Goal: Task Accomplishment & Management: Use online tool/utility

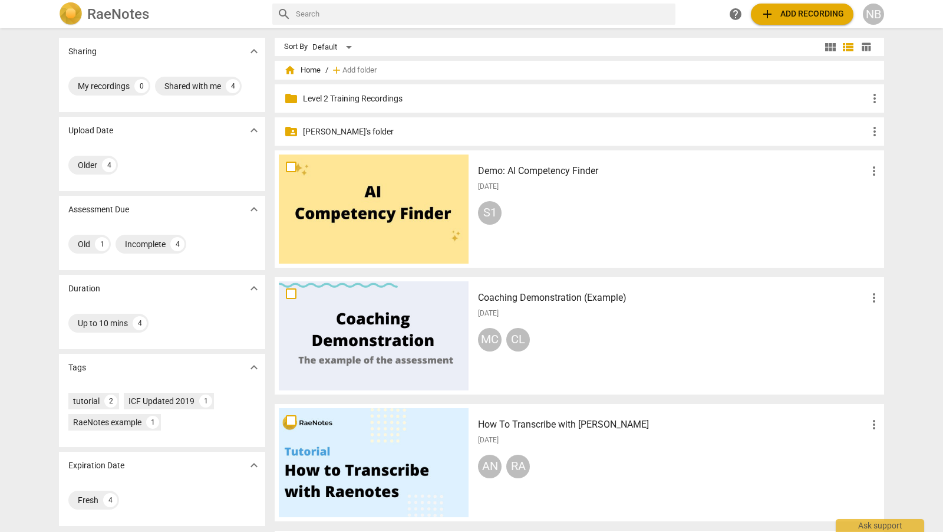
click at [338, 128] on p "[PERSON_NAME]'s folder" at bounding box center [585, 132] width 565 height 12
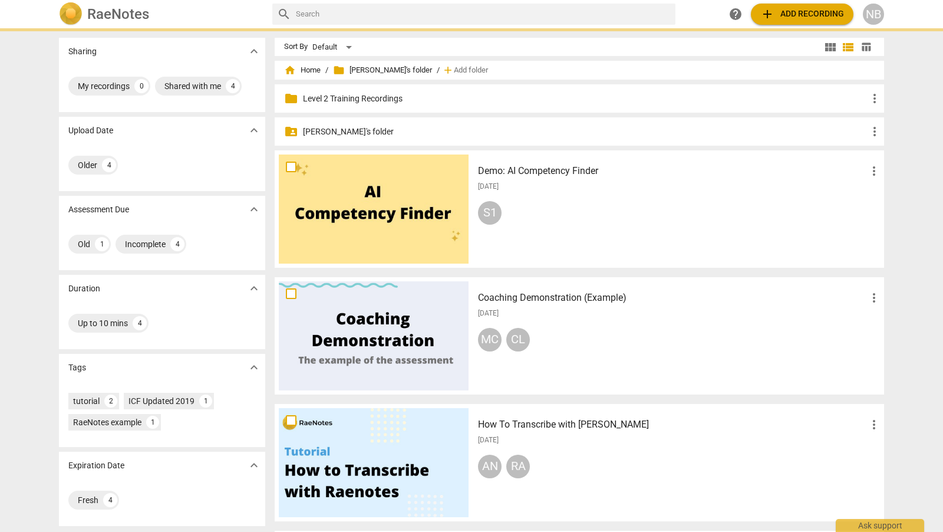
click at [338, 128] on p "Nicola's folder" at bounding box center [585, 132] width 565 height 12
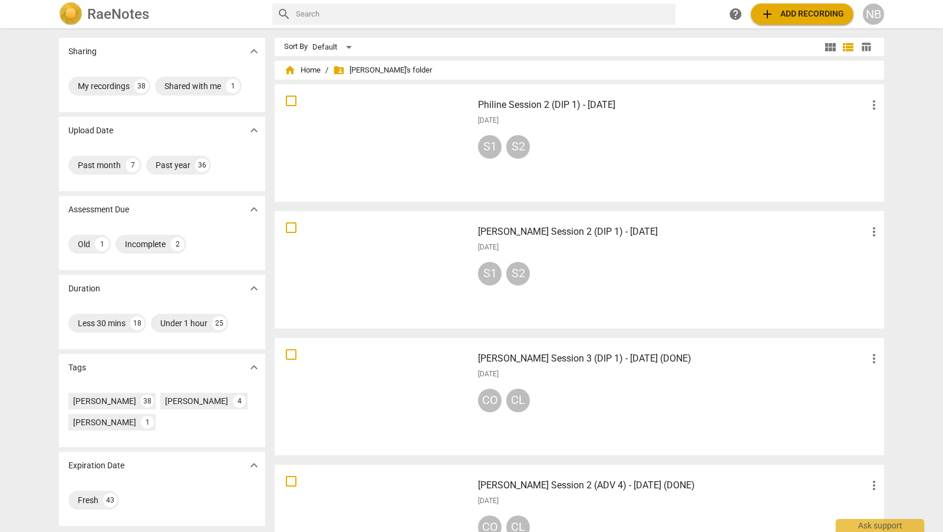
click at [640, 232] on h3 "Jane Session 2 (DIP 1) - 13 August 2025" at bounding box center [672, 232] width 389 height 14
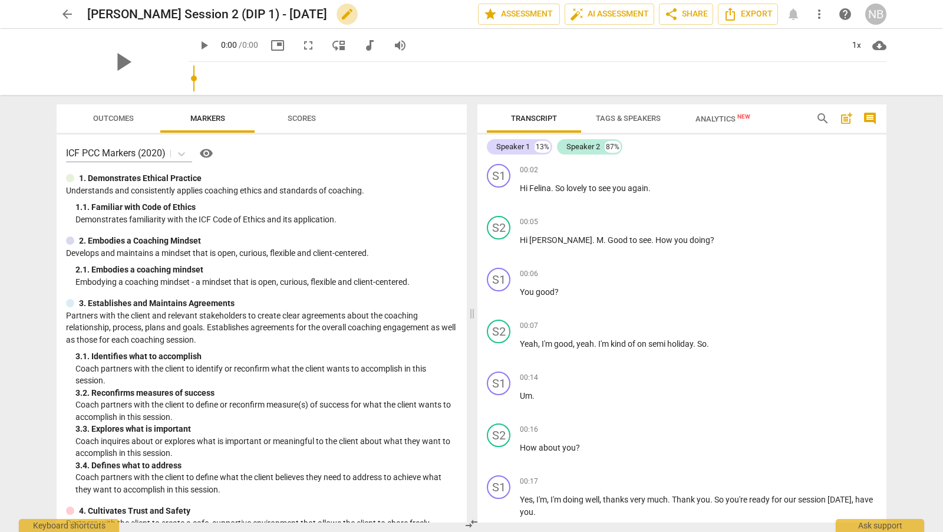
click at [340, 11] on span "edit" at bounding box center [347, 14] width 14 height 14
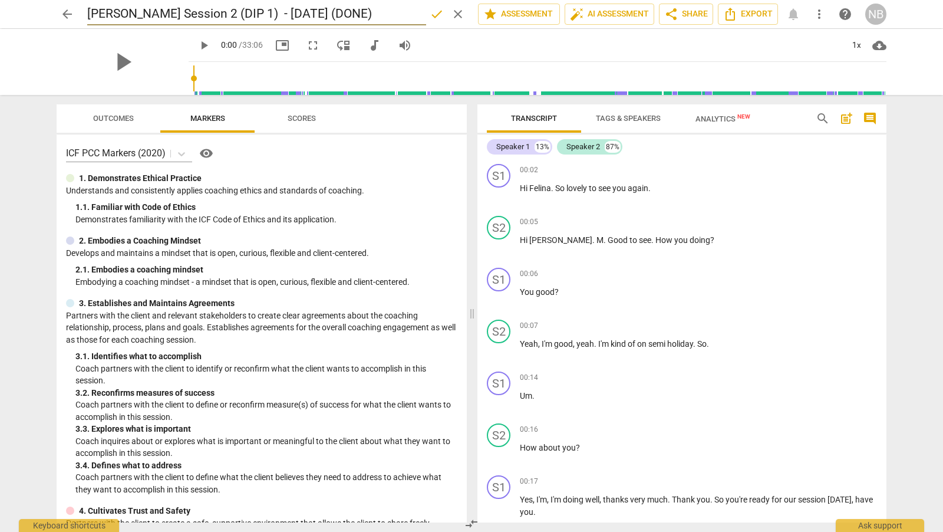
type input "Jane Session 2 (DIP 1) - 13 August 2025 (DONE)"
click at [438, 17] on span "done" at bounding box center [437, 14] width 14 height 14
click at [534, 187] on span "Felina" at bounding box center [540, 187] width 22 height 9
click at [537, 188] on span "Felina" at bounding box center [540, 187] width 22 height 9
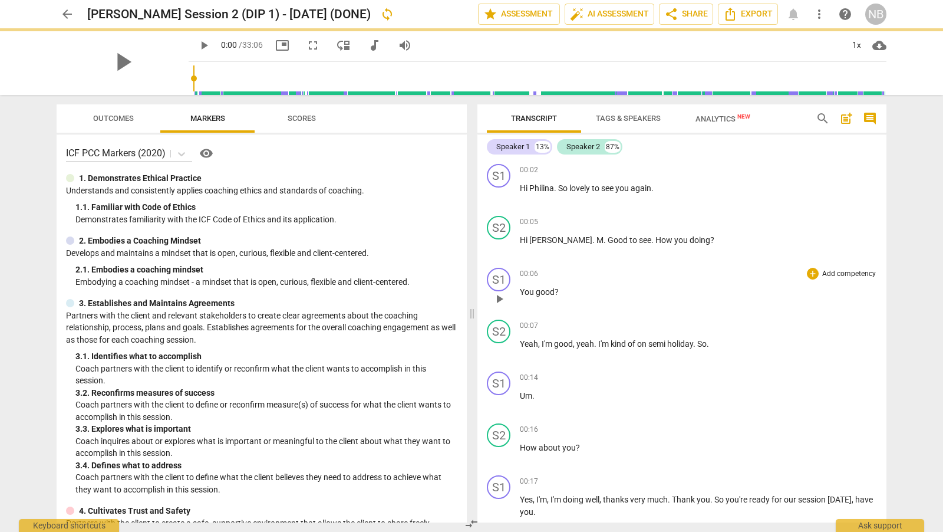
click at [659, 268] on div "00:06 + Add competency keyboard_arrow_right" at bounding box center [698, 274] width 357 height 12
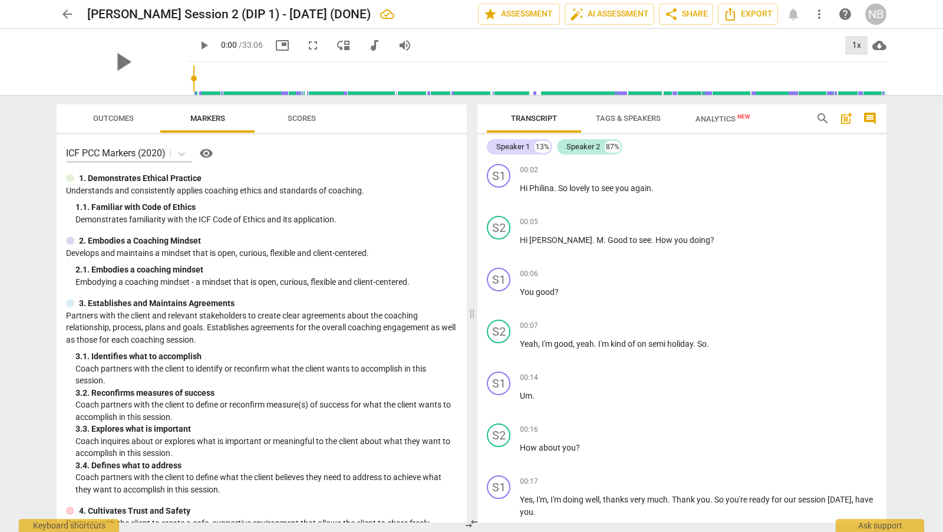
click at [854, 45] on div "1x" at bounding box center [856, 45] width 22 height 19
click at [862, 111] on li "1.5x" at bounding box center [864, 114] width 39 height 22
click at [616, 115] on span "Tags & Speakers" at bounding box center [628, 118] width 65 height 9
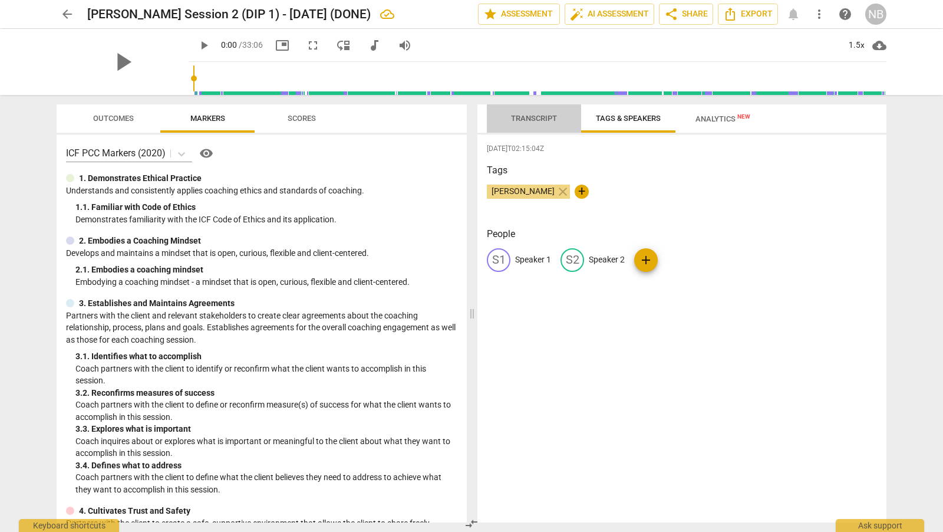
click at [537, 117] on span "Transcript" at bounding box center [534, 118] width 46 height 9
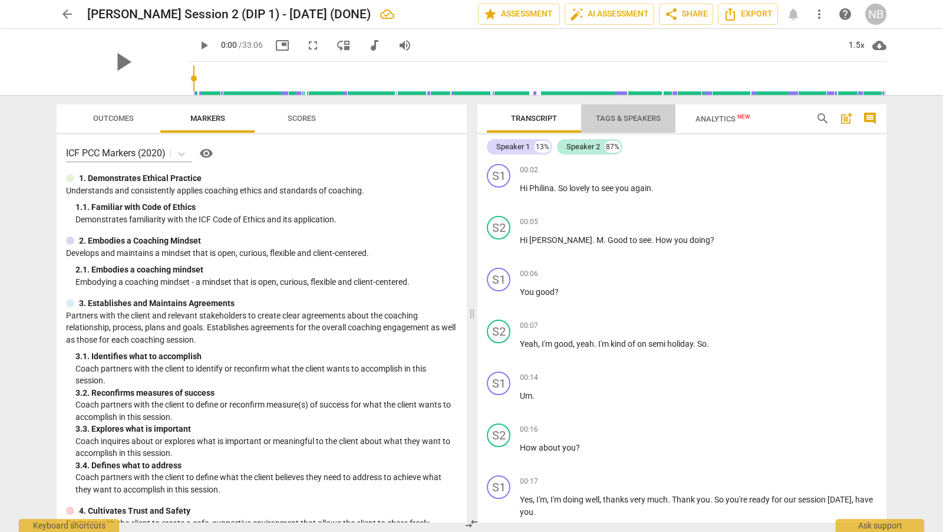
click at [607, 115] on span "Tags & Speakers" at bounding box center [628, 118] width 65 height 9
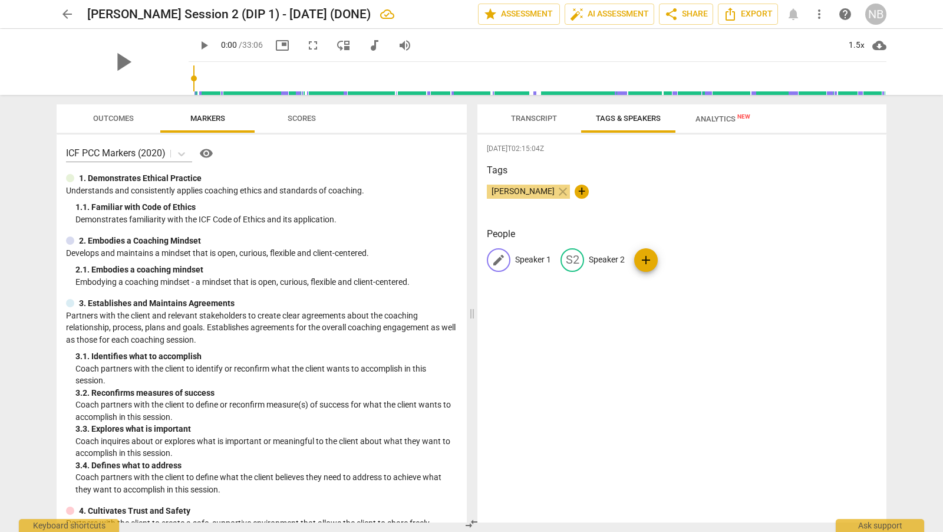
click at [543, 260] on p "Speaker 1" at bounding box center [533, 259] width 36 height 12
type input "Coach"
click at [674, 258] on p "Speaker 2" at bounding box center [683, 259] width 36 height 12
type input "Client"
click at [696, 295] on div "2025-08-04T02:15:04Z Tags Nicola Barrington close + People CO Coach edit Client…" at bounding box center [681, 328] width 409 height 388
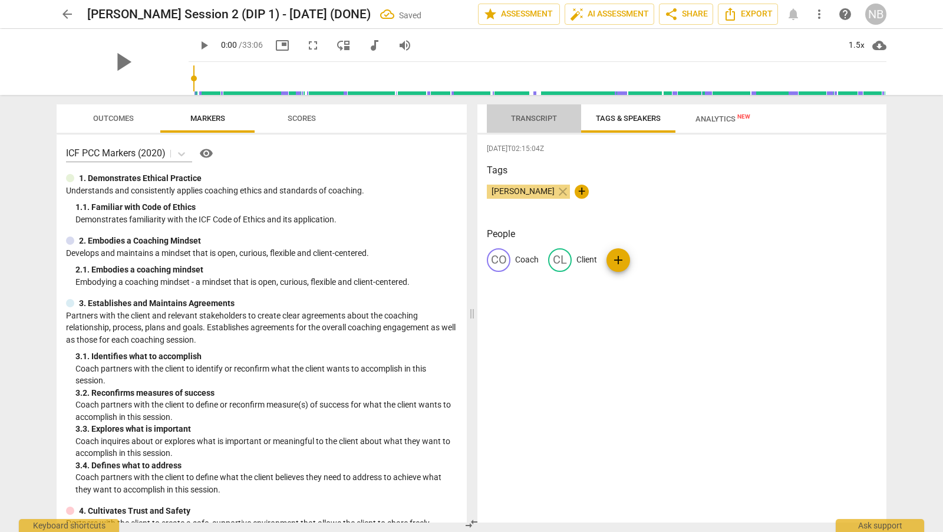
click at [549, 117] on span "Transcript" at bounding box center [534, 118] width 46 height 9
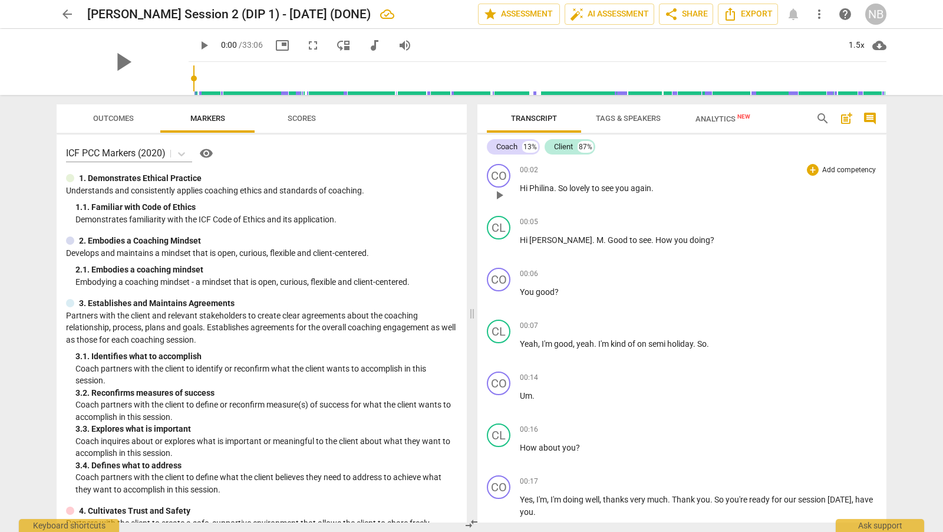
click at [553, 188] on span "Philina" at bounding box center [541, 187] width 25 height 9
click at [500, 194] on span "play_arrow" at bounding box center [499, 195] width 14 height 14
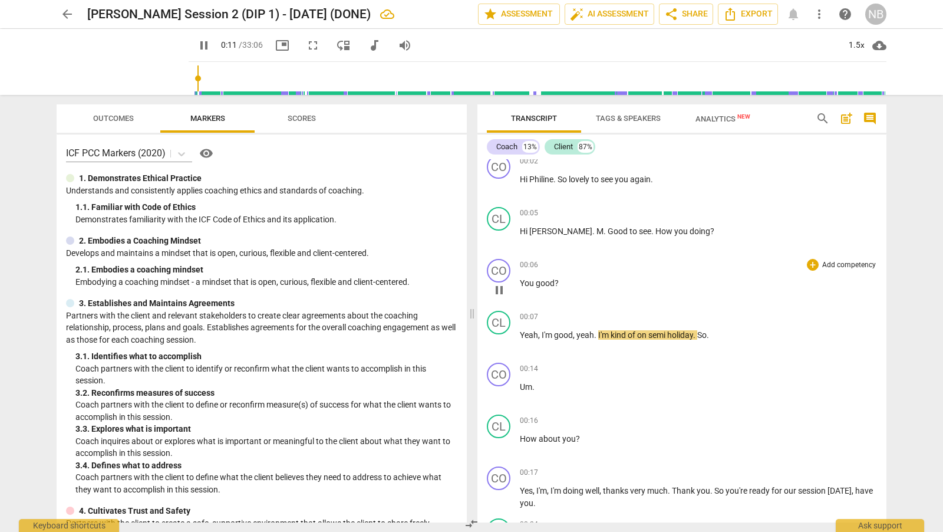
click at [501, 287] on span "pause" at bounding box center [499, 290] width 14 height 14
click at [655, 232] on span "How" at bounding box center [664, 230] width 19 height 9
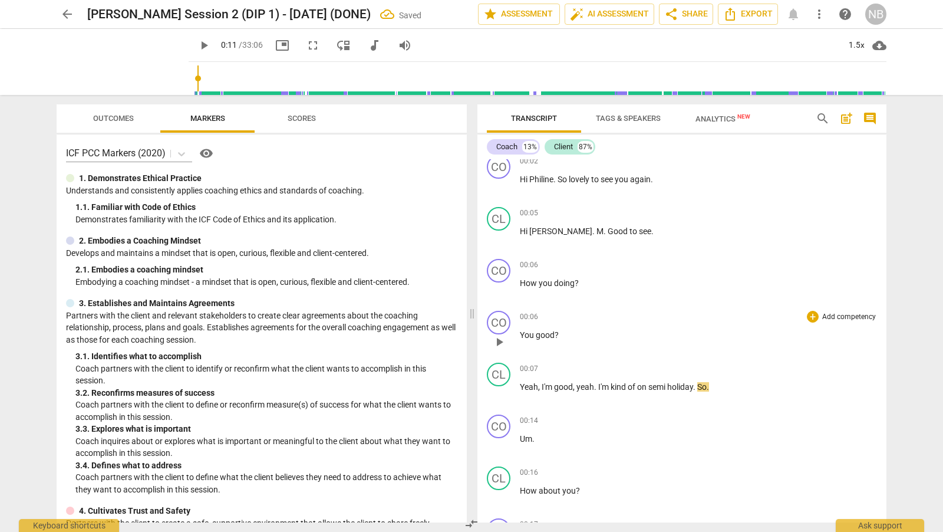
click at [521, 332] on span "You" at bounding box center [528, 334] width 16 height 9
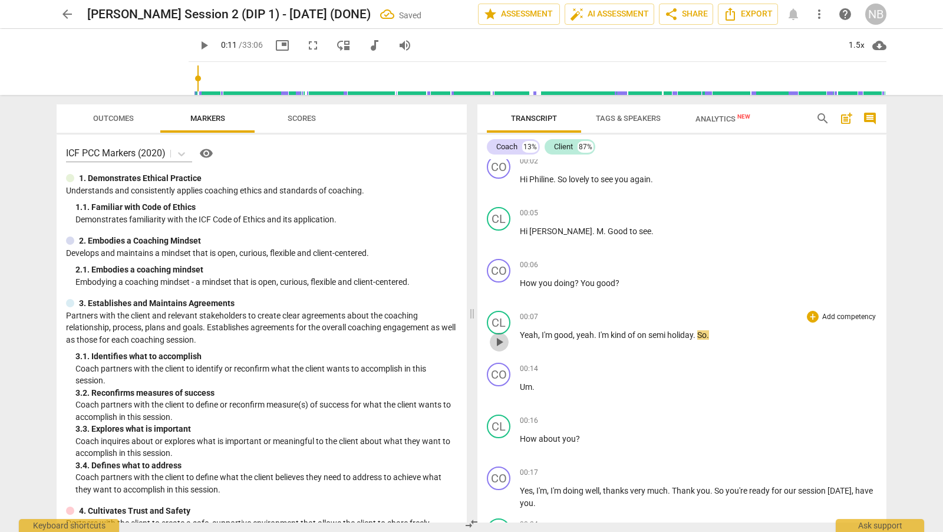
click at [502, 339] on span "play_arrow" at bounding box center [499, 342] width 14 height 14
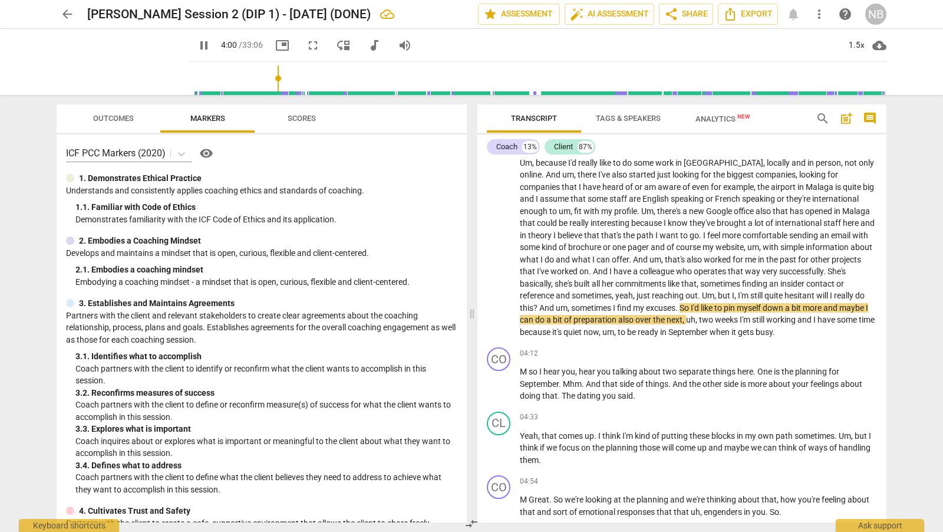
scroll to position [667, 0]
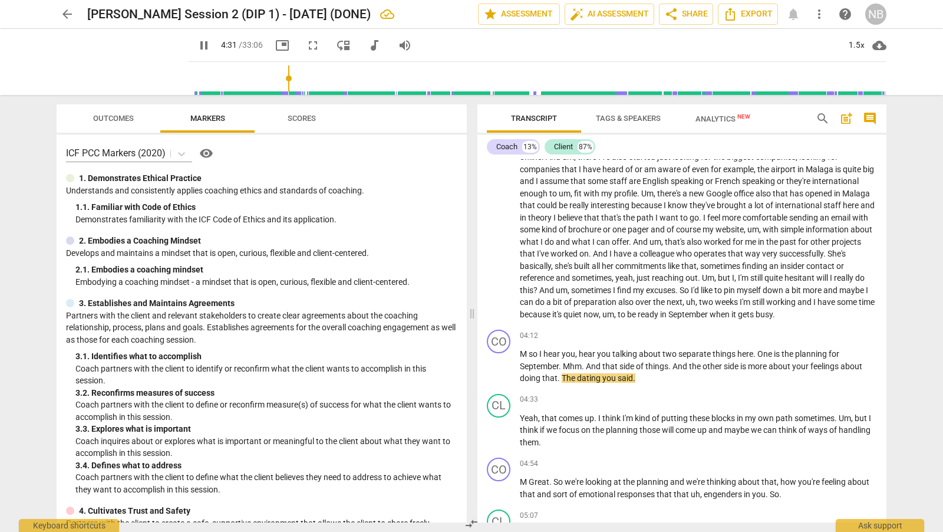
drag, startPoint x: 882, startPoint y: 220, endPoint x: 882, endPoint y: 230, distance: 9.4
click at [882, 230] on div "CO play_arrow pause 00:02 + Add competency keyboard_arrow_right Hi Philine . So…" at bounding box center [681, 340] width 409 height 363
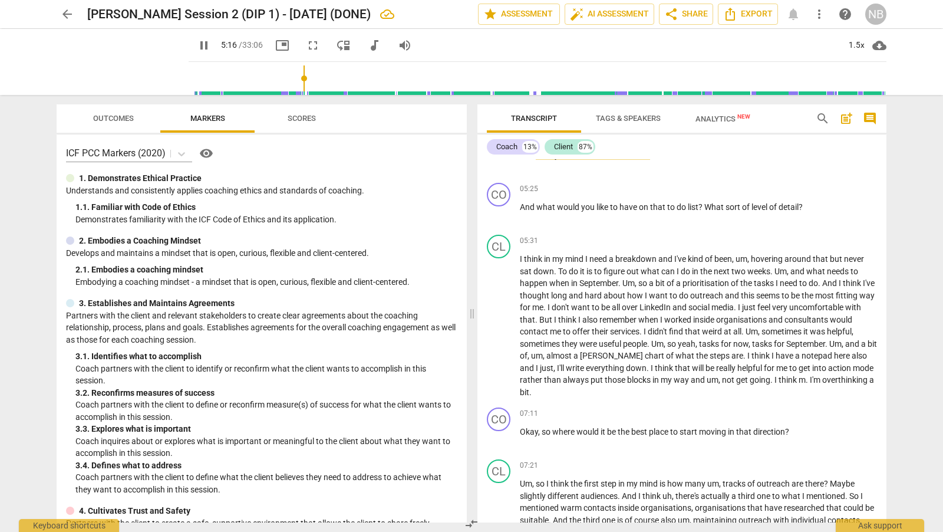
scroll to position [831, 0]
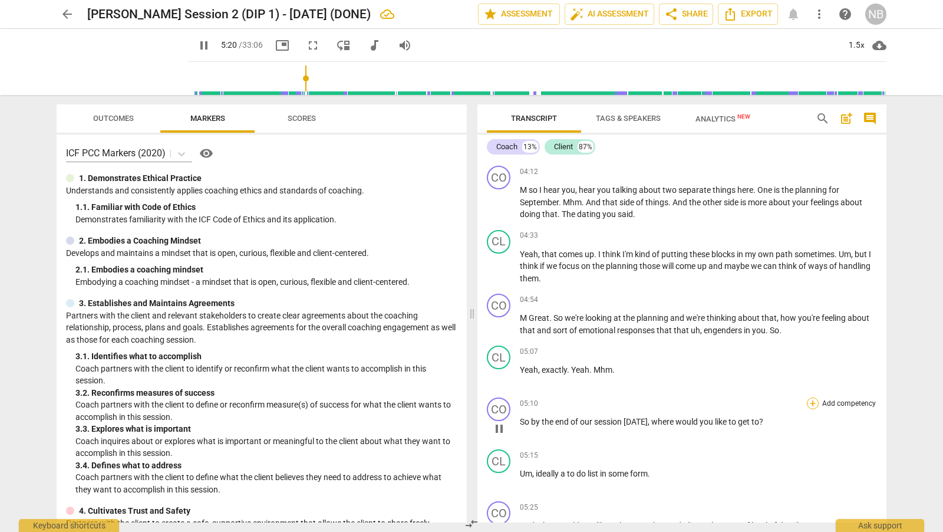
click at [809, 409] on div "+" at bounding box center [813, 403] width 12 height 12
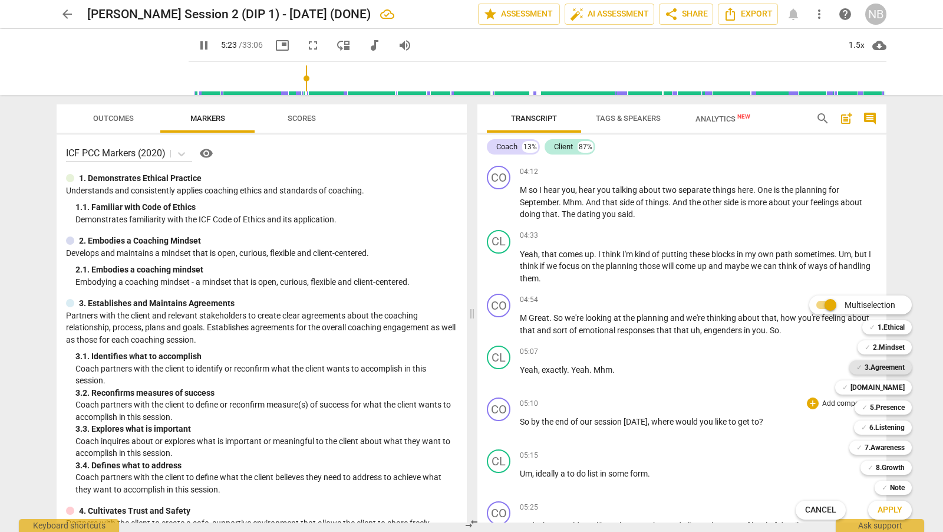
click at [881, 367] on b "3.Agreement" at bounding box center [885, 367] width 40 height 14
click at [887, 504] on span "Apply" at bounding box center [889, 510] width 25 height 12
type input "326"
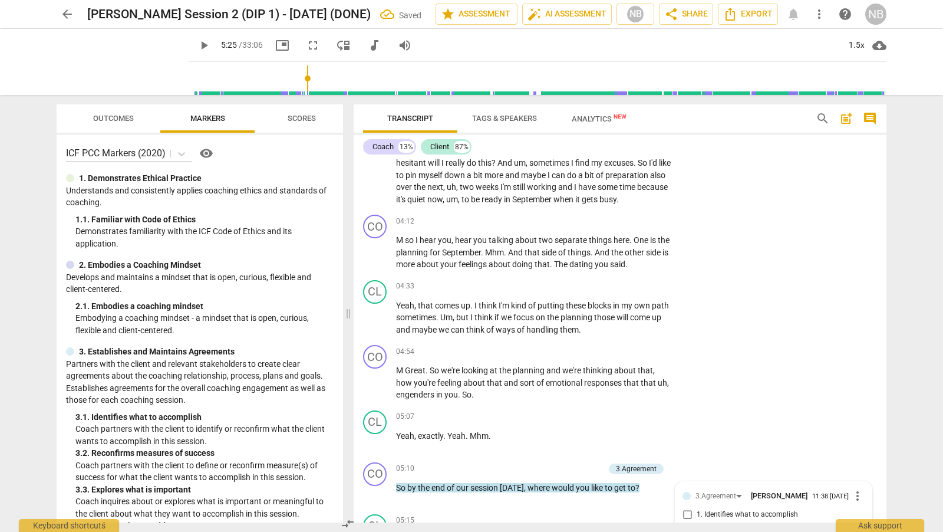
scroll to position [1158, 0]
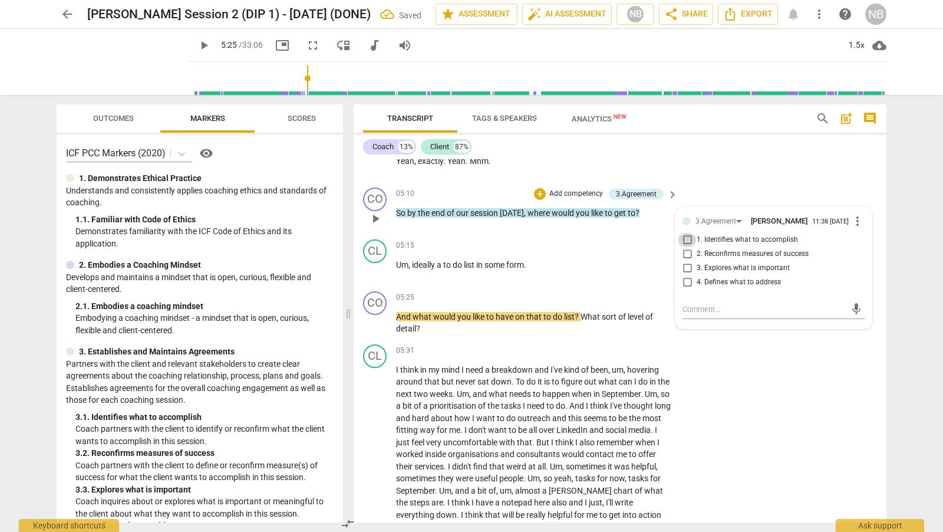
click at [682, 247] on input "1. Identifies what to accomplish" at bounding box center [687, 240] width 19 height 14
checkbox input "true"
click at [735, 193] on div "CO play_arrow pause 05:10 + Add competency 3.Agreement keyboard_arrow_right So …" at bounding box center [620, 209] width 533 height 52
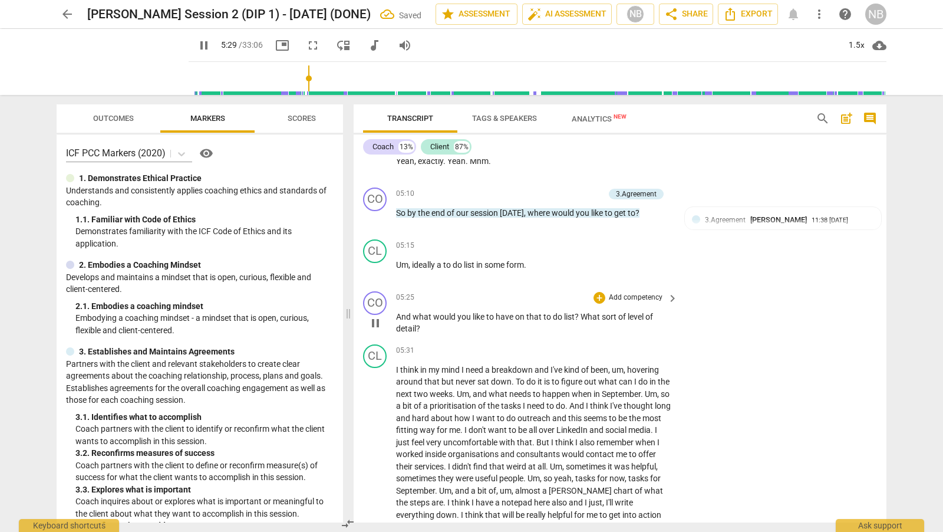
click at [379, 330] on span "pause" at bounding box center [375, 323] width 14 height 14
type input "331"
click at [598, 303] on div "+" at bounding box center [599, 298] width 12 height 12
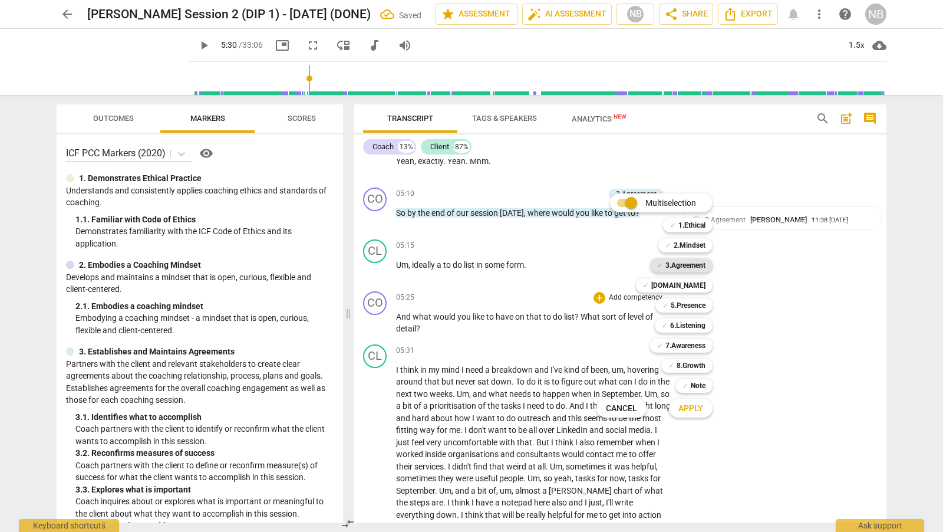
click at [697, 263] on b "3.Agreement" at bounding box center [685, 265] width 40 height 14
click at [695, 409] on span "Apply" at bounding box center [690, 408] width 25 height 12
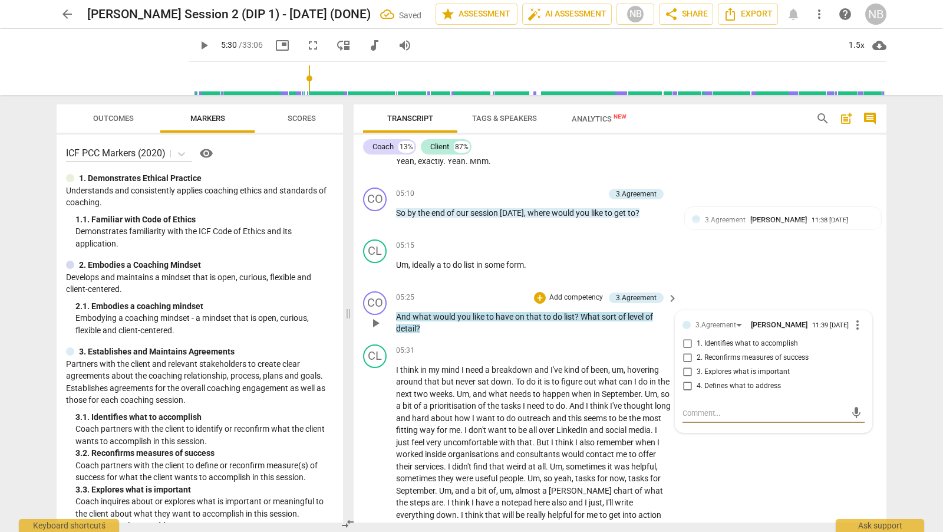
click at [687, 351] on input "1. Identifies what to accomplish" at bounding box center [687, 343] width 19 height 14
checkbox input "true"
click at [729, 278] on div "CL play_arrow pause 05:15 + Add competency keyboard_arrow_right Um , ideally a …" at bounding box center [620, 261] width 533 height 52
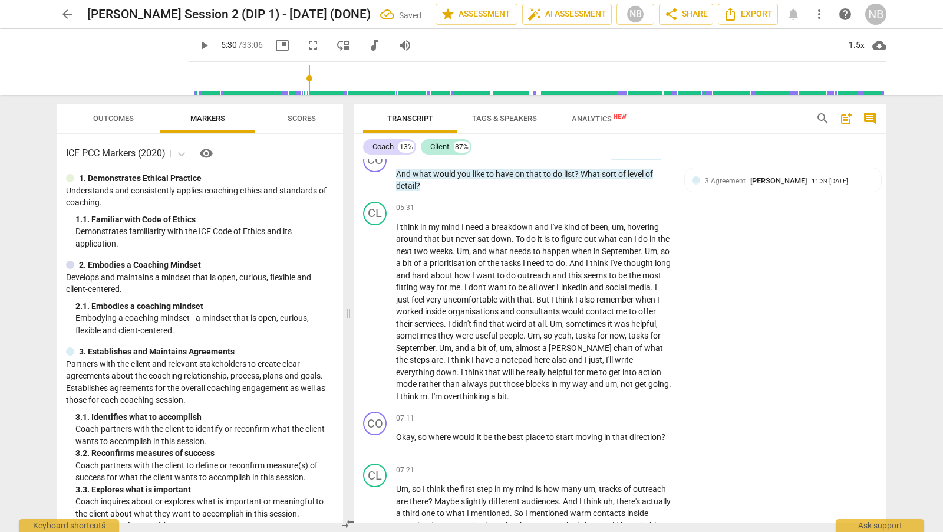
scroll to position [1306, 0]
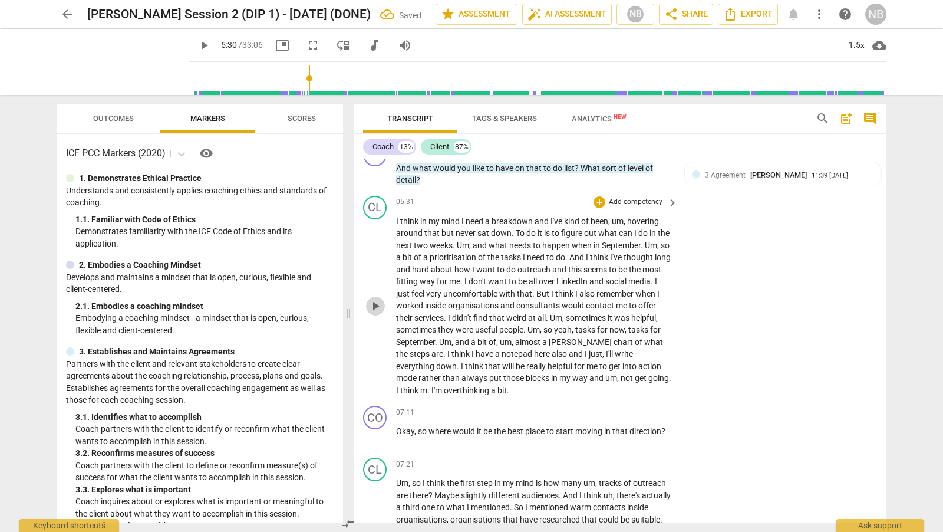
click at [374, 312] on span "play_arrow" at bounding box center [375, 306] width 14 height 14
click at [377, 312] on span "pause" at bounding box center [375, 306] width 14 height 14
click at [377, 312] on span "play_arrow" at bounding box center [375, 306] width 14 height 14
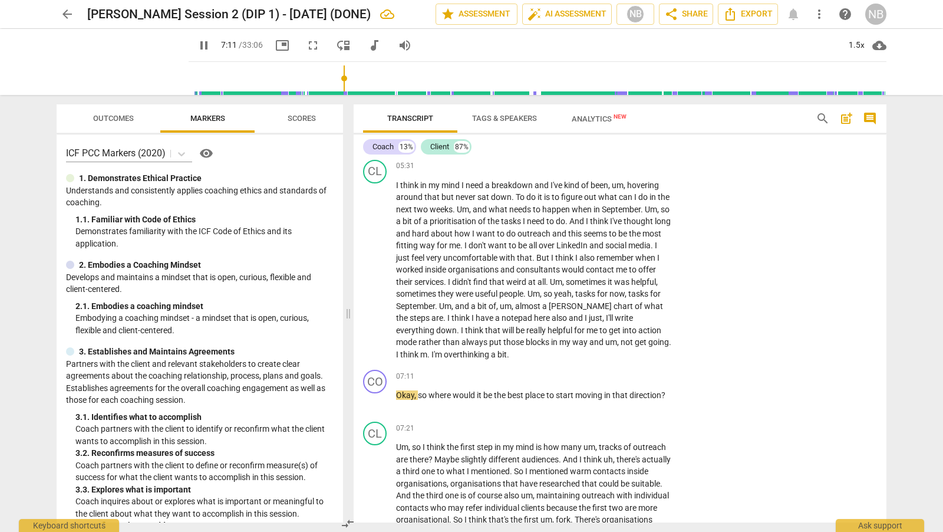
scroll to position [1353, 0]
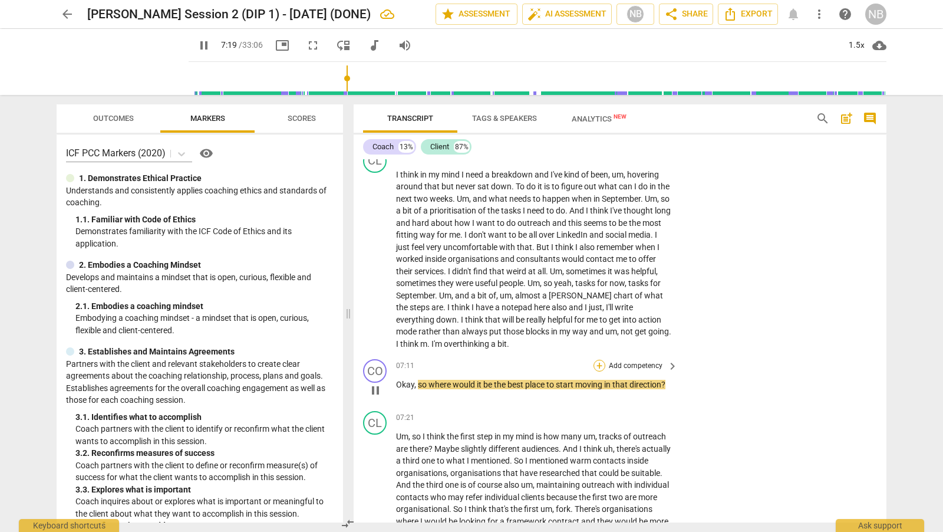
click at [599, 371] on div "+" at bounding box center [599, 365] width 12 height 12
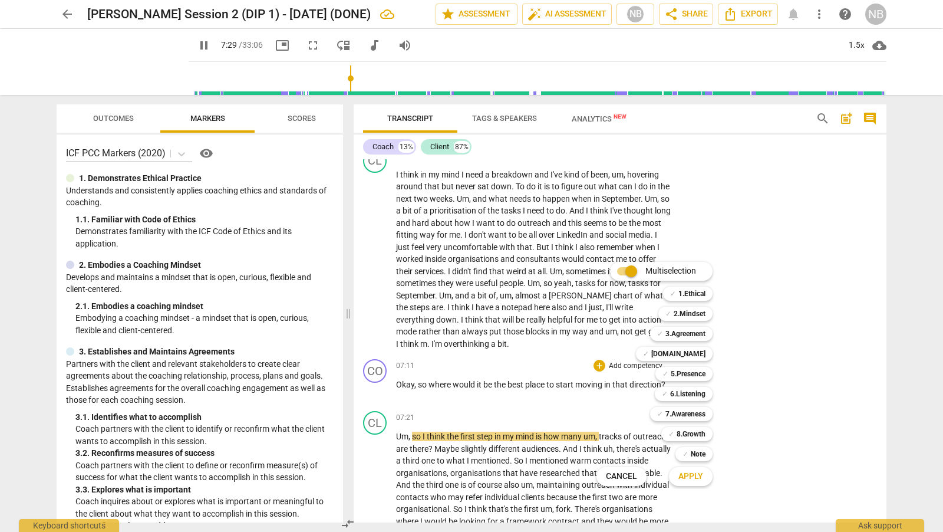
click at [583, 393] on div at bounding box center [471, 266] width 943 height 532
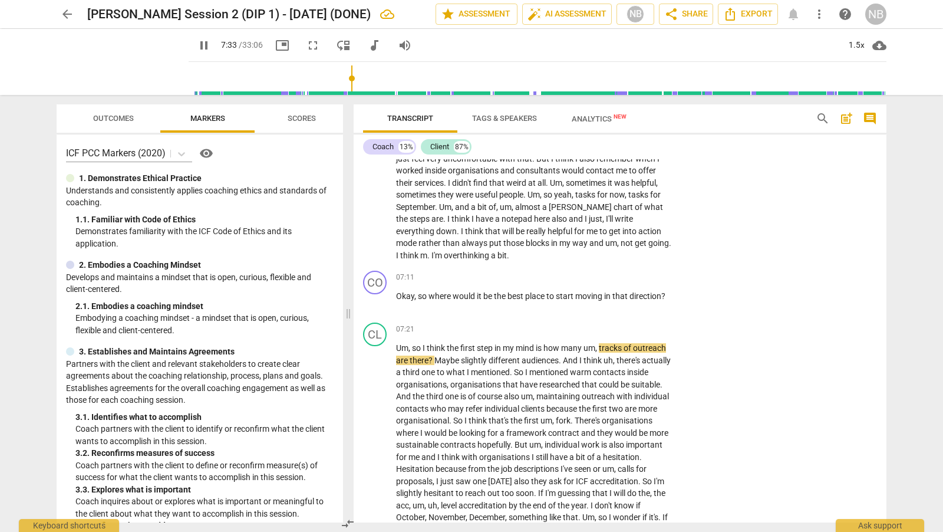
scroll to position [1473, 0]
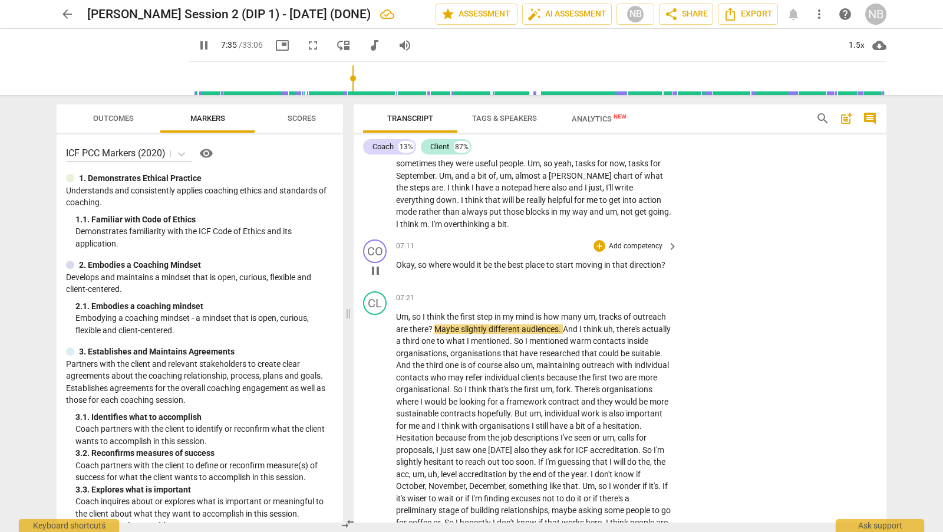
click at [375, 278] on span "pause" at bounding box center [375, 270] width 14 height 14
type input "456"
click at [599, 252] on div "+" at bounding box center [599, 246] width 12 height 12
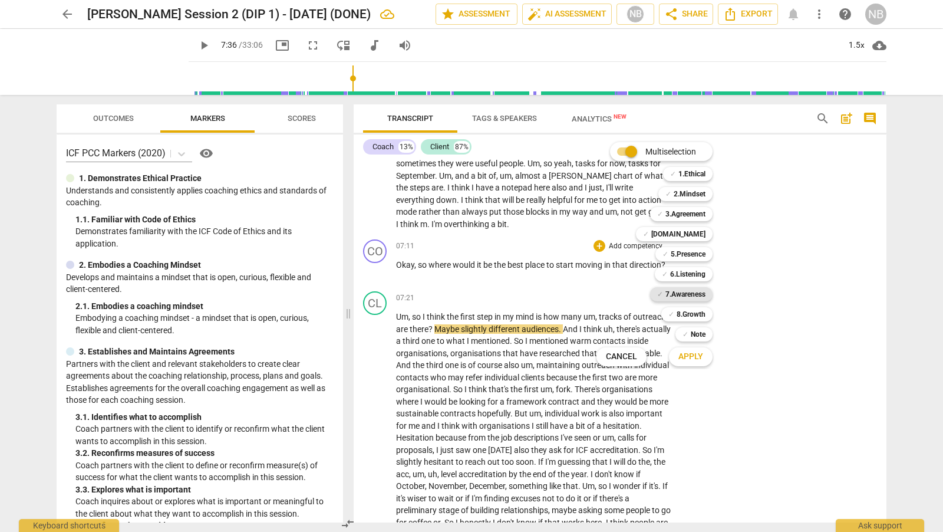
click at [700, 290] on b "7.Awareness" at bounding box center [685, 294] width 40 height 14
click at [695, 357] on span "Apply" at bounding box center [690, 357] width 25 height 12
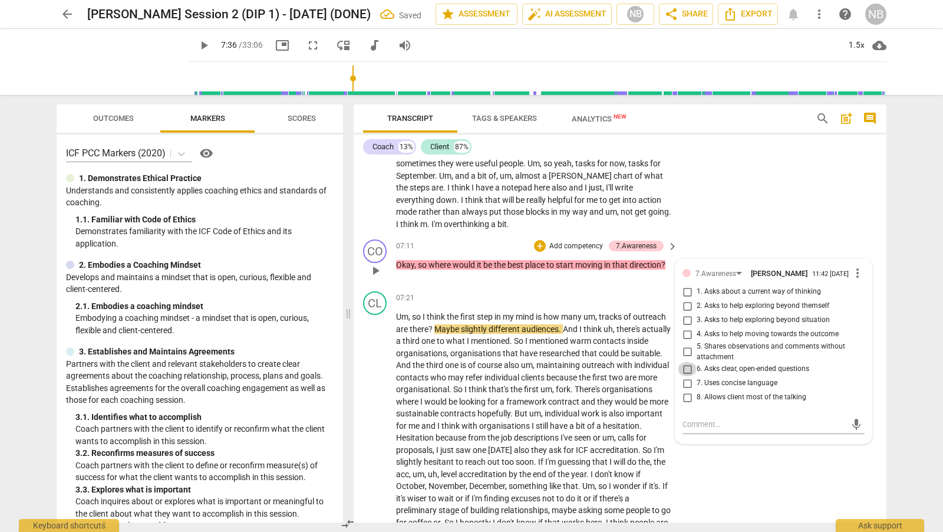
click at [691, 376] on input "6. Asks clear, open-ended questions" at bounding box center [687, 369] width 19 height 14
checkbox input "true"
click at [690, 390] on input "7. Uses concise language" at bounding box center [687, 383] width 19 height 14
checkbox input "true"
click at [685, 341] on input "4. Asks to help moving towards the outcome" at bounding box center [687, 334] width 19 height 14
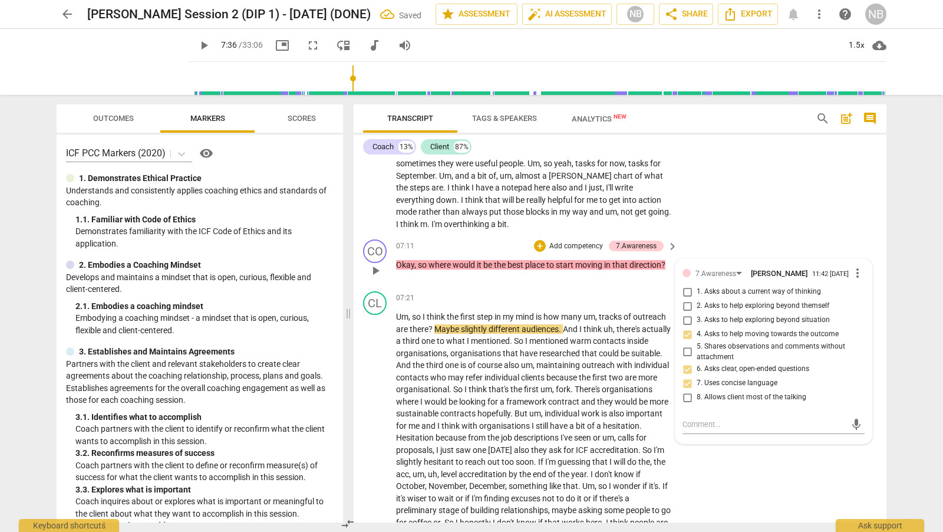
click at [684, 341] on input "4. Asks to help moving towards the outcome" at bounding box center [687, 334] width 19 height 14
click at [688, 341] on input "4. Asks to help moving towards the outcome" at bounding box center [687, 334] width 19 height 14
checkbox input "false"
click at [733, 259] on div "CO play_arrow pause 07:11 + Add competency 7.Awareness keyboard_arrow_right Oka…" at bounding box center [620, 261] width 533 height 52
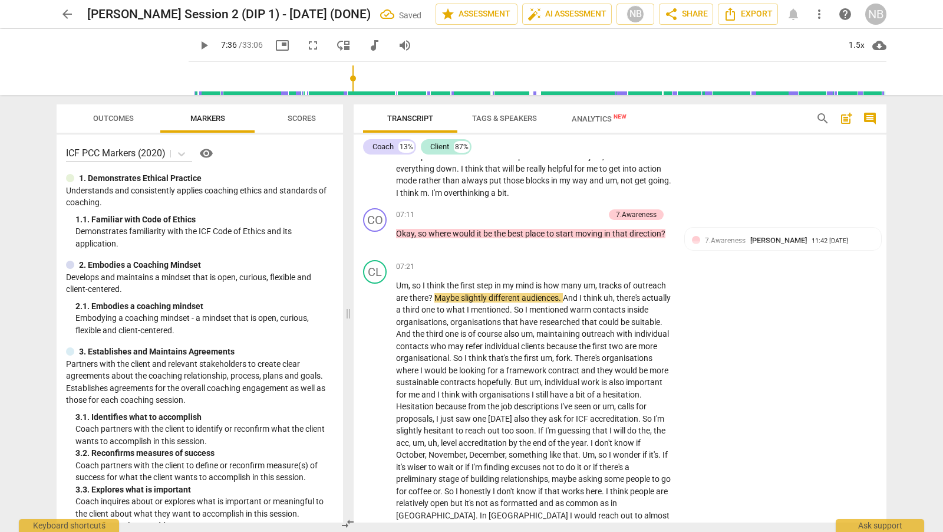
scroll to position [1530, 0]
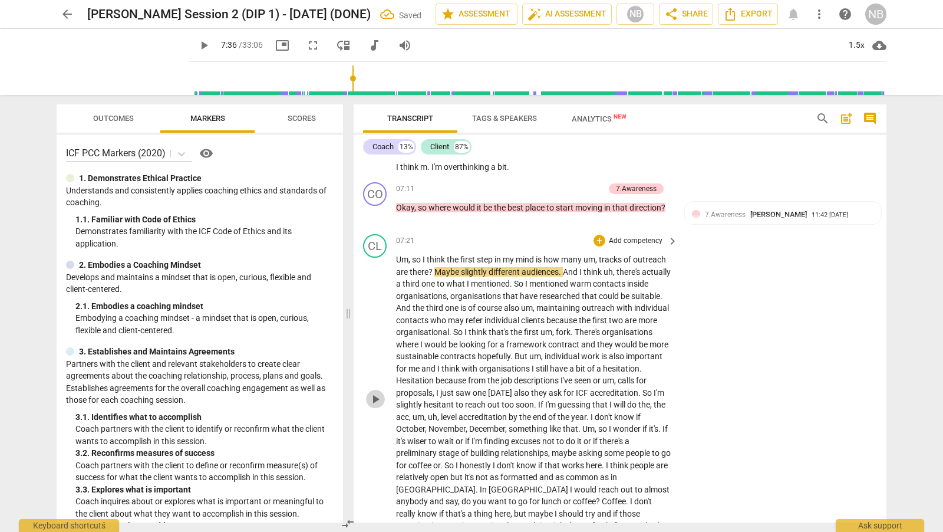
click at [374, 398] on span "play_arrow" at bounding box center [375, 399] width 14 height 14
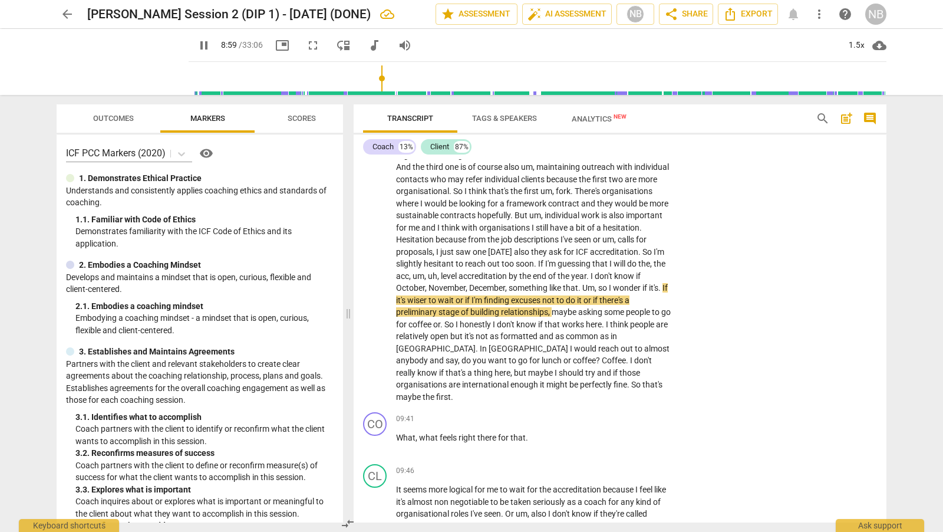
scroll to position [1686, 0]
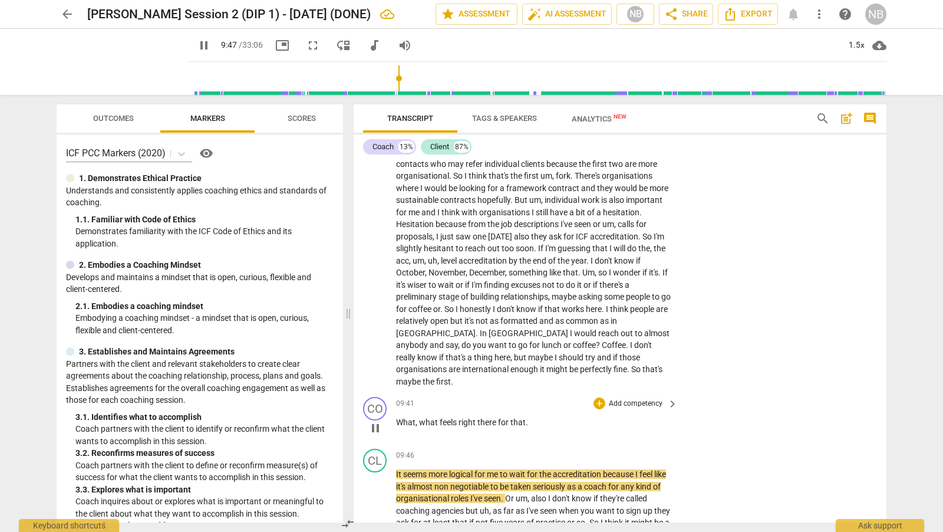
click at [374, 426] on span "pause" at bounding box center [375, 428] width 14 height 14
type input "589"
click at [601, 400] on div "+" at bounding box center [599, 403] width 12 height 12
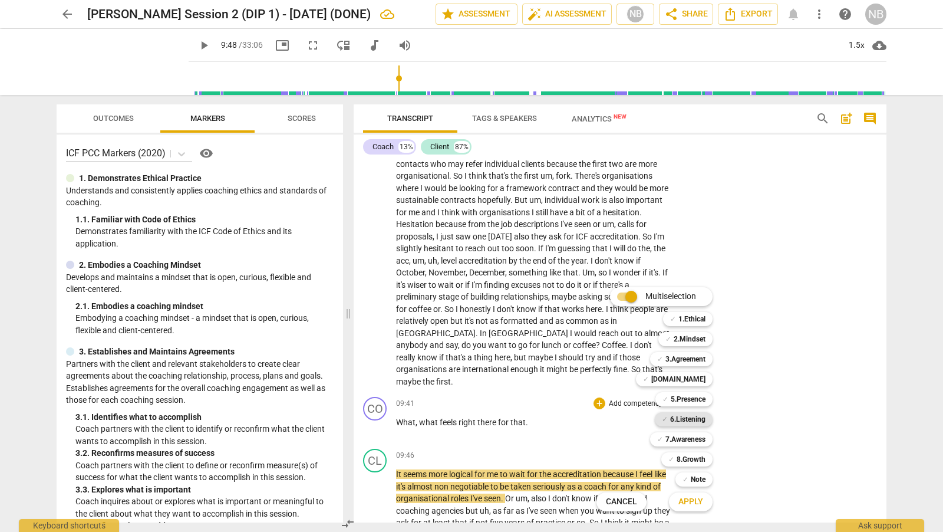
click at [705, 420] on div "✓ 6.Listening" at bounding box center [684, 419] width 58 height 14
click at [689, 504] on span "Apply" at bounding box center [690, 502] width 25 height 12
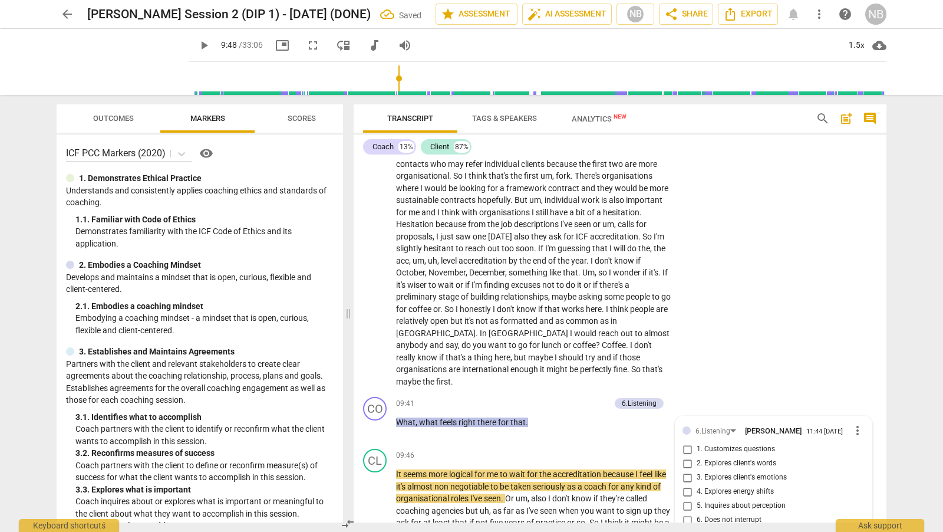
scroll to position [1906, 0]
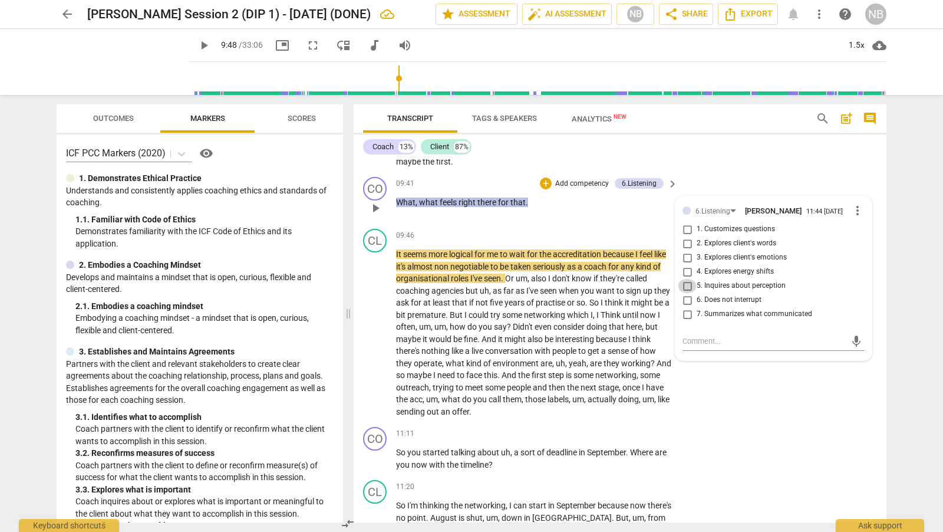
click at [688, 282] on input "5. Inquires about perception" at bounding box center [687, 286] width 19 height 14
checkbox input "true"
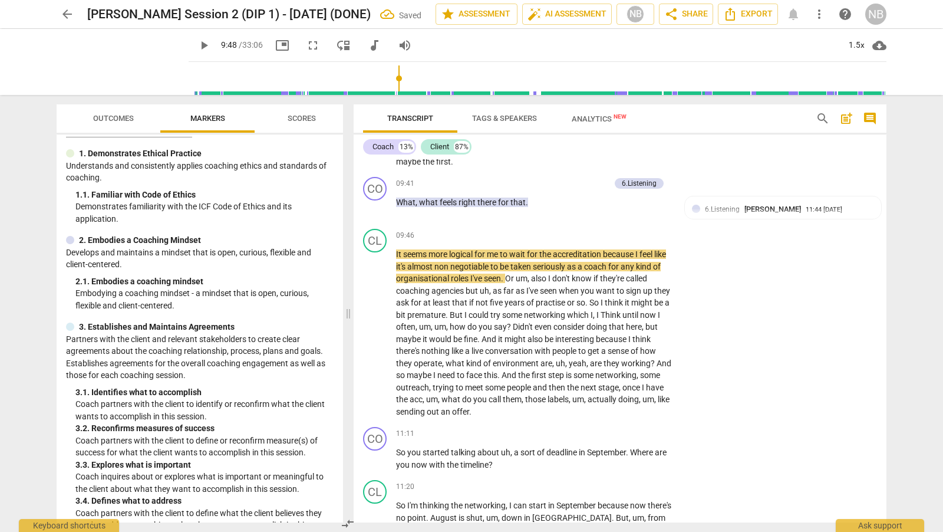
scroll to position [17, 0]
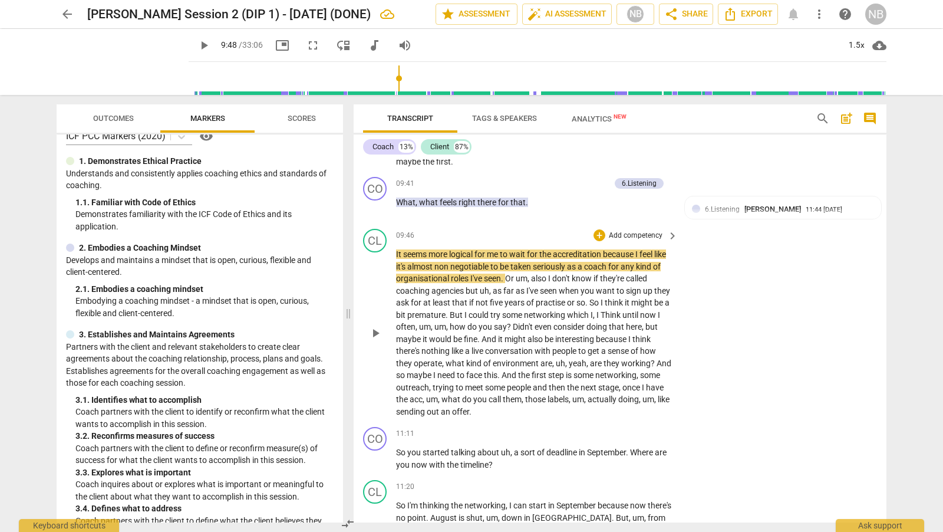
click at [381, 326] on span "play_arrow" at bounding box center [375, 333] width 14 height 14
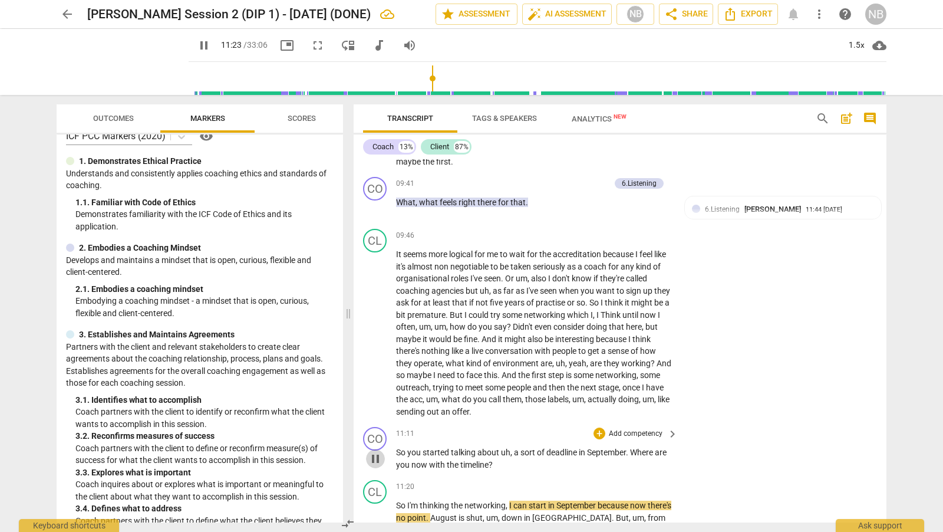
click at [375, 454] on span "pause" at bounding box center [375, 458] width 14 height 14
type input "684"
click at [602, 427] on div "+" at bounding box center [599, 433] width 12 height 12
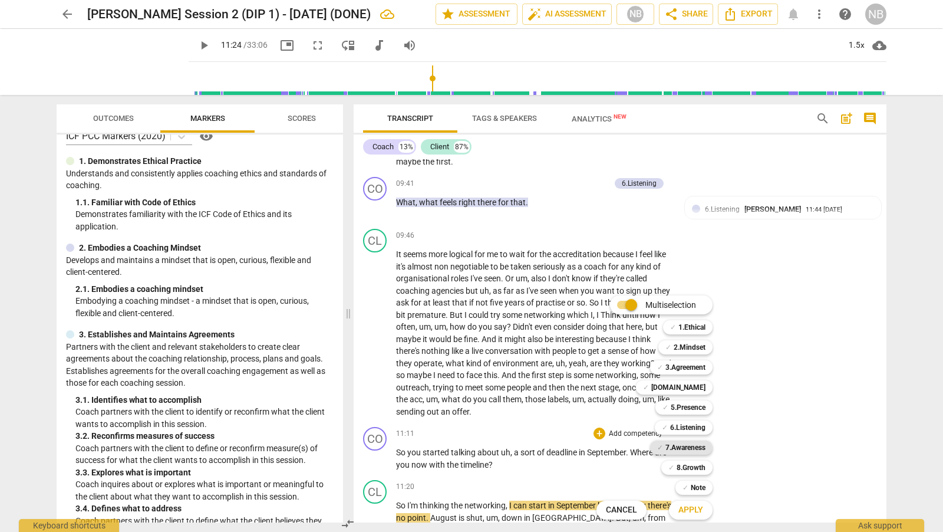
click at [694, 447] on b "7.Awareness" at bounding box center [685, 447] width 40 height 14
click at [694, 506] on span "Apply" at bounding box center [690, 510] width 25 height 12
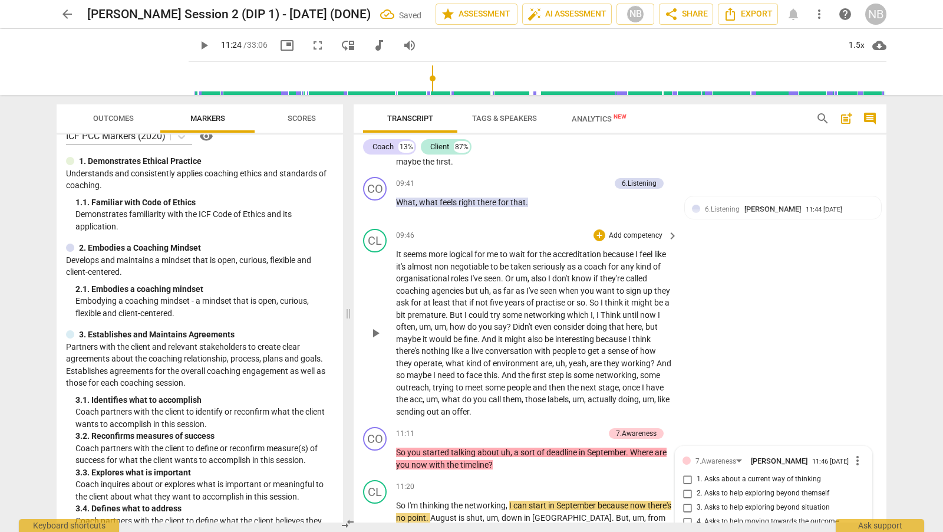
scroll to position [2176, 0]
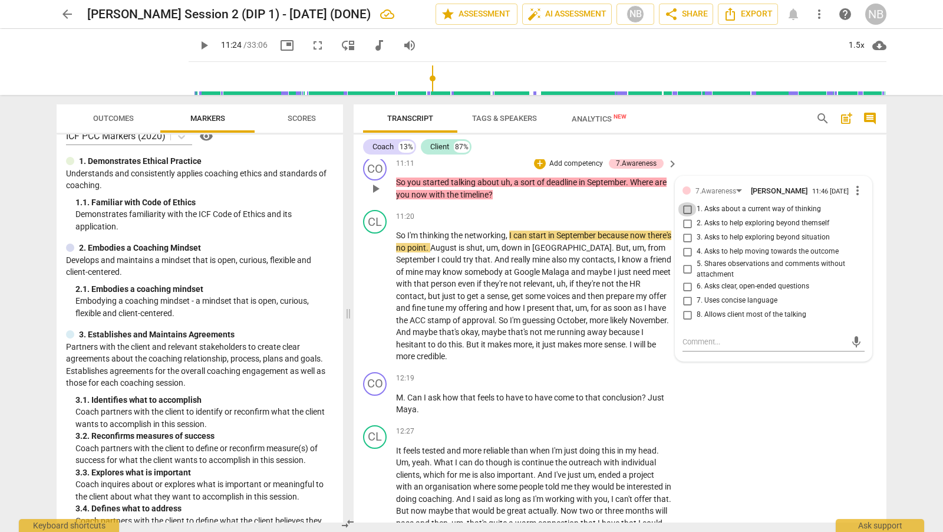
click at [685, 207] on input "1. Asks about a current way of thinking" at bounding box center [687, 209] width 19 height 14
checkbox input "true"
click at [750, 424] on div "CL play_arrow pause 12:27 + Add competency keyboard_arrow_right It feels tested…" at bounding box center [620, 531] width 533 height 222
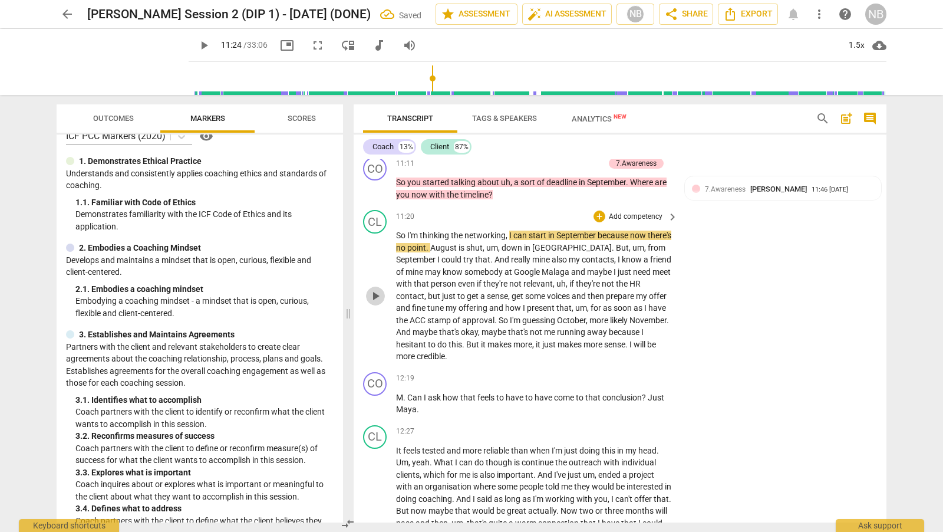
click at [375, 289] on span "play_arrow" at bounding box center [375, 296] width 14 height 14
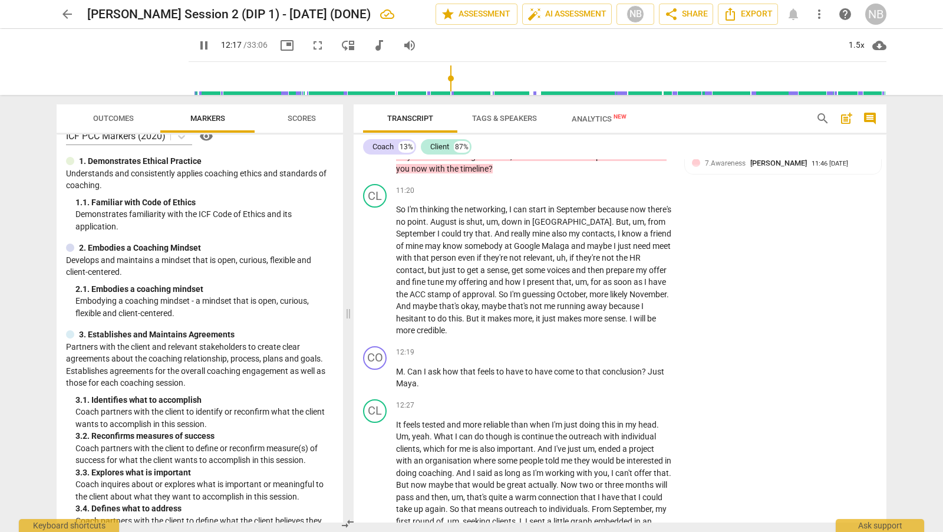
scroll to position [2207, 0]
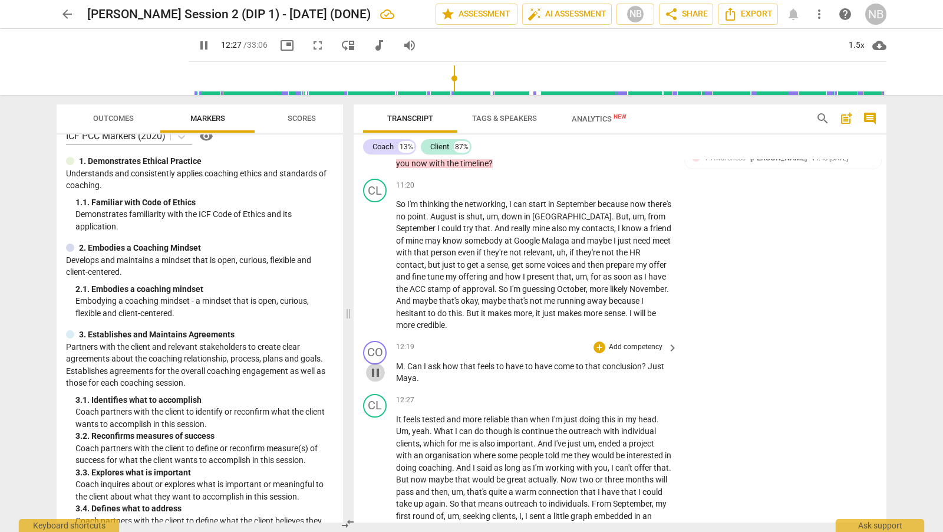
click at [376, 368] on span "pause" at bounding box center [375, 372] width 14 height 14
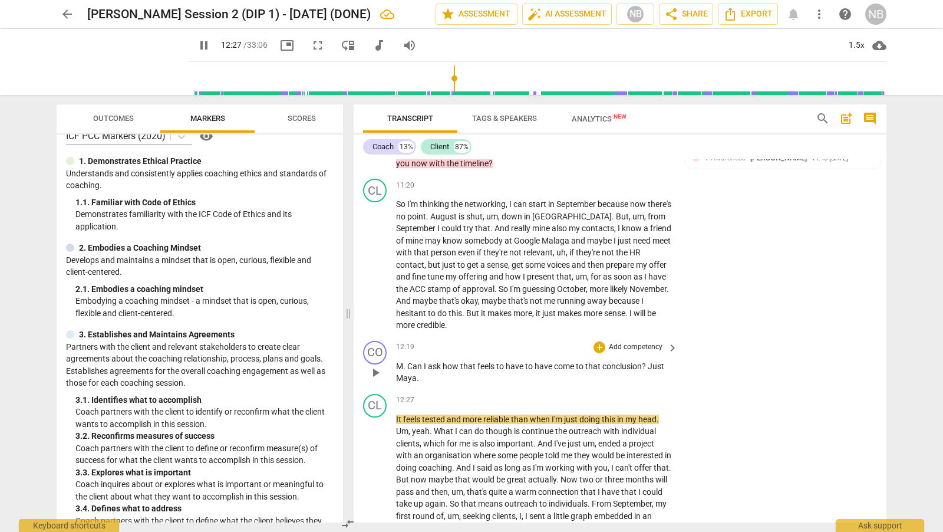
type input "748"
click at [417, 373] on span "." at bounding box center [418, 377] width 2 height 9
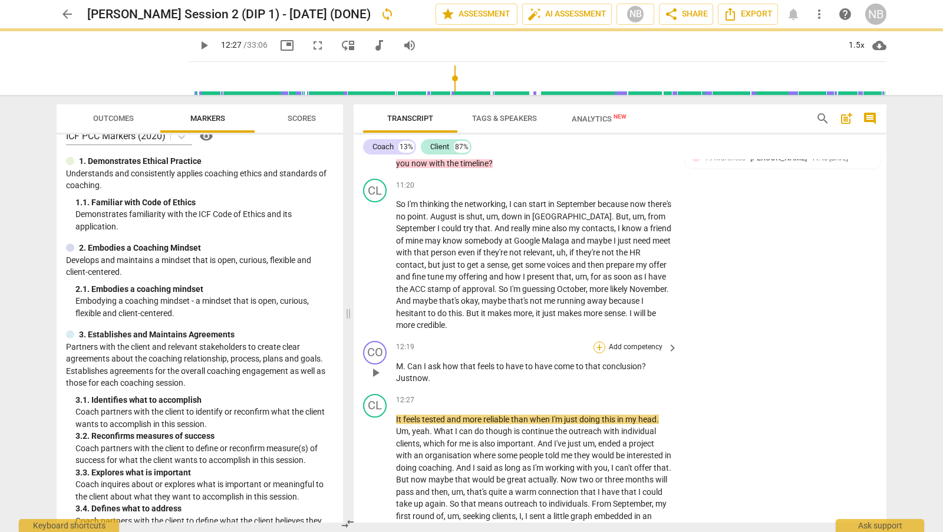
click at [600, 342] on div "+" at bounding box center [599, 347] width 12 height 12
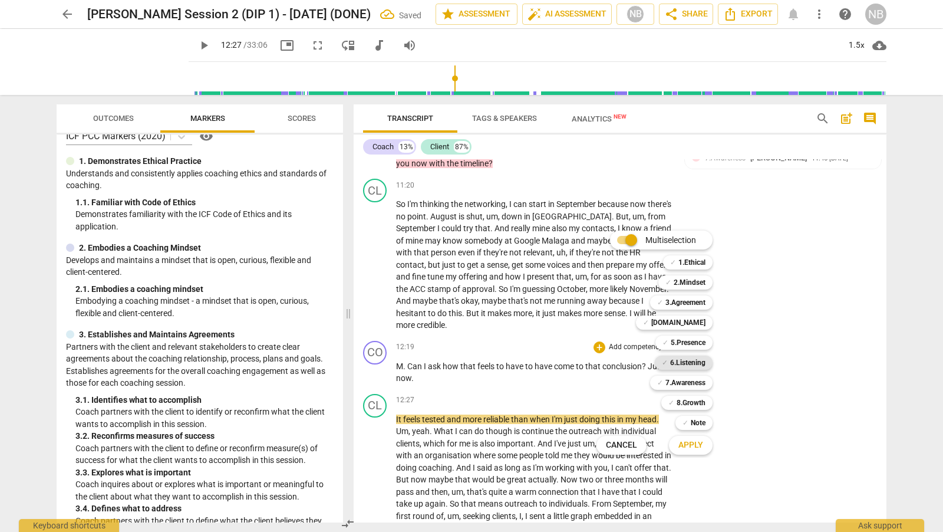
click at [695, 364] on b "6.Listening" at bounding box center [687, 362] width 35 height 14
click at [701, 447] on span "Apply" at bounding box center [690, 445] width 25 height 12
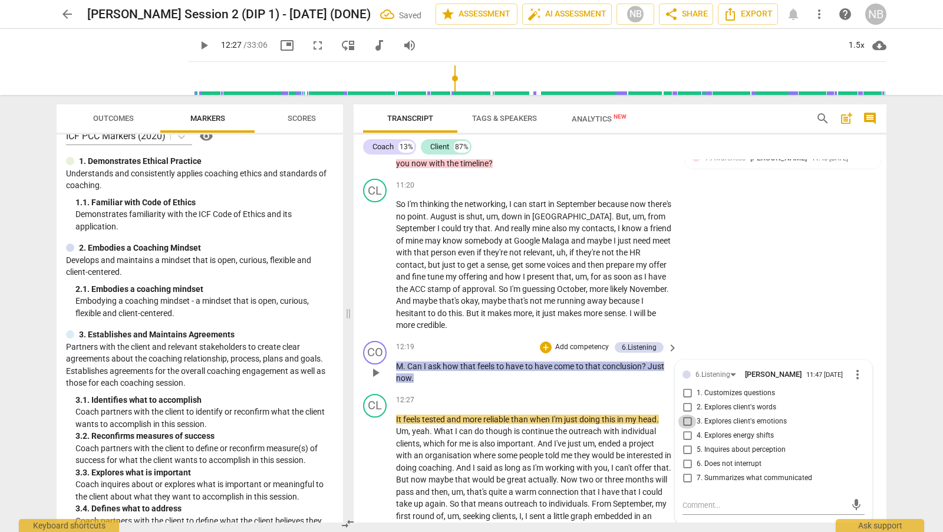
click at [689, 419] on input "3. Explores client's emotions" at bounding box center [687, 421] width 19 height 14
checkbox input "true"
click at [730, 319] on div "CL play_arrow pause 11:20 + Add competency keyboard_arrow_right So I'm thinking…" at bounding box center [620, 255] width 533 height 162
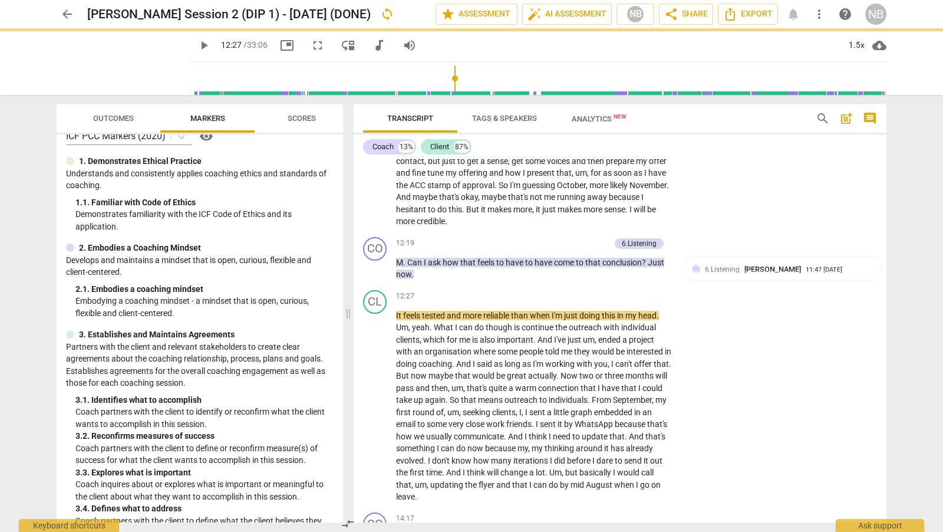
scroll to position [2378, 0]
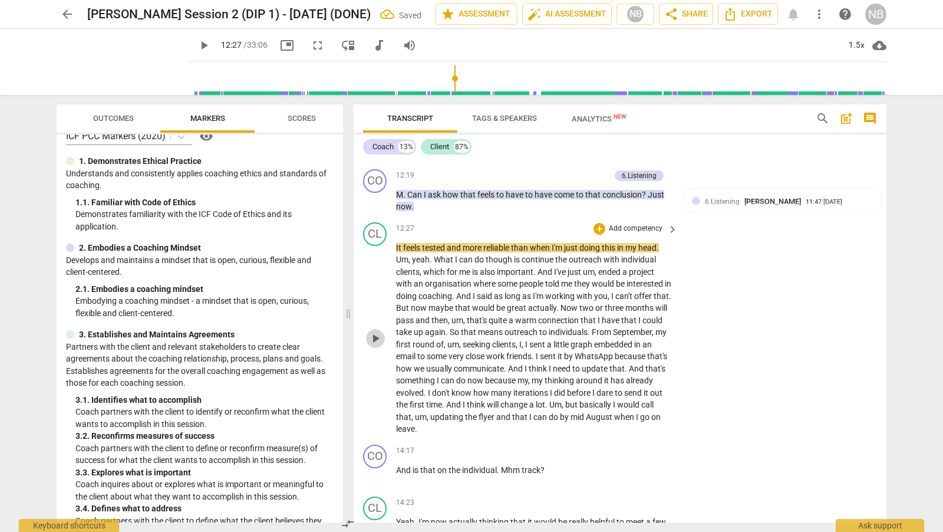
click at [377, 335] on span "play_arrow" at bounding box center [375, 338] width 14 height 14
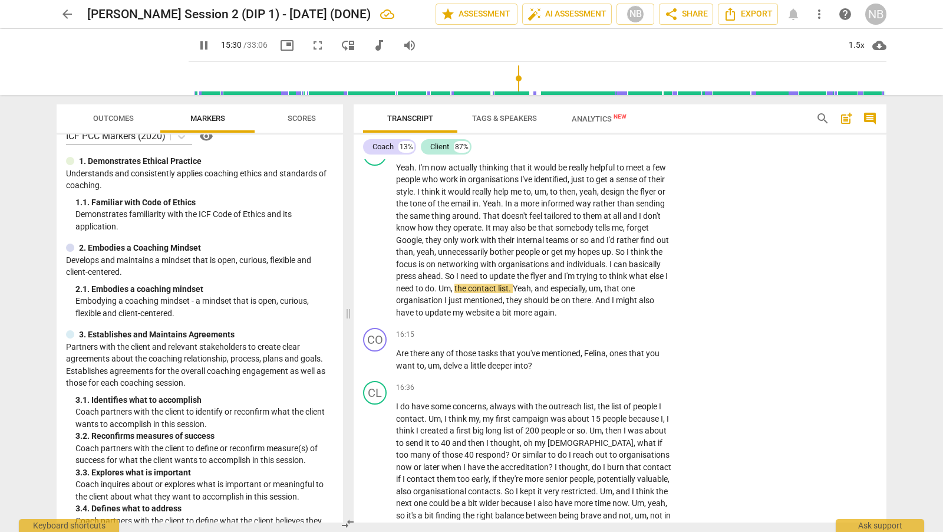
scroll to position [2753, 0]
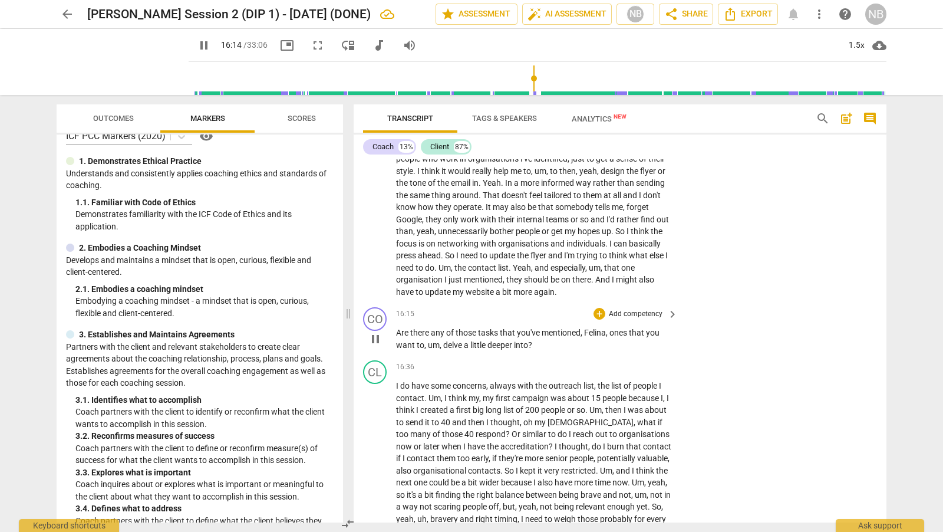
click at [592, 328] on span "Felina" at bounding box center [595, 332] width 22 height 9
type input "975"
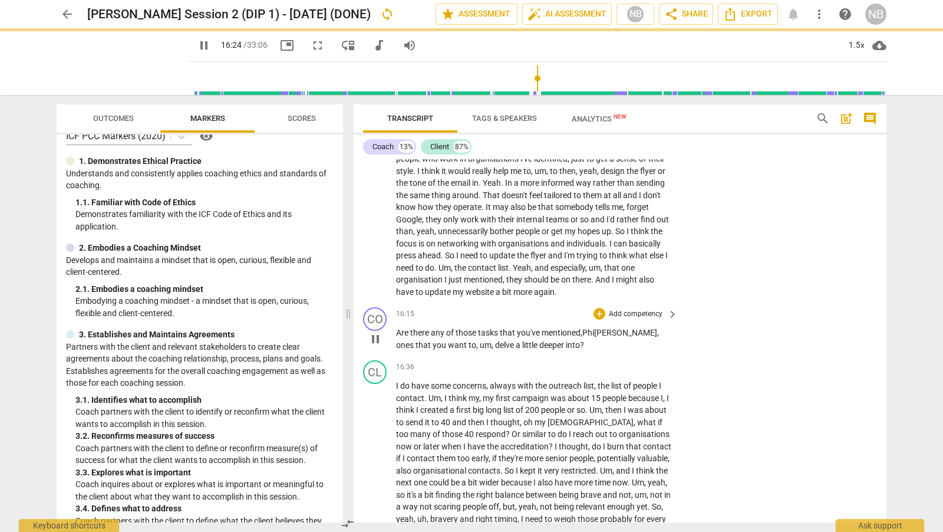
click at [608, 328] on span "lina" at bounding box center [625, 332] width 63 height 9
click at [377, 332] on span "pause" at bounding box center [375, 339] width 14 height 14
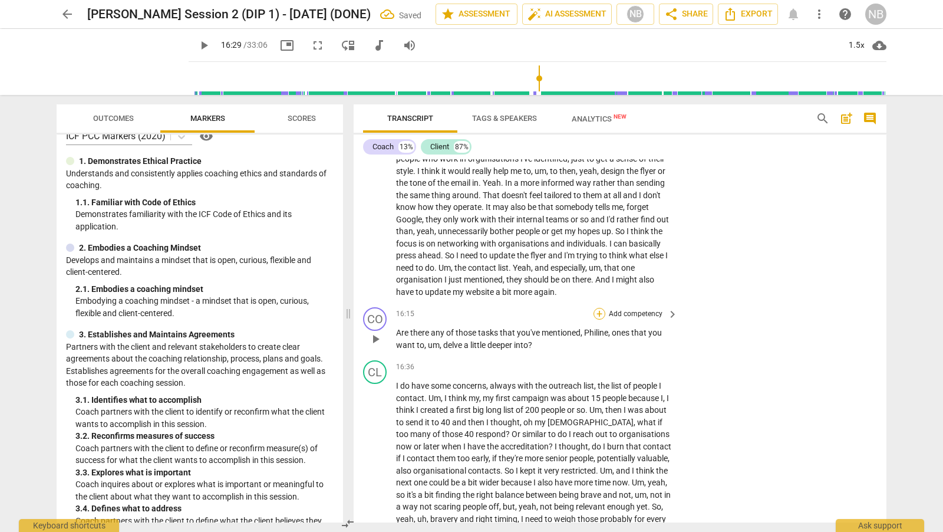
click at [600, 309] on div "+" at bounding box center [599, 314] width 12 height 12
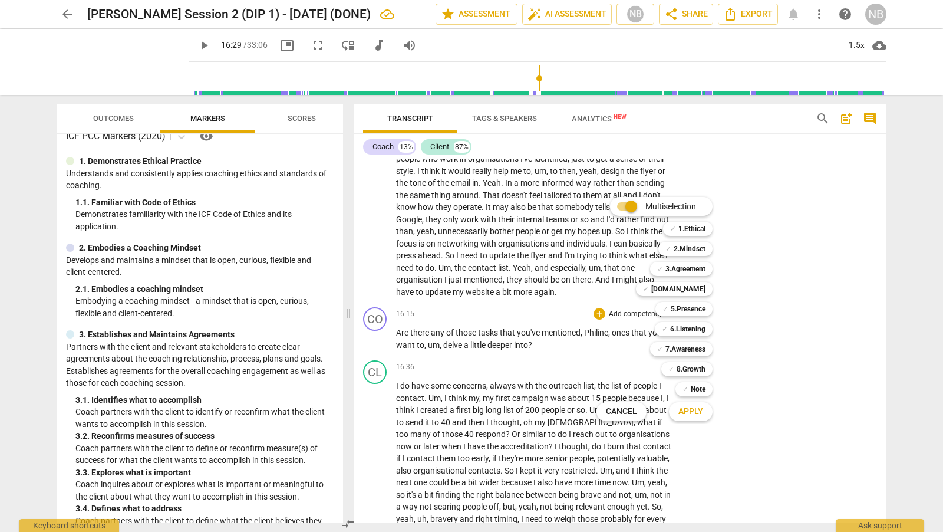
click at [726, 306] on div "✓ 5.Presence 5" at bounding box center [691, 309] width 80 height 20
click at [769, 316] on div at bounding box center [471, 266] width 943 height 532
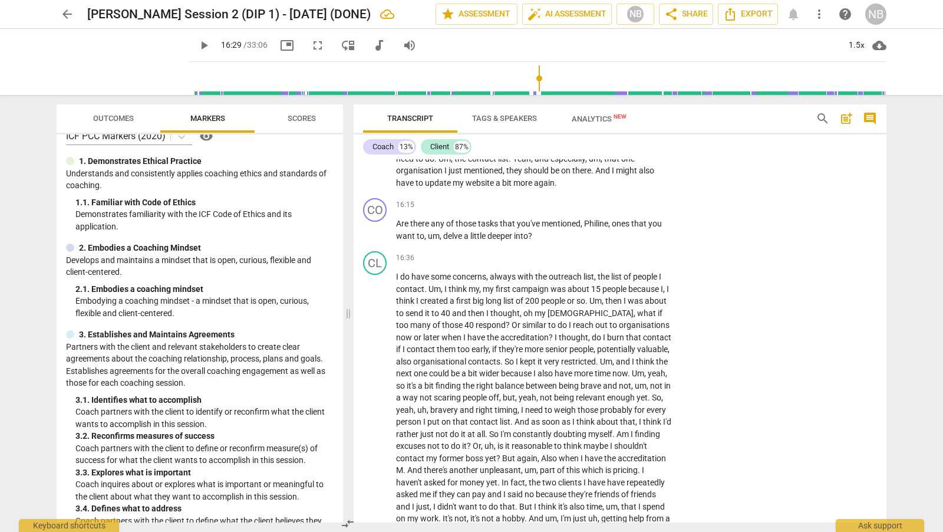
scroll to position [2873, 0]
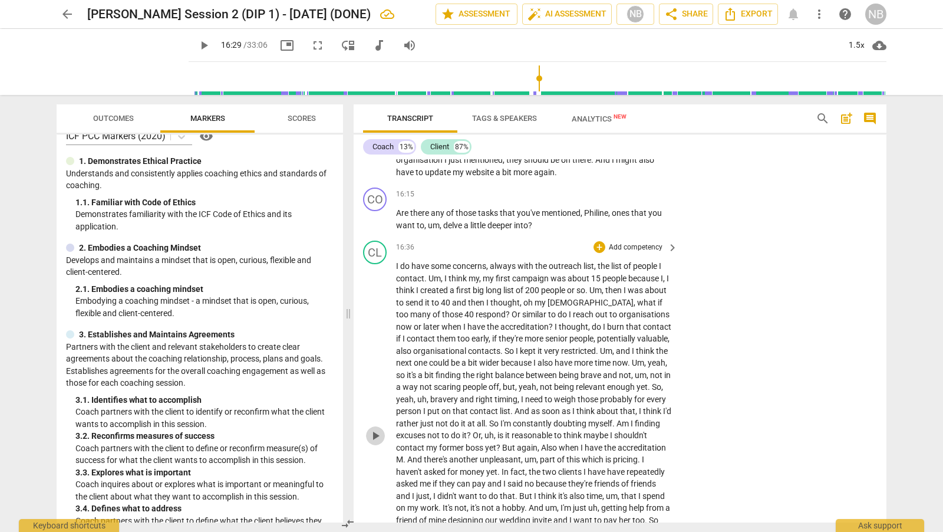
click at [374, 428] on span "play_arrow" at bounding box center [375, 435] width 14 height 14
click at [377, 212] on span "pause" at bounding box center [375, 219] width 14 height 14
type input "1028"
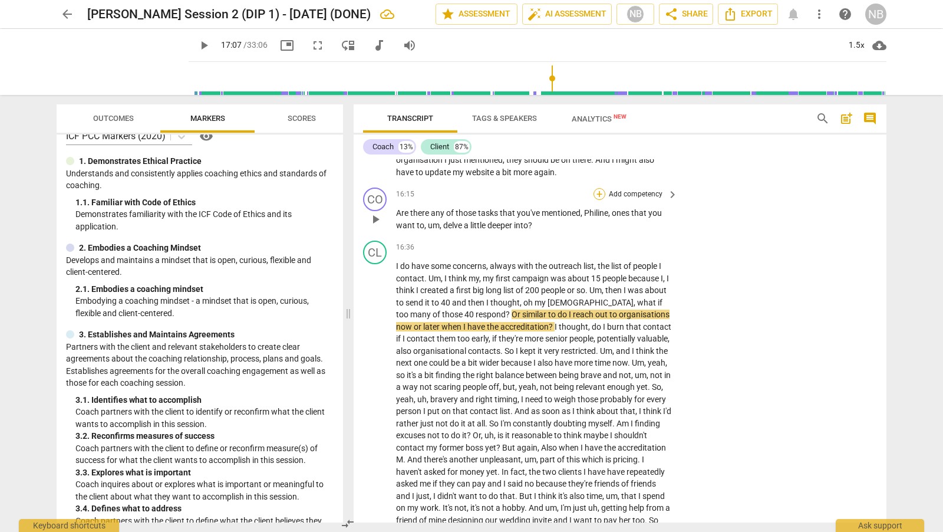
click at [601, 189] on div "+" at bounding box center [599, 194] width 12 height 12
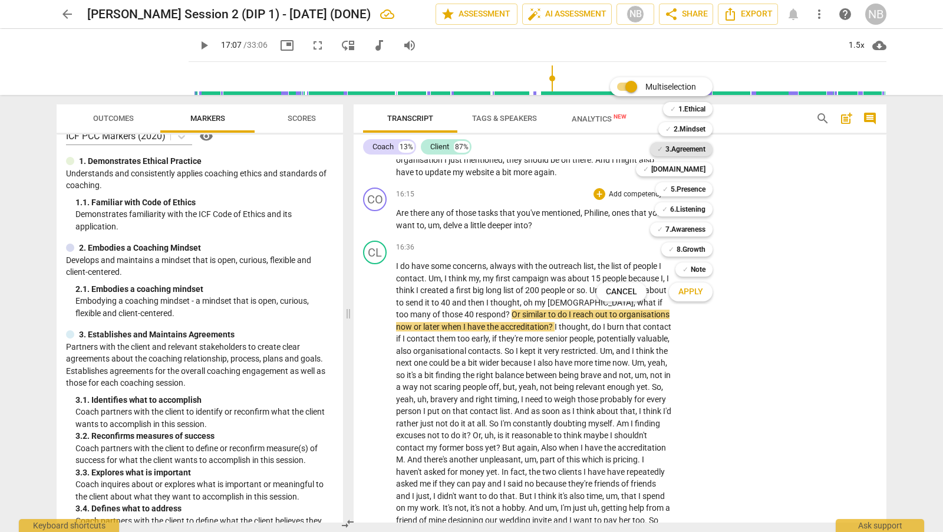
click at [702, 152] on b "3.Agreement" at bounding box center [685, 149] width 40 height 14
click at [698, 289] on span "Apply" at bounding box center [690, 292] width 25 height 12
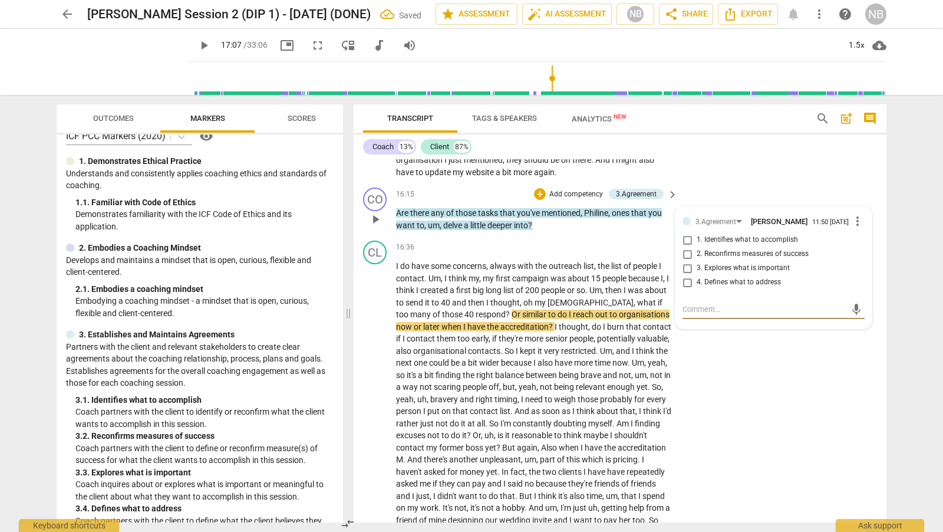
click at [685, 237] on input "1. Identifies what to accomplish" at bounding box center [687, 240] width 19 height 14
checkbox input "true"
click at [718, 371] on div "CL play_arrow pause 16:36 + Add competency keyboard_arrow_right I do have some …" at bounding box center [620, 426] width 533 height 380
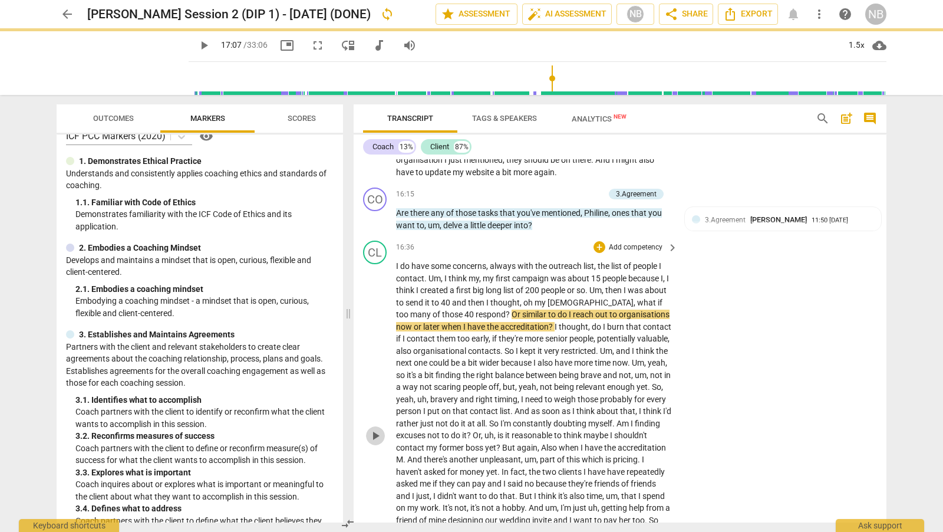
click at [375, 430] on span "play_arrow" at bounding box center [375, 435] width 14 height 14
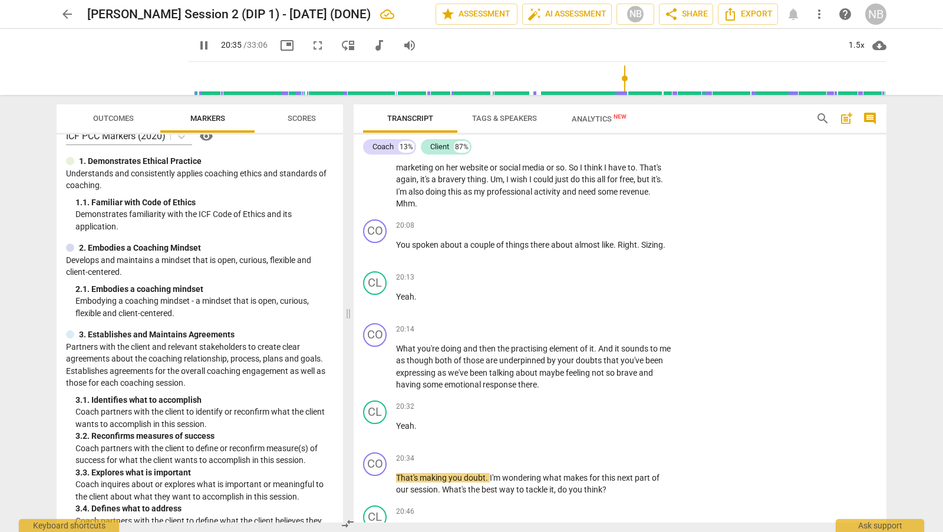
scroll to position [3284, 0]
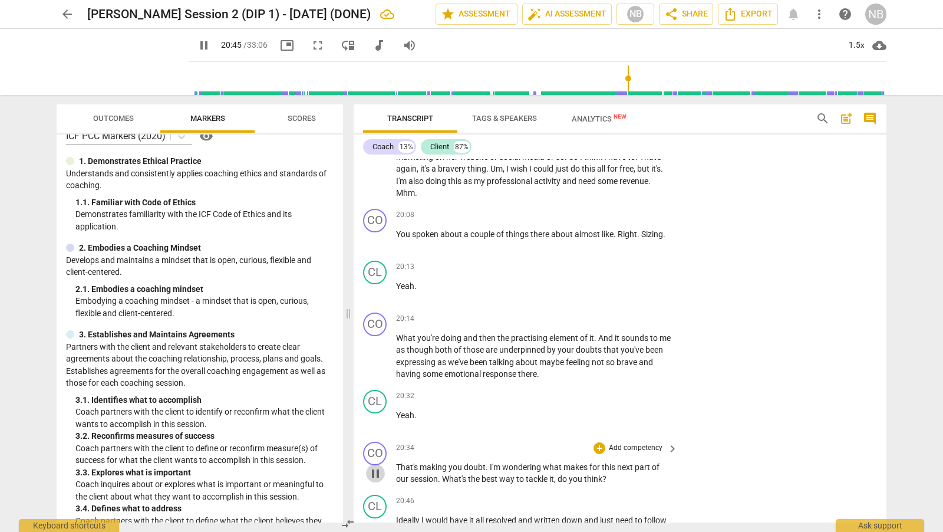
click at [374, 466] on span "pause" at bounding box center [375, 473] width 14 height 14
type input "1246"
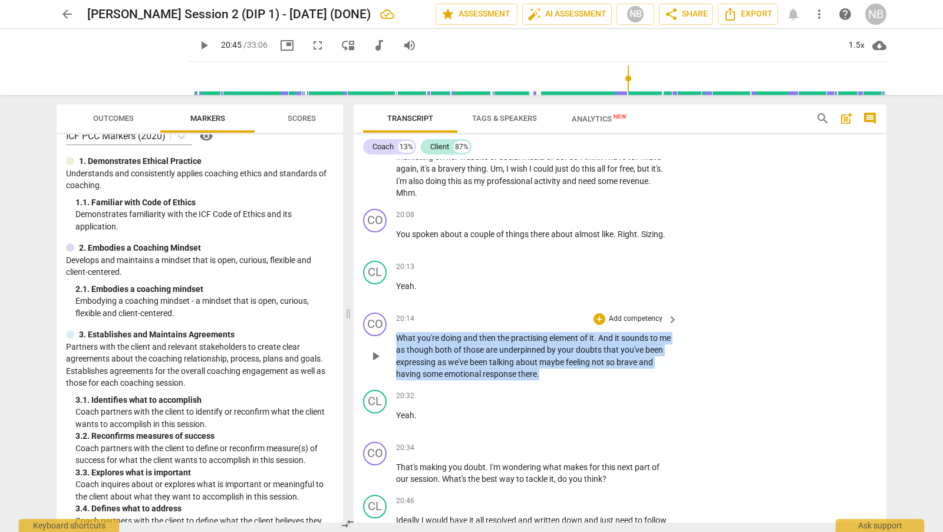
drag, startPoint x: 395, startPoint y: 329, endPoint x: 658, endPoint y: 371, distance: 265.5
click at [658, 371] on p "What you're doing and then the practising element of it . And it sounds to me a…" at bounding box center [534, 356] width 276 height 48
click at [603, 313] on div "+ Add competency" at bounding box center [628, 319] width 70 height 12
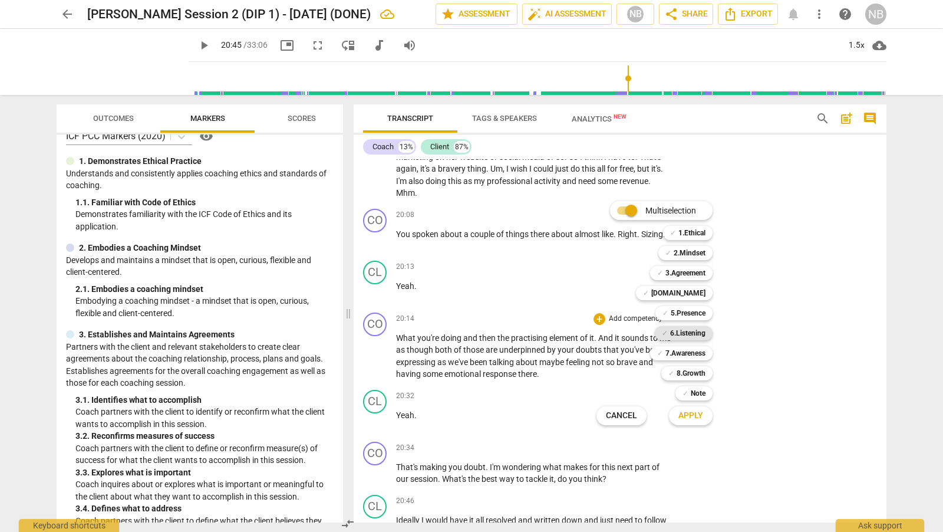
click at [697, 331] on b "6.Listening" at bounding box center [687, 333] width 35 height 14
click at [700, 417] on span "Apply" at bounding box center [690, 416] width 25 height 12
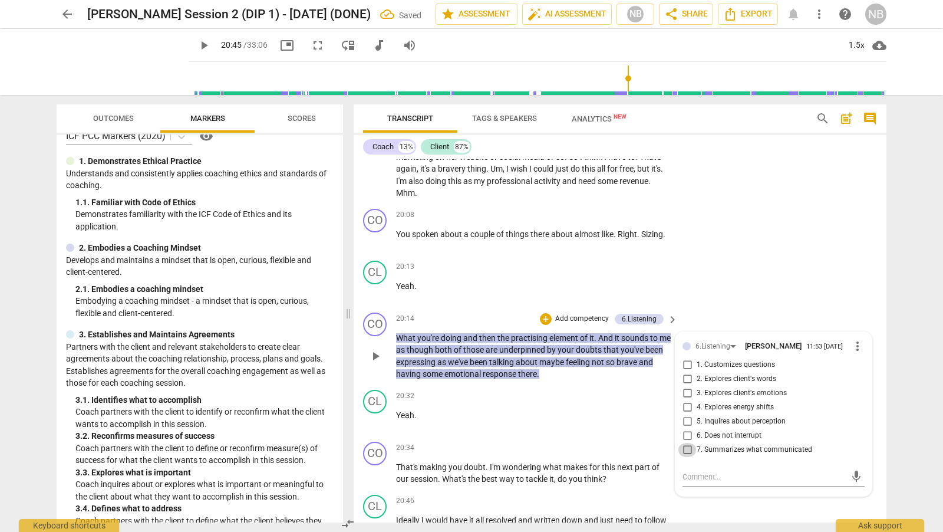
click at [692, 445] on input "7. Summarizes what communicated" at bounding box center [687, 450] width 19 height 14
checkbox input "true"
click at [695, 472] on textarea at bounding box center [763, 476] width 163 height 11
type textarea "C"
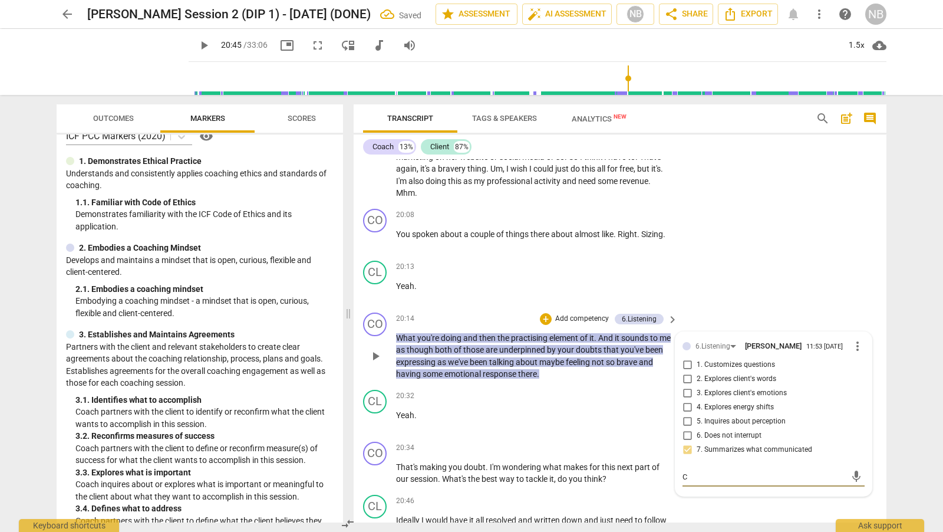
type textarea "Co"
type textarea "Cou"
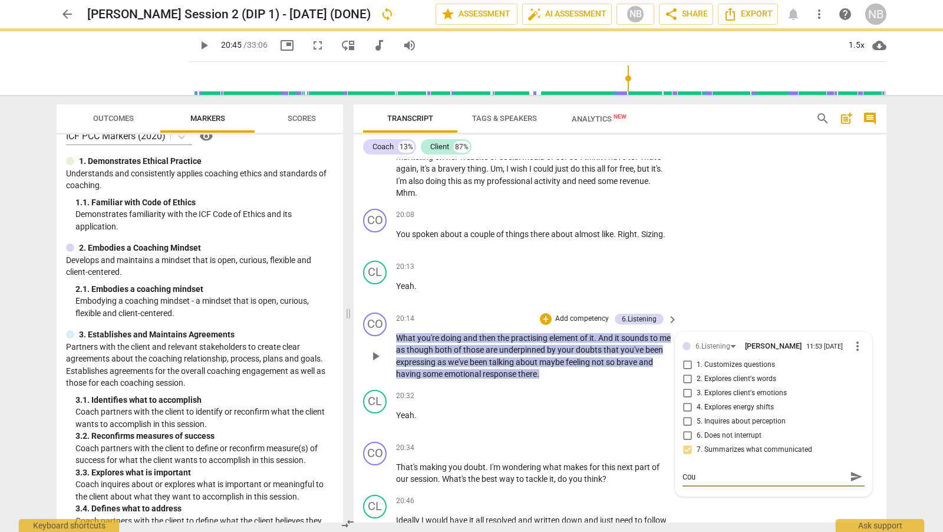
type textarea "Coul"
type textarea "Could"
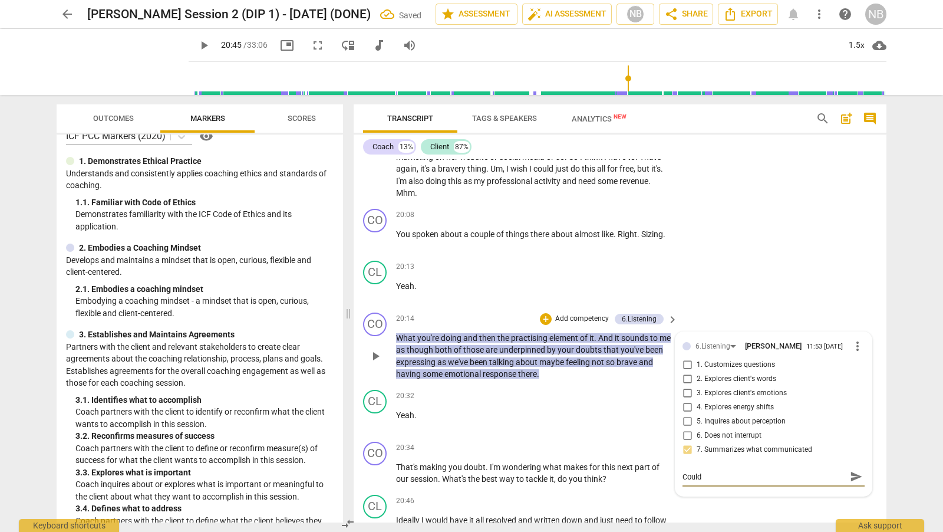
type textarea "Could b"
type textarea "Could be"
type textarea "Could be a"
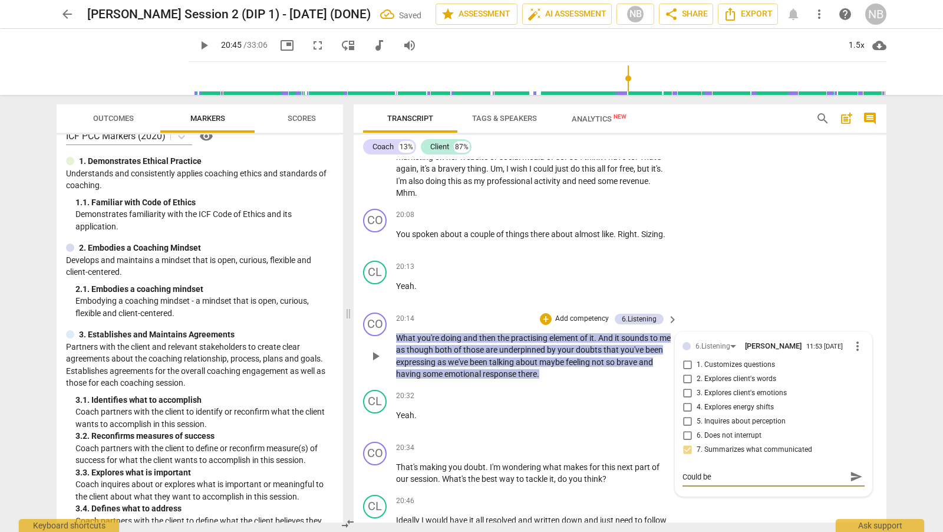
type textarea "Could be a"
type textarea "Could be an"
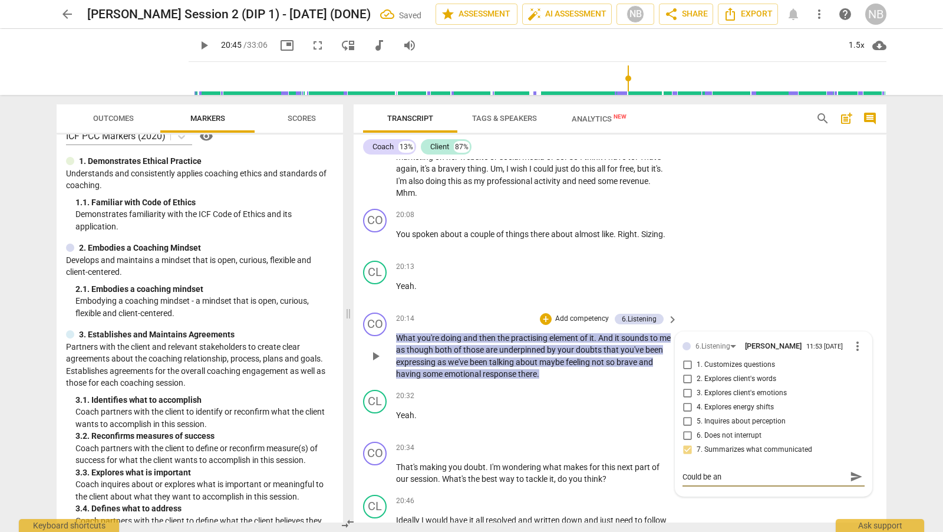
type textarea "Could be an o"
type textarea "Could be an ob"
type textarea "Could be an obs"
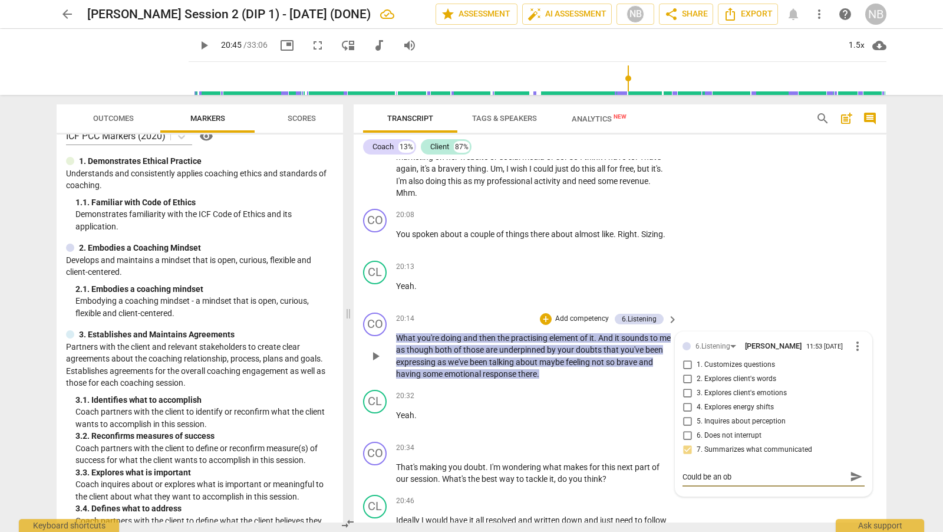
type textarea "Could be an obs"
type textarea "Could be an obse"
type textarea "Could be an obser"
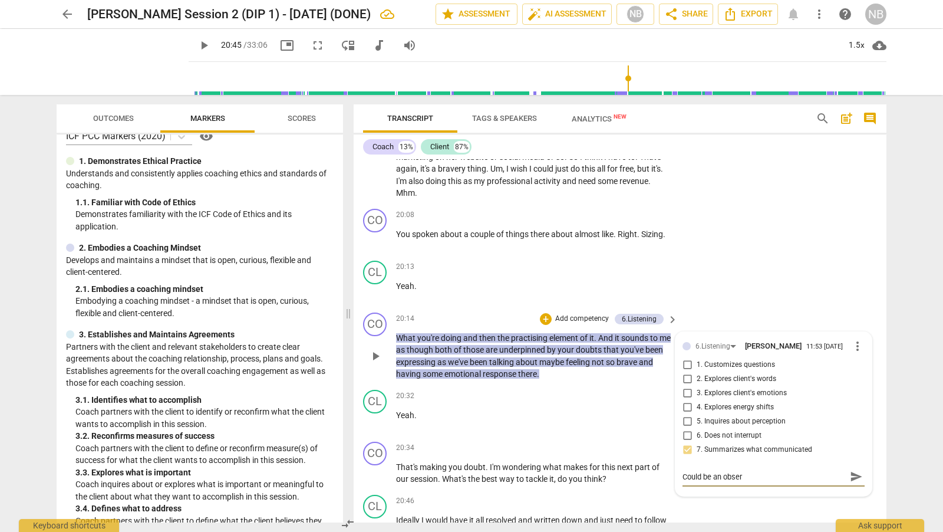
type textarea "Could be an observ"
type textarea "Could be an observa"
type textarea "Could be an observat"
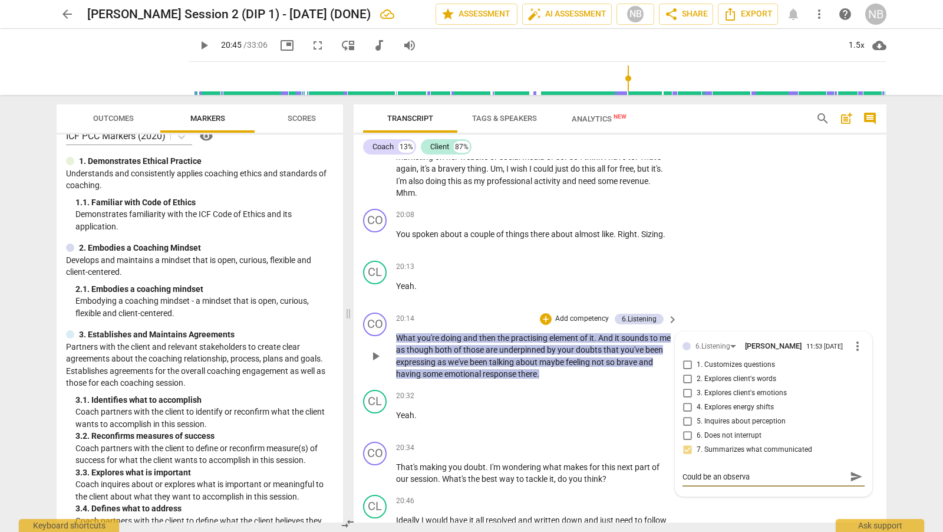
type textarea "Could be an observat"
type textarea "Could be an observati"
type textarea "Could be an observatio"
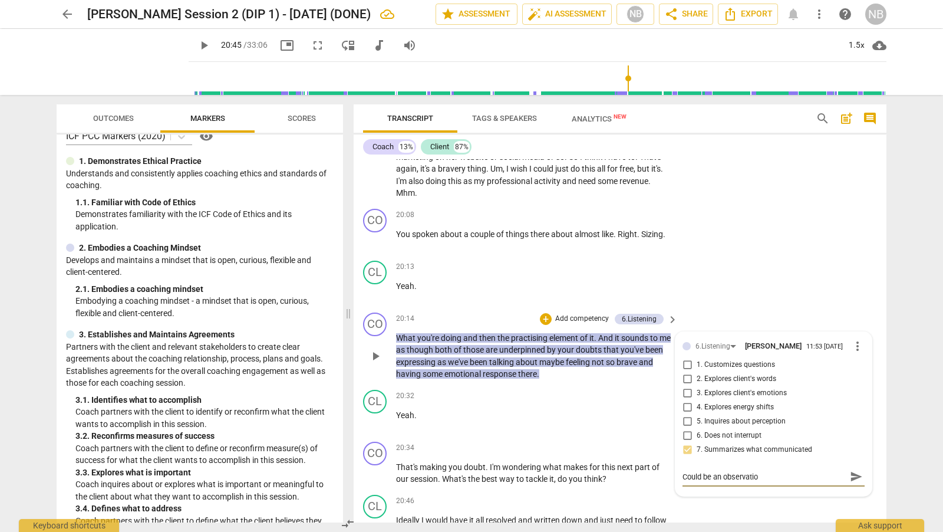
type textarea "Could be an observation"
type textarea "Could be an observation a"
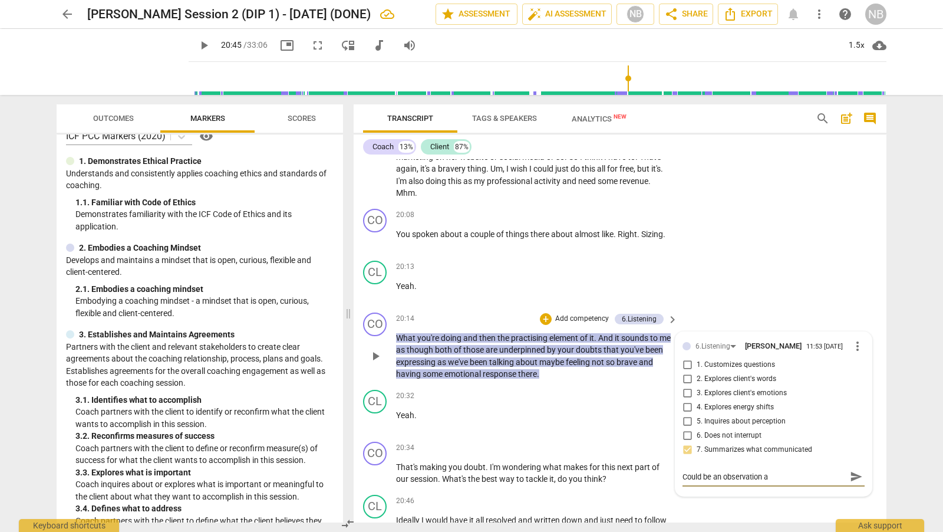
type textarea "Could be an observation ab"
type textarea "Could be an observation abo"
type textarea "Could be an observation abou"
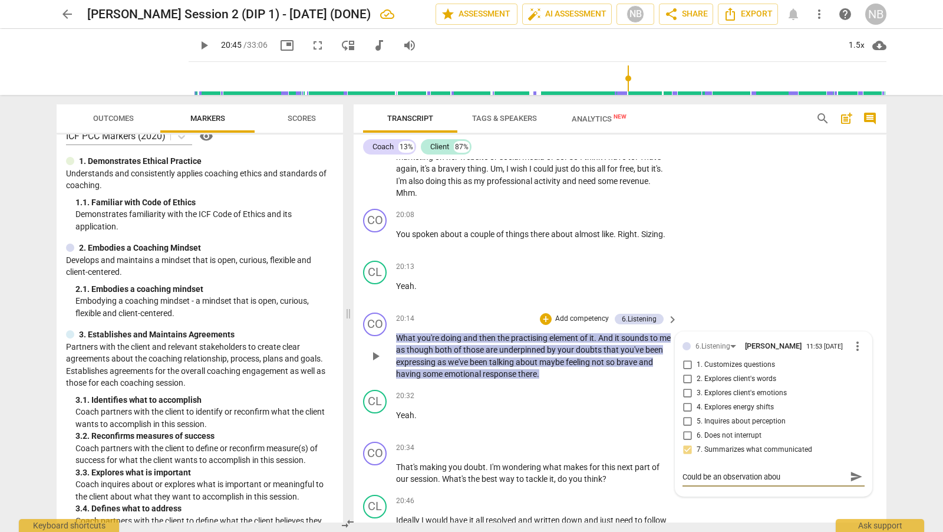
type textarea "Could be an observation about"
type textarea "Could be an observation about t"
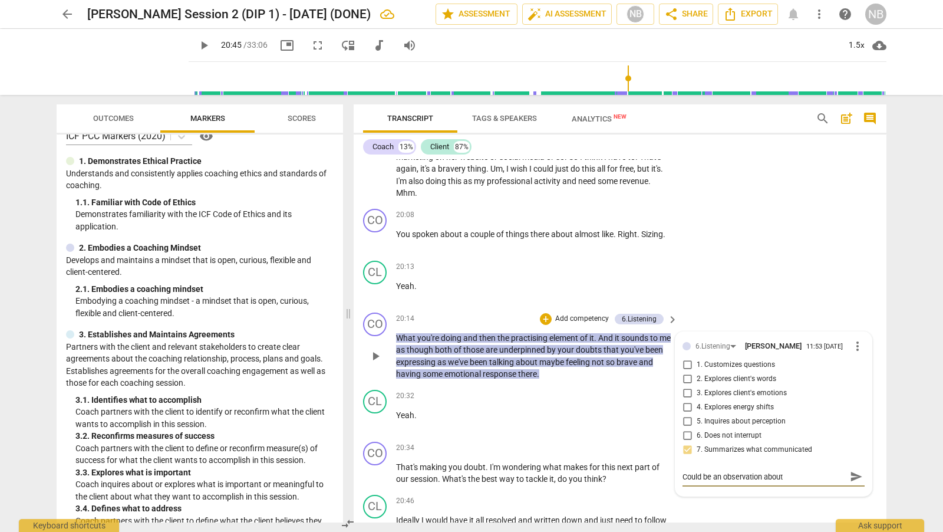
type textarea "Could be an observation about t"
type textarea "Could be an observation about th"
type textarea "Could be an observation about the"
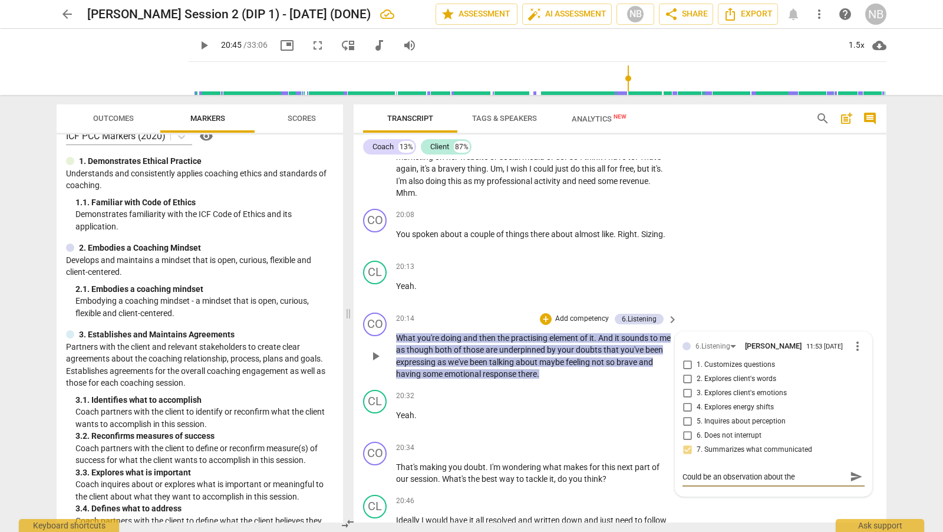
type textarea "Could be an observation about the"
type textarea "Could be an observation about the d"
type textarea "Could be an observation about the do"
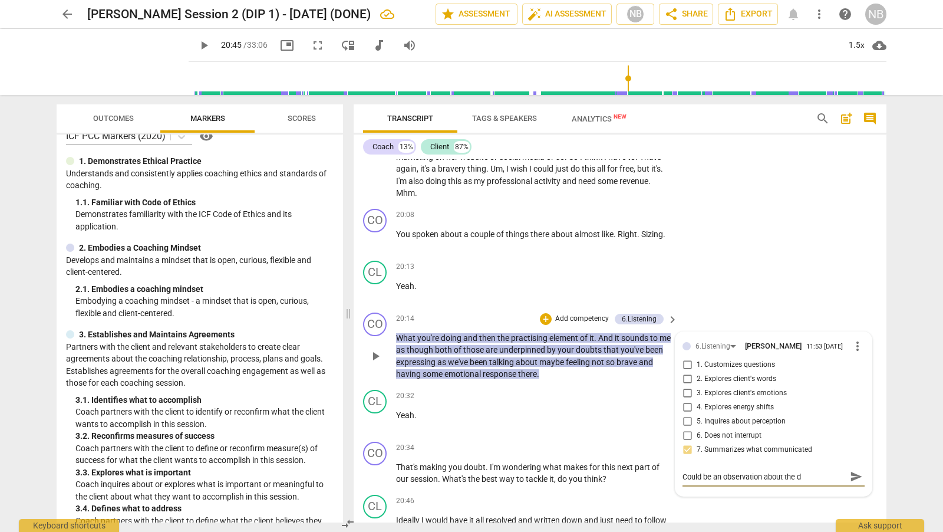
type textarea "Could be an observation about the do"
type textarea "Could be an observation about the dou"
type textarea "Could be an observation about the doub"
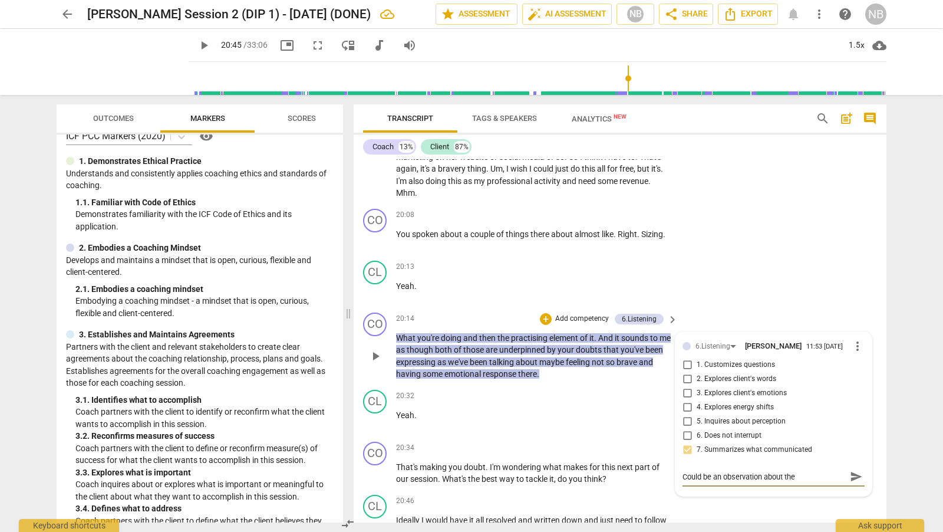
type textarea "Could be an observation about the doubt"
type textarea "Could be an observation about the doubt b"
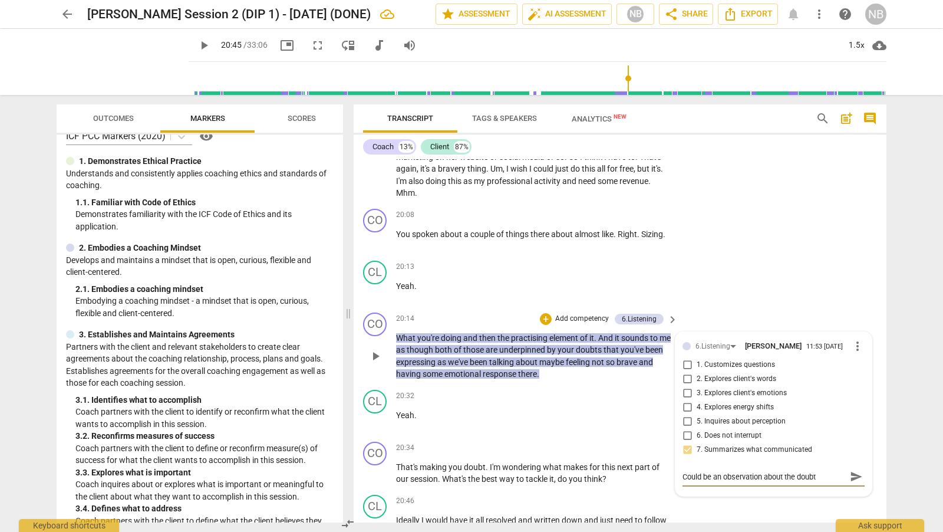
type textarea "Could be an observation about the doubt b"
type textarea "Could be an observation about the doubt bu"
type textarea "Could be an observation about the doubt but"
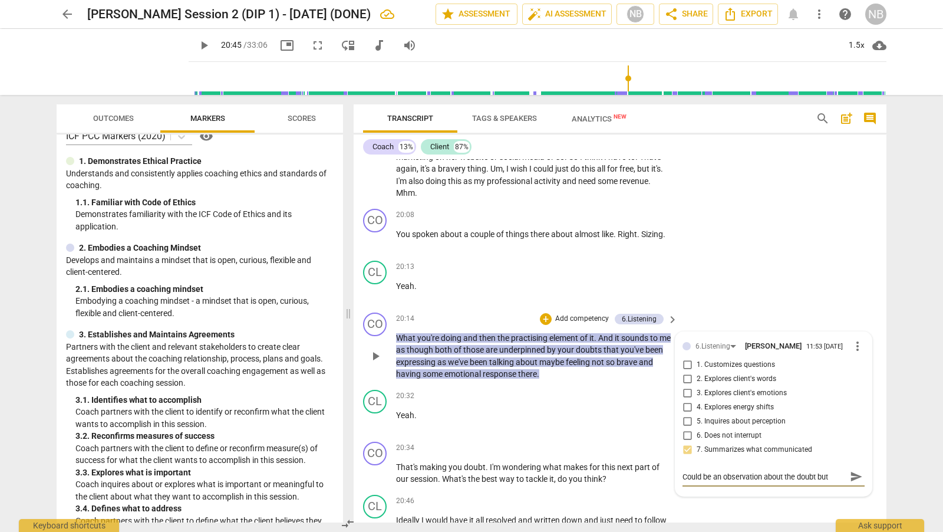
type textarea "Could be an observation about the doubt but"
type textarea "Could be an observation about the doubt but w"
type textarea "Could be an observation about the doubt but wo"
type textarea "Could be an observation about the doubt but wou"
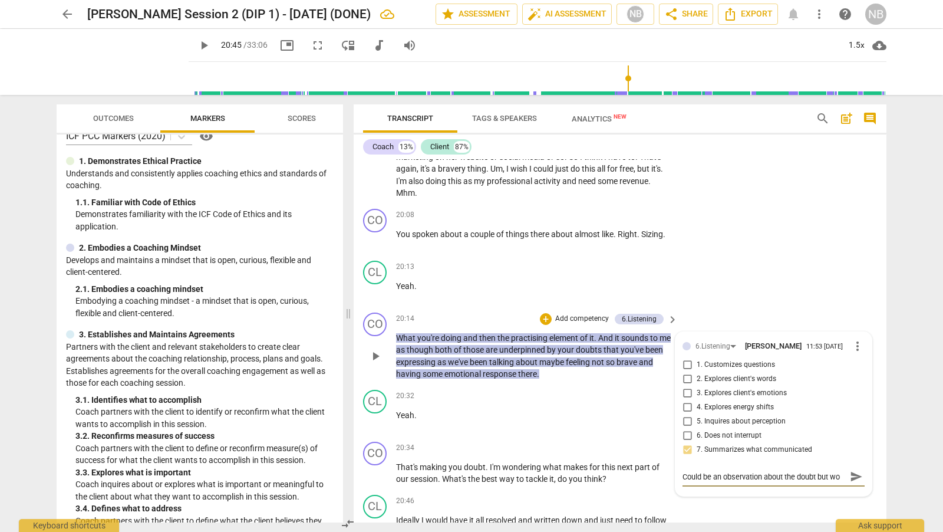
type textarea "Could be an observation about the doubt but wou"
type textarea "Could be an observation about the doubt but woul"
type textarea "Could be an observation about the doubt but would"
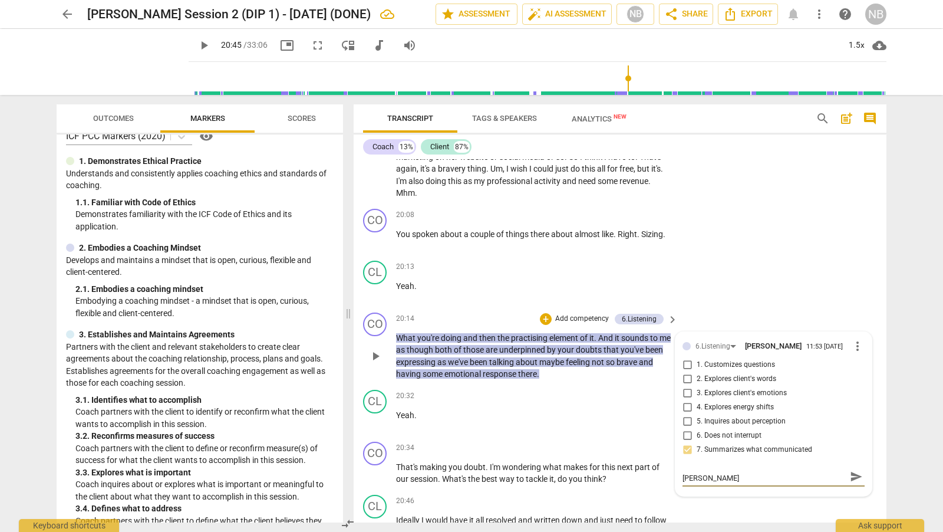
type textarea "Could be an observation about the doubt but would"
type textarea "Could be an observation about the doubt but would n"
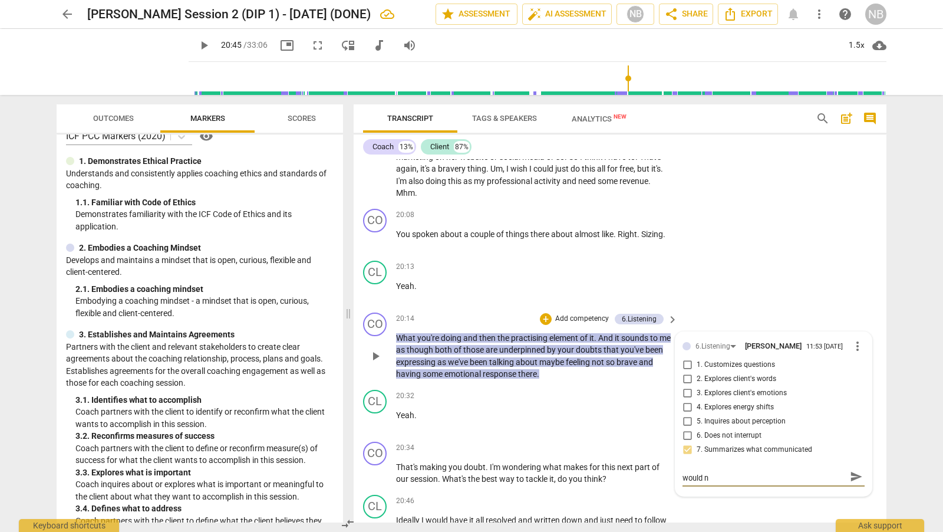
type textarea "Could be an observation about the doubt but would ne"
type textarea "Could be an observation about the doubt but would nee"
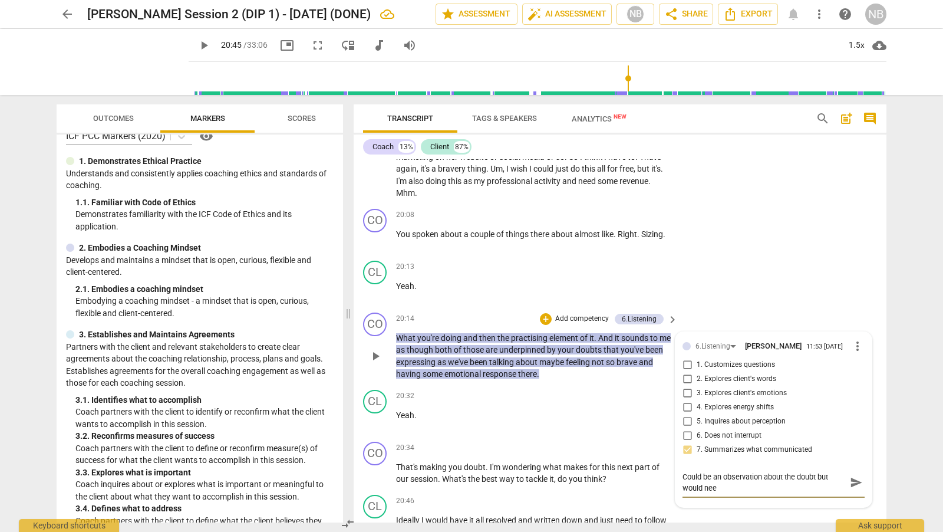
type textarea "Could be an observation about the doubt but would need"
type textarea "Could be an observation about the doubt but would need t"
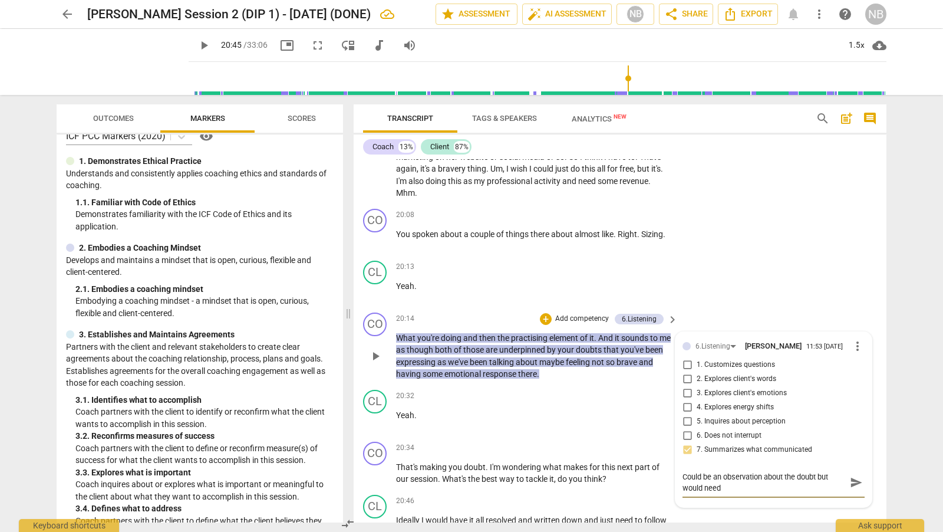
type textarea "Could be an observation about the doubt but would need t"
type textarea "Could be an observation about the doubt but would need to"
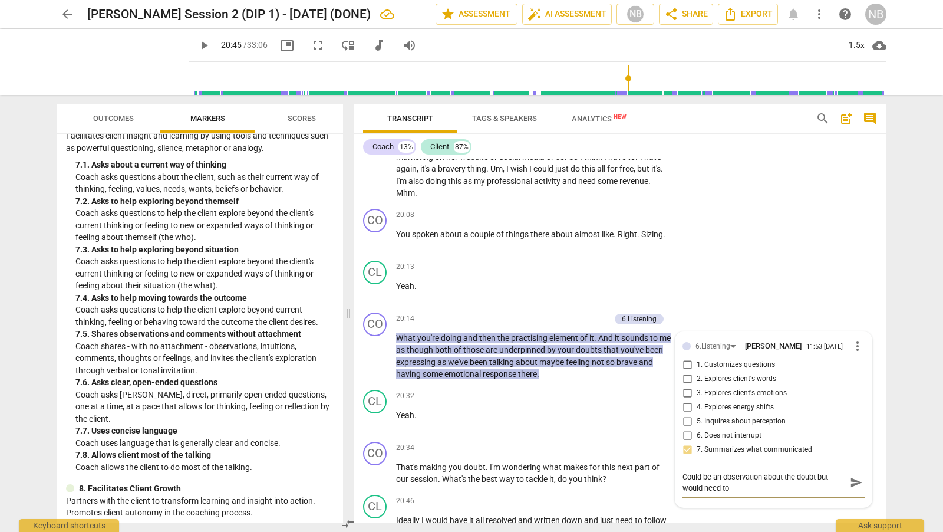
scroll to position [1142, 0]
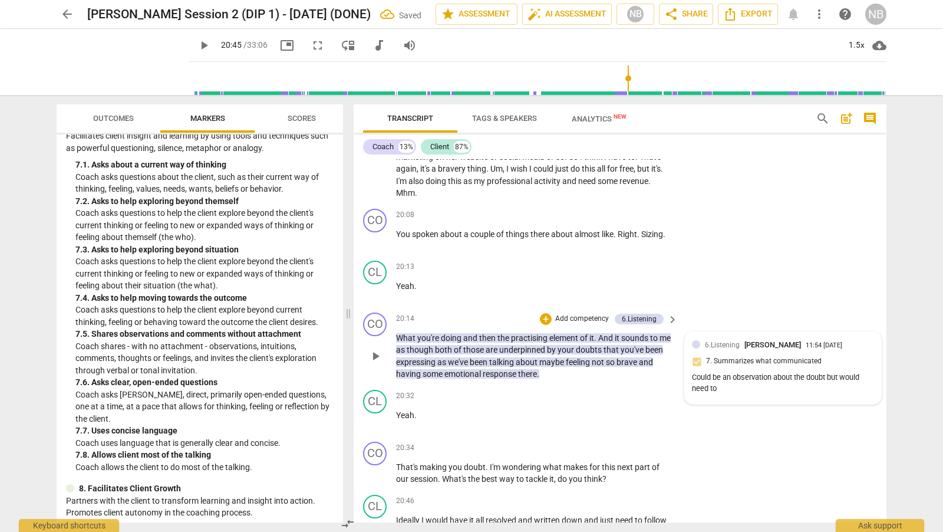
click at [745, 383] on div "Could be an observation about the doubt but would need to" at bounding box center [783, 383] width 182 height 22
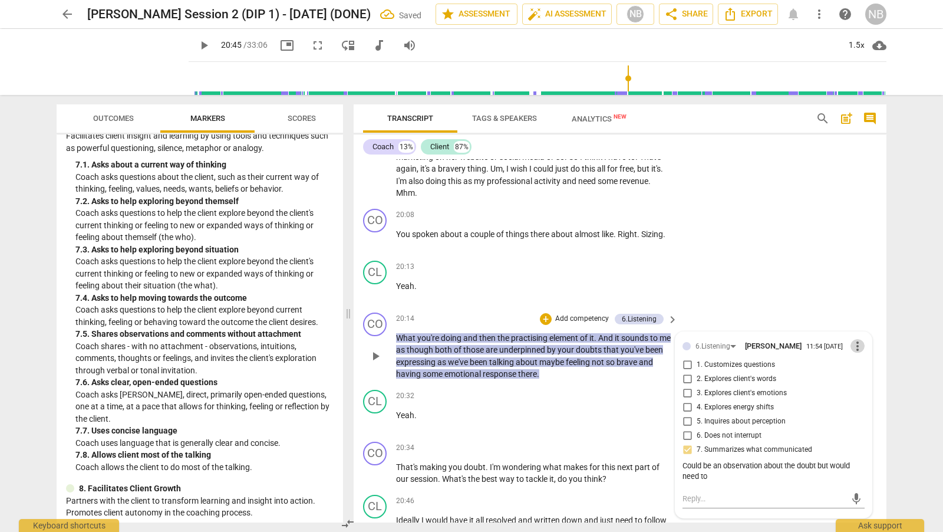
click at [853, 343] on span "more_vert" at bounding box center [857, 346] width 14 height 14
click at [864, 338] on li "Edit" at bounding box center [867, 342] width 41 height 22
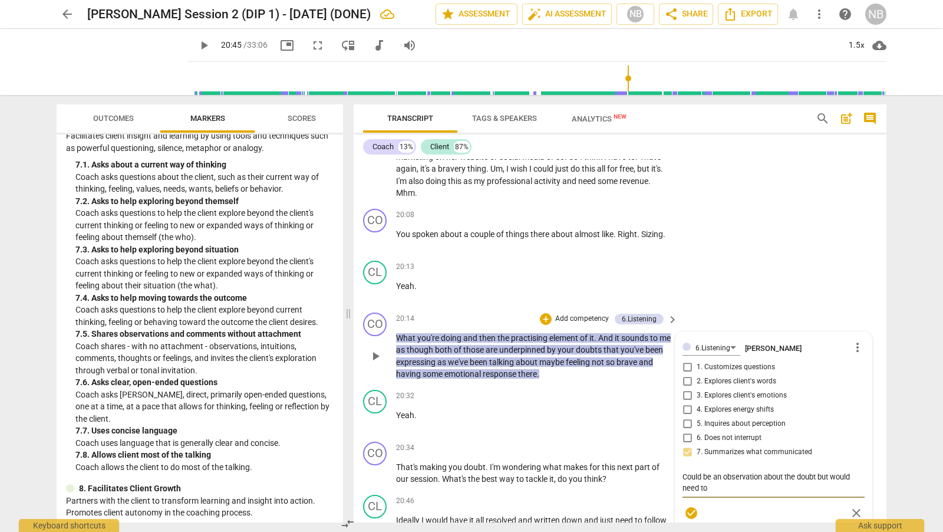
click at [732, 476] on textarea "Could be an observation about the doubt but would need to" at bounding box center [773, 482] width 182 height 22
type textarea "Could be an observation about the doubt but would need to i"
type textarea "Could be an observation about the doubt but would need to in"
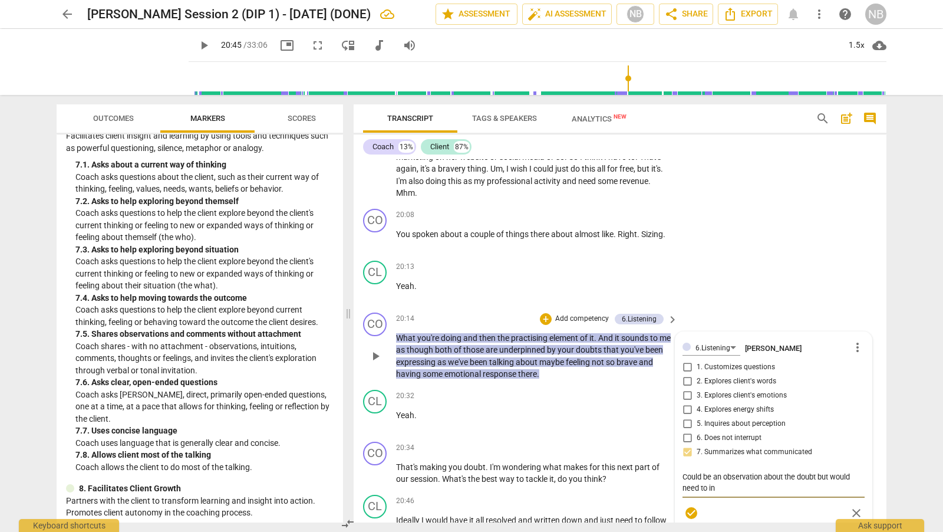
type textarea "Could be an observation about the doubt but would need to inv"
type textarea "Could be an observation about the doubt but would need to invi"
type textarea "Could be an observation about the doubt but would need to invit"
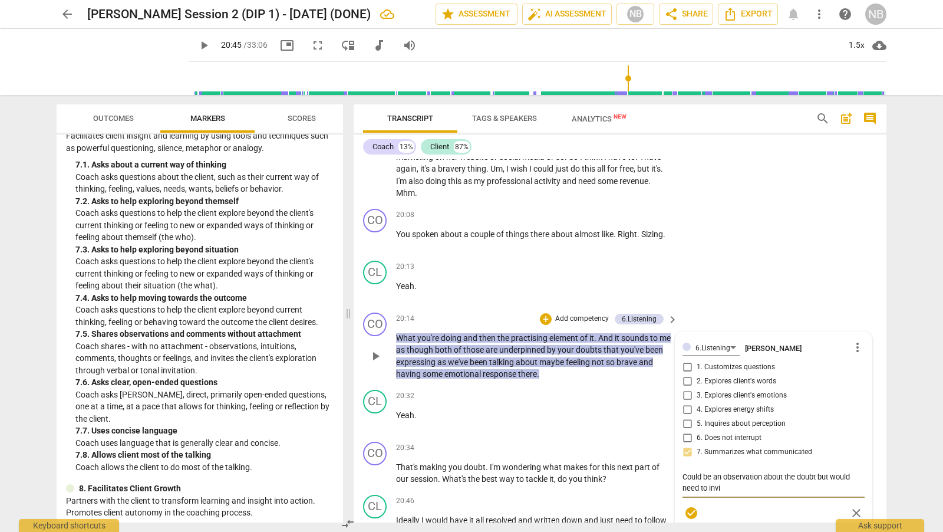
type textarea "Could be an observation about the doubt but would need to invit"
type textarea "Could be an observation about the doubt but would need to invite"
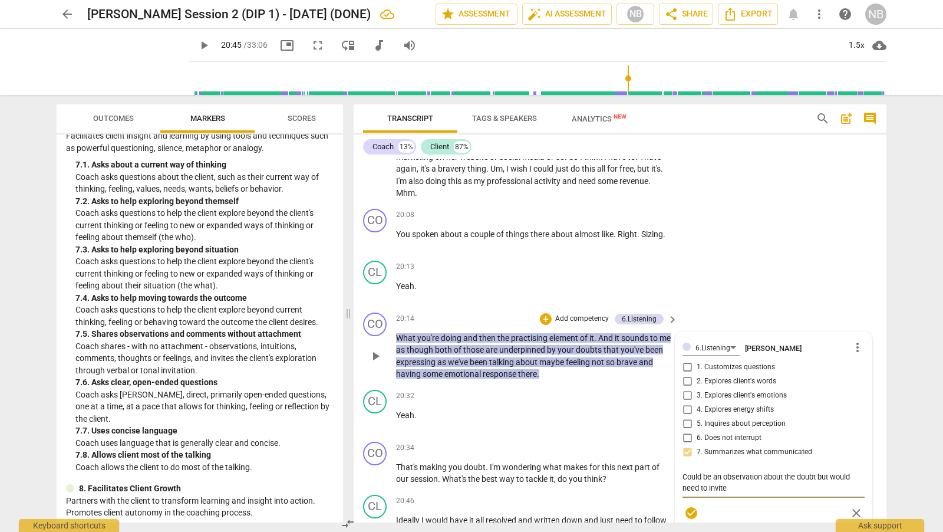
type textarea "Could be an observation about the doubt but would need to invite t"
type textarea "Could be an observation about the doubt but would need to invite th"
type textarea "Could be an observation about the doubt but would need to invite the"
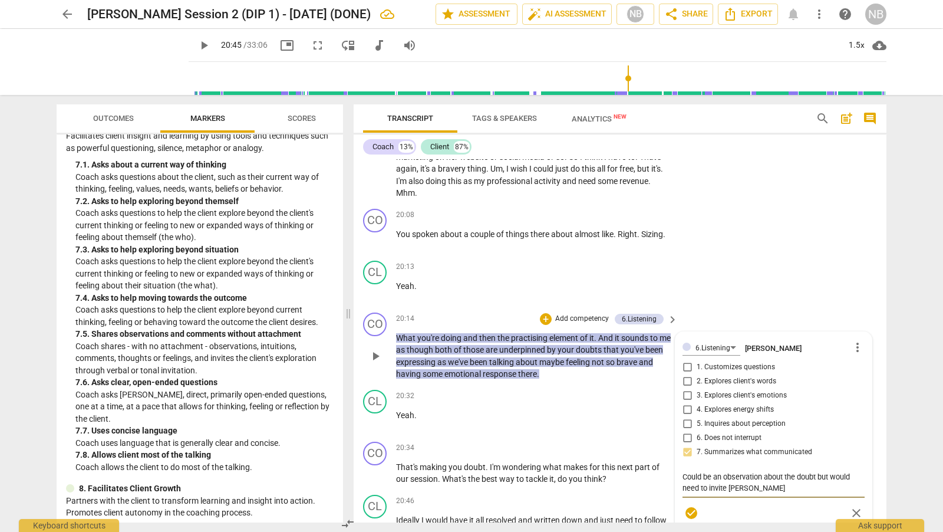
type textarea "Could be an observation about the doubt but would need to invite the"
type textarea "Could be an observation about the doubt but would need to invite the c"
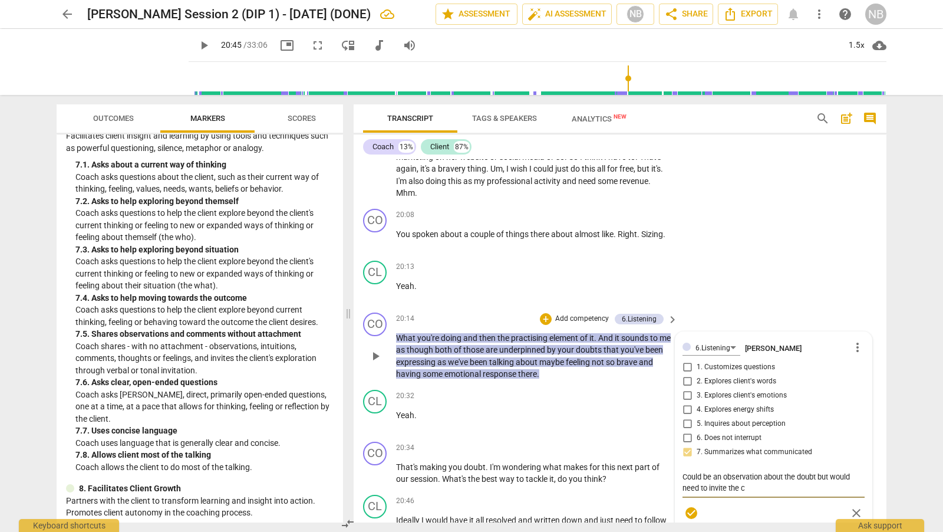
type textarea "Could be an observation about the doubt but would need to invite the cl"
type textarea "Could be an observation about the doubt but would need to invite the cle"
type textarea "Could be an observation about the doubt but would need to invite the clei"
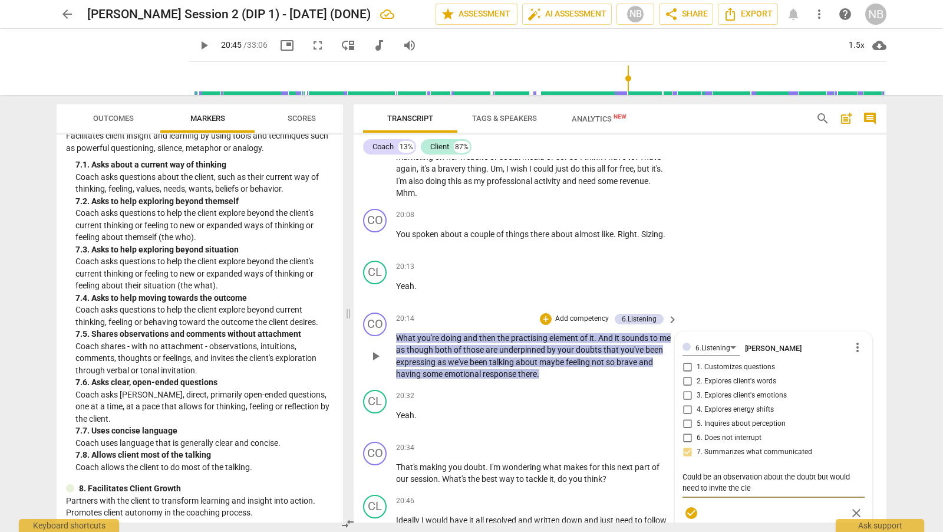
type textarea "Could be an observation about the doubt but would need to invite the clei"
type textarea "Could be an observation about the doubt but would need to invite the clein"
type textarea "Could be an observation about the doubt but would need to invite the cleint"
type textarea "Could be an observation about the doubt but would need to invite the cleint;"
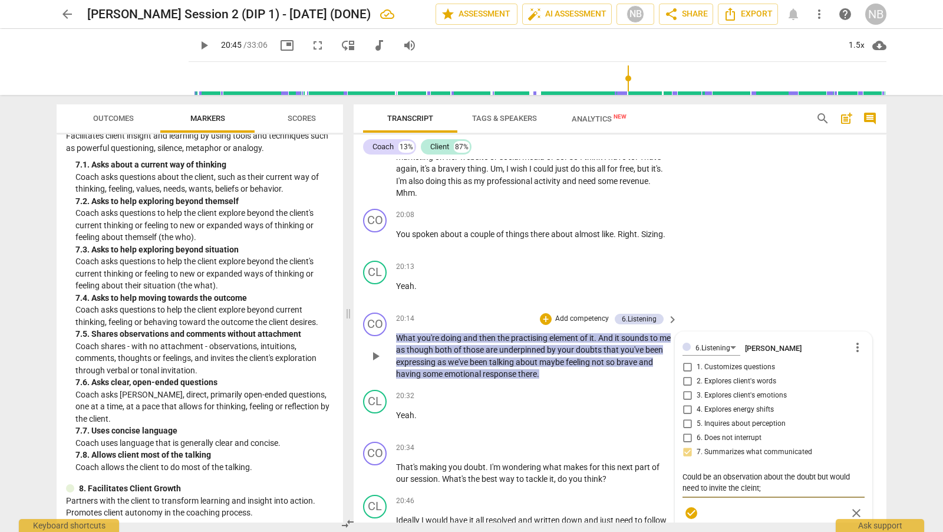
type textarea "Could be an observation about the doubt but would need to invite the cleint;s"
type textarea "Could be an observation about the doubt but would need to invite the cleint;s e"
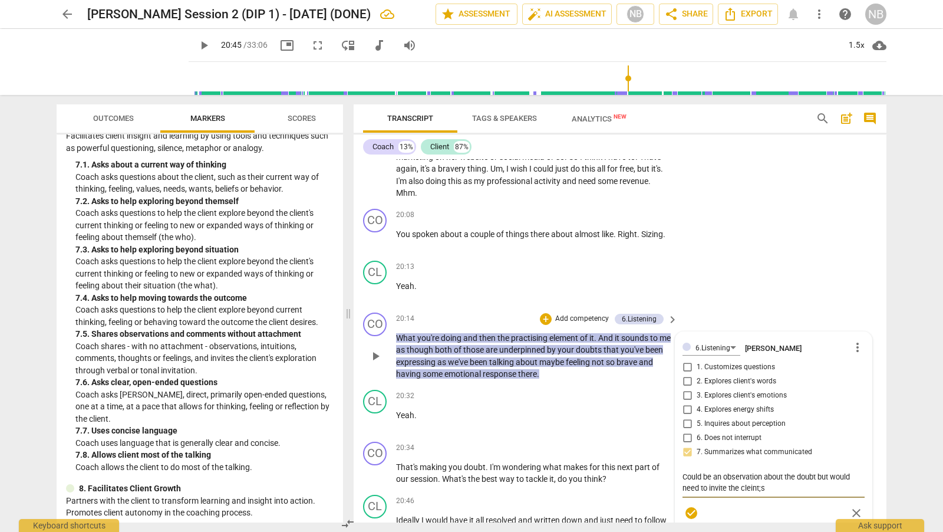
type textarea "Could be an observation about the doubt but would need to invite the cleint;s e"
type textarea "Could be an observation about the doubt but would need to invite the cleint;s ex"
type textarea "Could be an observation about the doubt but would need to invite the cleint;s e…"
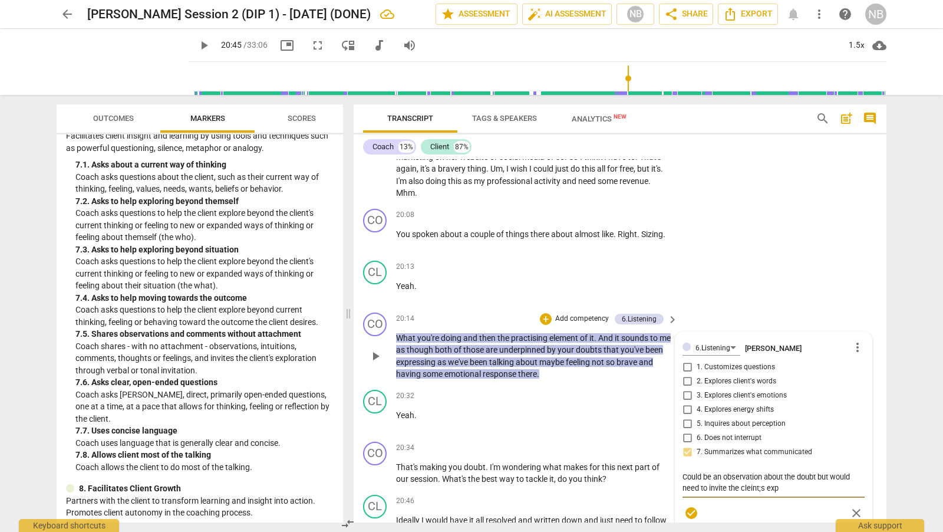
type textarea "Could be an observation about the doubt but would need to invite the cleint;s e…"
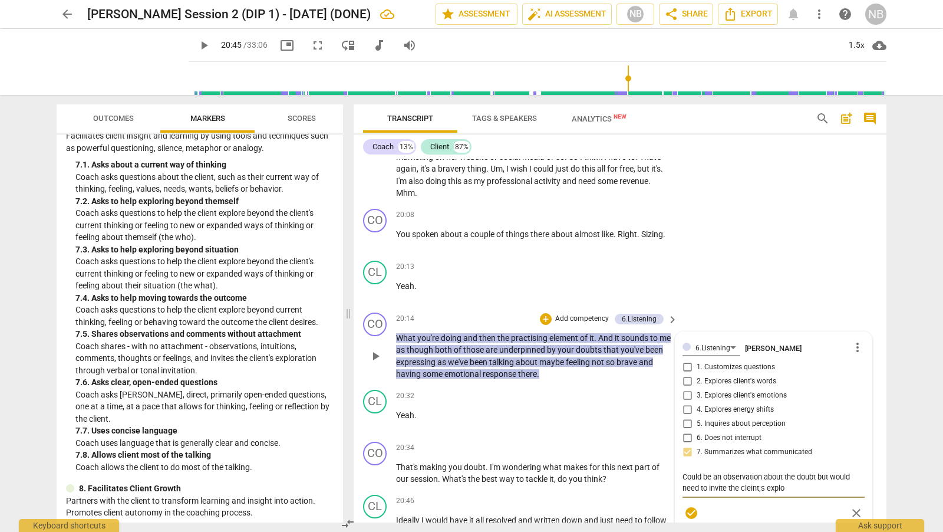
type textarea "Could be an observation about the doubt but would need to invite the cleint;s e…"
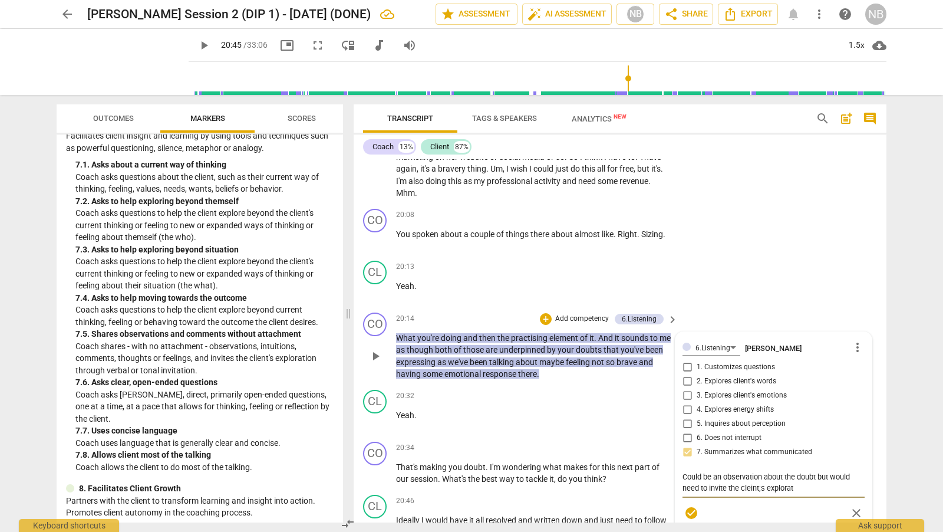
type textarea "Could be an observation about the doubt but would need to invite the cleint;s e…"
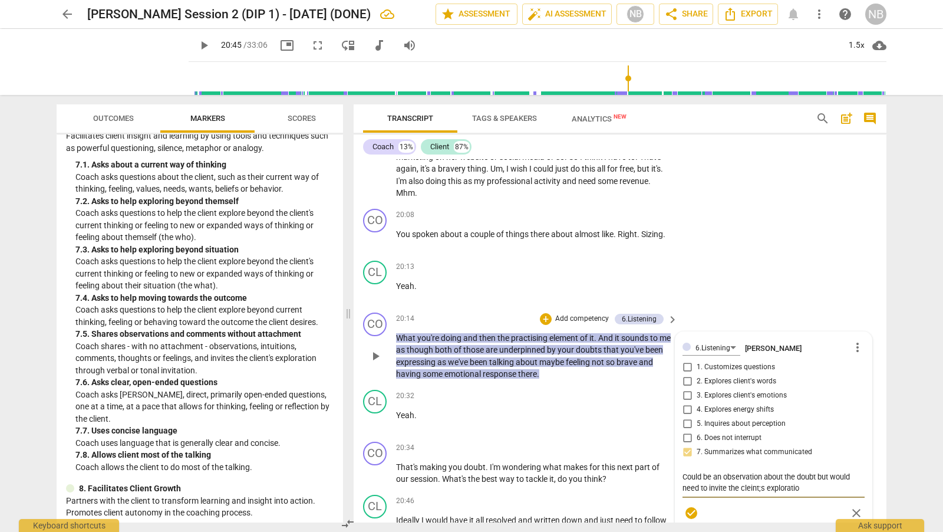
type textarea "Could be an observation about the doubt but would need to invite the cleint;s e…"
click at [763, 483] on textarea "Could be an observation about the doubt but would need to invite the cleint;s e…" at bounding box center [773, 482] width 182 height 22
type textarea "Could be an observation about the doubt but would need to invite the cleint; ex…"
type textarea "Could be an observation about the doubt but would need to invite the cleint exp…"
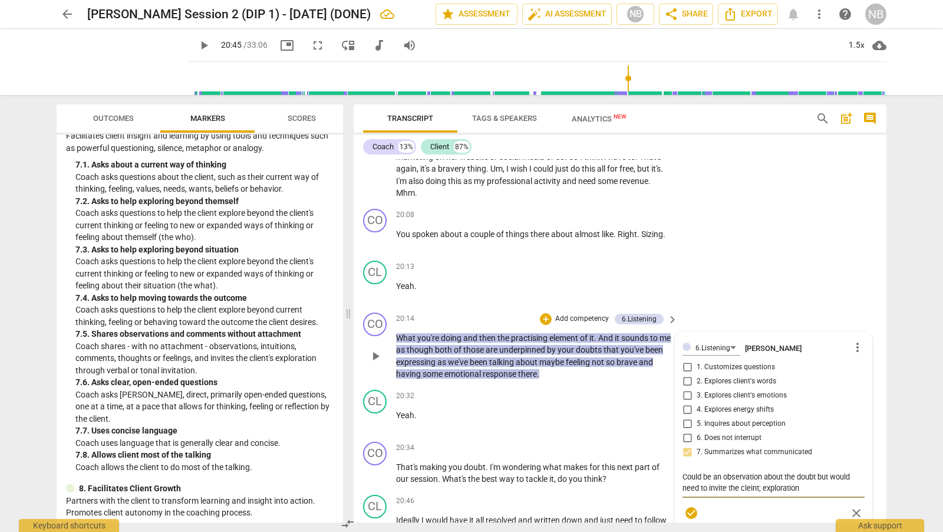
type textarea "Could be an observation about the doubt but would need to invite the cleint exp…"
type textarea "Could be an observation about the doubt but would need to invite the clein expl…"
click at [800, 483] on textarea "Could be an observation about the doubt but would need to invite the client's e…" at bounding box center [773, 482] width 182 height 22
click at [685, 506] on span "check_circle" at bounding box center [691, 513] width 14 height 14
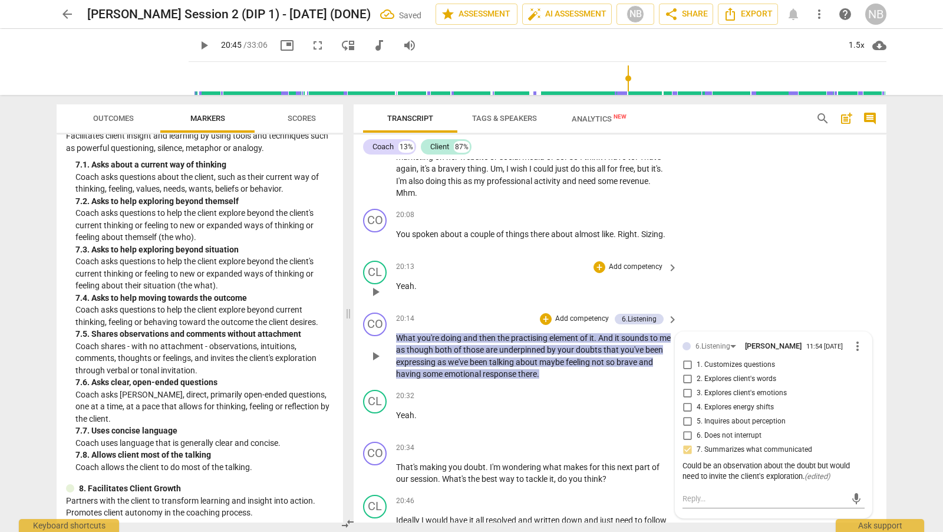
click at [767, 265] on div "CL play_arrow pause 20:13 + Add competency keyboard_arrow_right Yeah ." at bounding box center [620, 282] width 533 height 52
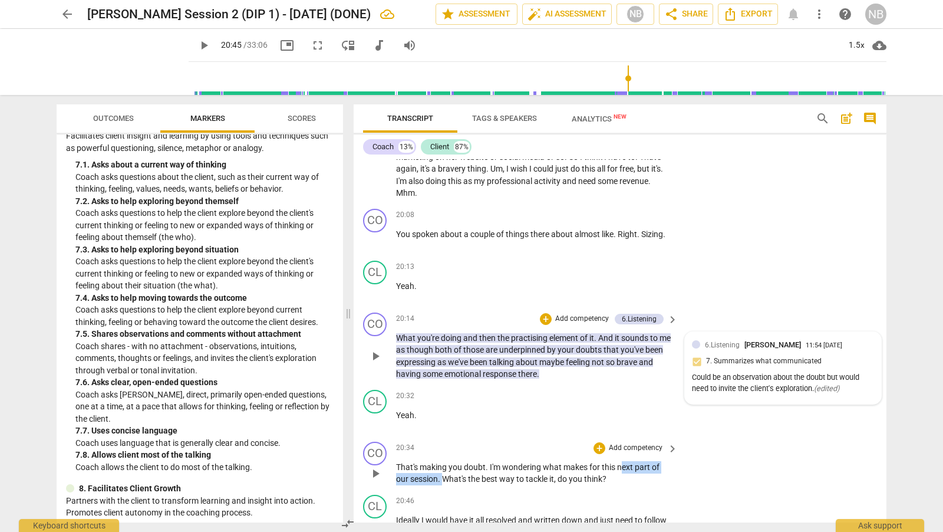
drag, startPoint x: 443, startPoint y: 473, endPoint x: 621, endPoint y: 466, distance: 178.1
click at [622, 466] on p "That's making you doubt . I'm wondering what makes for this next part of our se…" at bounding box center [534, 473] width 276 height 24
click at [597, 480] on div "CO play_arrow pause 20:34 + Add competency keyboard_arrow_right That's making y…" at bounding box center [620, 463] width 533 height 53
drag, startPoint x: 444, startPoint y: 471, endPoint x: 636, endPoint y: 474, distance: 192.1
click at [637, 474] on p "That's making you doubt . I'm wondering what makes for this next part of our se…" at bounding box center [534, 473] width 276 height 24
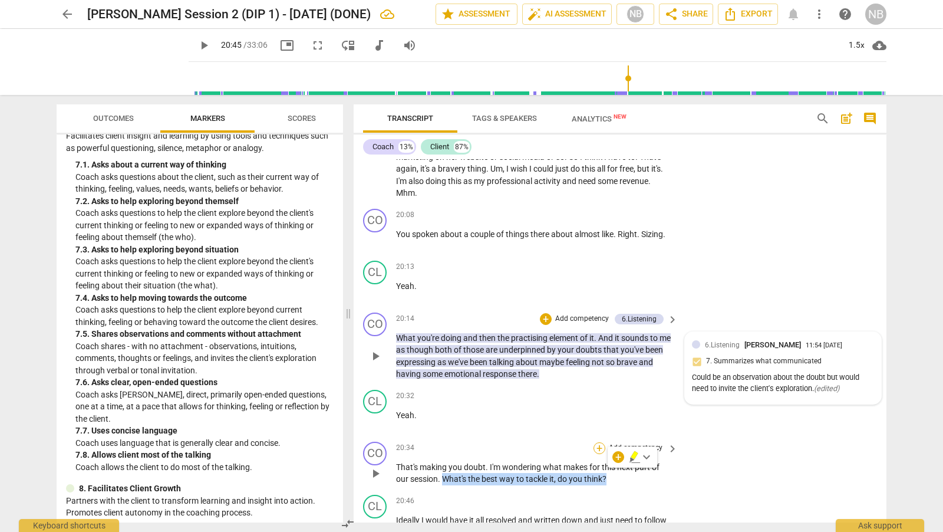
click at [601, 442] on div "+" at bounding box center [599, 448] width 12 height 12
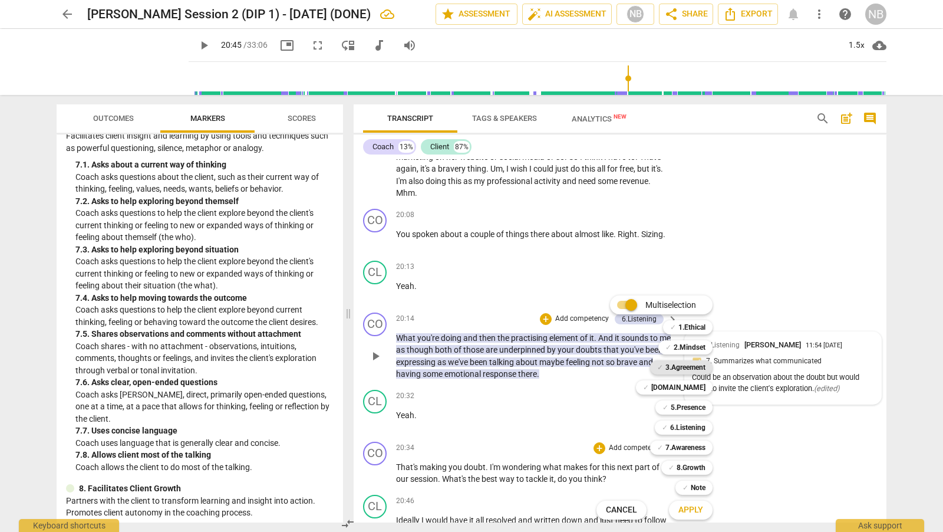
click at [692, 370] on b "3.Agreement" at bounding box center [685, 367] width 40 height 14
click at [690, 509] on span "Apply" at bounding box center [690, 510] width 25 height 12
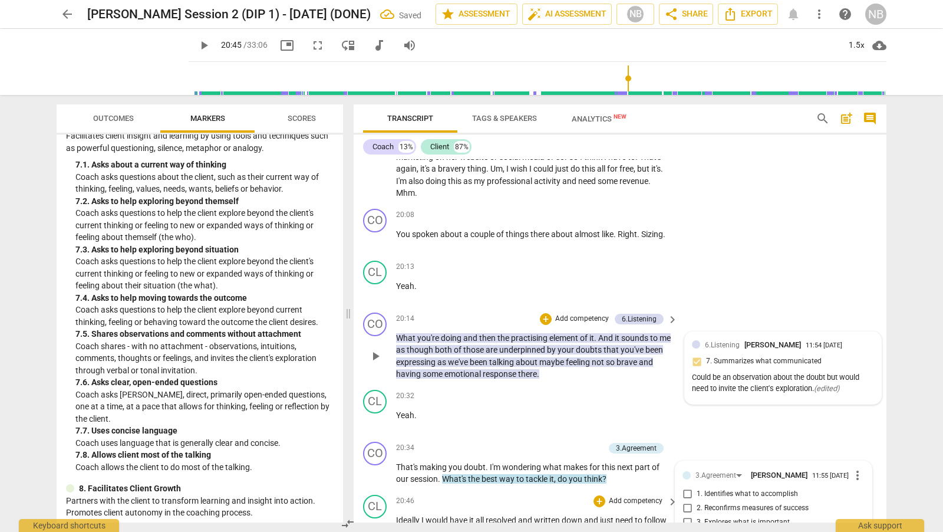
scroll to position [3504, 0]
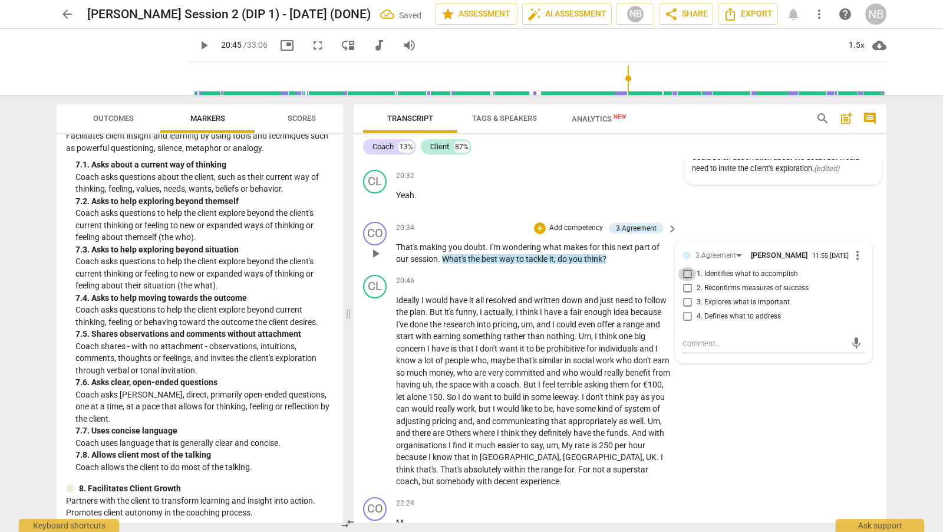
click at [687, 271] on input "1. Identifies what to accomplish" at bounding box center [687, 274] width 19 height 14
click at [602, 275] on div "+ Add competency" at bounding box center [628, 281] width 70 height 12
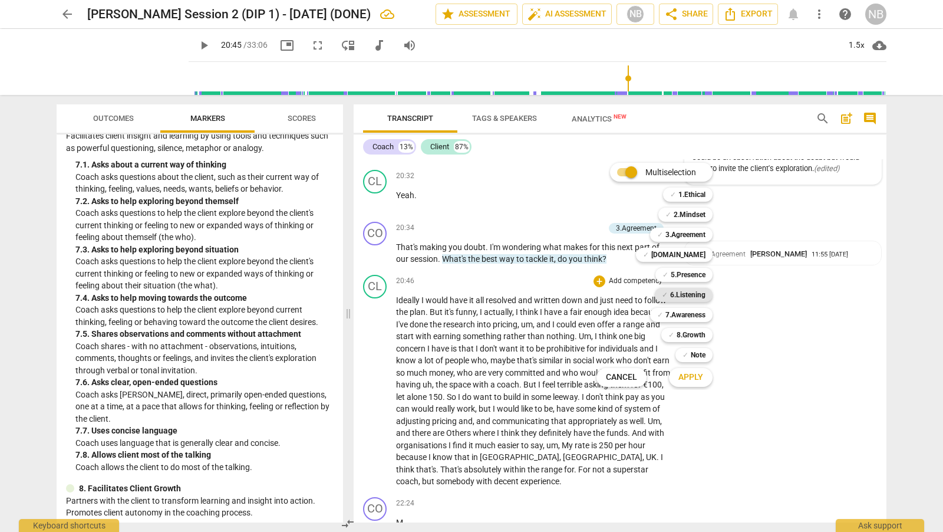
click at [701, 298] on b "6.Listening" at bounding box center [687, 295] width 35 height 14
click at [660, 293] on div "✓ 6.Listening" at bounding box center [684, 295] width 58 height 14
click at [678, 315] on b "7.Awareness" at bounding box center [685, 315] width 40 height 14
click at [731, 331] on div "Multiselection m ✓ 1.Ethical 1 ✓ 2.Mindset 2 ✓ 3.Agreement 3 ✓ [DOMAIN_NAME] 4 …" at bounding box center [663, 275] width 143 height 230
click at [556, 194] on div at bounding box center [471, 266] width 943 height 532
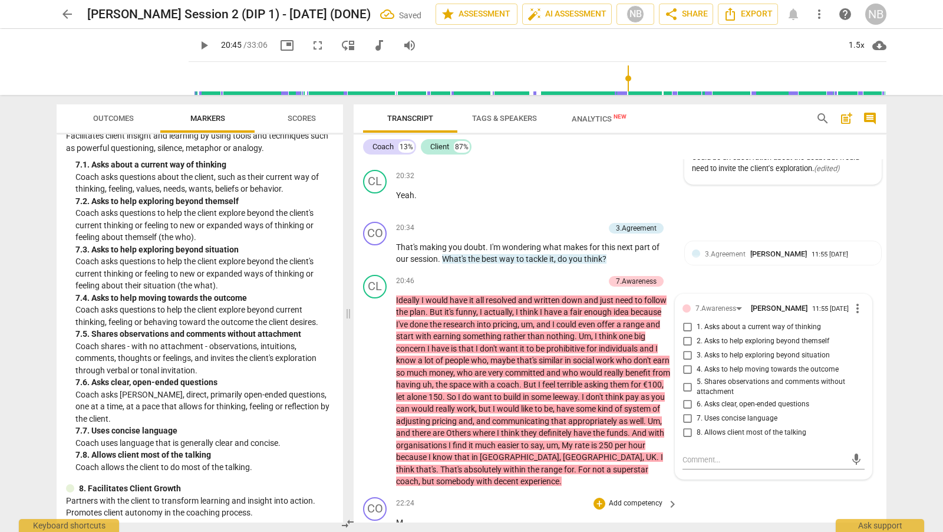
click at [608, 492] on div "CO play_arrow pause 22:24 + Add competency keyboard_arrow_right M ." at bounding box center [620, 518] width 533 height 52
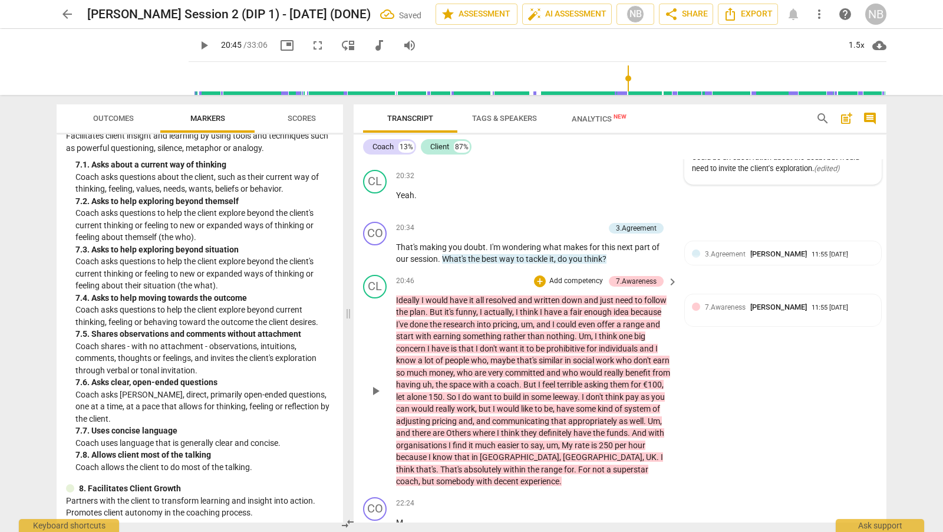
click at [730, 391] on div "CL play_arrow pause 20:46 + Add competency 7.Awareness keyboard_arrow_right Ide…" at bounding box center [620, 381] width 533 height 222
click at [822, 301] on div "7.Awareness Nicola Barrington 11:55 08-13-2025" at bounding box center [789, 306] width 169 height 11
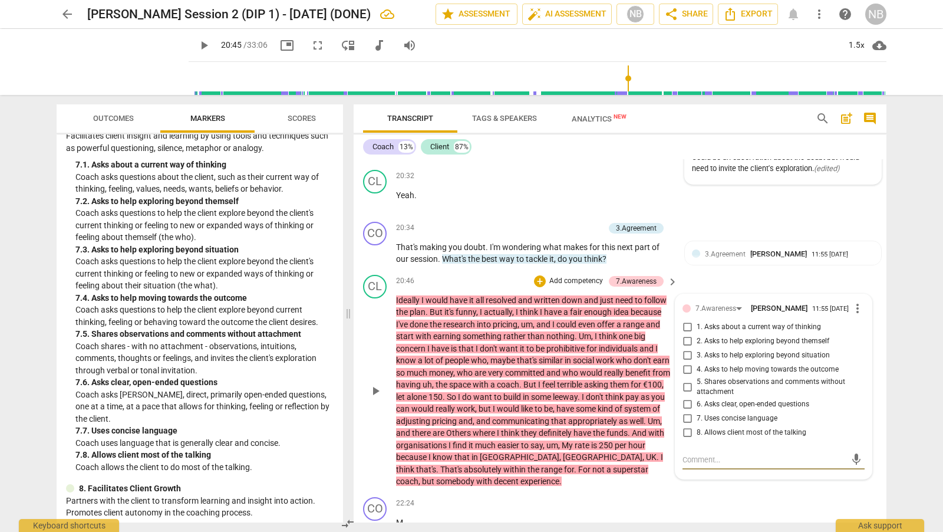
click at [859, 301] on span "more_vert" at bounding box center [857, 308] width 14 height 14
click at [852, 322] on li "Delete" at bounding box center [867, 326] width 41 height 22
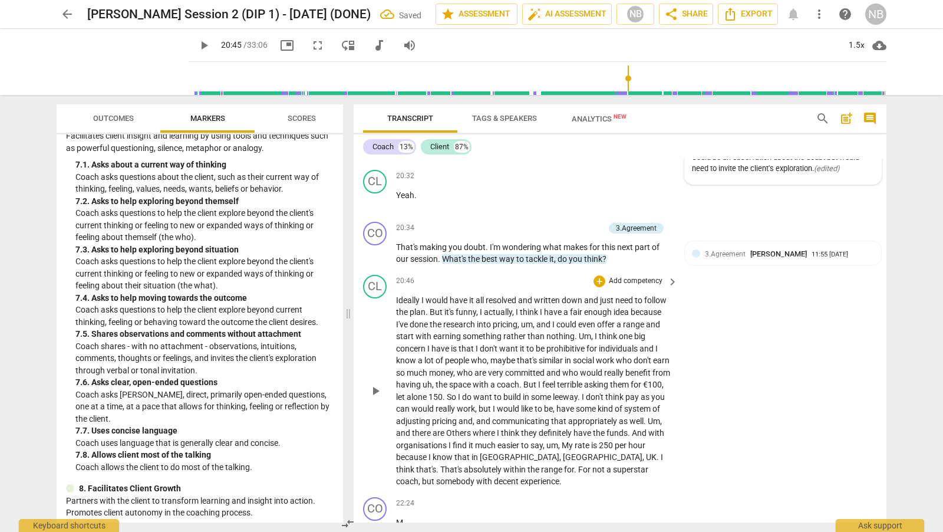
click at [375, 384] on span "play_arrow" at bounding box center [375, 391] width 14 height 14
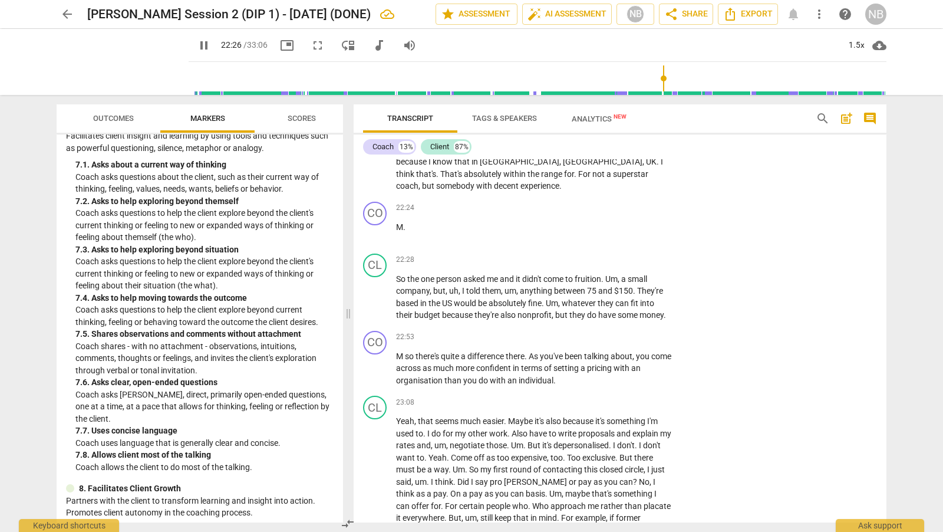
scroll to position [3846, 0]
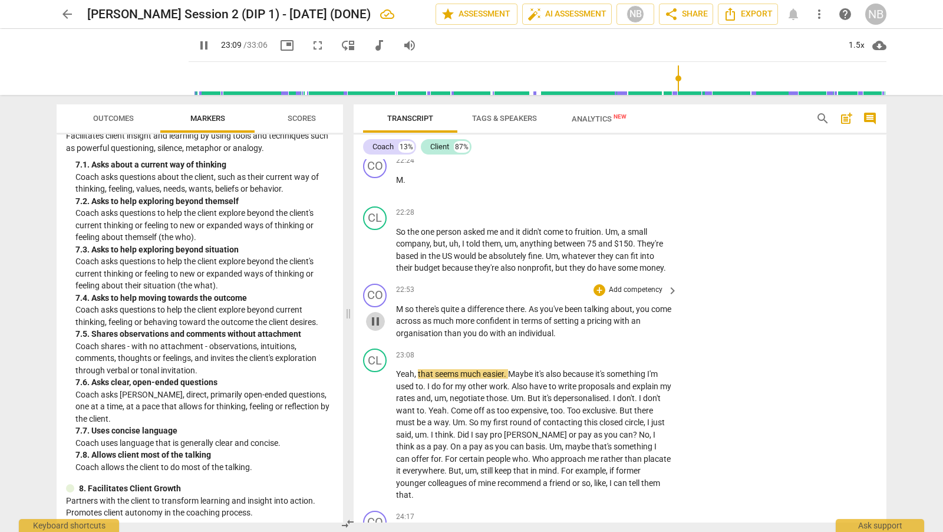
click at [372, 314] on span "pause" at bounding box center [375, 321] width 14 height 14
click at [596, 284] on div "+" at bounding box center [599, 290] width 12 height 12
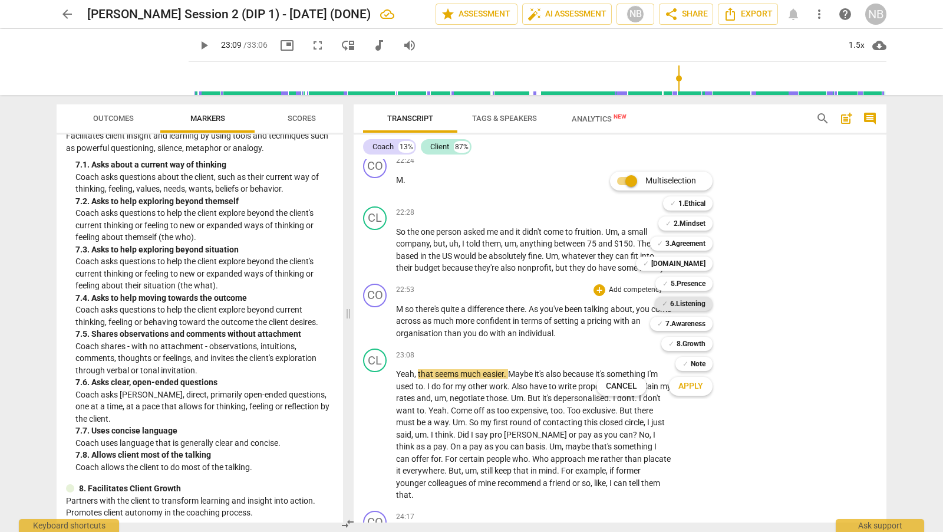
click at [682, 305] on b "6.Listening" at bounding box center [687, 303] width 35 height 14
click at [698, 382] on span "Apply" at bounding box center [690, 386] width 25 height 12
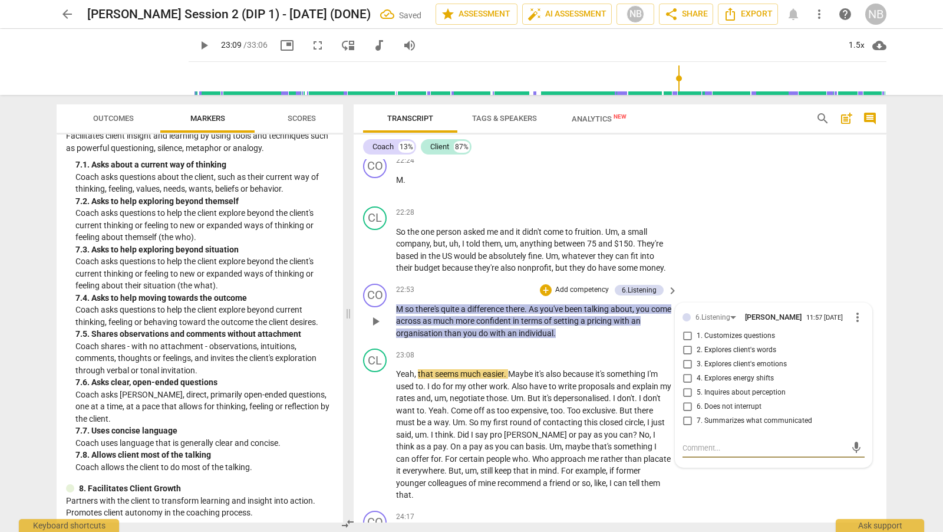
click at [684, 415] on input "7. Summarizes what communicated" at bounding box center [687, 421] width 19 height 14
click at [744, 249] on div "CL play_arrow pause 22:28 + Add competency keyboard_arrow_right So the one pers…" at bounding box center [620, 240] width 533 height 77
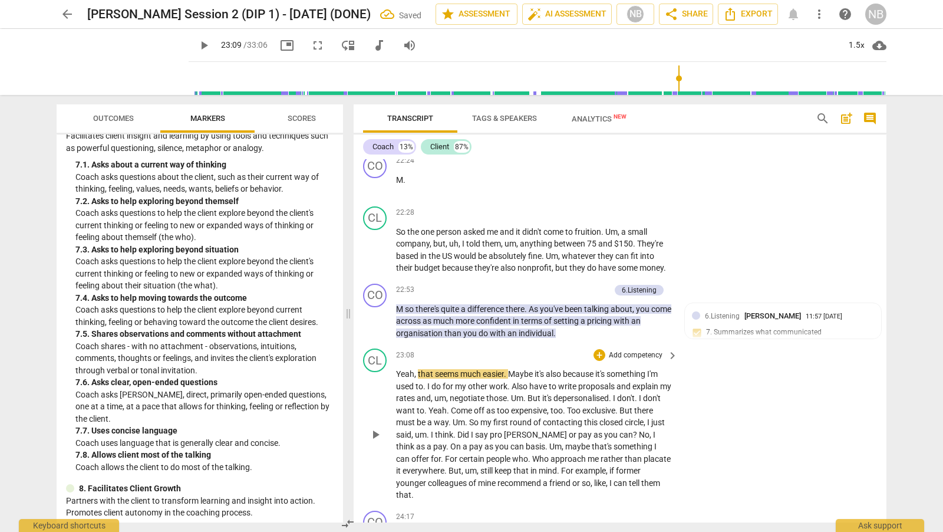
click at [378, 427] on span "play_arrow" at bounding box center [375, 434] width 14 height 14
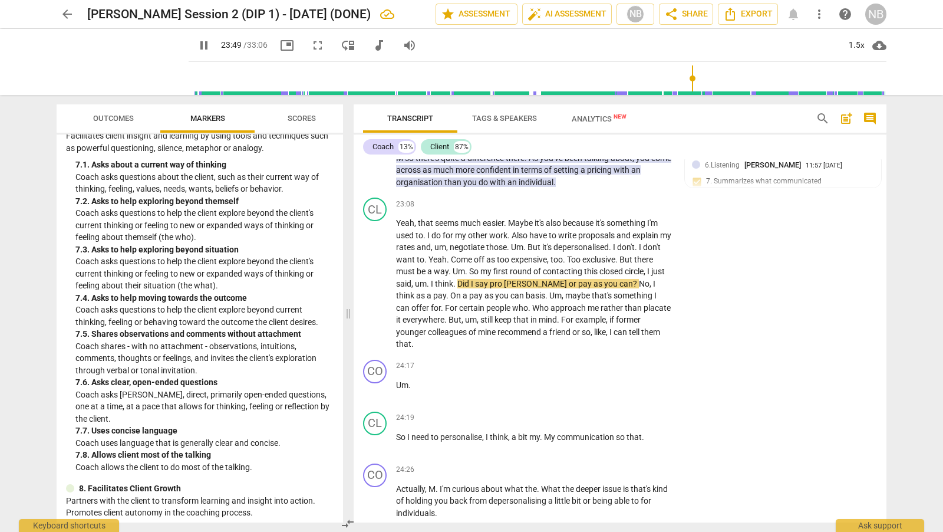
scroll to position [4003, 0]
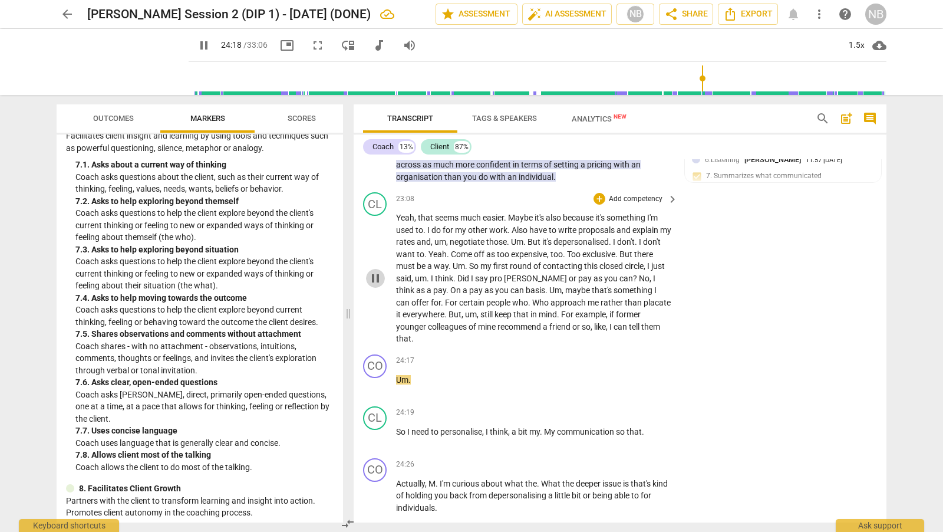
click at [376, 271] on span "pause" at bounding box center [375, 278] width 14 height 14
click at [395, 212] on div "CL play_arrow pause 23:08 + Add competency keyboard_arrow_right Yeah , that see…" at bounding box center [620, 268] width 533 height 162
click at [396, 213] on span "Yeah" at bounding box center [405, 217] width 18 height 9
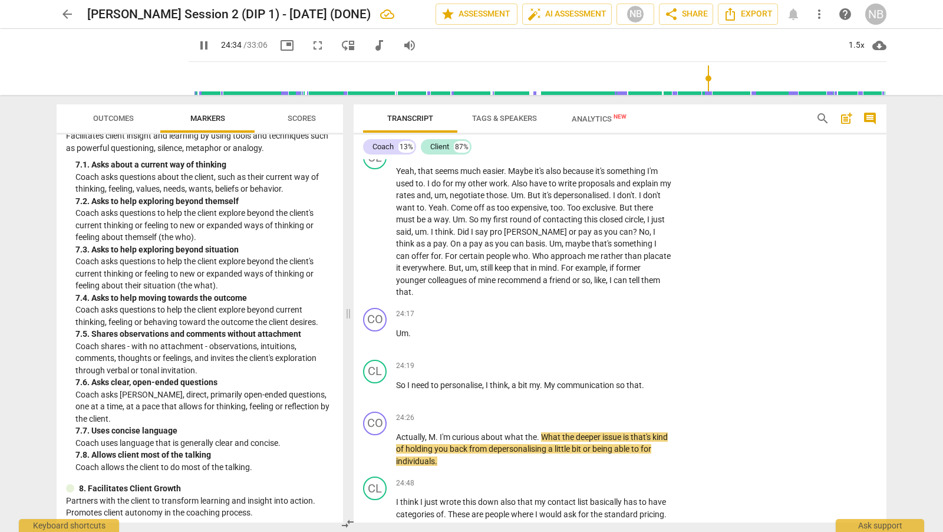
scroll to position [4080, 0]
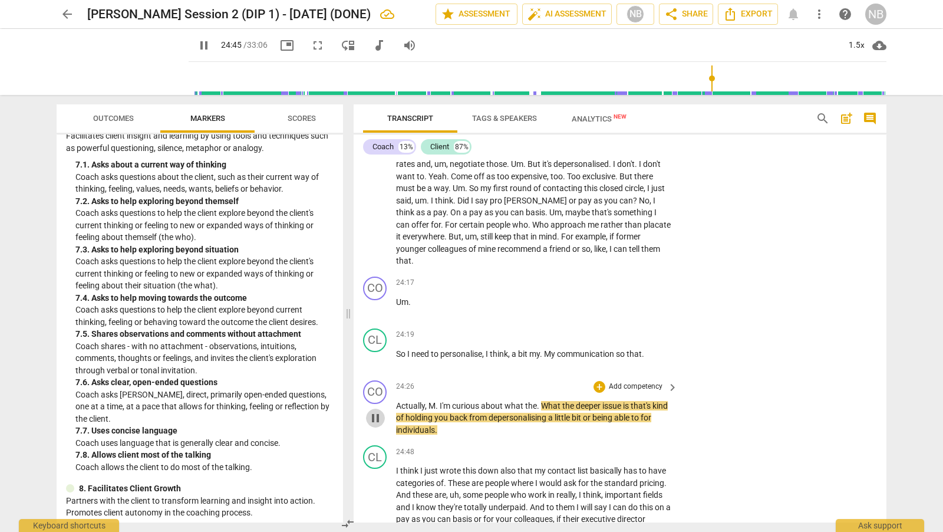
click at [374, 411] on span "pause" at bounding box center [375, 418] width 14 height 14
click at [598, 381] on div "+" at bounding box center [599, 387] width 12 height 12
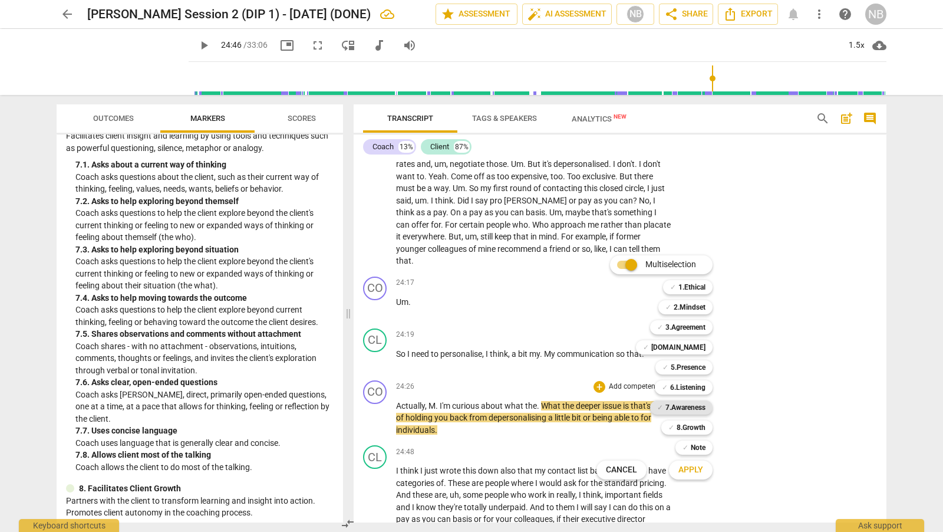
click at [704, 403] on b "7.Awareness" at bounding box center [685, 407] width 40 height 14
click at [692, 471] on span "Apply" at bounding box center [690, 470] width 25 height 12
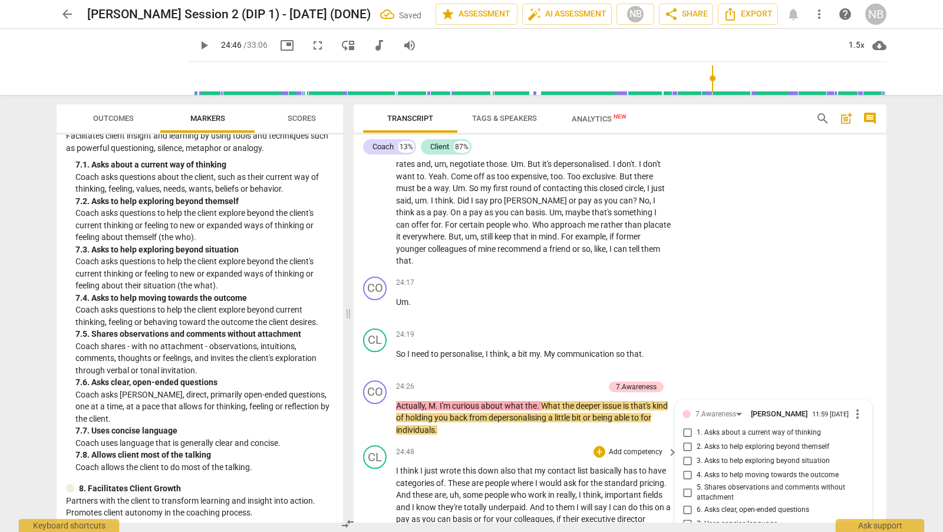
scroll to position [4289, 0]
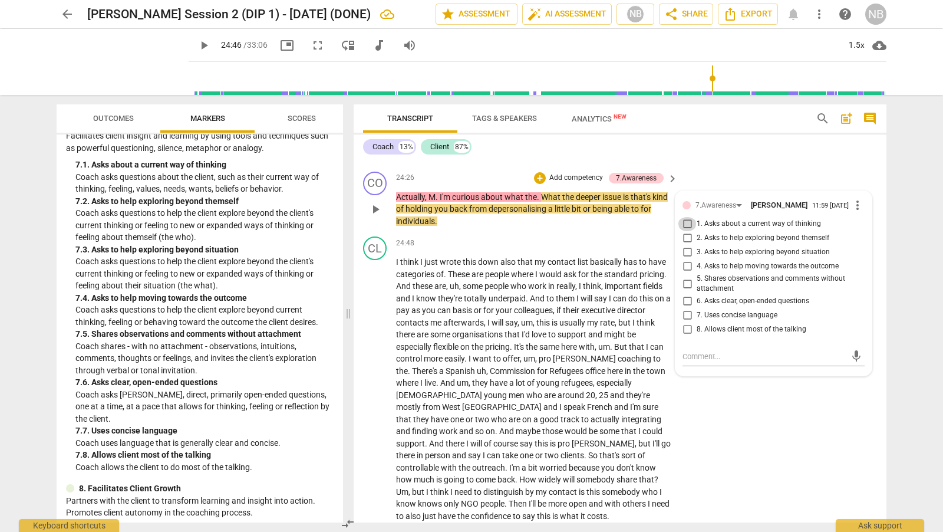
click at [688, 217] on input "1. Asks about a current way of thinking" at bounding box center [687, 224] width 19 height 14
click at [721, 434] on div "CL play_arrow pause 24:48 + Add competency keyboard_arrow_right I think I just …" at bounding box center [620, 379] width 533 height 295
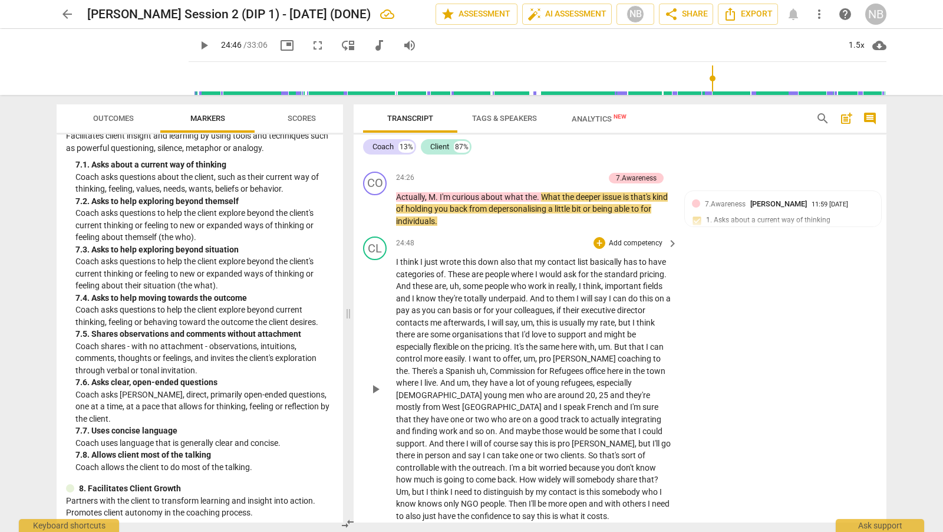
click at [375, 382] on span "play_arrow" at bounding box center [375, 389] width 14 height 14
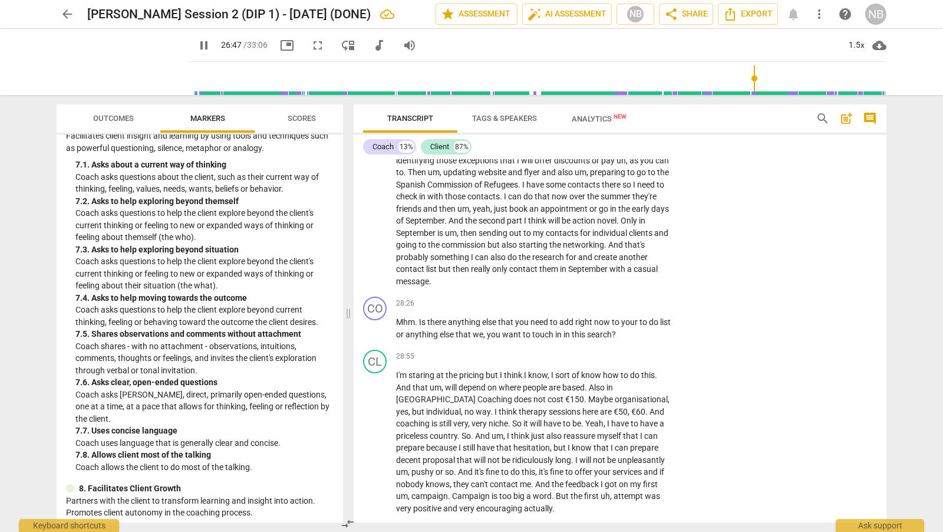
scroll to position [4819, 0]
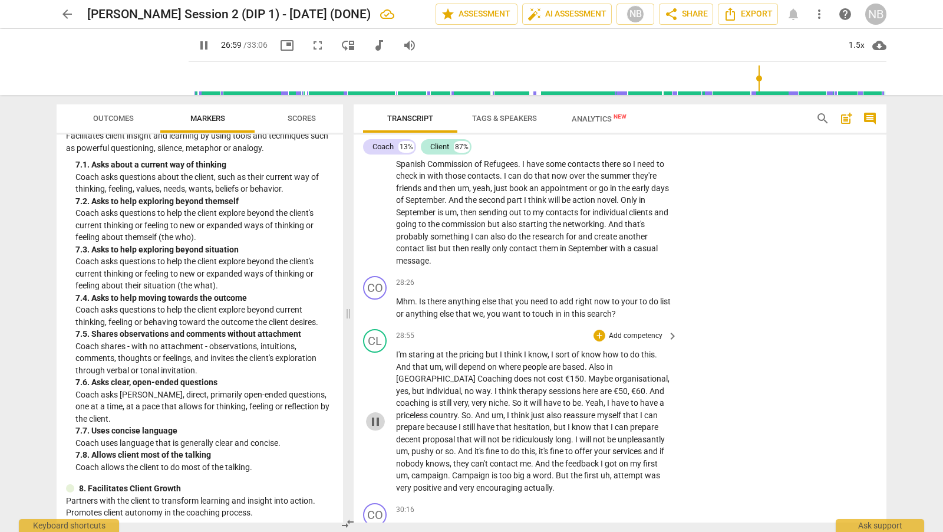
click at [375, 414] on span "pause" at bounding box center [375, 421] width 14 height 14
drag, startPoint x: 882, startPoint y: 465, endPoint x: 881, endPoint y: 454, distance: 11.2
click at [881, 454] on div "CL play_arrow pause 28:55 + Add competency keyboard_arrow_right I'm staring at …" at bounding box center [620, 411] width 533 height 174
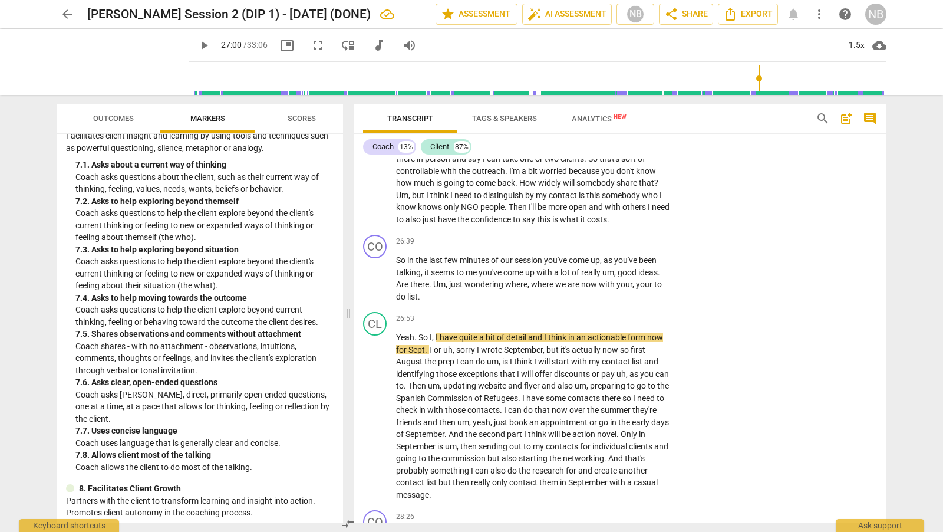
scroll to position [4575, 0]
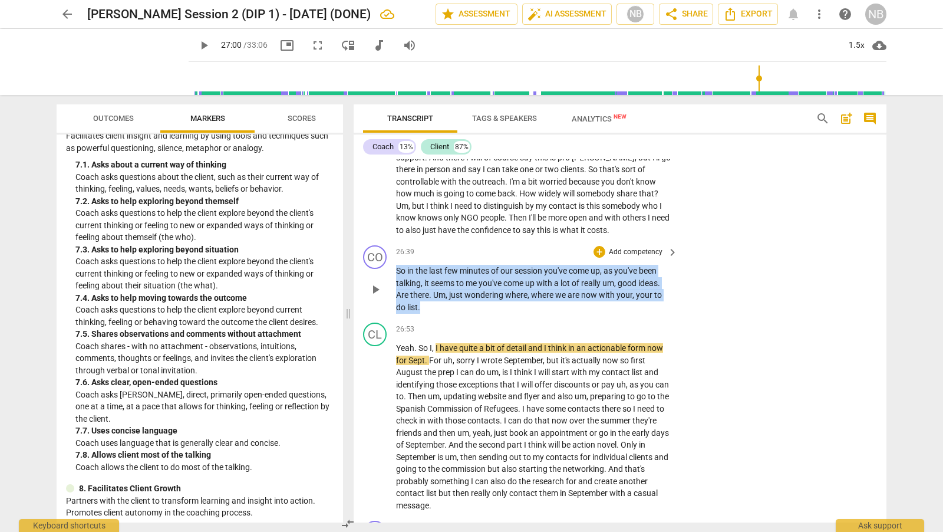
drag, startPoint x: 397, startPoint y: 239, endPoint x: 458, endPoint y: 272, distance: 69.3
click at [458, 272] on p "So in the last few minutes of our session you've come up , as you've been talki…" at bounding box center [534, 289] width 276 height 48
click at [601, 246] on div "+" at bounding box center [599, 252] width 12 height 12
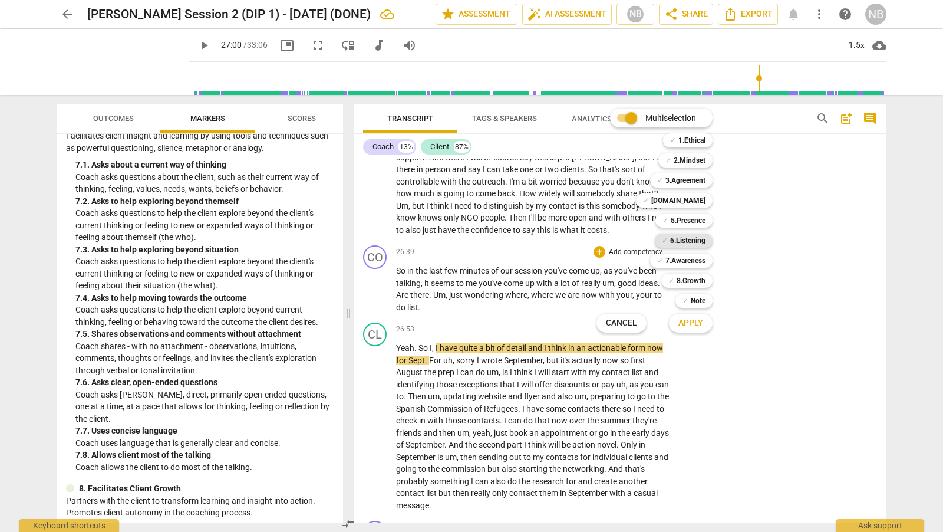
click at [698, 241] on b "6.Listening" at bounding box center [687, 240] width 35 height 14
click at [701, 259] on b "7.Awareness" at bounding box center [685, 260] width 40 height 14
click at [704, 325] on button "Apply" at bounding box center [691, 322] width 44 height 21
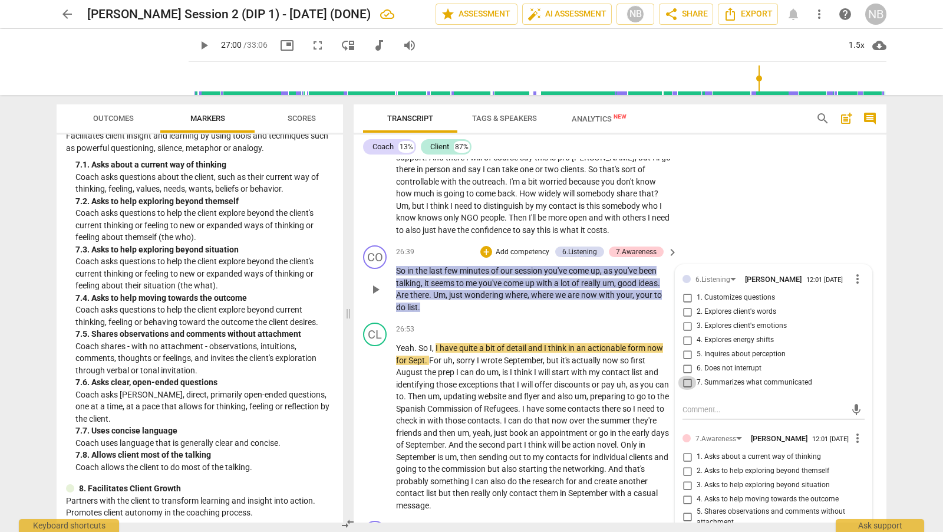
click at [687, 375] on input "7. Summarizes what communicated" at bounding box center [687, 382] width 19 height 14
drag, startPoint x: 882, startPoint y: 453, endPoint x: 882, endPoint y: 458, distance: 5.9
click at [882, 458] on div "CO play_arrow pause 00:02 + Add competency keyboard_arrow_right Hi Philine . So…" at bounding box center [620, 340] width 533 height 363
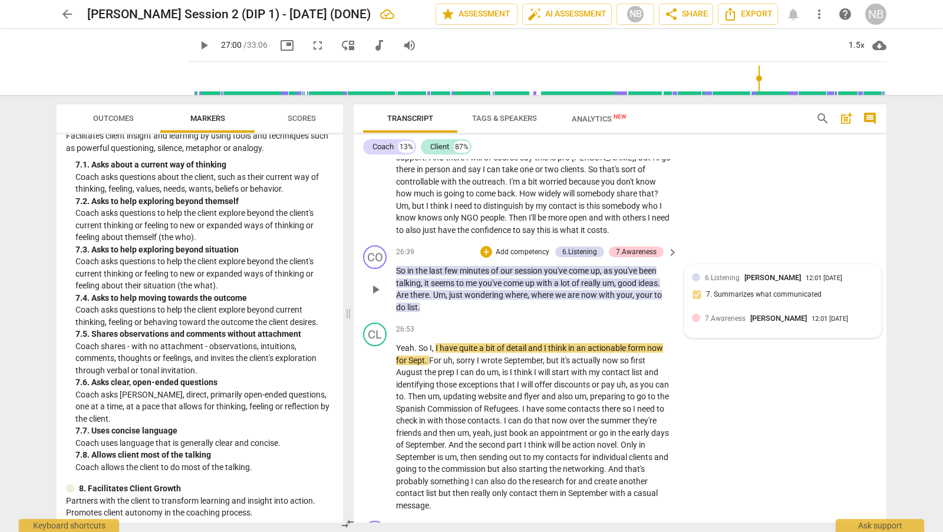
click at [833, 272] on div "6.Listening Nicola Barrington 12:01 08-13-2025 7. Summarizes what communicated" at bounding box center [783, 290] width 182 height 36
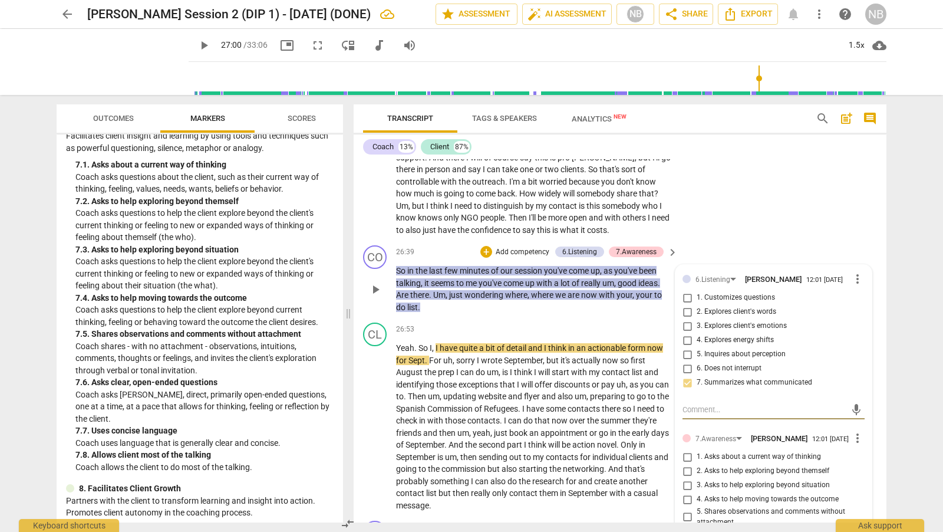
click at [857, 431] on span "more_vert" at bounding box center [857, 438] width 14 height 14
click at [859, 431] on li "Delete" at bounding box center [867, 435] width 41 height 22
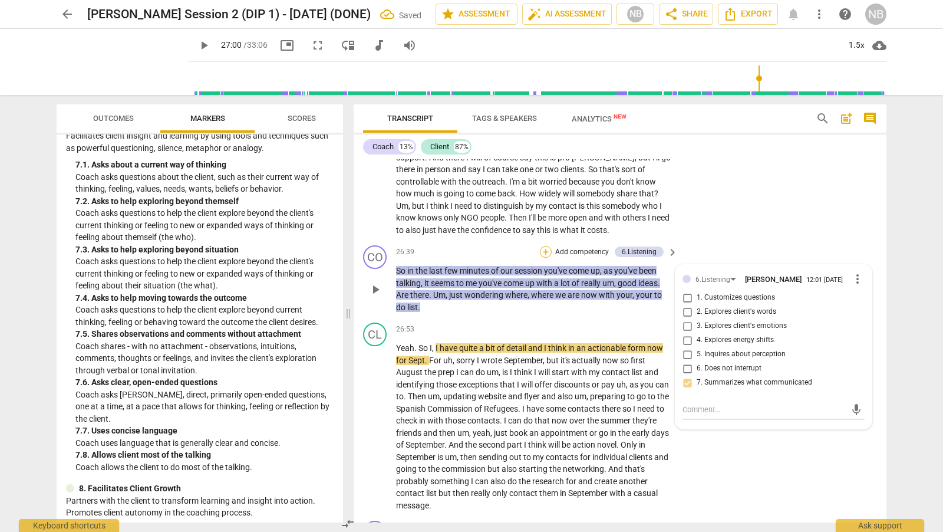
click at [545, 246] on div "+" at bounding box center [546, 252] width 12 height 12
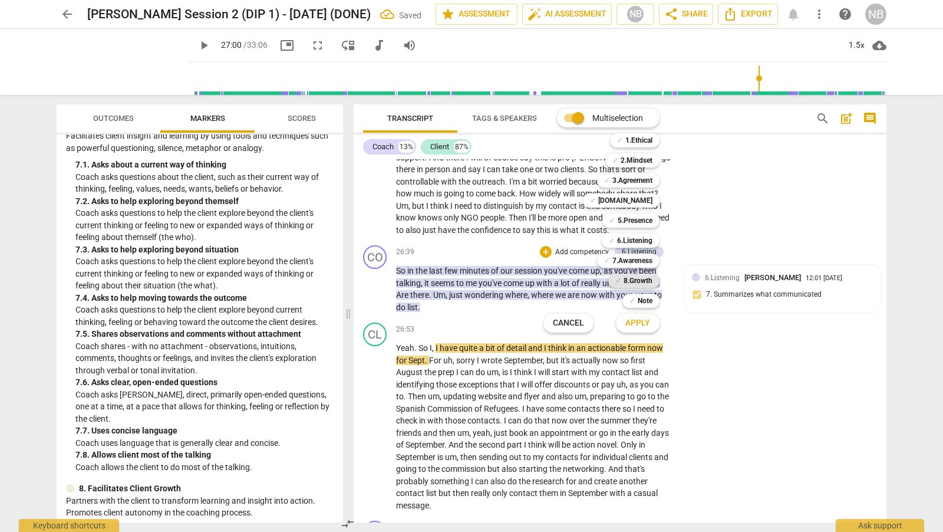
click at [649, 279] on b "8.Growth" at bounding box center [637, 280] width 29 height 14
click at [638, 323] on span "Apply" at bounding box center [637, 323] width 25 height 12
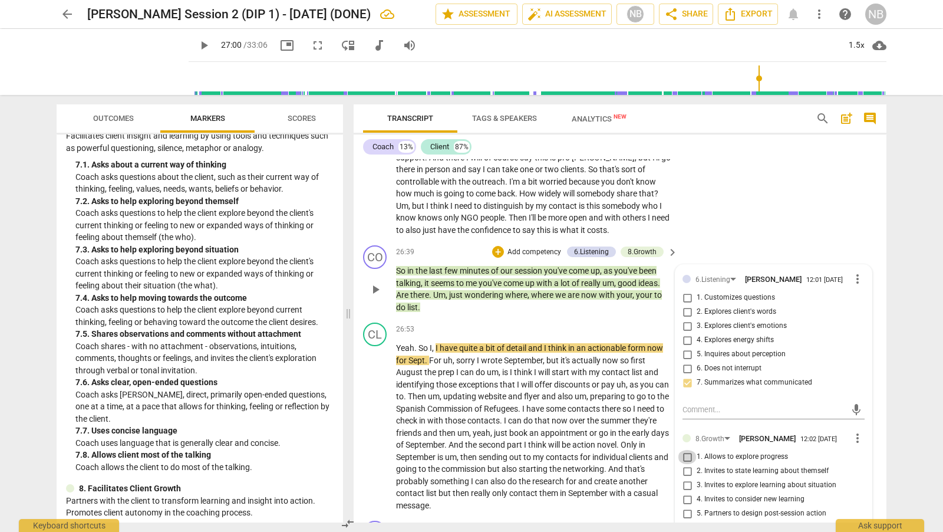
click at [689, 450] on input "1. Allows to explore progress" at bounding box center [687, 457] width 19 height 14
click at [754, 240] on div "CO play_arrow pause 26:39 + Add competency 6.Listening 8.Growth keyboard_arrow_…" at bounding box center [620, 278] width 533 height 77
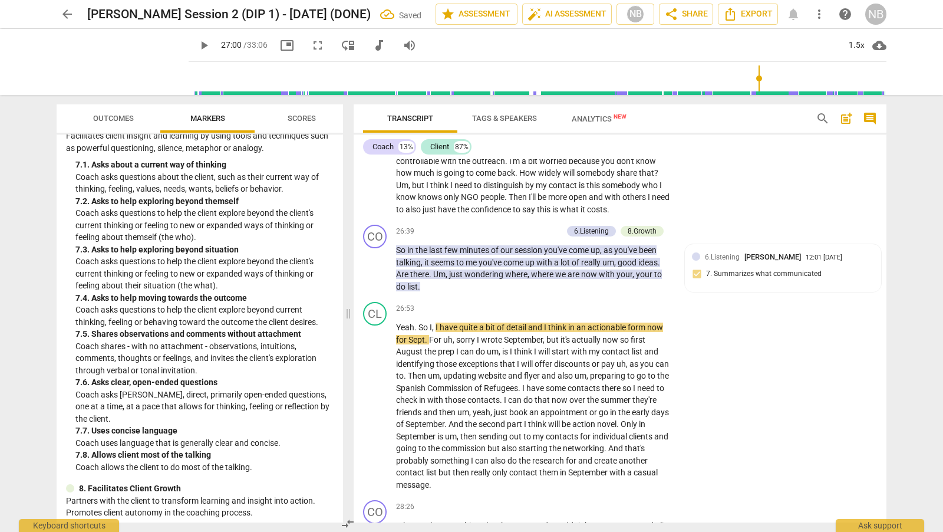
scroll to position [4621, 0]
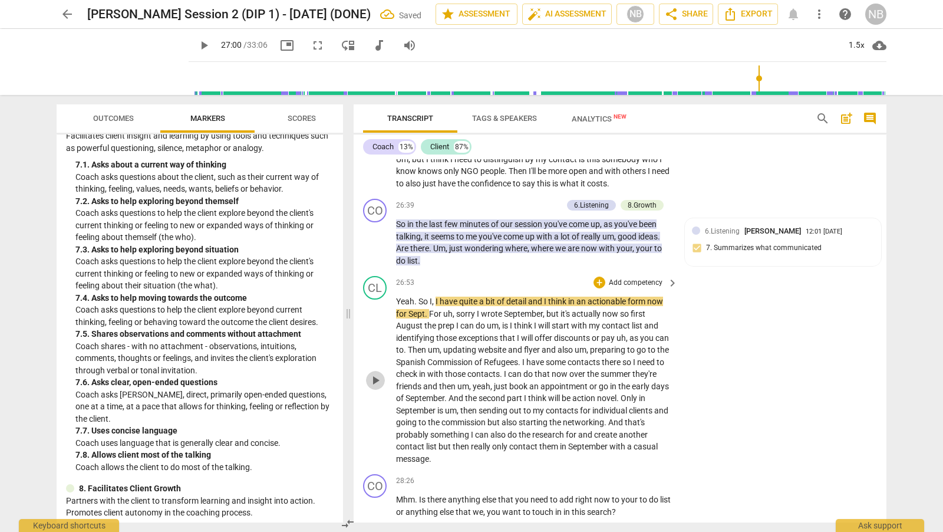
click at [380, 373] on span "play_arrow" at bounding box center [375, 380] width 14 height 14
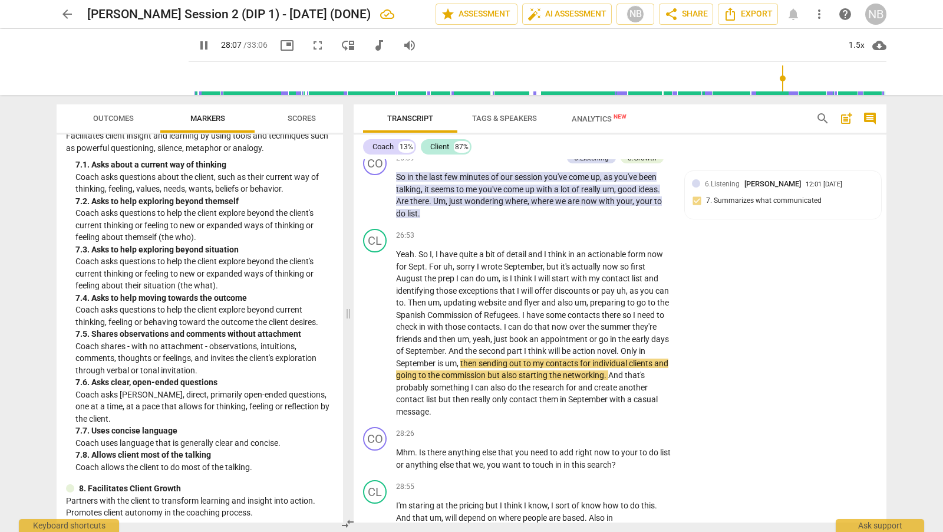
scroll to position [4689, 0]
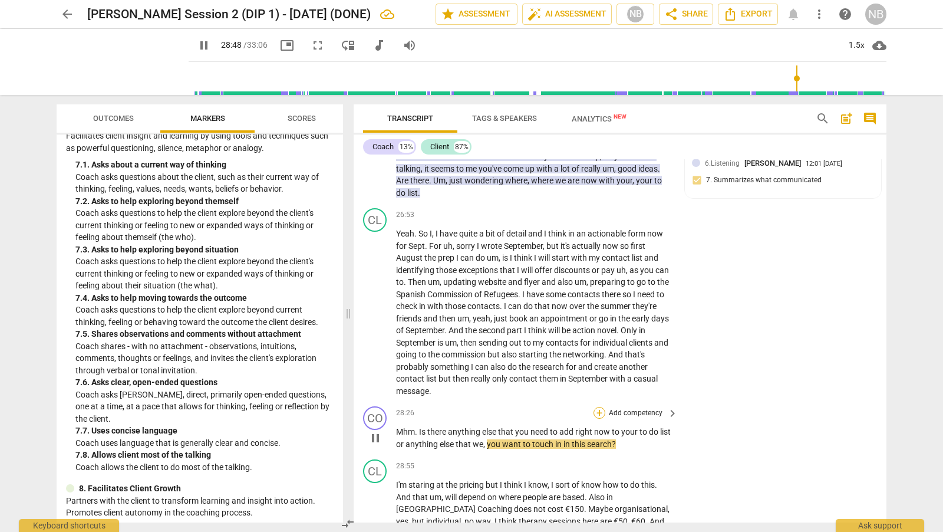
click at [601, 407] on div "+" at bounding box center [599, 413] width 12 height 12
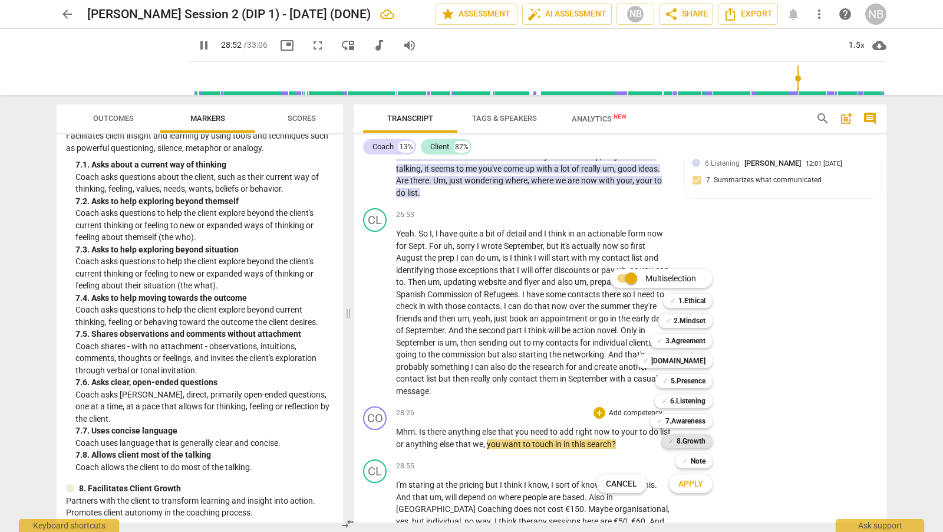
click at [702, 438] on b "8.Growth" at bounding box center [691, 441] width 29 height 14
click at [695, 487] on span "Apply" at bounding box center [690, 484] width 25 height 12
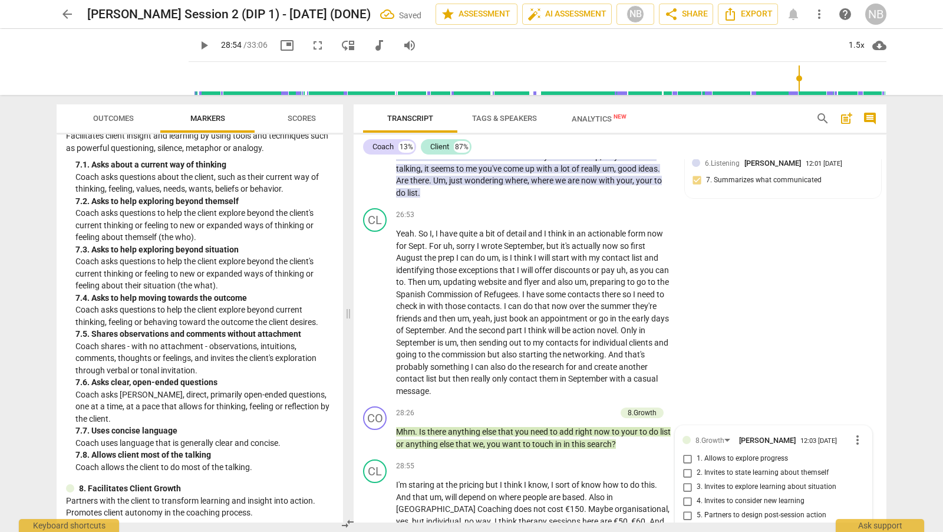
scroll to position [4919, 0]
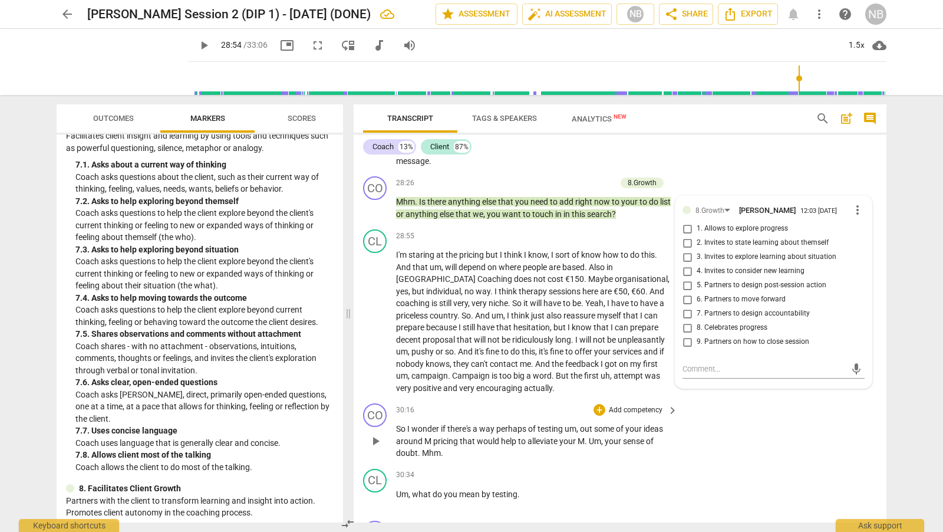
click at [732, 398] on div "CO play_arrow pause 30:16 + Add competency keyboard_arrow_right So I wonder if …" at bounding box center [620, 430] width 533 height 65
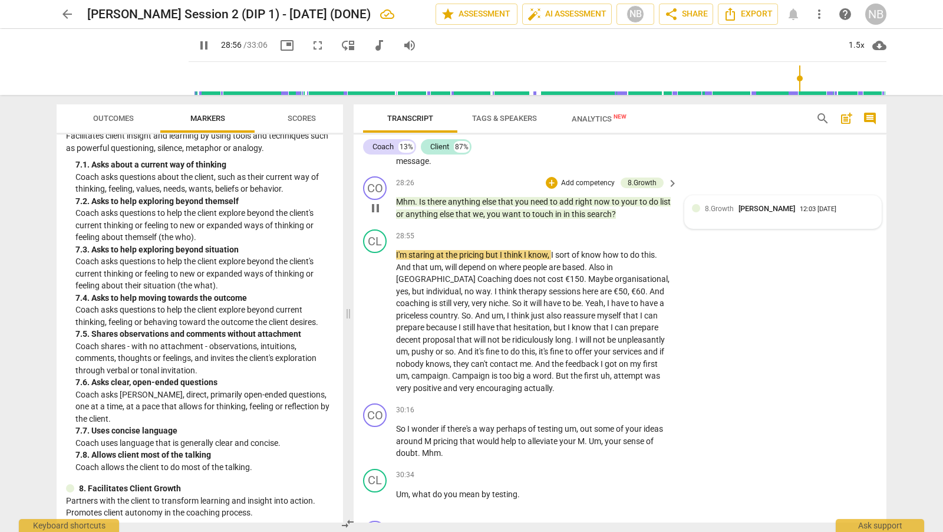
click at [833, 203] on div "8.Growth Nicola Barrington 12:03 08-13-2025" at bounding box center [789, 208] width 169 height 11
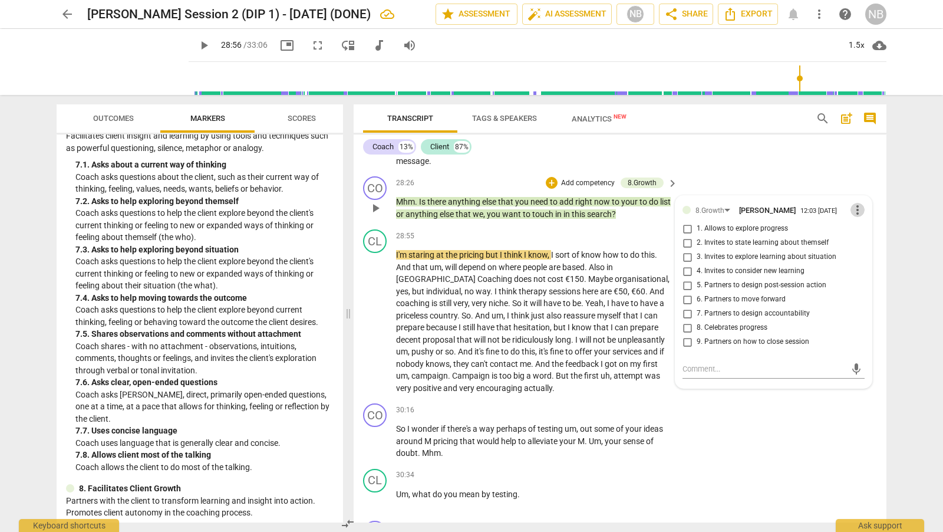
click at [852, 203] on span "more_vert" at bounding box center [857, 210] width 14 height 14
click at [858, 200] on li "Delete" at bounding box center [867, 202] width 41 height 22
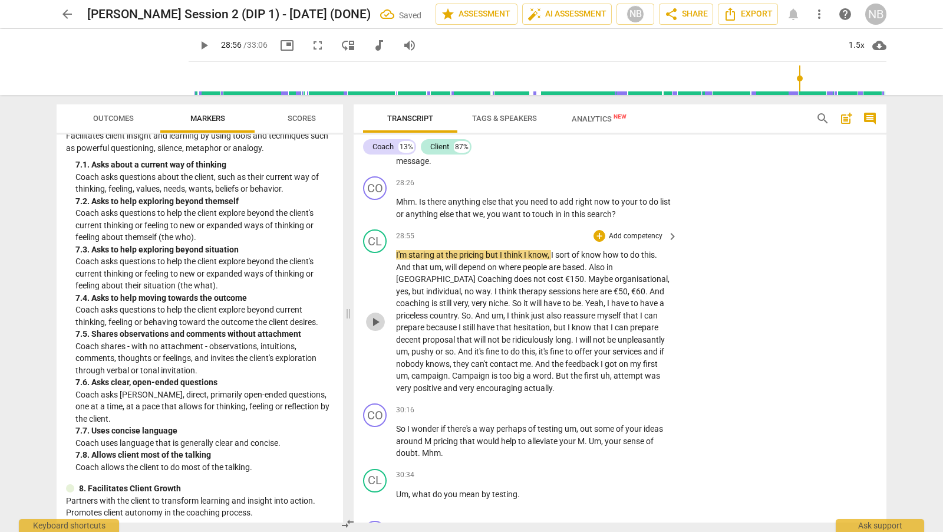
click at [377, 315] on span "play_arrow" at bounding box center [375, 322] width 14 height 14
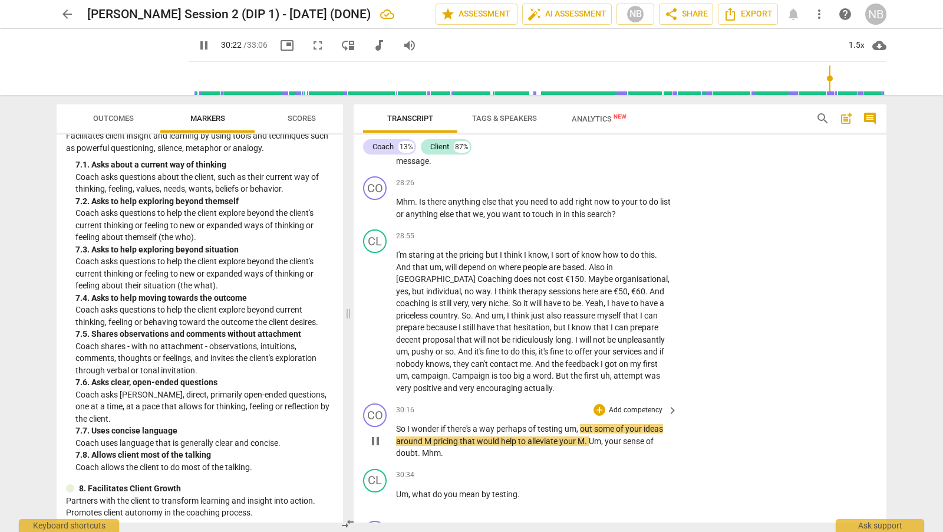
click at [377, 434] on span "pause" at bounding box center [375, 441] width 14 height 14
click at [379, 434] on span "play_arrow" at bounding box center [375, 441] width 14 height 14
click at [380, 434] on span "pause" at bounding box center [375, 441] width 14 height 14
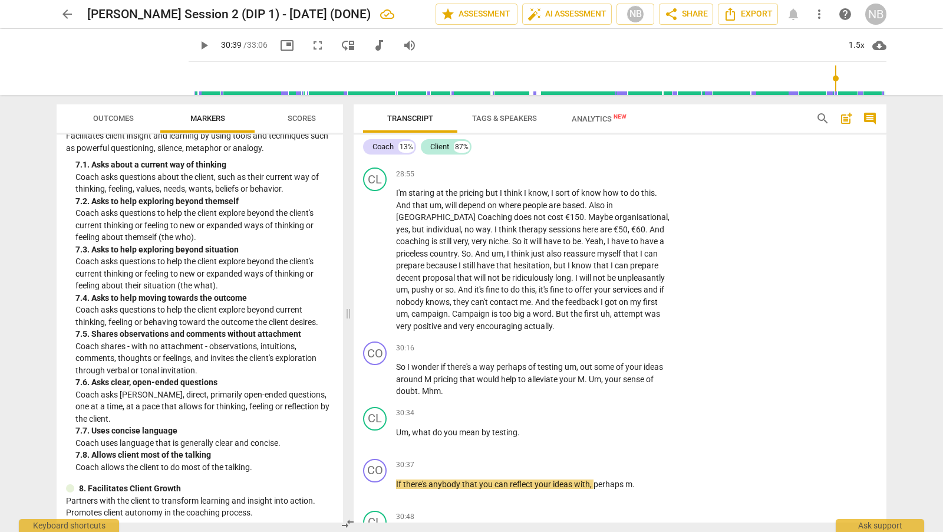
scroll to position [4981, 0]
click at [601, 342] on div "+" at bounding box center [599, 348] width 12 height 12
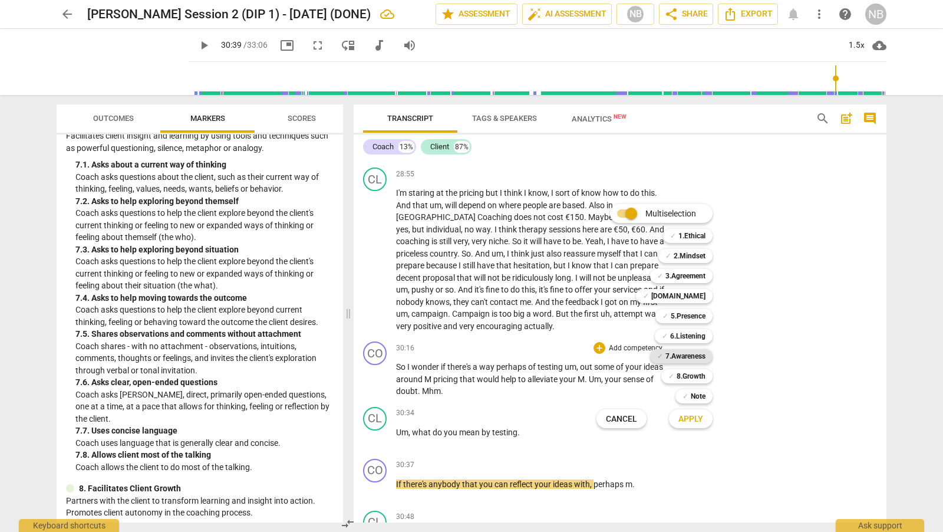
click at [707, 357] on div "✓ 7.Awareness" at bounding box center [681, 356] width 62 height 14
click at [697, 418] on span "Apply" at bounding box center [690, 419] width 25 height 12
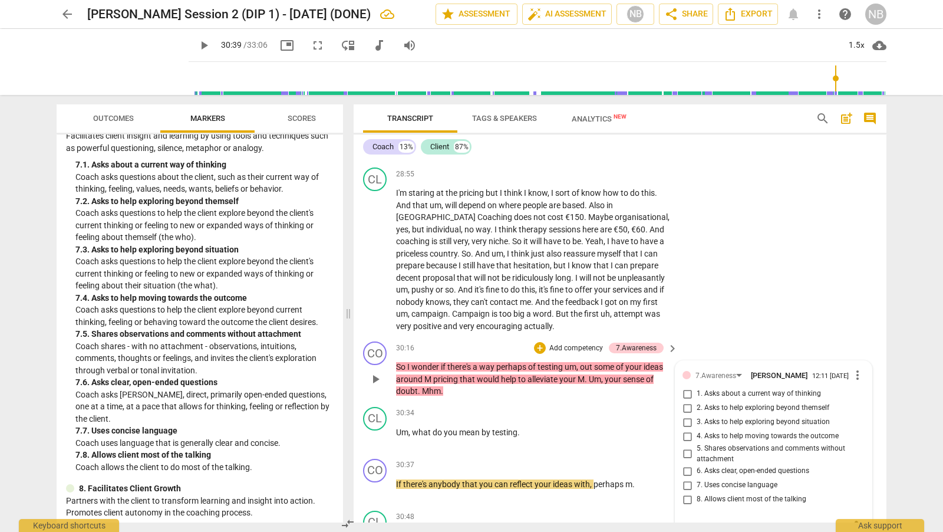
click at [686, 415] on input "3. Asks to help exploring beyond situation" at bounding box center [687, 422] width 19 height 14
click at [731, 292] on div "CL play_arrow pause 28:55 + Add competency keyboard_arrow_right I'm staring at …" at bounding box center [620, 250] width 533 height 174
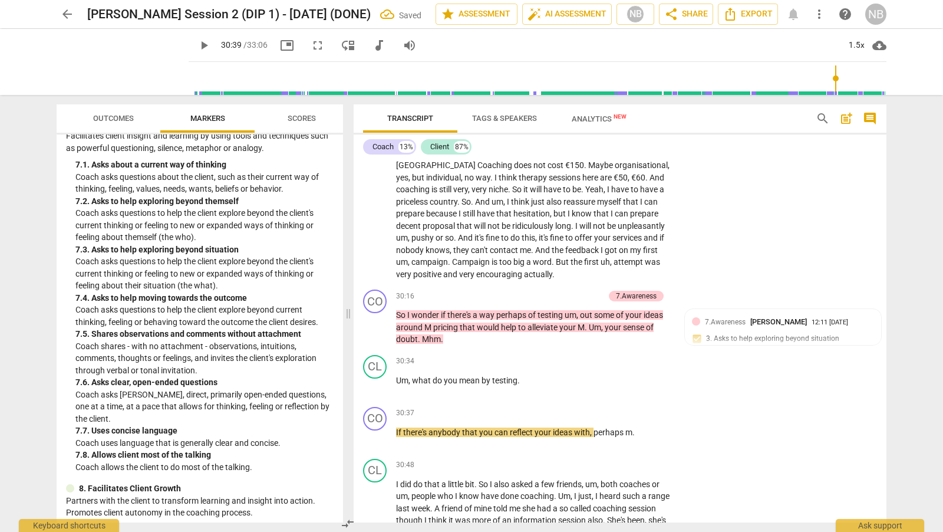
scroll to position [5059, 0]
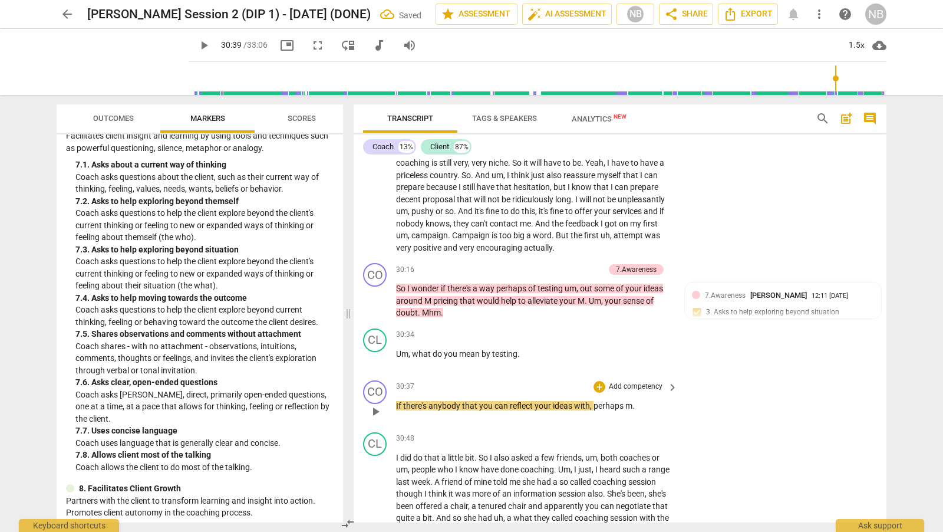
click at [378, 404] on span "play_arrow" at bounding box center [375, 411] width 14 height 14
click at [378, 404] on span "pause" at bounding box center [375, 411] width 14 height 14
click at [601, 381] on div "+" at bounding box center [599, 387] width 12 height 12
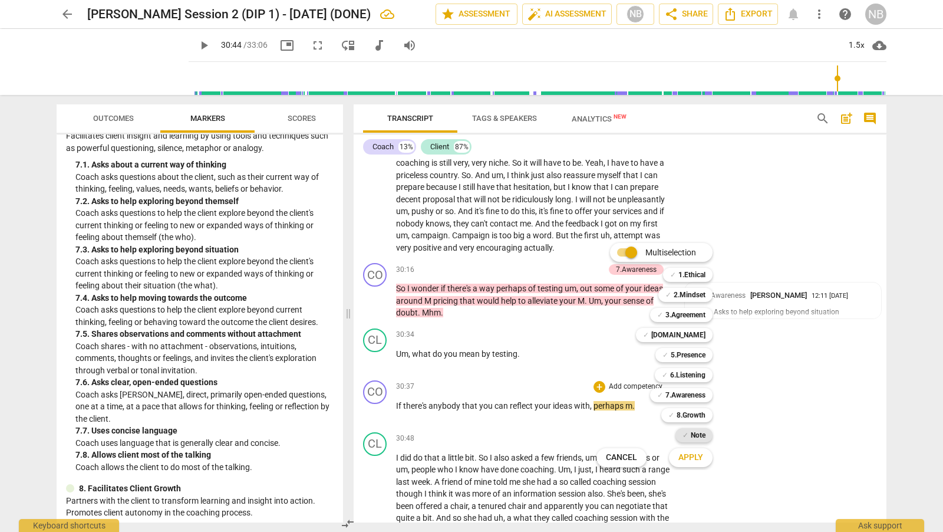
click at [685, 436] on span "✓" at bounding box center [685, 435] width 6 height 14
click at [688, 456] on span "Apply" at bounding box center [690, 457] width 25 height 12
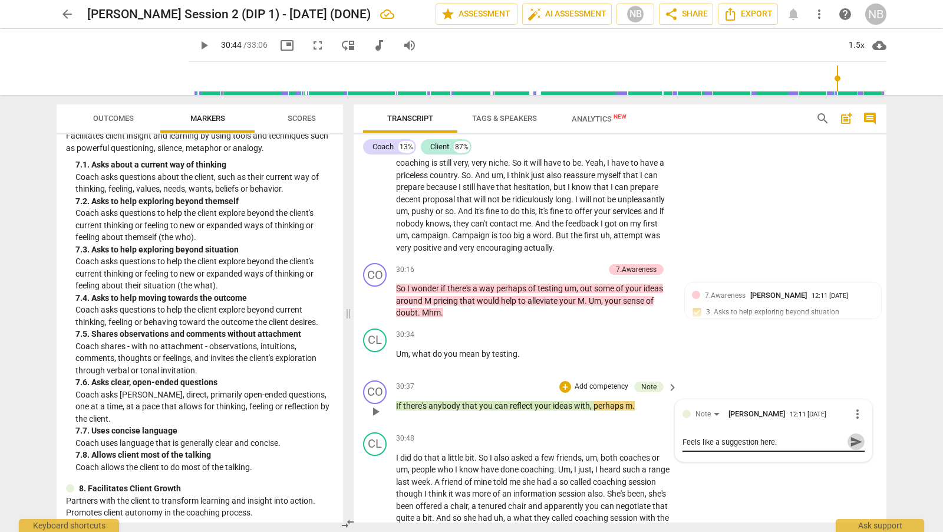
click at [852, 435] on span "send" at bounding box center [856, 441] width 13 height 13
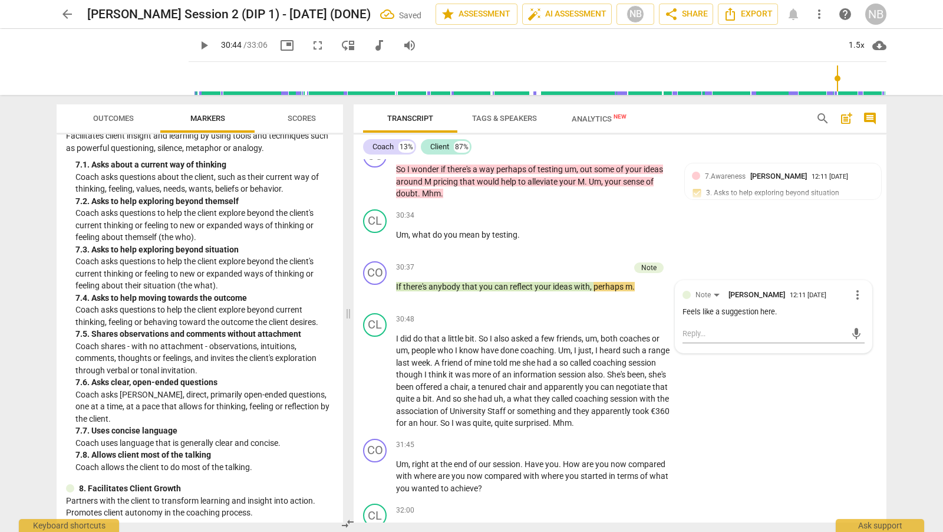
scroll to position [5205, 0]
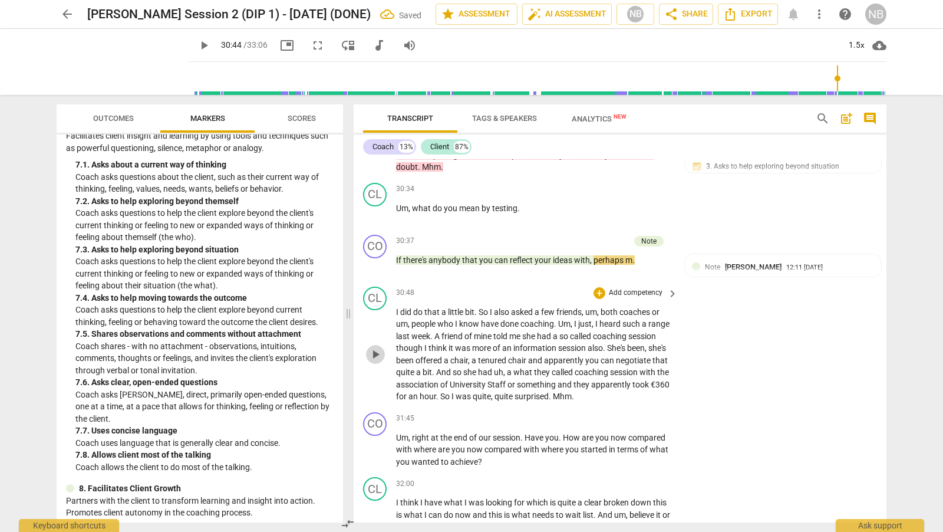
click at [378, 347] on span "play_arrow" at bounding box center [375, 354] width 14 height 14
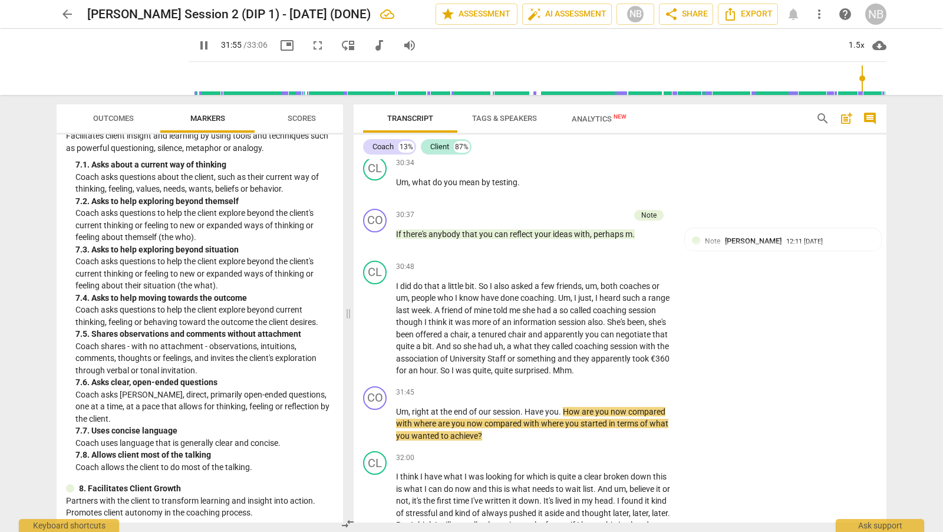
scroll to position [5241, 0]
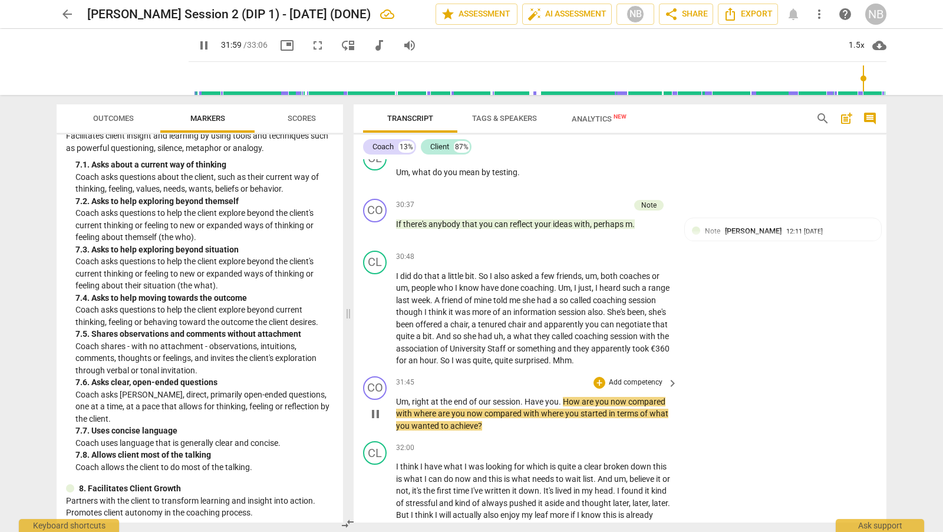
click at [374, 407] on span "pause" at bounding box center [375, 414] width 14 height 14
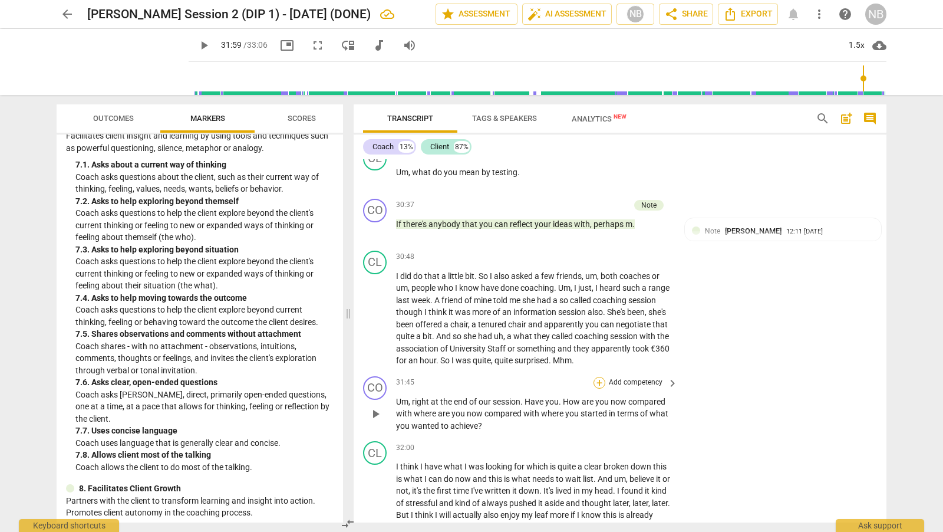
click at [599, 377] on div "+" at bounding box center [599, 383] width 12 height 12
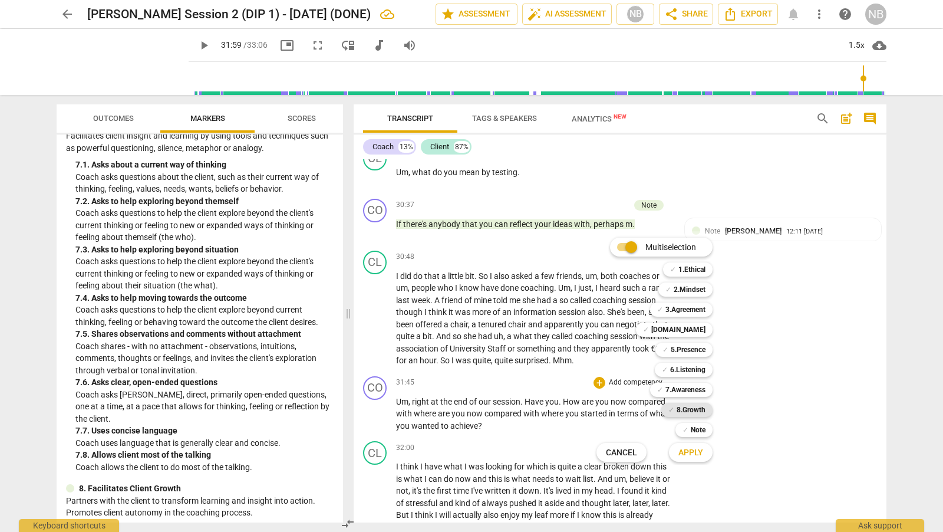
click at [699, 413] on b "8.Growth" at bounding box center [691, 409] width 29 height 14
click at [699, 455] on span "Apply" at bounding box center [690, 453] width 25 height 12
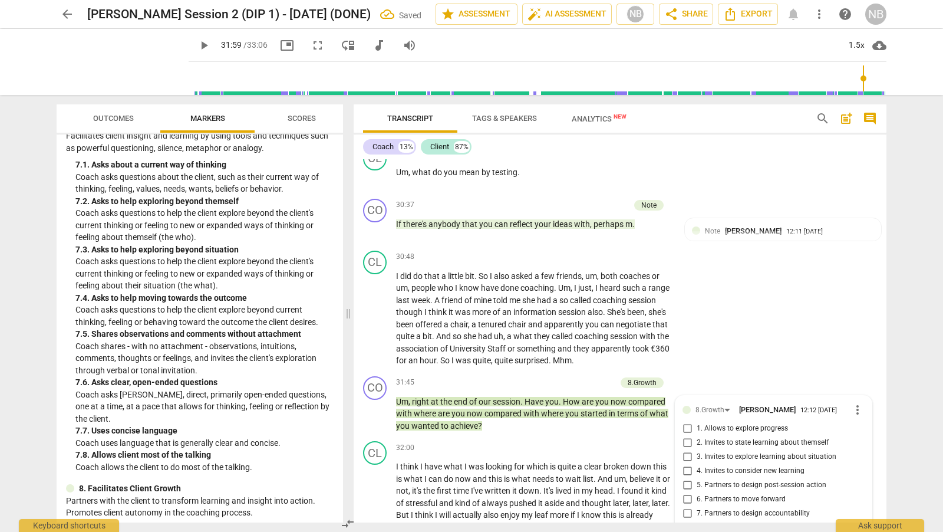
scroll to position [5407, 0]
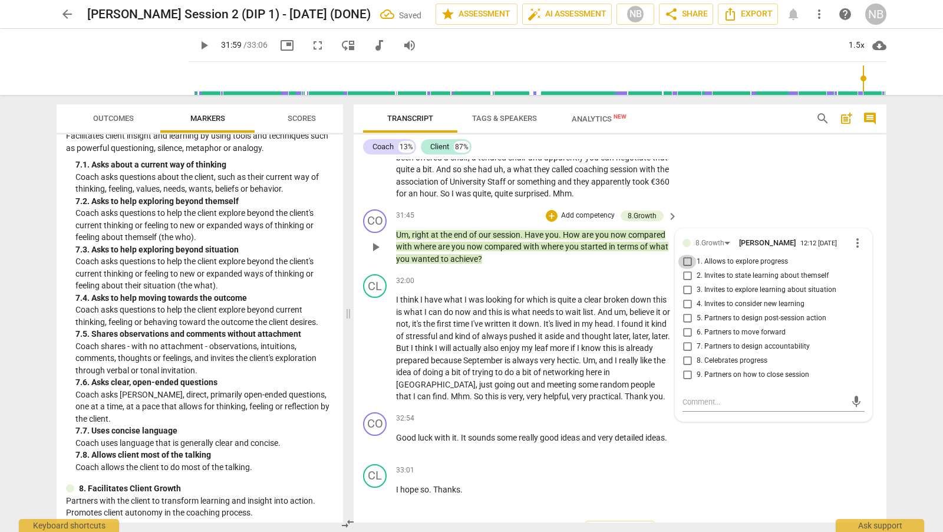
click at [687, 255] on input "1. Allows to explore progress" at bounding box center [687, 262] width 19 height 14
click at [708, 167] on div "CL play_arrow pause 30:48 + Add competency keyboard_arrow_right I did do that a…" at bounding box center [620, 142] width 533 height 126
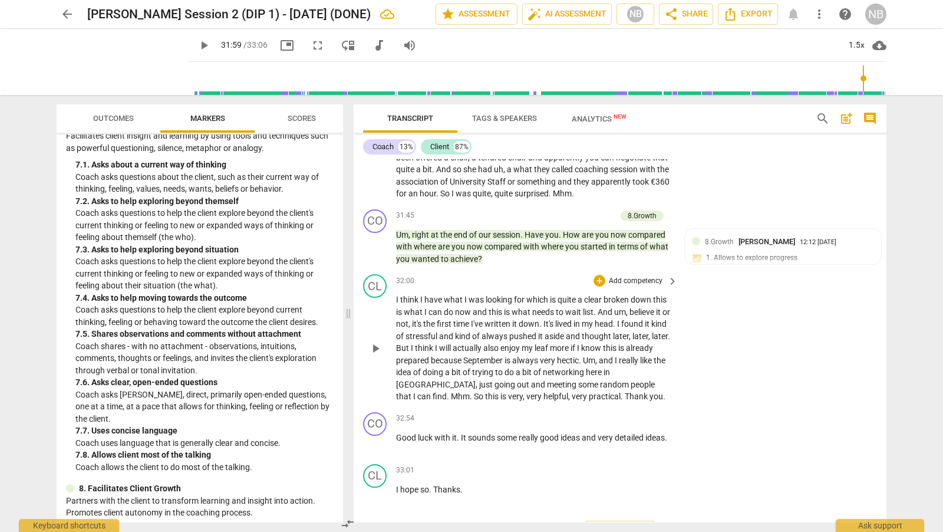
click at [377, 341] on span "play_arrow" at bounding box center [375, 348] width 14 height 14
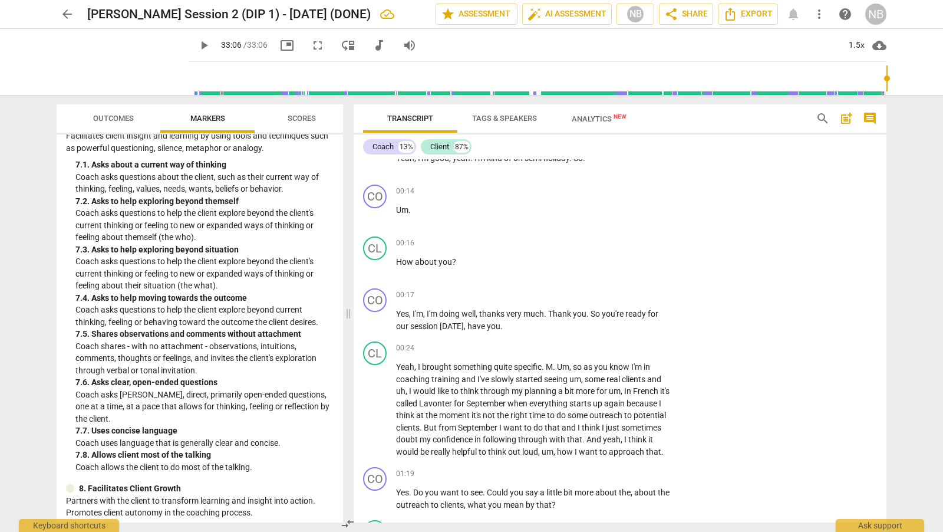
scroll to position [0, 0]
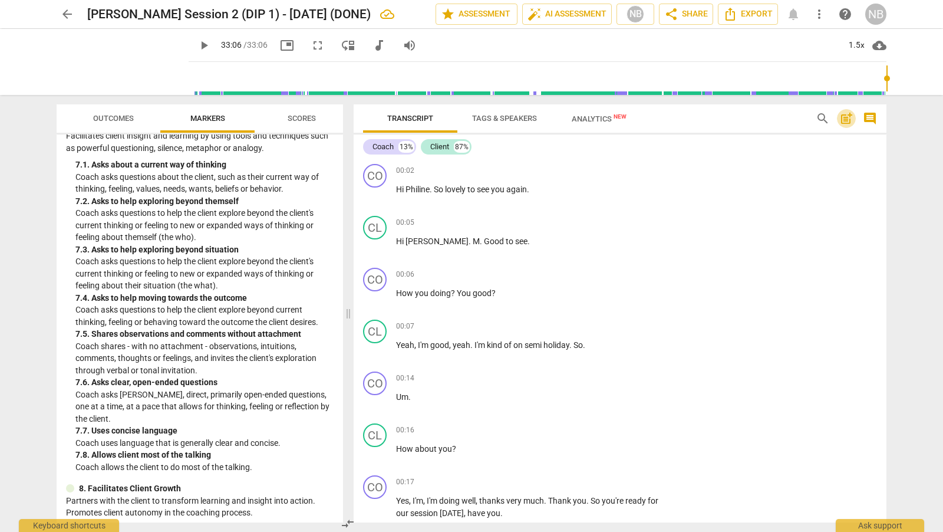
click at [844, 118] on span "post_add" at bounding box center [846, 118] width 14 height 14
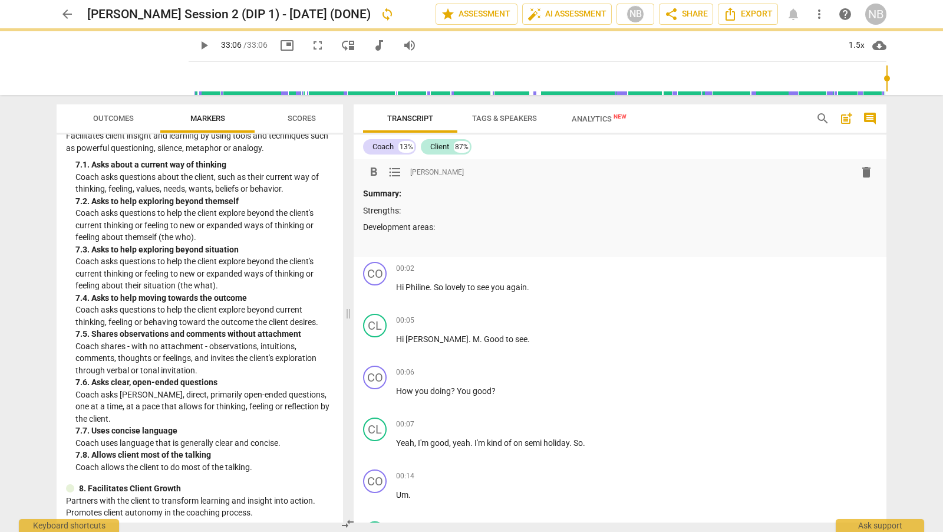
click at [448, 208] on p "Strengths:" at bounding box center [620, 210] width 514 height 12
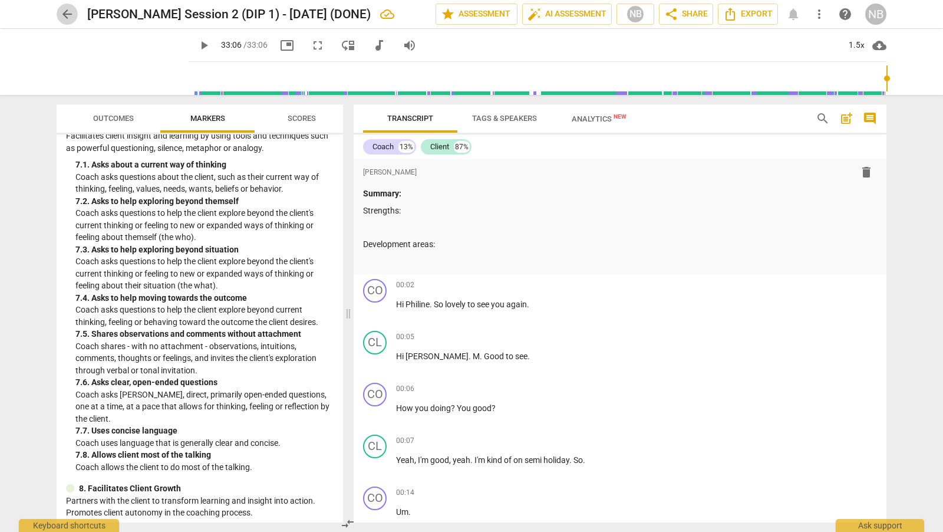
click at [64, 12] on span "arrow_back" at bounding box center [67, 14] width 14 height 14
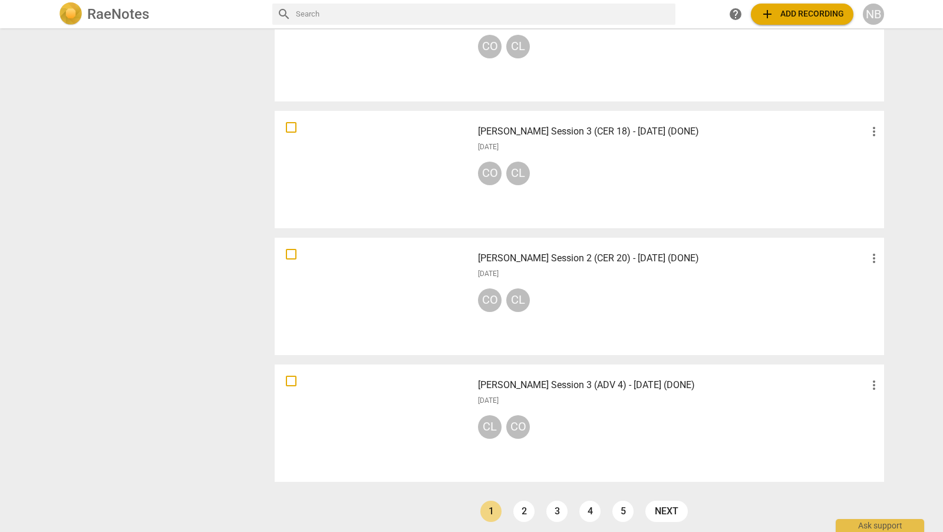
scroll to position [738, 0]
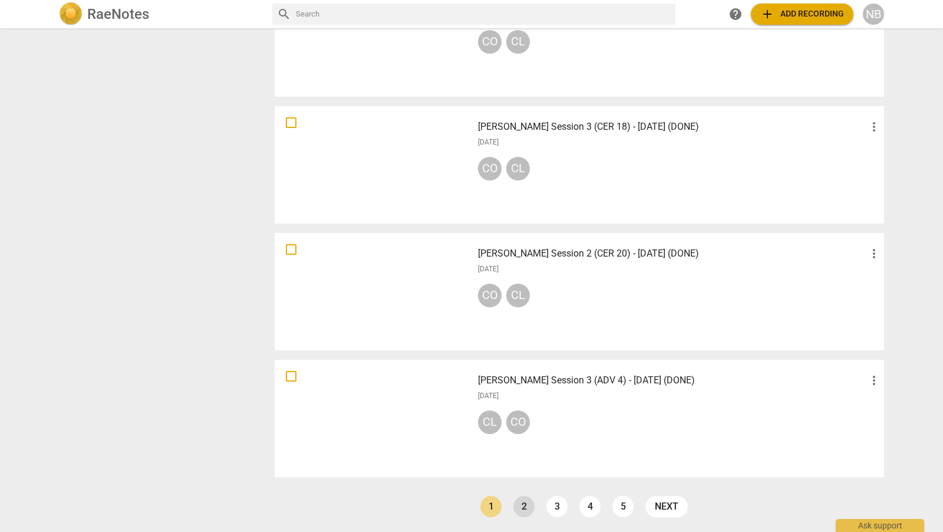
click at [524, 507] on link "2" at bounding box center [523, 506] width 21 height 21
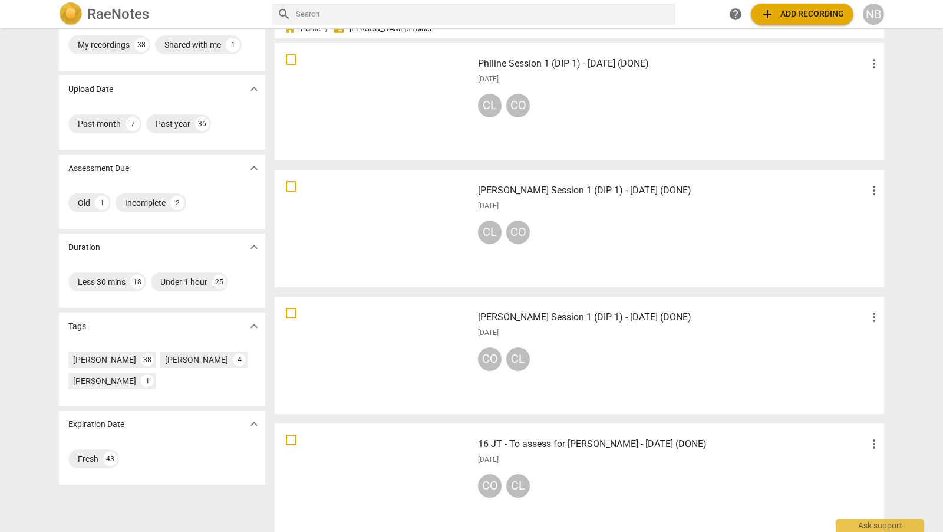
scroll to position [42, 0]
click at [623, 191] on h3 "Jane Session 1 (DIP 1) - 30 July 2025 (DONE)" at bounding box center [672, 190] width 389 height 14
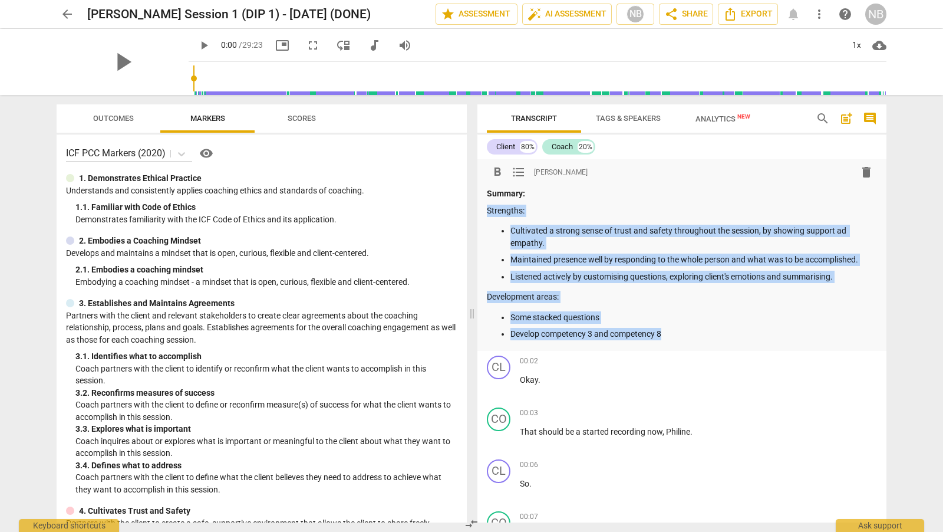
drag, startPoint x: 676, startPoint y: 338, endPoint x: 486, endPoint y: 212, distance: 228.0
click at [486, 212] on div "format_bold format_list_bulleted Nicola Barrington delete Summary: Strengths: C…" at bounding box center [681, 255] width 409 height 192
copy div "Strengths: Cultivated a strong sense of trust and safety throughout the session…"
click at [67, 11] on span "arrow_back" at bounding box center [67, 14] width 14 height 14
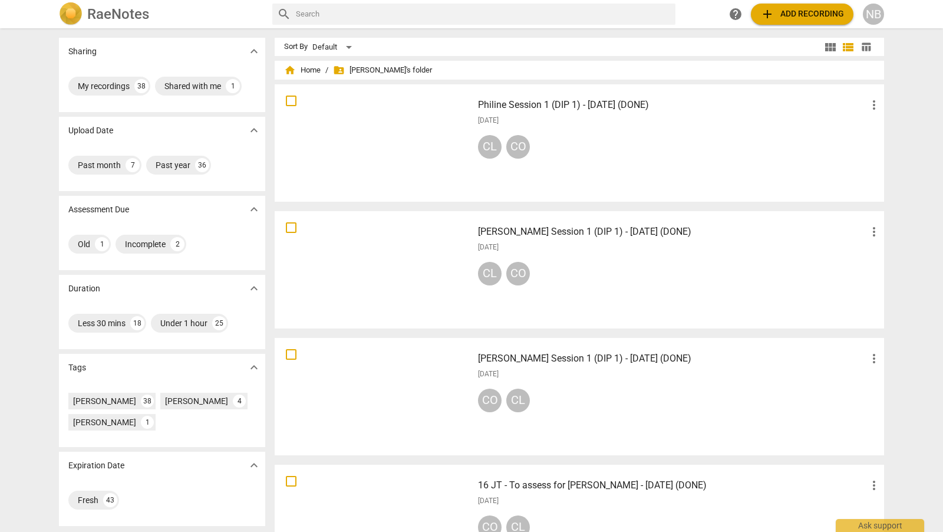
click at [571, 242] on div "2025-07-08" at bounding box center [679, 247] width 403 height 10
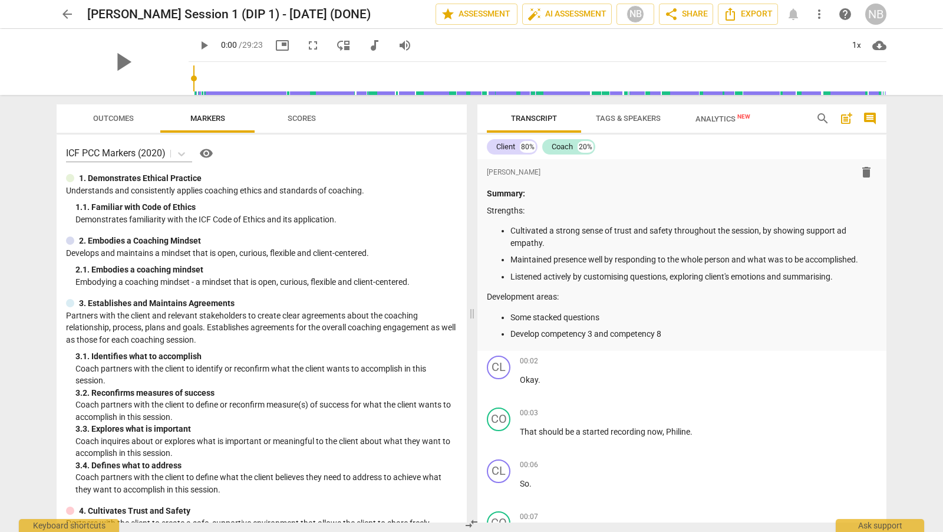
click at [67, 8] on span "arrow_back" at bounding box center [67, 14] width 14 height 14
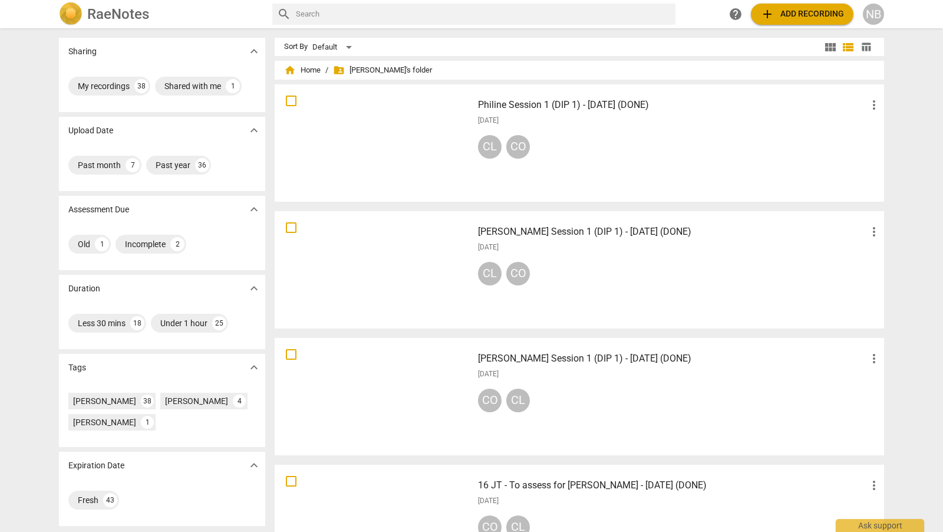
click at [579, 234] on h3 "Jane Session 1 (DIP 1) - 30 July 2025 (DONE)" at bounding box center [672, 232] width 389 height 14
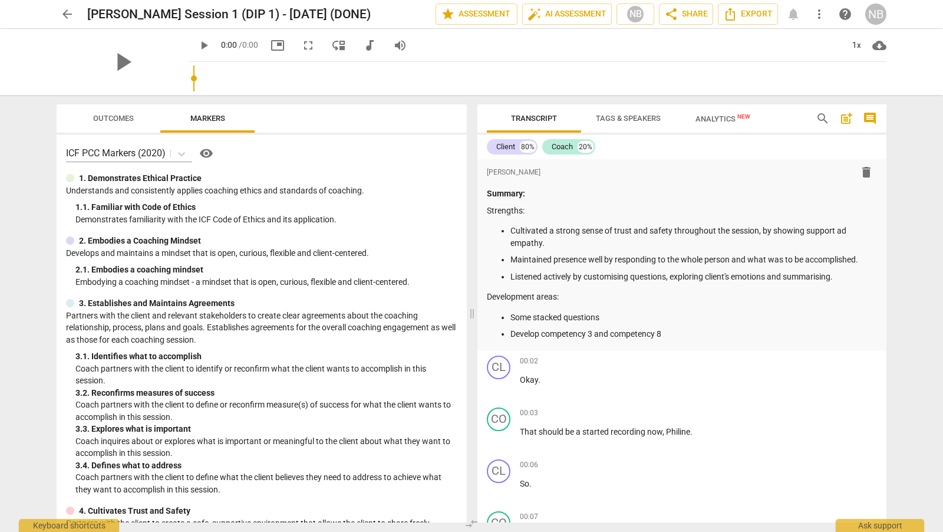
click at [61, 10] on span "arrow_back" at bounding box center [67, 14] width 14 height 14
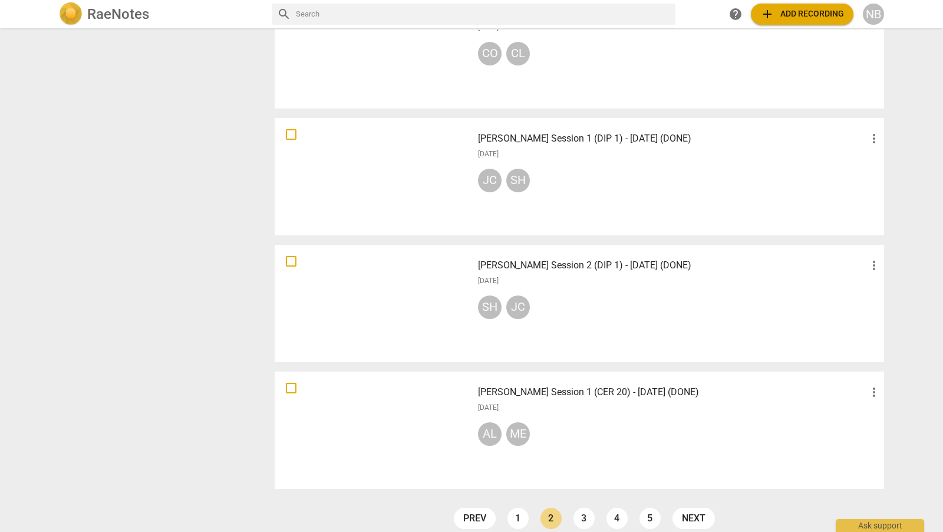
scroll to position [728, 0]
click at [517, 512] on link "1" at bounding box center [517, 516] width 21 height 21
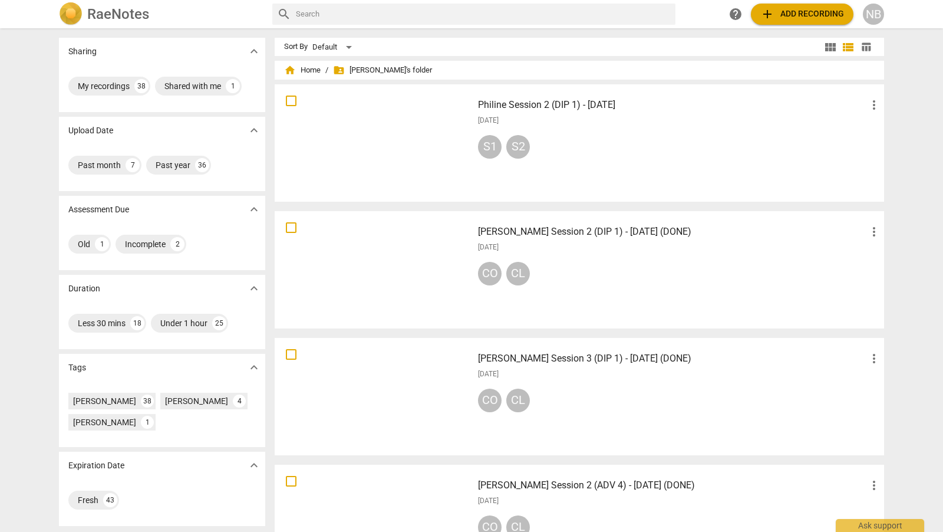
click at [645, 232] on h3 "Jane Session 2 (DIP 1) - 13 August 2025 (DONE)" at bounding box center [672, 232] width 389 height 14
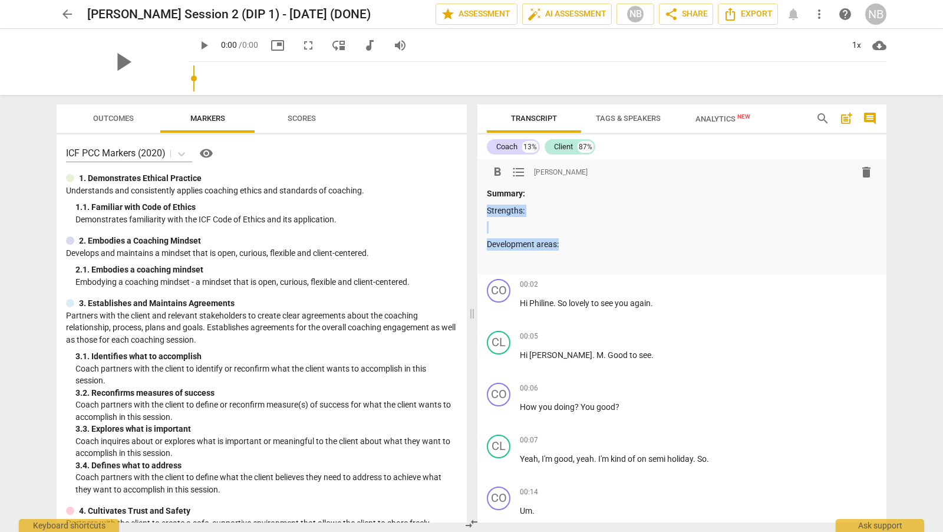
drag, startPoint x: 560, startPoint y: 242, endPoint x: 479, endPoint y: 210, distance: 86.8
click at [479, 210] on div "format_bold format_list_bulleted Nicola Barrington delete Summary: Strengths: D…" at bounding box center [681, 216] width 409 height 115
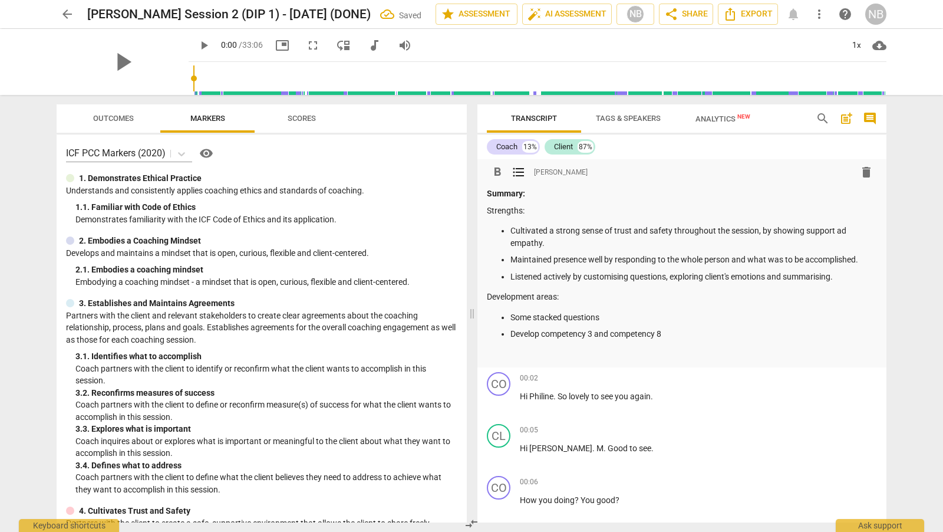
click at [842, 231] on p "Cultivated a strong sense of trust and safety throughout the session, by showin…" at bounding box center [693, 237] width 367 height 24
drag, startPoint x: 552, startPoint y: 246, endPoint x: 506, endPoint y: 243, distance: 46.6
click at [506, 243] on ul "Cultivated a strong sense of trust and safety throughout the session, by showin…" at bounding box center [682, 254] width 390 height 58
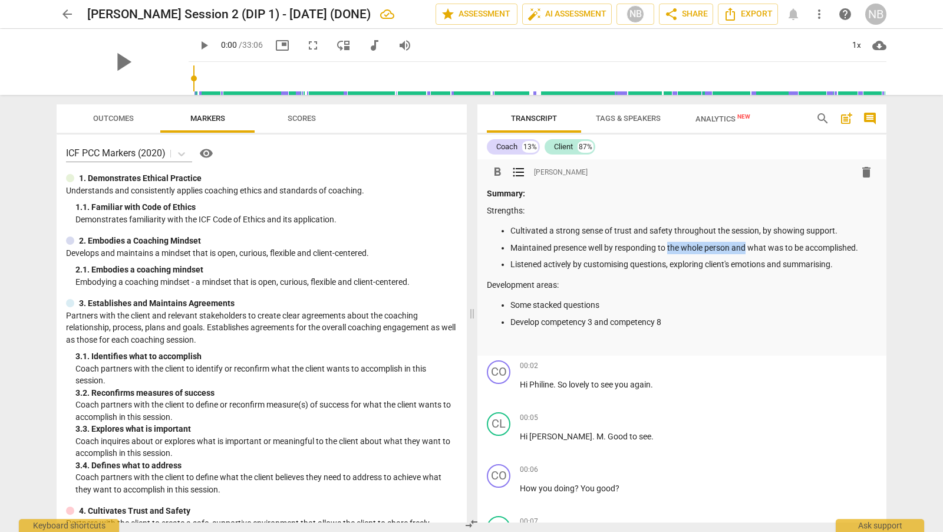
drag, startPoint x: 747, startPoint y: 247, endPoint x: 669, endPoint y: 250, distance: 77.8
click at [669, 250] on p "Maintained presence well by responding to the whole person and what was to be a…" at bounding box center [693, 248] width 367 height 12
drag, startPoint x: 605, startPoint y: 303, endPoint x: 510, endPoint y: 303, distance: 95.5
click at [510, 303] on p "Some stacked questions" at bounding box center [693, 305] width 367 height 12
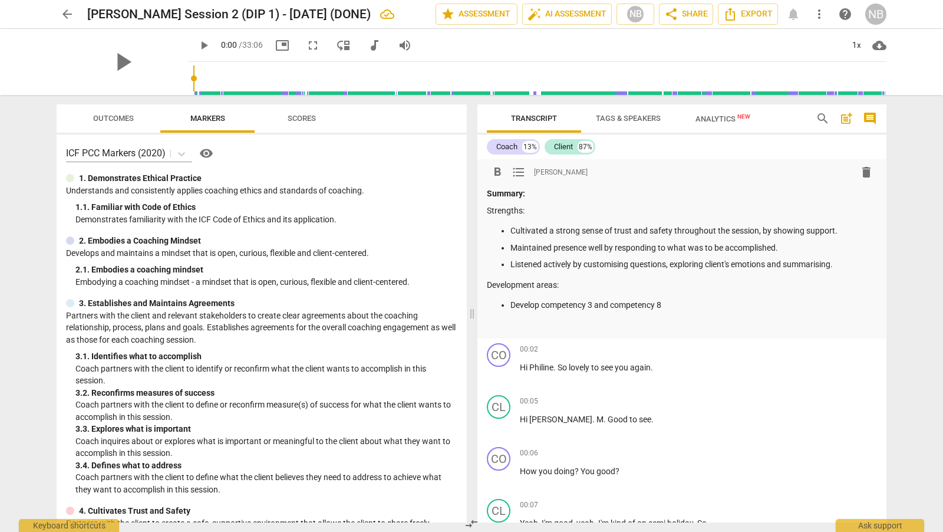
click at [68, 10] on span "arrow_back" at bounding box center [67, 14] width 14 height 14
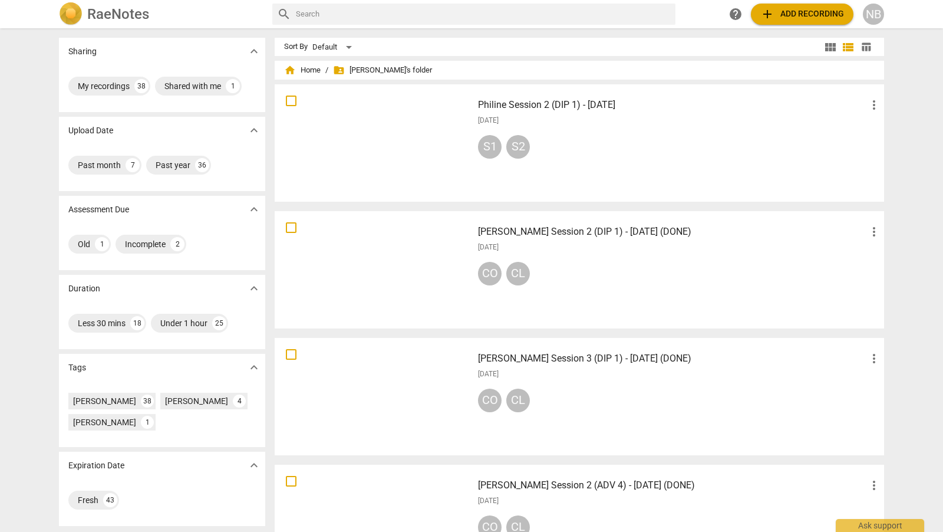
click at [654, 103] on h3 "Philine Session 2 (DIP 1) - 13 August 2025" at bounding box center [672, 105] width 389 height 14
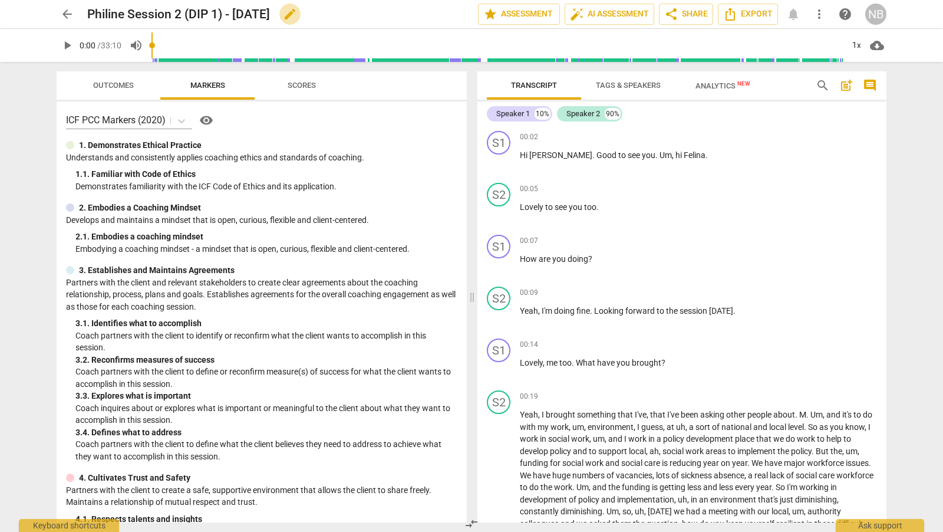
click at [297, 14] on span "edit" at bounding box center [290, 14] width 14 height 14
click at [340, 14] on input "Philine Session 2 (DIP 1) - 13 August 2025" at bounding box center [256, 14] width 339 height 22
click at [437, 12] on span "done" at bounding box center [437, 14] width 14 height 14
click at [640, 85] on span "Tags & Speakers" at bounding box center [628, 85] width 65 height 9
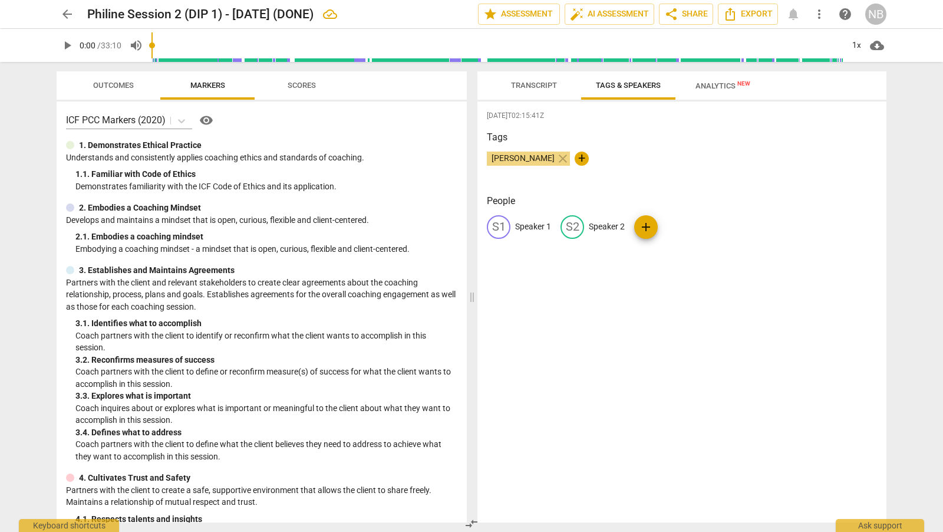
click at [551, 220] on div "S1 Speaker 1 S2 Speaker 2 add" at bounding box center [682, 231] width 390 height 33
click at [549, 225] on p "Speaker 1" at bounding box center [533, 226] width 36 height 12
click at [674, 223] on p "Speaker 2" at bounding box center [683, 226] width 36 height 12
click at [546, 83] on span "Transcript" at bounding box center [534, 85] width 46 height 9
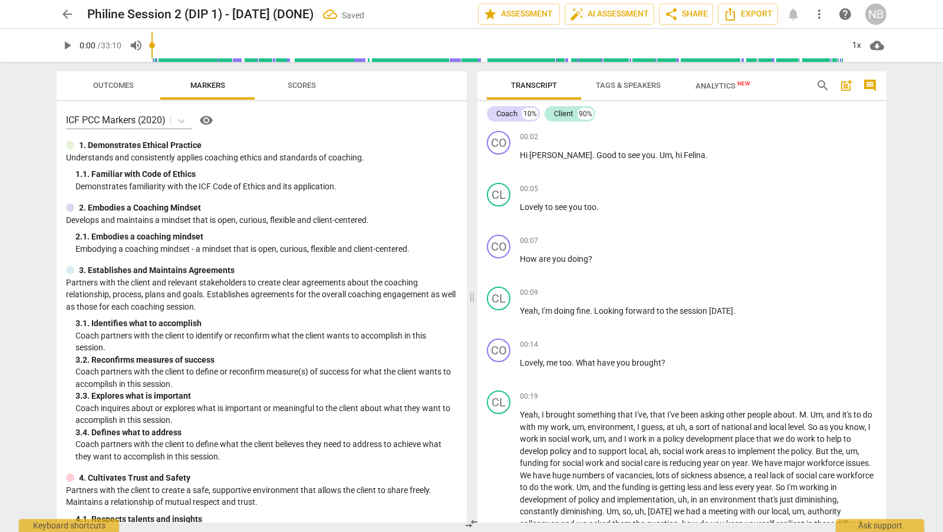
click at [69, 14] on span "arrow_back" at bounding box center [67, 14] width 14 height 14
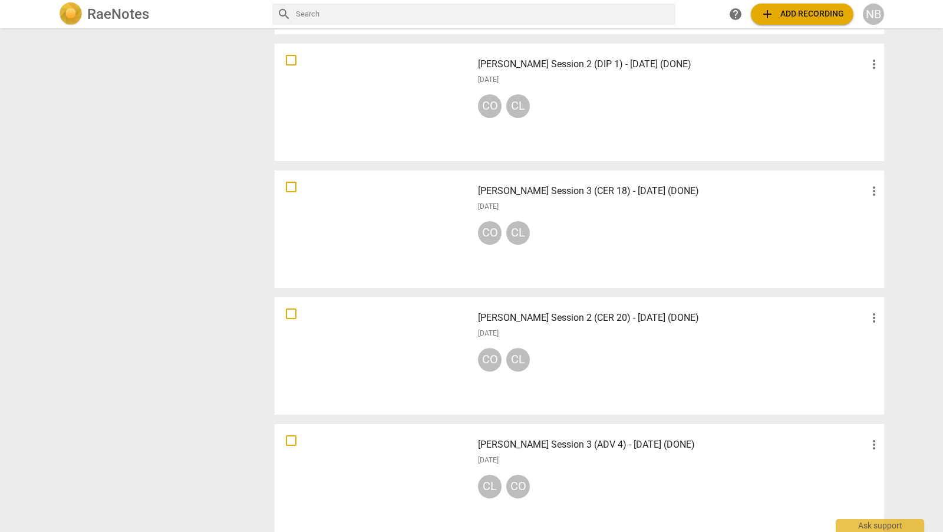
scroll to position [738, 0]
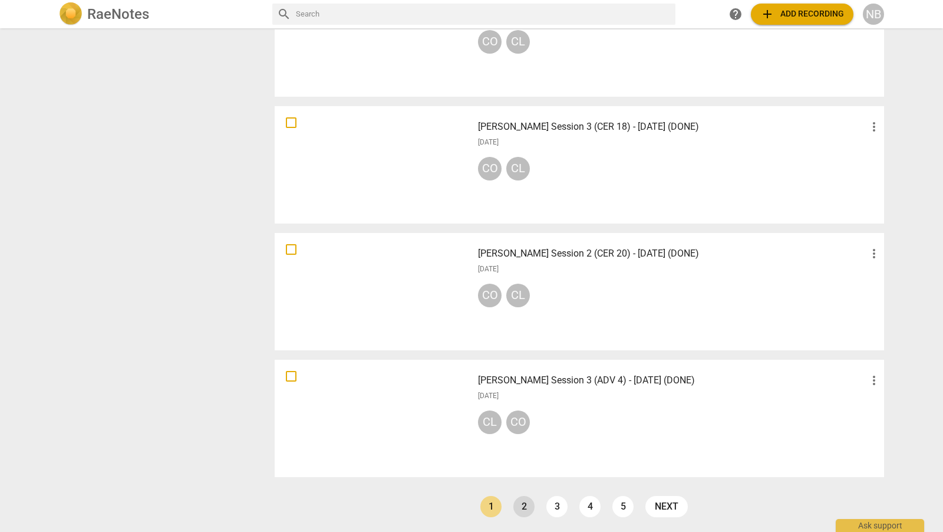
click at [521, 504] on link "2" at bounding box center [523, 506] width 21 height 21
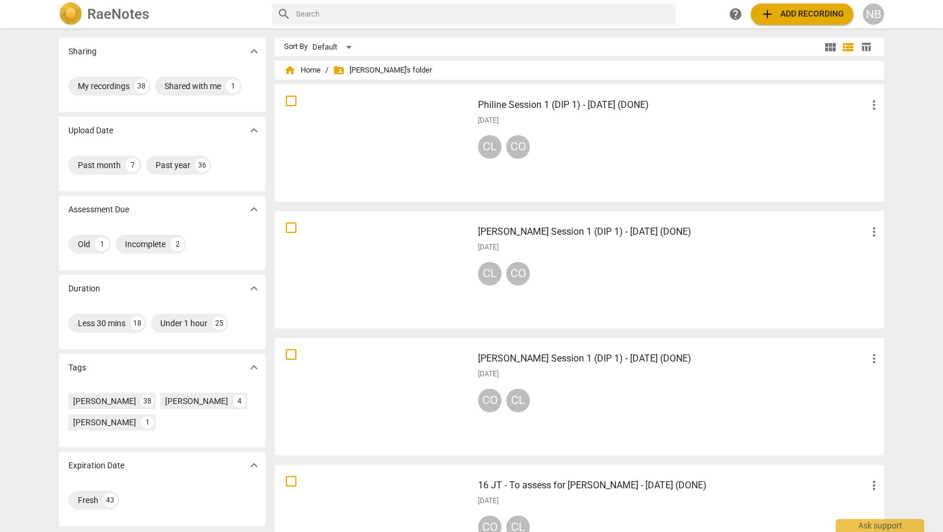
click at [650, 107] on h3 "Philine Session 1 (DIP 1) - 22 July 2025 (DONE)" at bounding box center [672, 105] width 389 height 14
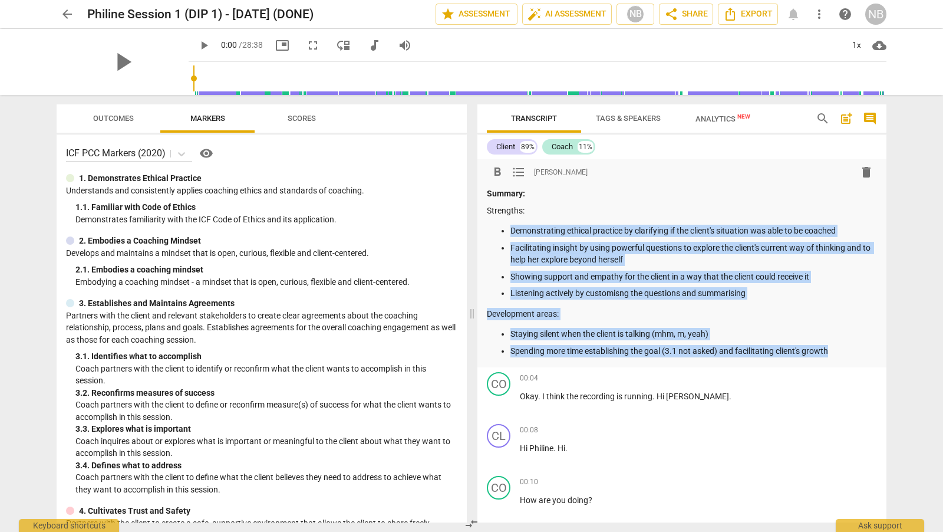
drag, startPoint x: 832, startPoint y: 348, endPoint x: 503, endPoint y: 226, distance: 350.5
click at [503, 226] on div "Summary: Strengths: Demonstrating ethical practice by clarifying if the client'…" at bounding box center [682, 271] width 390 height 169
copy div "Demonstrating ethical practice by clarifying if the client's situation was able…"
click at [66, 10] on span "arrow_back" at bounding box center [67, 14] width 14 height 14
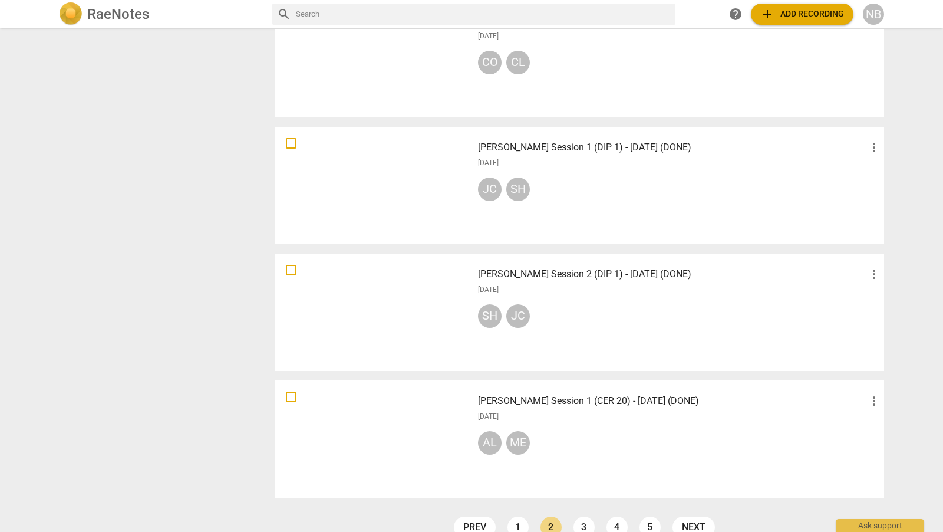
scroll to position [738, 0]
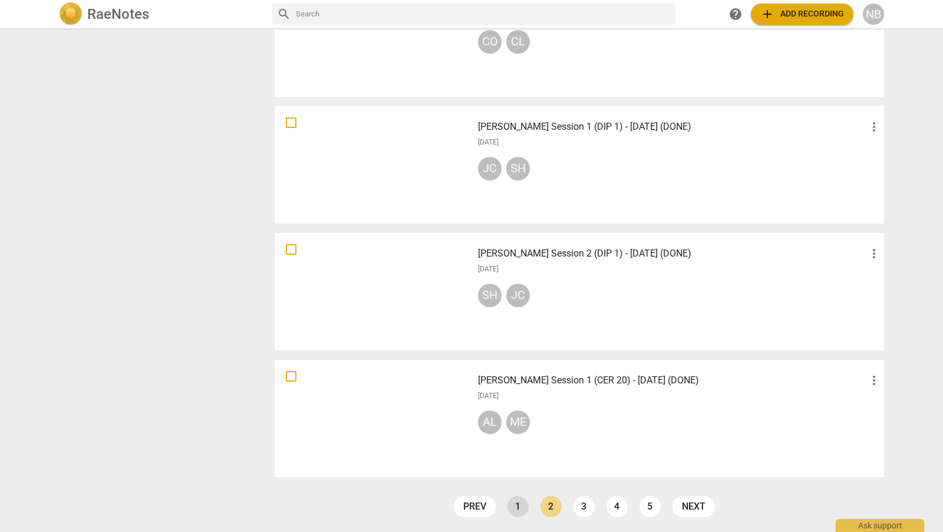
click at [517, 506] on link "1" at bounding box center [517, 506] width 21 height 21
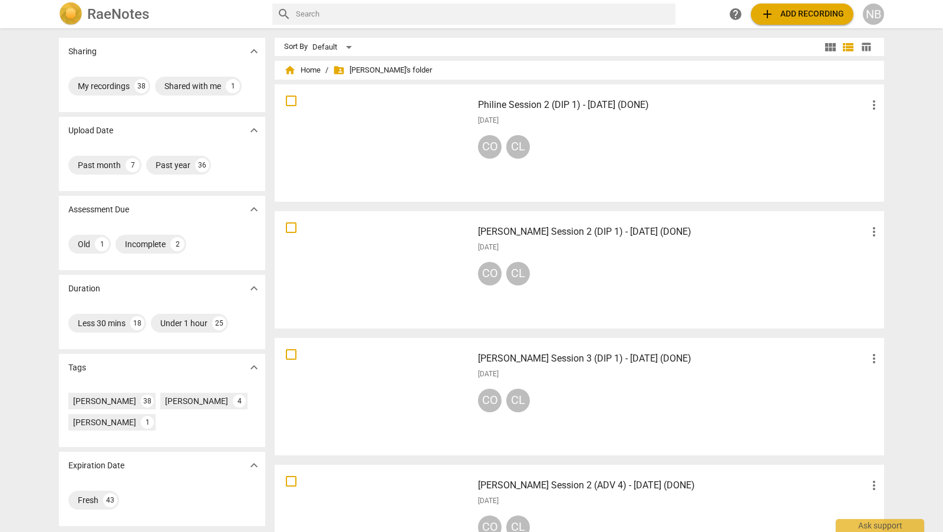
click at [666, 113] on div "Philine Session 2 (DIP 1) - 13 August 2025 (DONE) more_vert 2025-08-04 CO CL" at bounding box center [679, 142] width 422 height 109
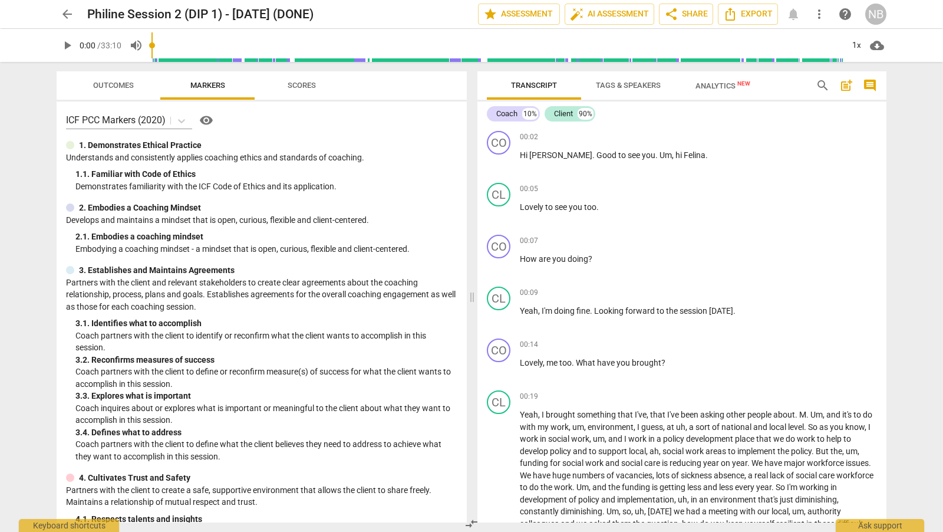
click at [848, 84] on span "post_add" at bounding box center [846, 85] width 14 height 14
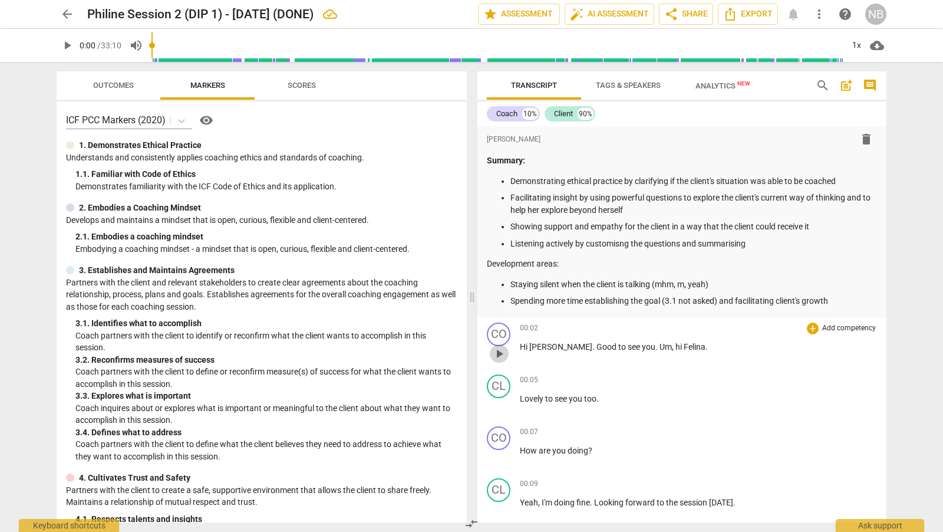
click at [499, 351] on span "play_arrow" at bounding box center [499, 354] width 14 height 14
click at [705, 347] on span "." at bounding box center [706, 346] width 2 height 9
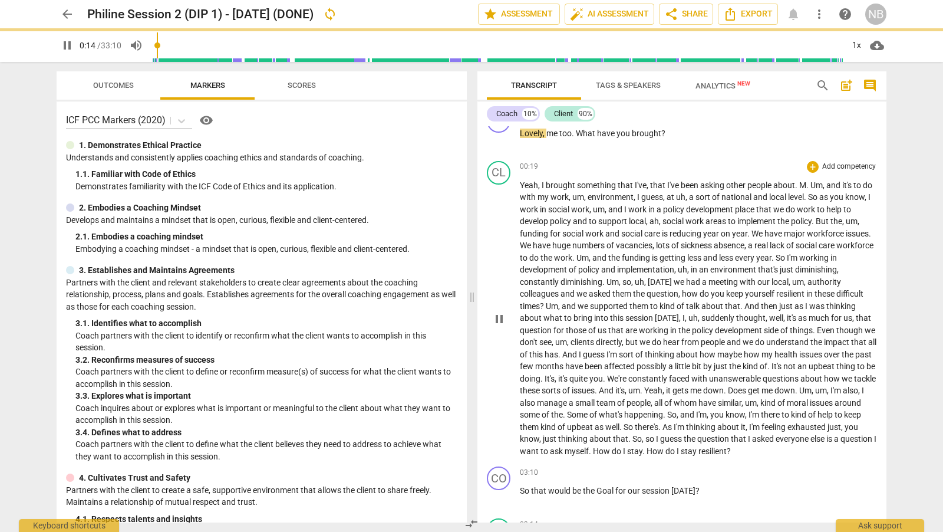
scroll to position [215, 0]
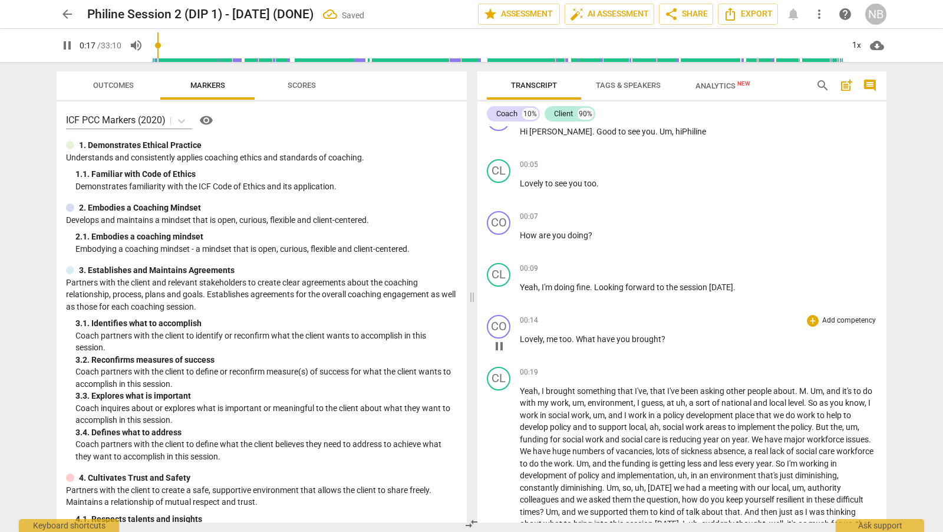
click at [500, 343] on span "pause" at bounding box center [499, 346] width 14 height 14
click at [809, 317] on div "+" at bounding box center [813, 321] width 12 height 12
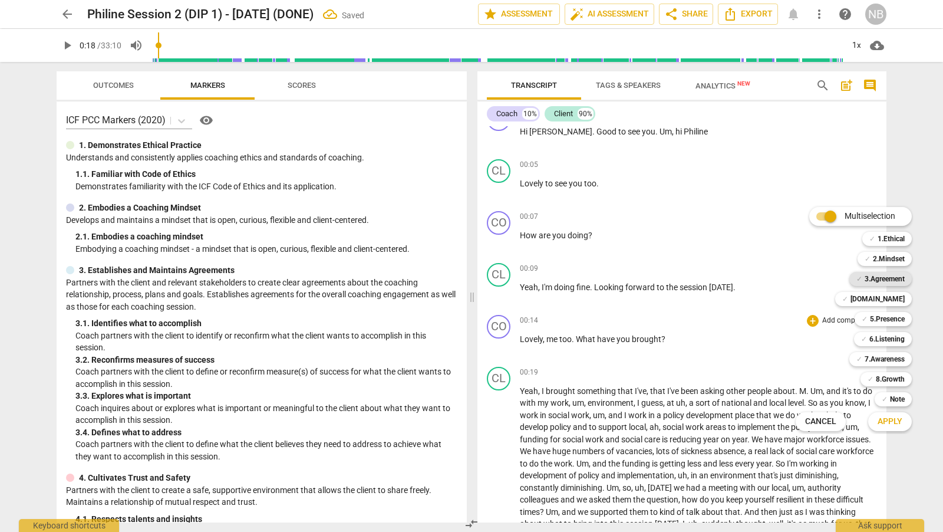
click at [872, 276] on b "3.Agreement" at bounding box center [885, 279] width 40 height 14
click at [893, 414] on button "Apply" at bounding box center [890, 421] width 44 height 21
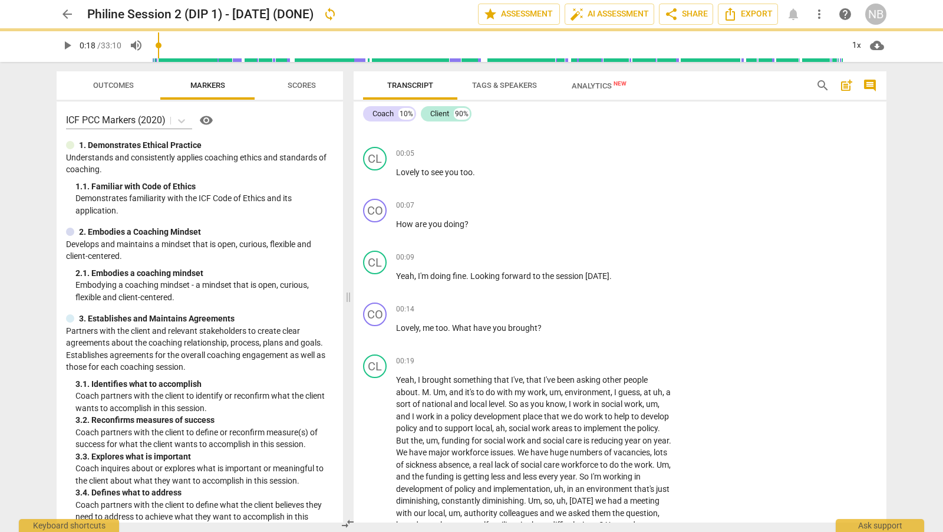
scroll to position [203, 0]
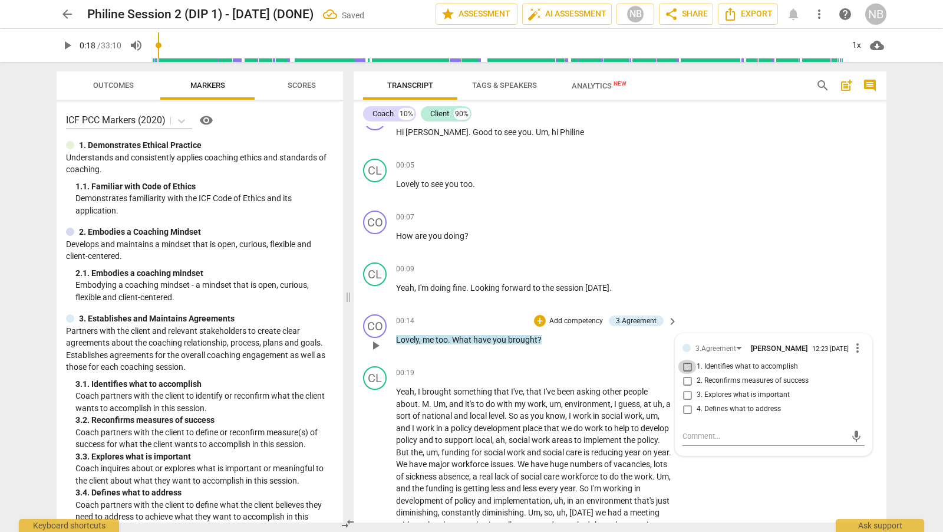
click at [681, 367] on input "1. Identifies what to accomplish" at bounding box center [687, 366] width 19 height 14
click at [747, 274] on div "CL play_arrow pause 00:09 + Add competency keyboard_arrow_right Yeah , I'm doin…" at bounding box center [620, 284] width 533 height 52
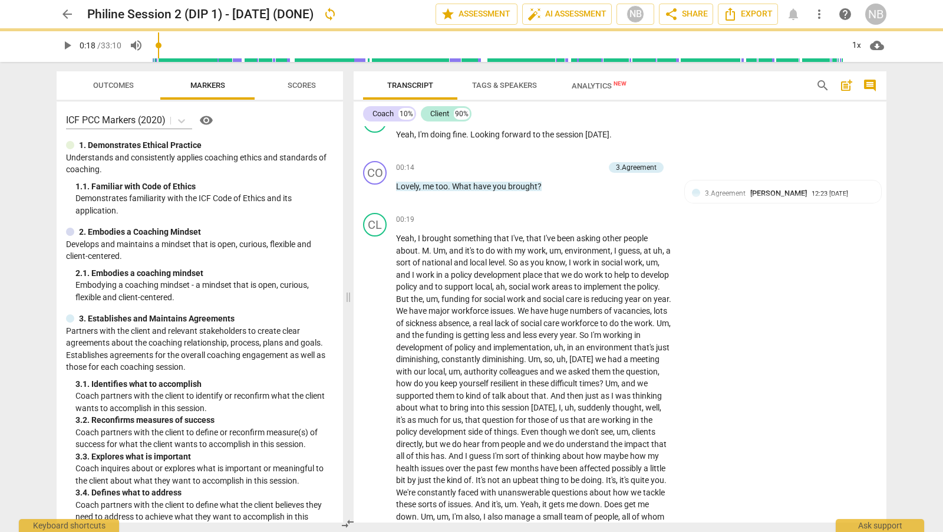
scroll to position [377, 0]
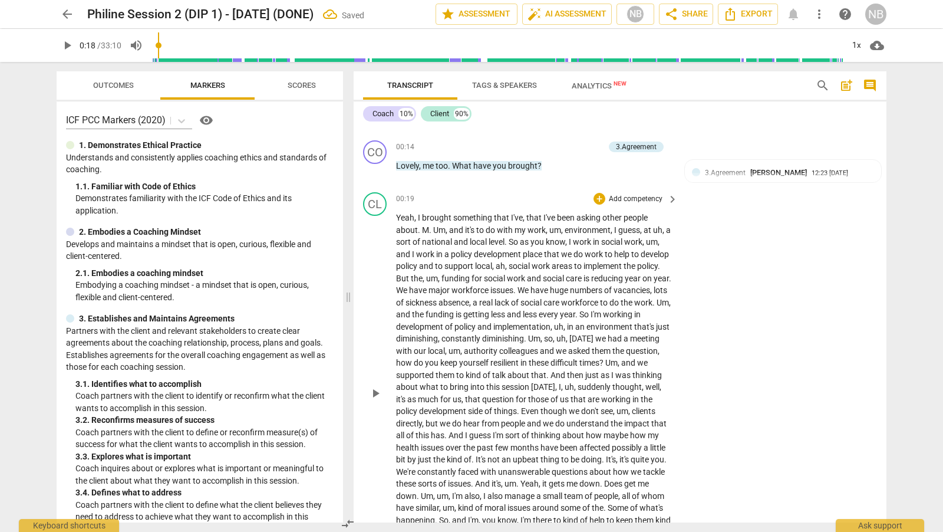
click at [375, 390] on span "play_arrow" at bounding box center [375, 393] width 14 height 14
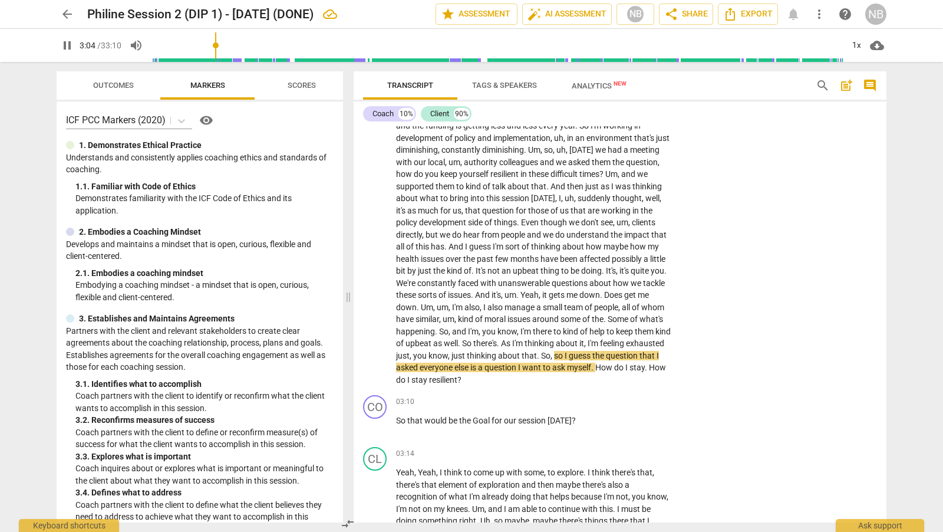
scroll to position [591, 0]
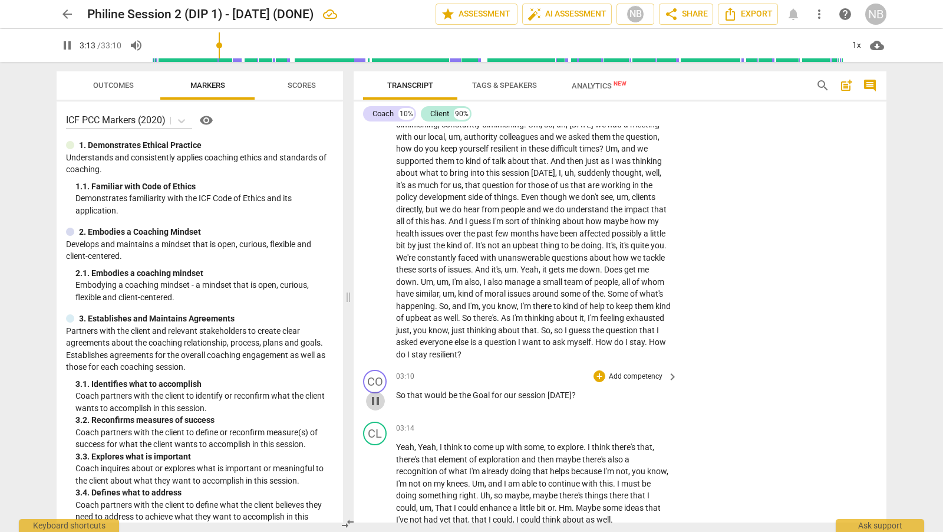
click at [382, 397] on span "pause" at bounding box center [375, 401] width 14 height 14
click at [598, 370] on div "+" at bounding box center [599, 376] width 12 height 12
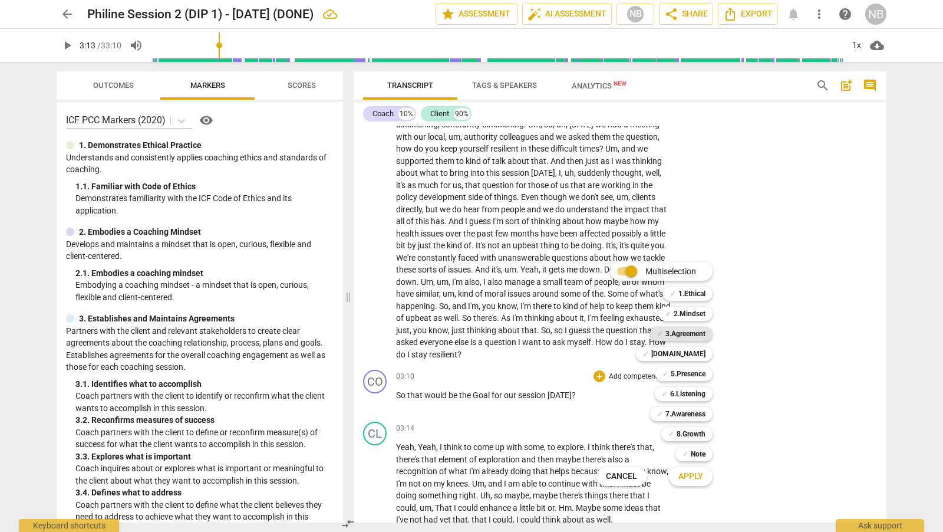
click at [692, 333] on b "3.Agreement" at bounding box center [685, 333] width 40 height 14
click at [694, 477] on span "Apply" at bounding box center [690, 476] width 25 height 12
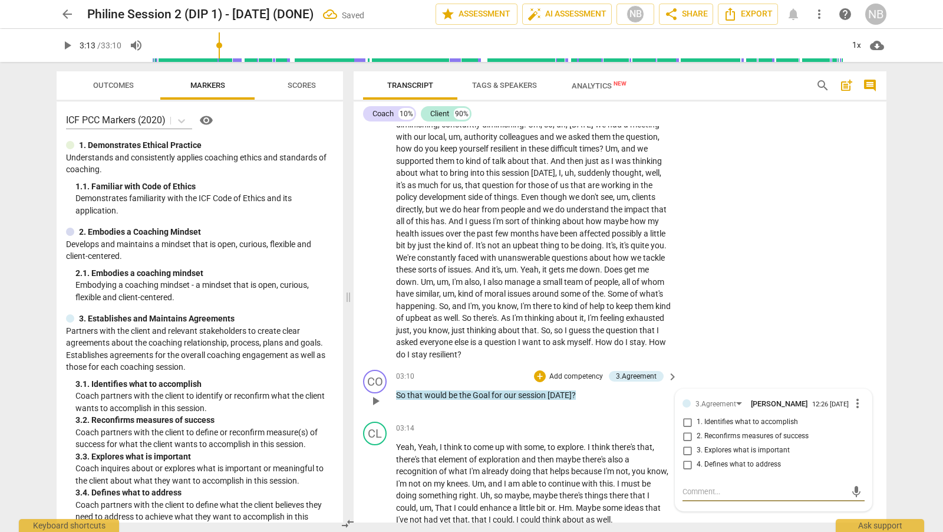
click at [683, 422] on input "1. Identifies what to accomplish" at bounding box center [687, 422] width 19 height 14
click at [730, 369] on div "CO play_arrow pause 03:10 + Add competency 3.Agreement keyboard_arrow_right So …" at bounding box center [620, 391] width 533 height 52
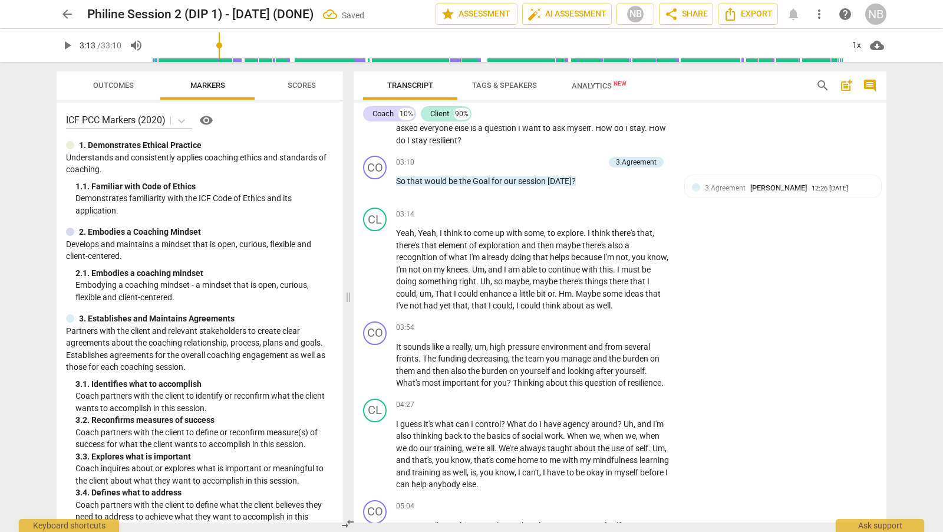
scroll to position [769, 0]
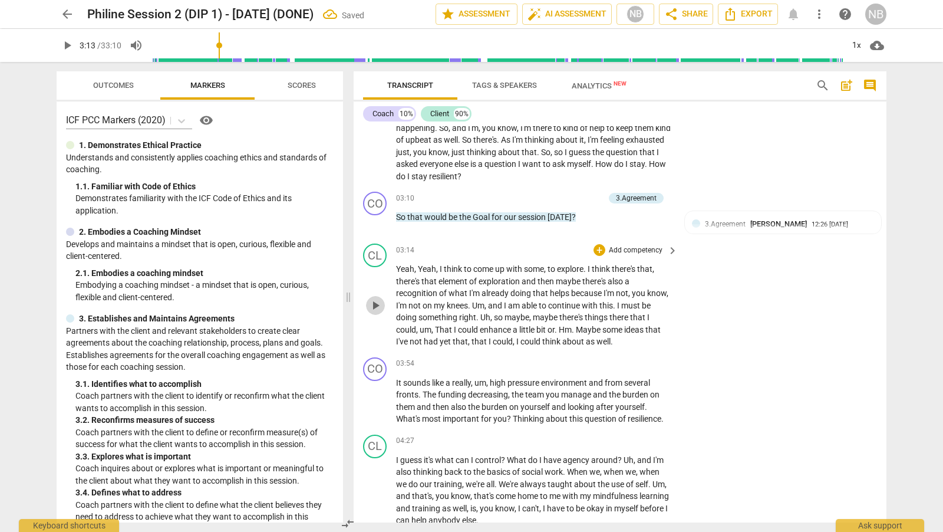
click at [377, 299] on span "play_arrow" at bounding box center [375, 305] width 14 height 14
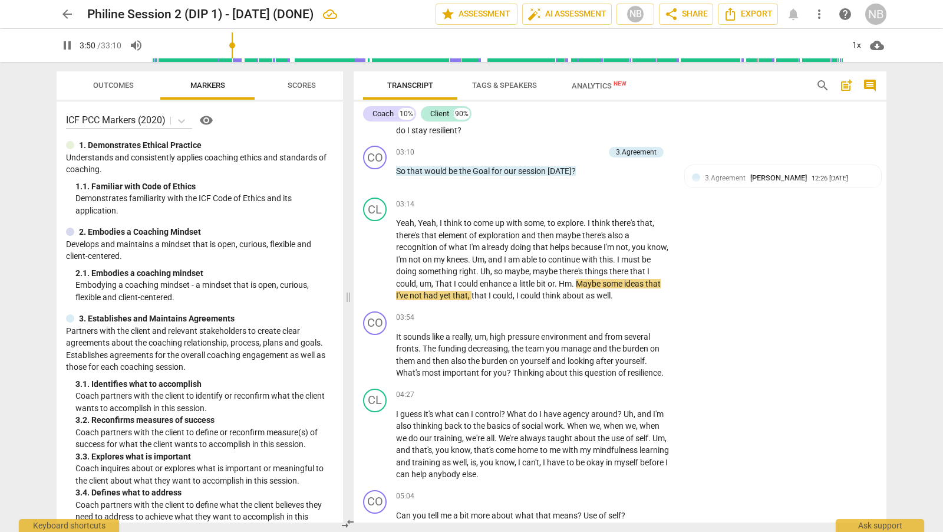
scroll to position [826, 0]
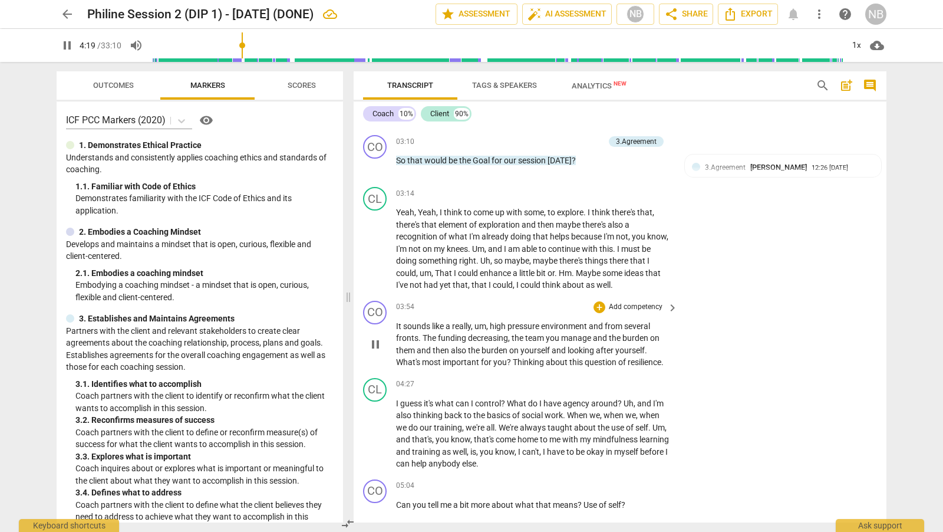
click at [379, 344] on span "pause" at bounding box center [375, 344] width 14 height 14
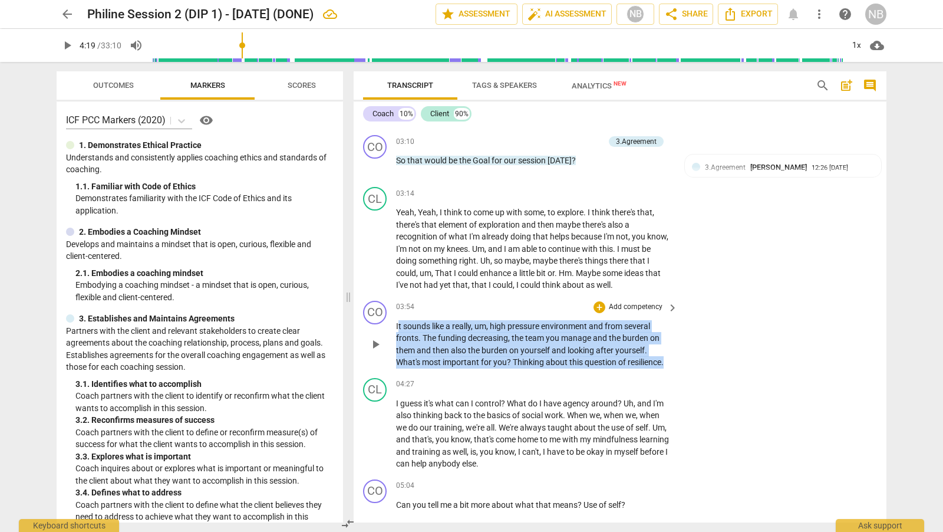
drag, startPoint x: 397, startPoint y: 321, endPoint x: 682, endPoint y: 364, distance: 288.4
click at [682, 364] on div "CO play_arrow pause 03:54 + Add competency keyboard_arrow_right It sounds like …" at bounding box center [620, 334] width 533 height 77
click at [601, 301] on div "+" at bounding box center [599, 307] width 12 height 12
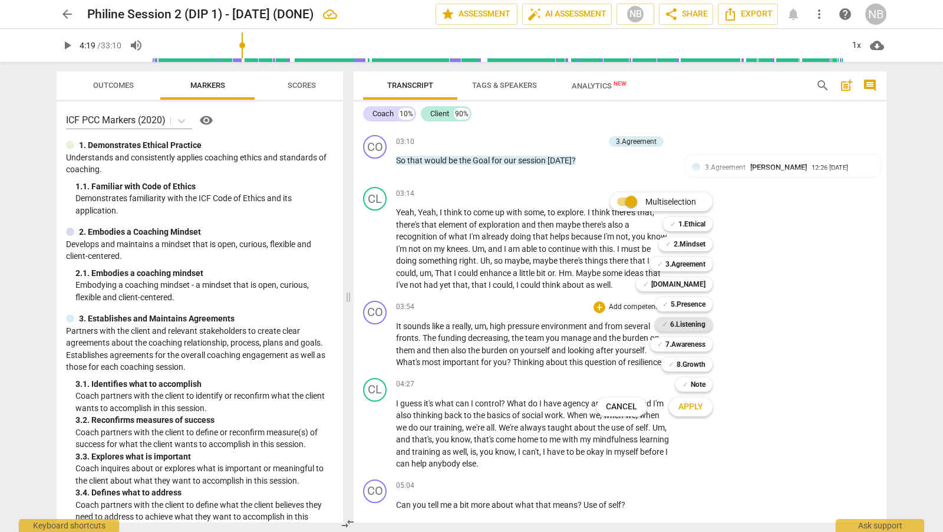
click at [699, 324] on b "6.Listening" at bounding box center [687, 324] width 35 height 14
click at [697, 262] on b "3.Agreement" at bounding box center [685, 264] width 40 height 14
click at [695, 410] on span "Apply" at bounding box center [690, 407] width 25 height 12
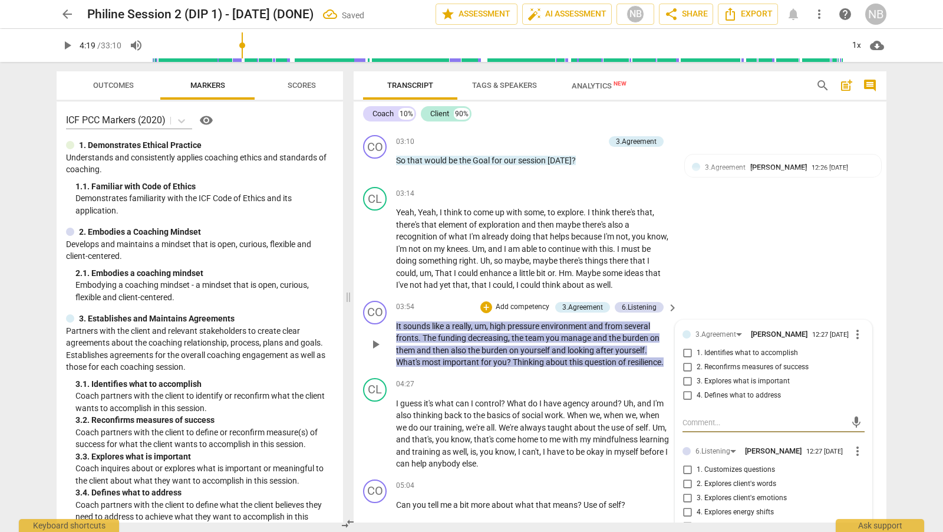
click at [685, 380] on input "3. Explores what is important" at bounding box center [687, 381] width 19 height 14
click at [687, 473] on input "1. Customizes questions" at bounding box center [687, 470] width 19 height 14
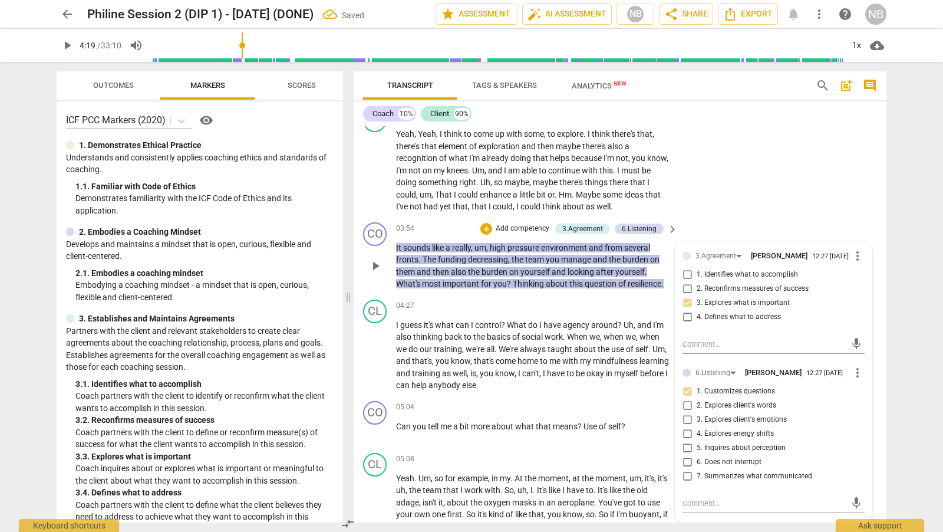
scroll to position [930, 0]
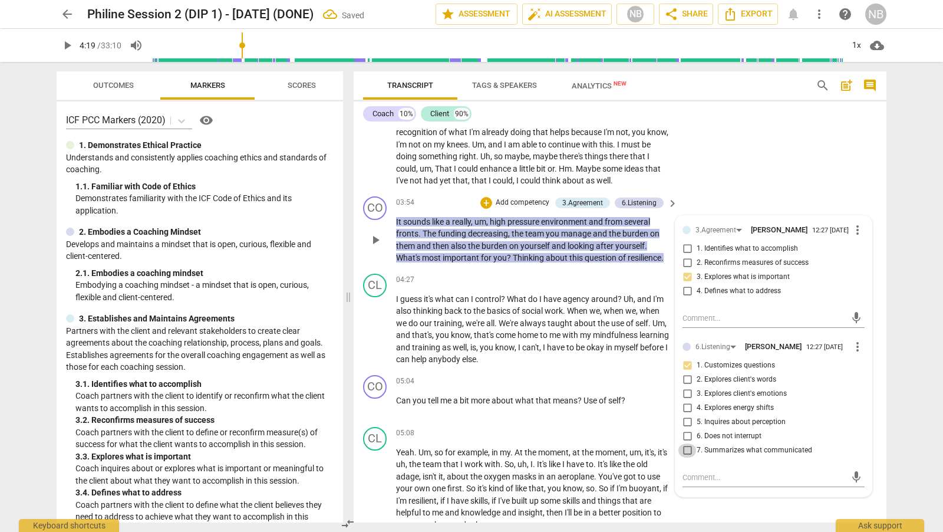
click at [684, 454] on input "7. Summarizes what communicated" at bounding box center [687, 450] width 19 height 14
click at [732, 167] on div "CL play_arrow pause 03:14 + Add competency keyboard_arrow_right Yeah , Yeah , I…" at bounding box center [620, 135] width 533 height 114
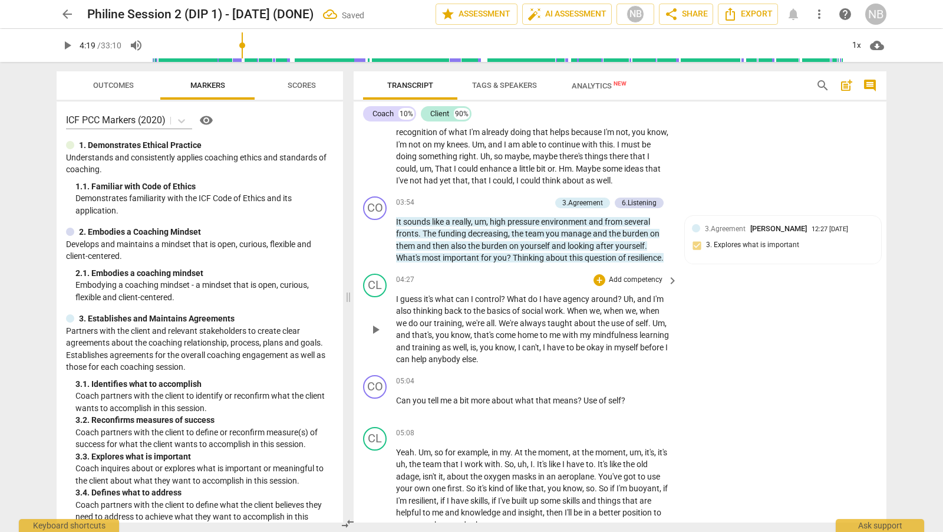
click at [375, 328] on span "play_arrow" at bounding box center [375, 329] width 14 height 14
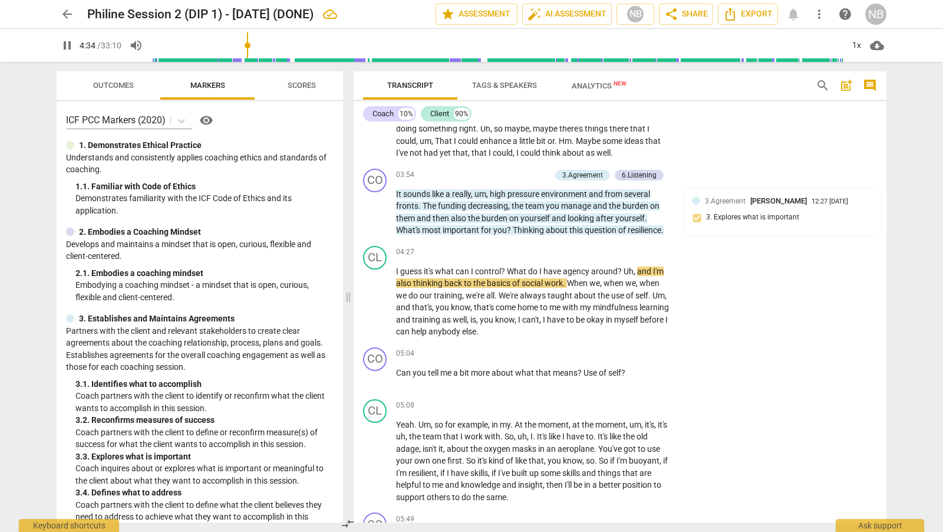
scroll to position [978, 0]
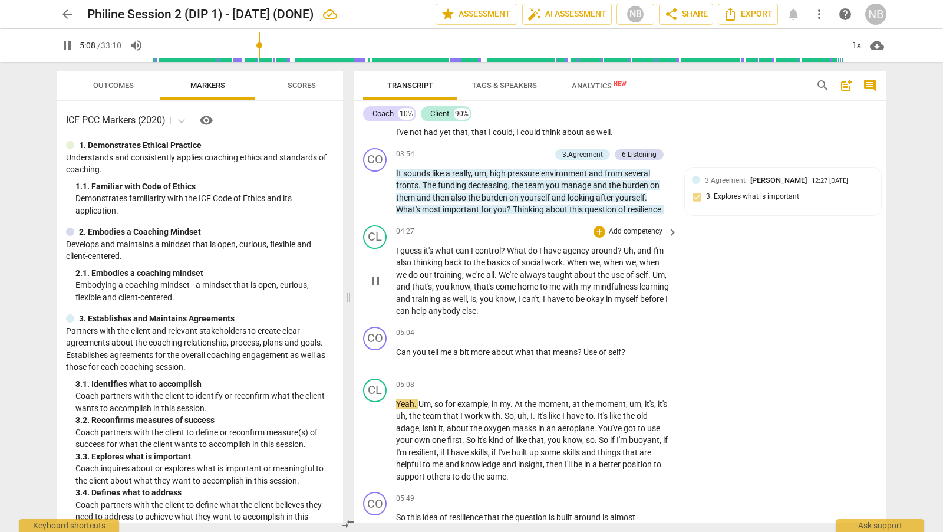
click at [374, 280] on span "pause" at bounding box center [375, 281] width 14 height 14
click at [481, 149] on div "+" at bounding box center [486, 155] width 12 height 12
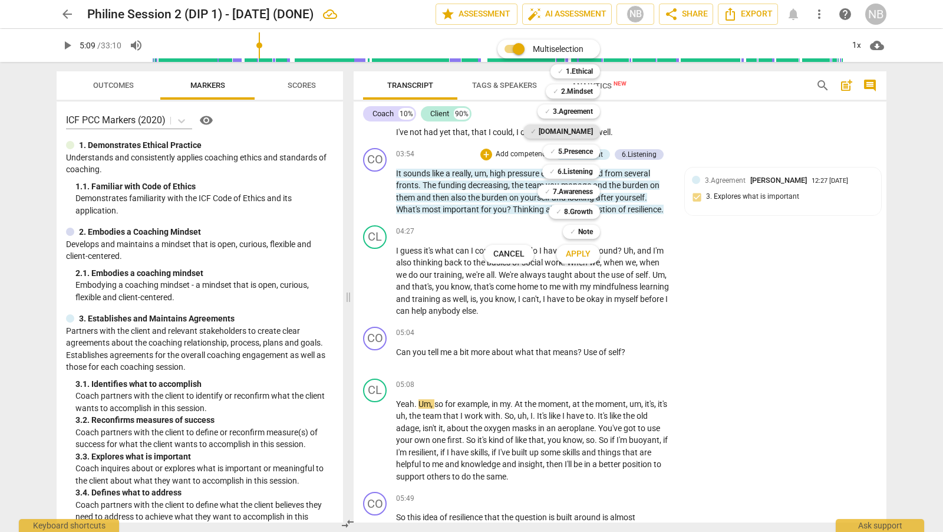
click at [589, 131] on b "[DOMAIN_NAME]" at bounding box center [566, 131] width 54 height 14
click at [589, 250] on span "Apply" at bounding box center [578, 254] width 25 height 12
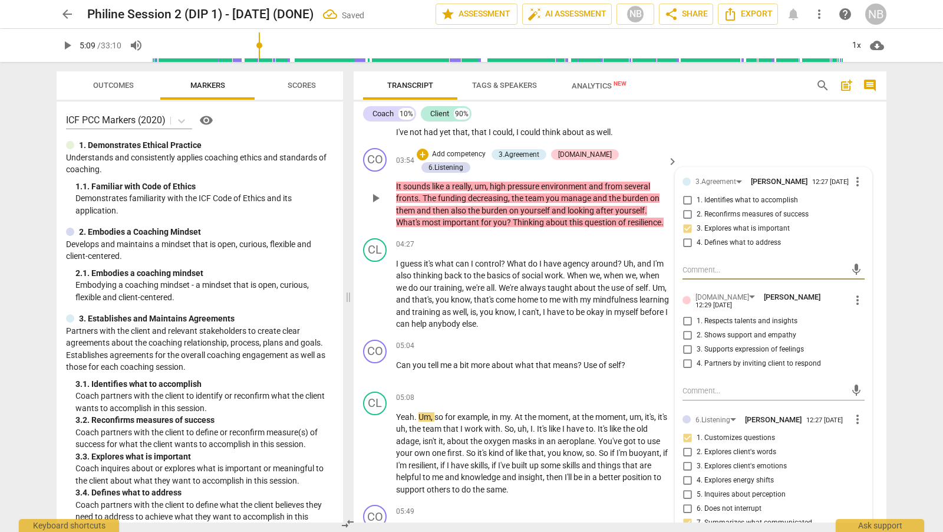
click at [686, 328] on input "2. Shows support and empathy" at bounding box center [687, 335] width 19 height 14
click at [735, 139] on div "CL play_arrow pause 03:14 + Add competency keyboard_arrow_right Yeah , Yeah , I…" at bounding box center [620, 86] width 533 height 114
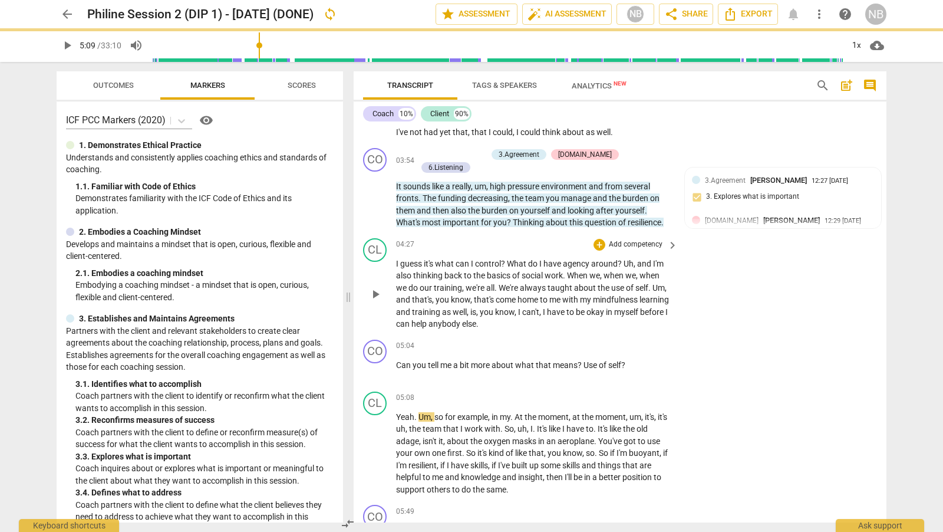
click at [378, 287] on span "play_arrow" at bounding box center [375, 294] width 14 height 14
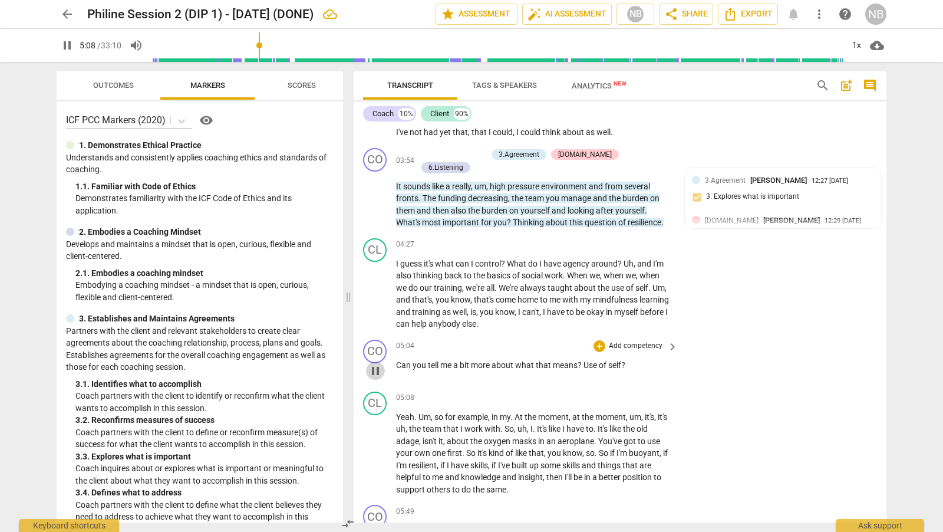
click at [382, 364] on span "pause" at bounding box center [375, 371] width 19 height 14
click at [601, 340] on div "+" at bounding box center [599, 346] width 12 height 12
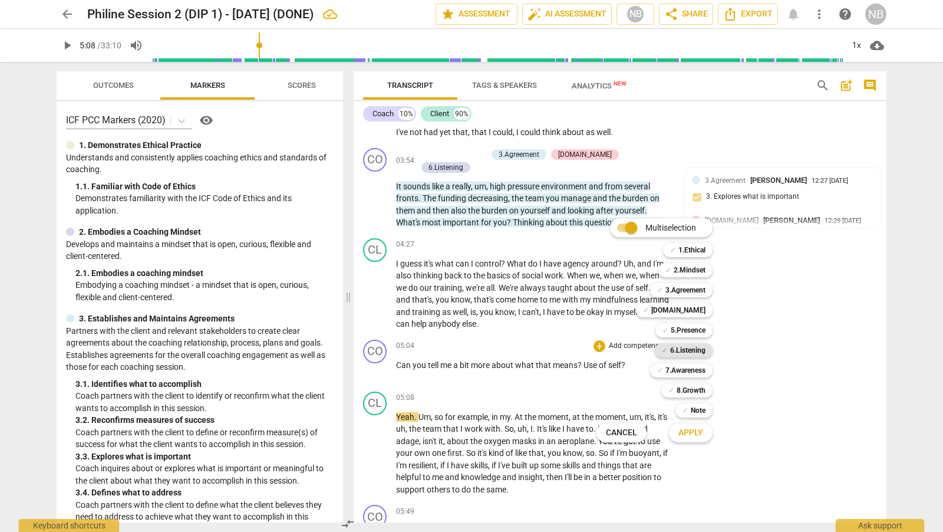
click at [690, 348] on b "6.Listening" at bounding box center [687, 350] width 35 height 14
click at [695, 430] on span "Apply" at bounding box center [690, 433] width 25 height 12
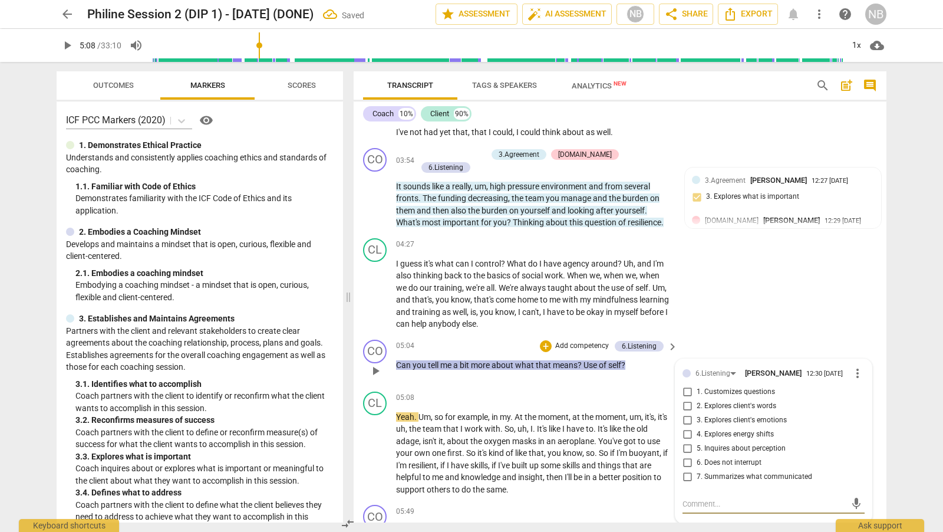
click at [687, 399] on input "2. Explores client's words" at bounding box center [687, 406] width 19 height 14
click at [725, 335] on div "CO play_arrow pause 05:04 + Add competency 6.Listening keyboard_arrow_right Can…" at bounding box center [620, 361] width 533 height 52
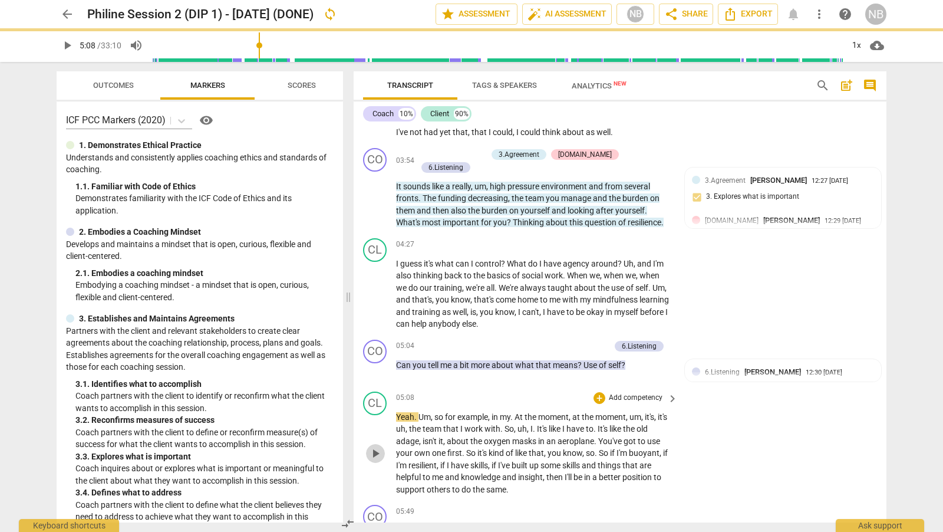
click at [375, 446] on span "play_arrow" at bounding box center [375, 453] width 14 height 14
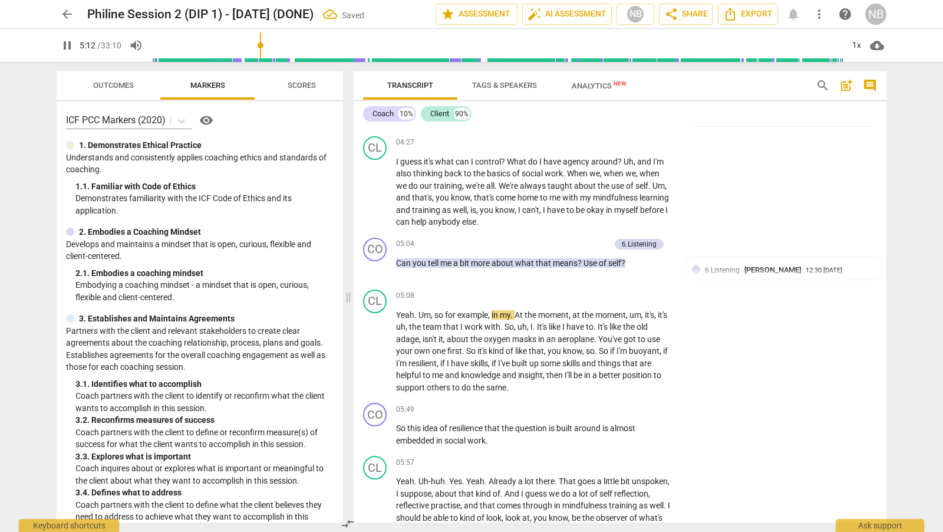
scroll to position [1096, 0]
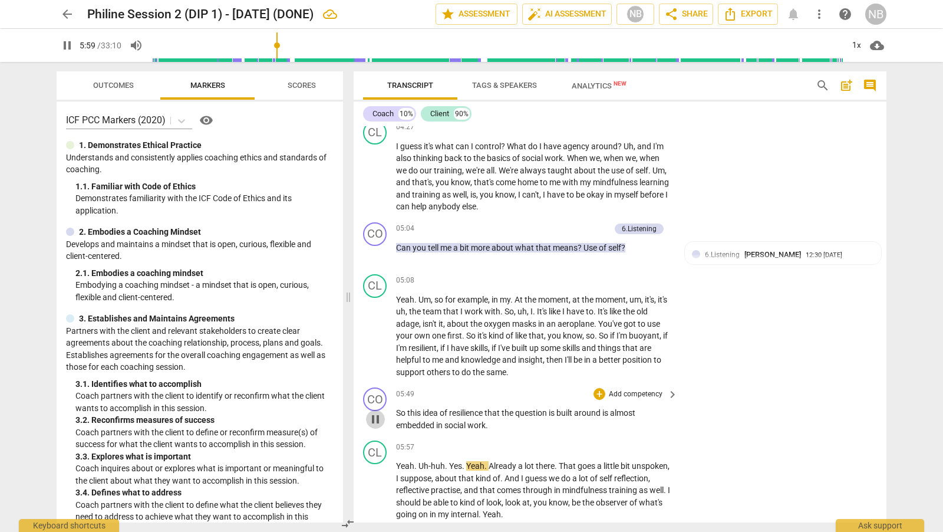
click at [377, 412] on span "pause" at bounding box center [375, 419] width 14 height 14
click at [602, 388] on div "+" at bounding box center [599, 394] width 12 height 12
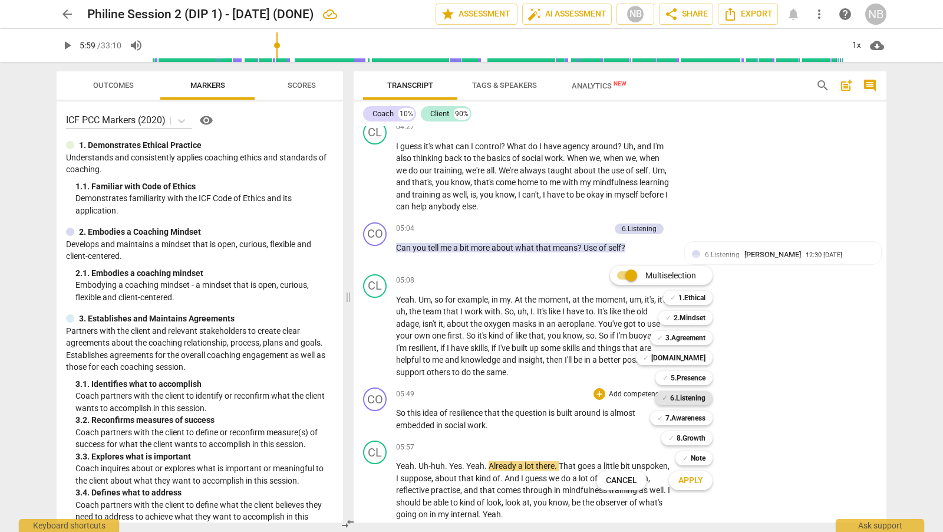
click at [695, 399] on b "6.Listening" at bounding box center [687, 398] width 35 height 14
click at [698, 478] on span "Apply" at bounding box center [690, 480] width 25 height 12
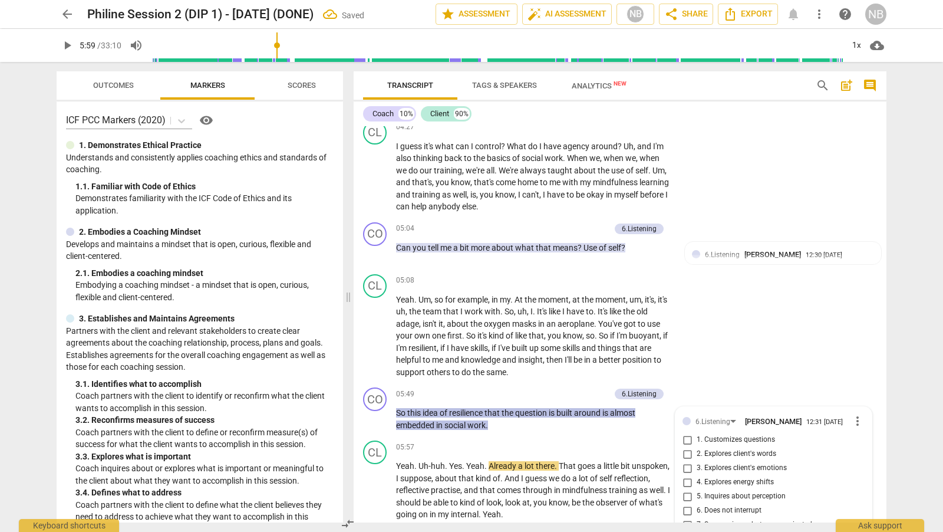
scroll to position [1311, 0]
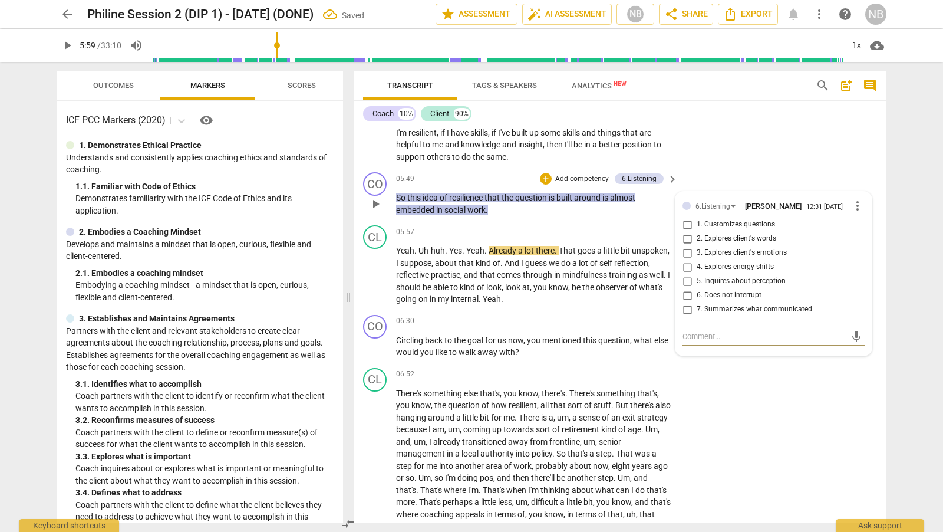
click at [689, 302] on input "7. Summarizes what communicated" at bounding box center [687, 309] width 19 height 14
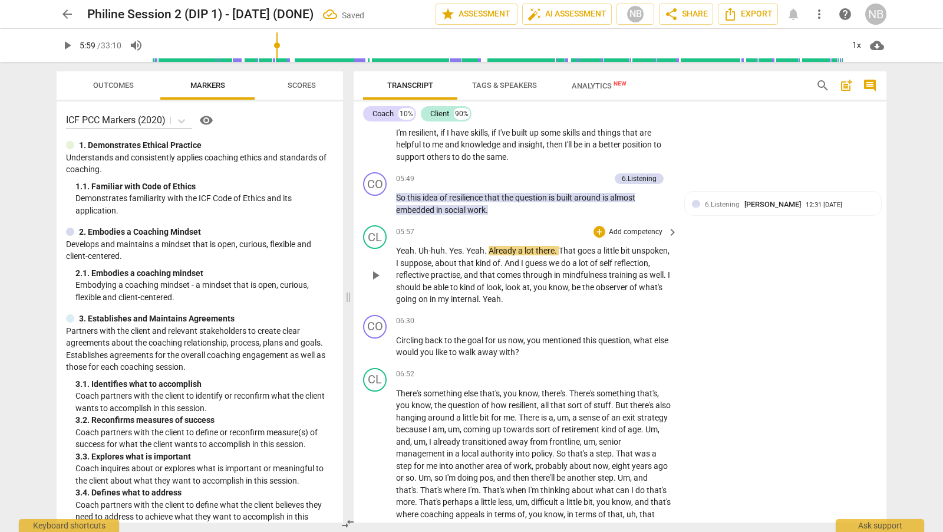
click at [380, 268] on span "play_arrow" at bounding box center [375, 275] width 14 height 14
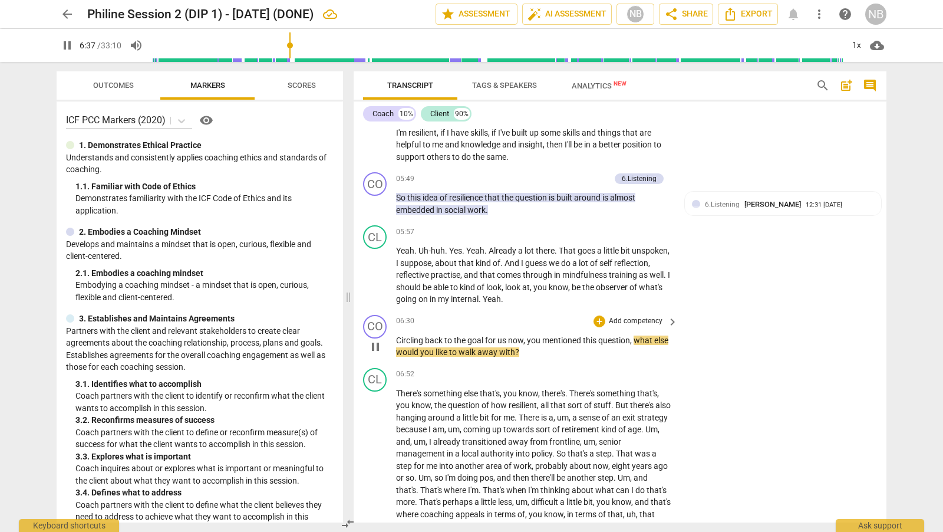
click at [380, 339] on span "pause" at bounding box center [375, 346] width 14 height 14
click at [603, 315] on div "+ Add competency" at bounding box center [628, 321] width 70 height 12
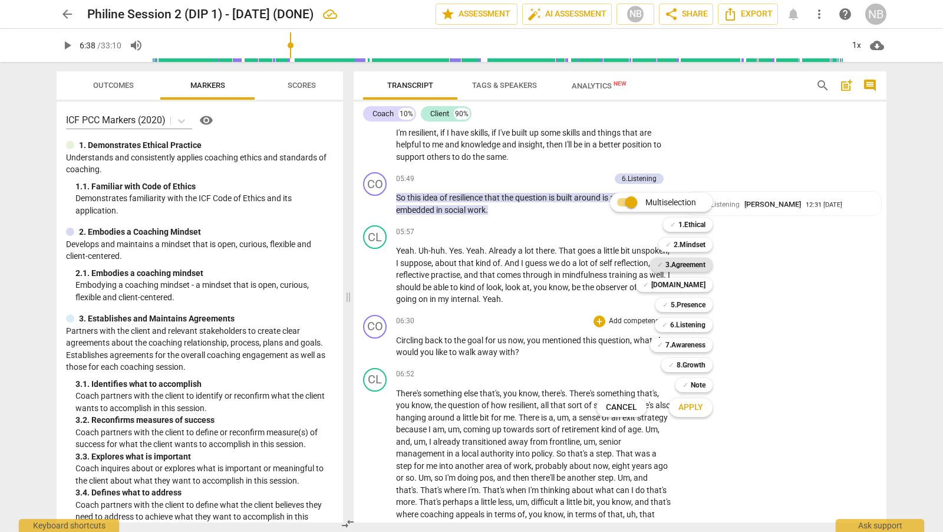
click at [699, 266] on b "3.Agreement" at bounding box center [685, 265] width 40 height 14
click at [698, 402] on span "Apply" at bounding box center [690, 407] width 25 height 12
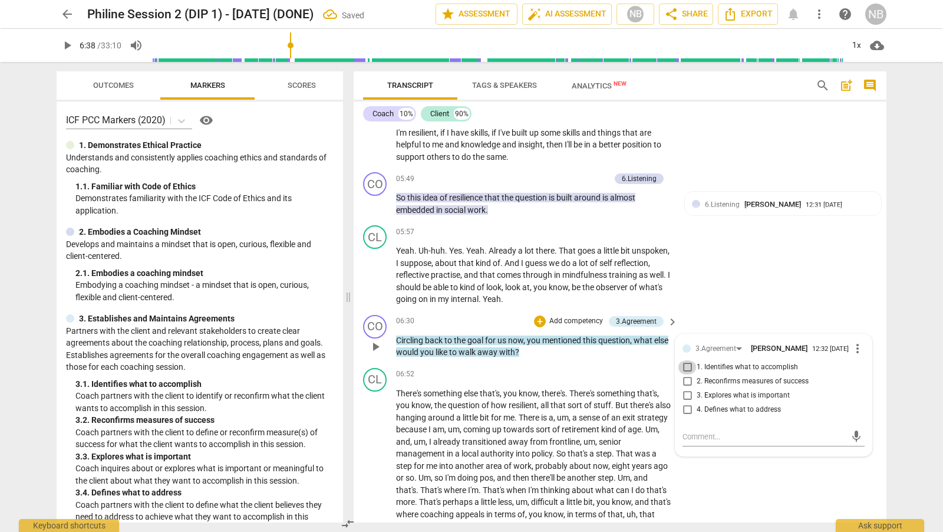
click at [688, 360] on input "1. Identifies what to accomplish" at bounding box center [687, 367] width 19 height 14
click at [724, 310] on div "CO play_arrow pause 06:30 + Add competency 3.Agreement keyboard_arrow_right Cir…" at bounding box center [620, 336] width 533 height 53
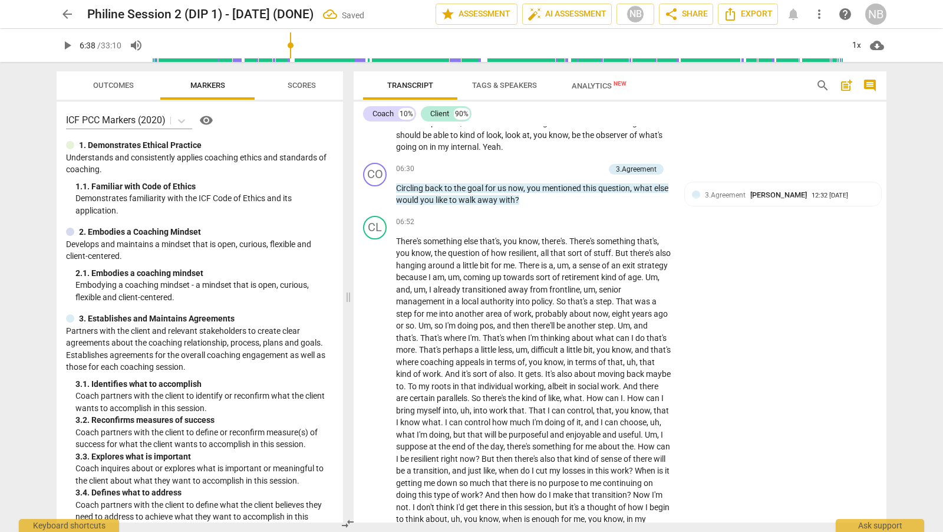
scroll to position [1478, 0]
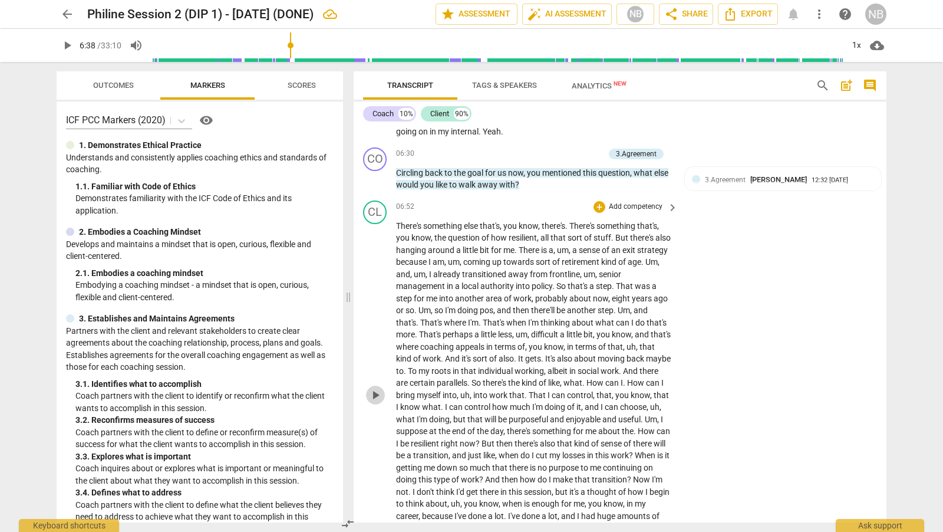
click at [372, 388] on span "play_arrow" at bounding box center [375, 395] width 14 height 14
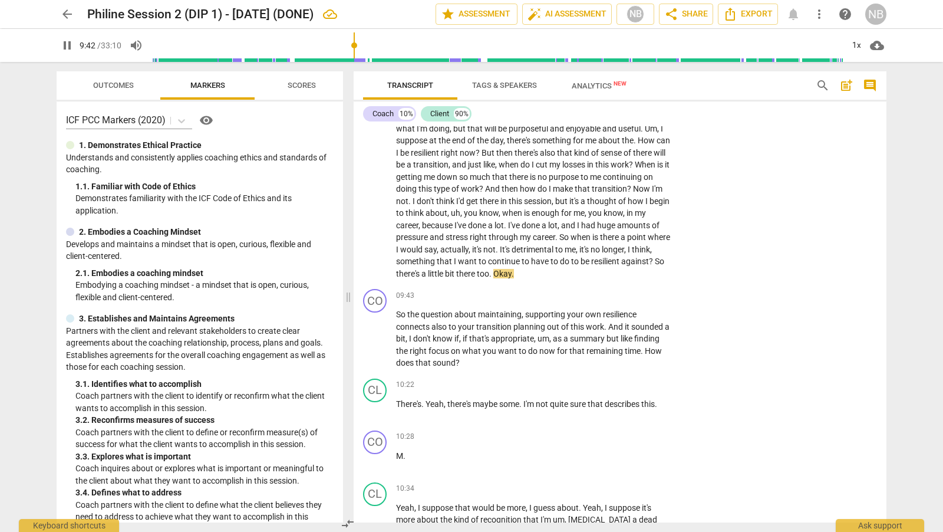
scroll to position [1779, 0]
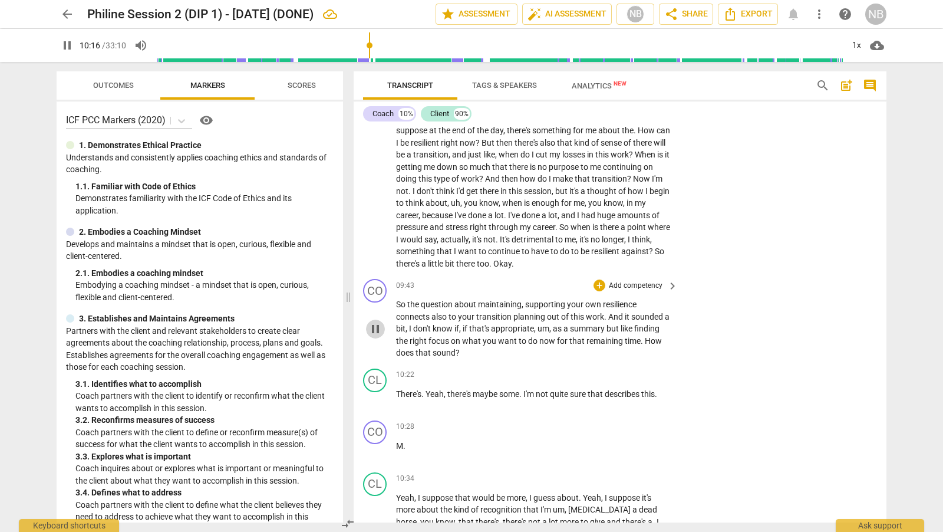
click at [371, 319] on button "pause" at bounding box center [375, 328] width 19 height 19
type input "617"
drag, startPoint x: 398, startPoint y: 289, endPoint x: 437, endPoint y: 291, distance: 39.5
click at [437, 298] on p "So the question about maintaining , supporting your own resilience connects als…" at bounding box center [534, 328] width 276 height 61
click at [397, 299] on span "So" at bounding box center [401, 303] width 11 height 9
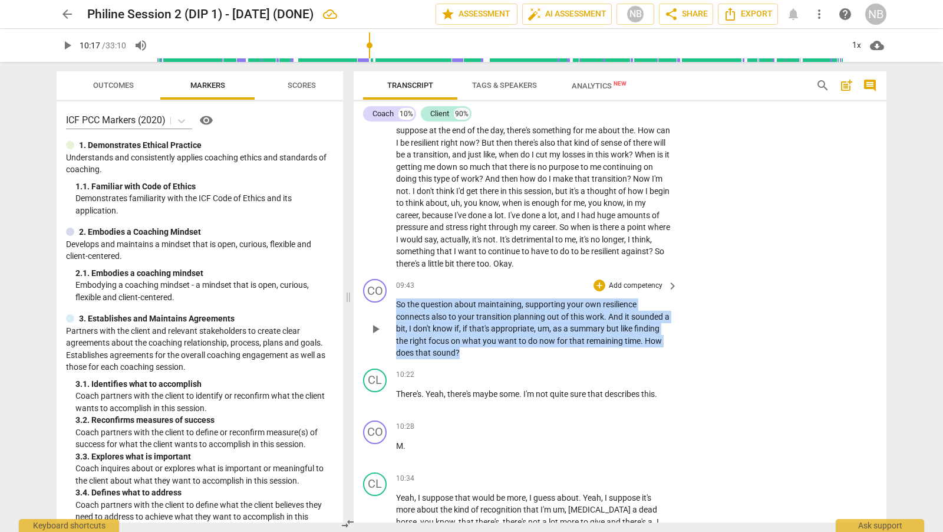
drag, startPoint x: 397, startPoint y: 288, endPoint x: 672, endPoint y: 338, distance: 279.0
click at [672, 338] on div "So the question about maintaining , supporting your own resilience connects als…" at bounding box center [537, 328] width 283 height 61
click at [600, 279] on div "+ Add competency" at bounding box center [628, 285] width 70 height 12
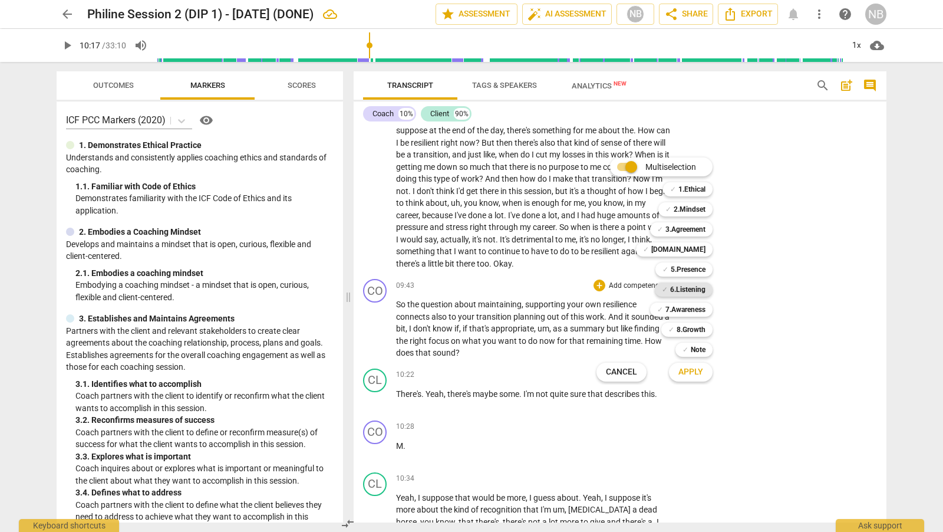
click at [701, 289] on b "6.Listening" at bounding box center [687, 289] width 35 height 14
click at [700, 310] on b "7.Awareness" at bounding box center [685, 309] width 40 height 14
click at [697, 377] on span "Apply" at bounding box center [690, 372] width 25 height 12
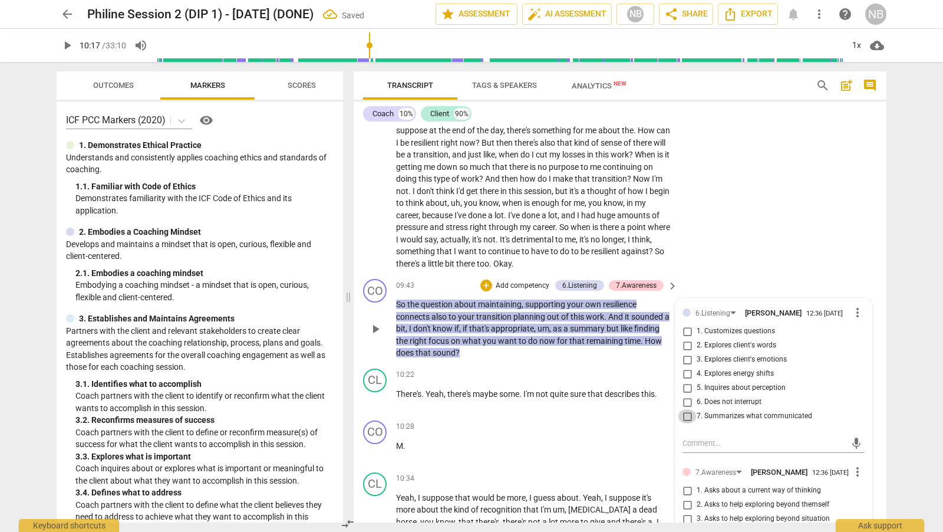
click at [689, 409] on input "7. Summarizes what communicated" at bounding box center [687, 416] width 19 height 14
checkbox input "true"
click at [803, 473] on div "7.Awareness [PERSON_NAME] 12:36 [DATE] more_vert 1. Asks about a current way of…" at bounding box center [773, 536] width 182 height 144
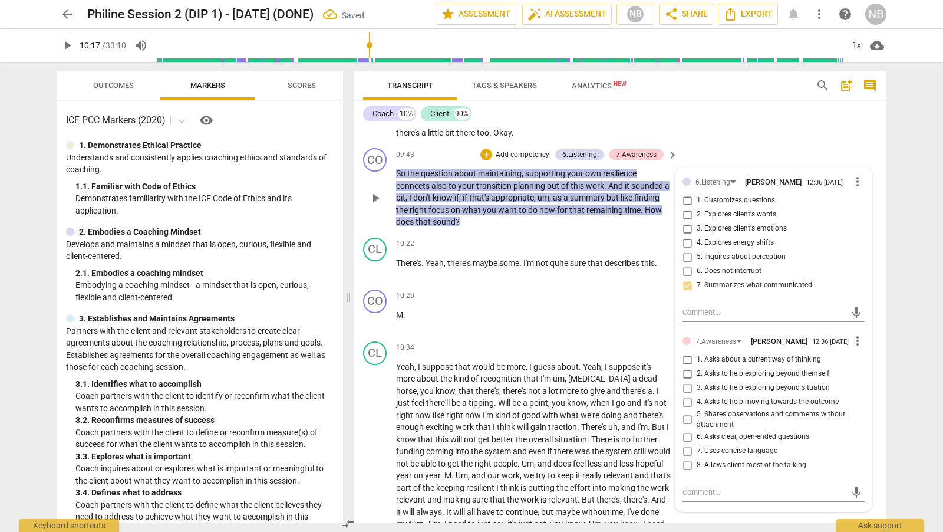
scroll to position [1936, 0]
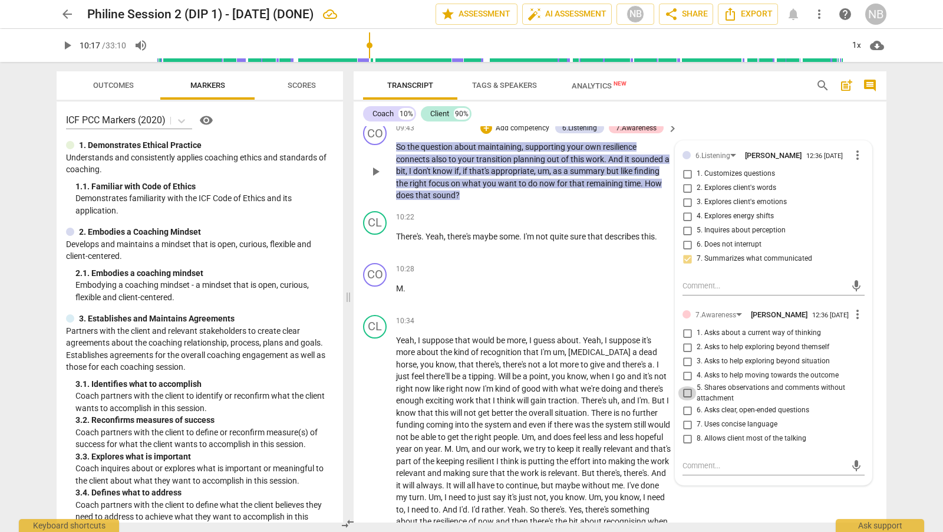
click at [690, 386] on input "5. Shares observations and comments without attachment" at bounding box center [687, 393] width 19 height 14
checkbox input "true"
click at [705, 460] on textarea at bounding box center [763, 465] width 163 height 11
type textarea "W"
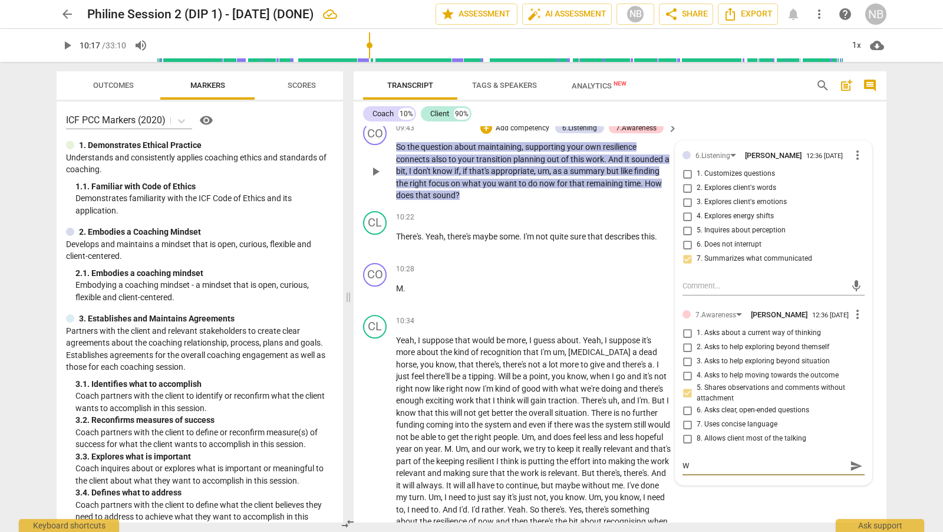
type textarea "We"
type textarea "Wel"
type textarea "Well"
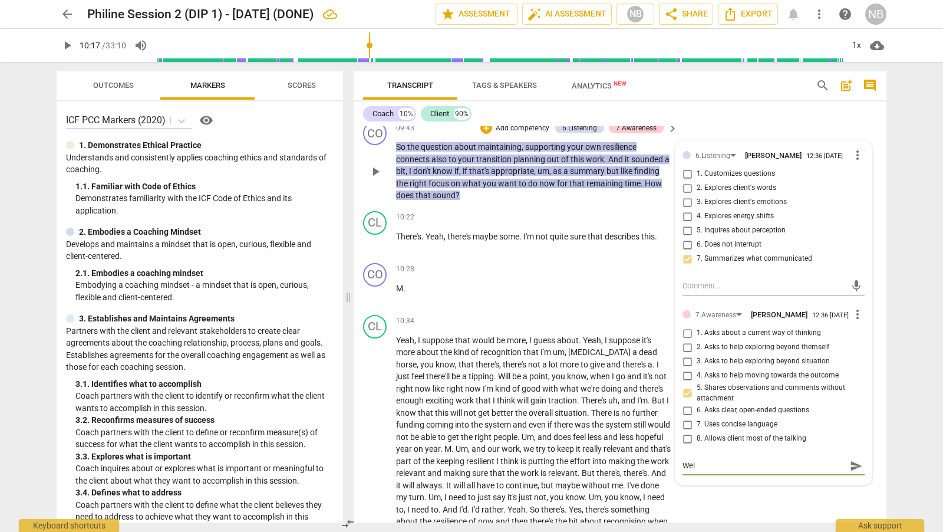
type textarea "Well"
type textarea "Well d"
type textarea "Well do"
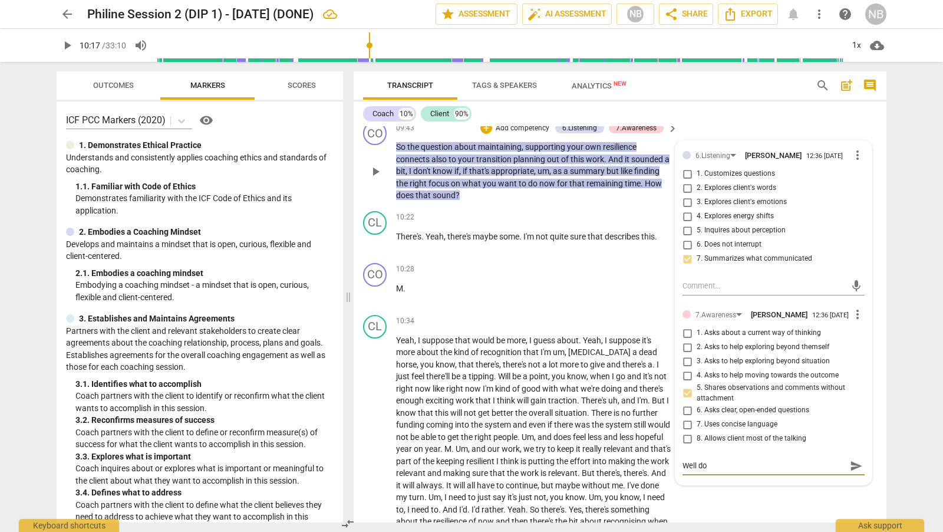
type textarea "Well doe"
type textarea "Well doen"
type textarea "Well doen,"
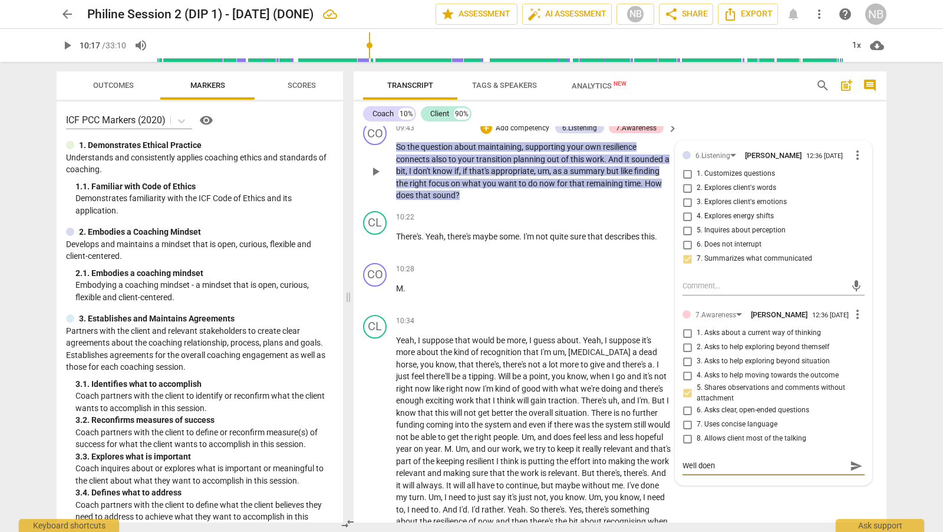
type textarea "Well doen,"
type textarea "Well doen, P"
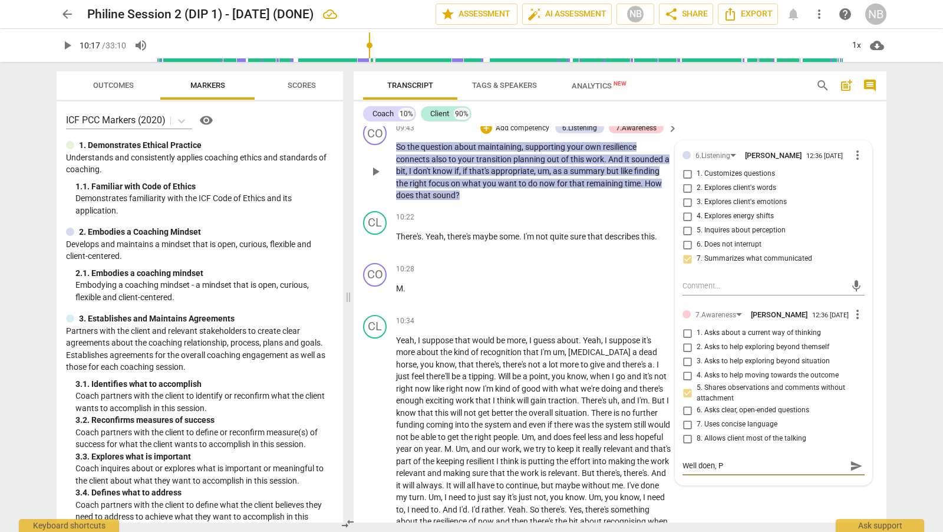
type textarea "Well doen, Ph"
type textarea "Well doen, Phi"
type textarea "Well doen, [PERSON_NAME]"
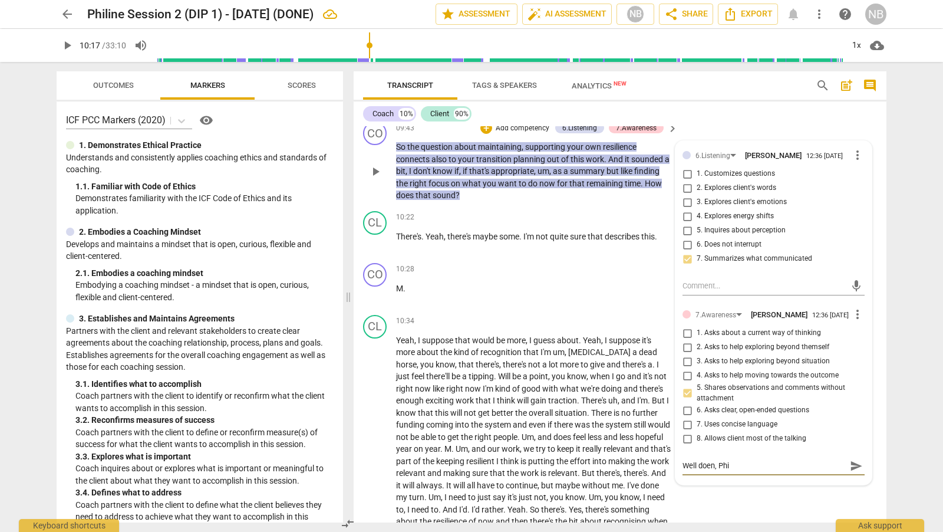
type textarea "Well doen, [PERSON_NAME]"
type textarea "Well doen, Philin"
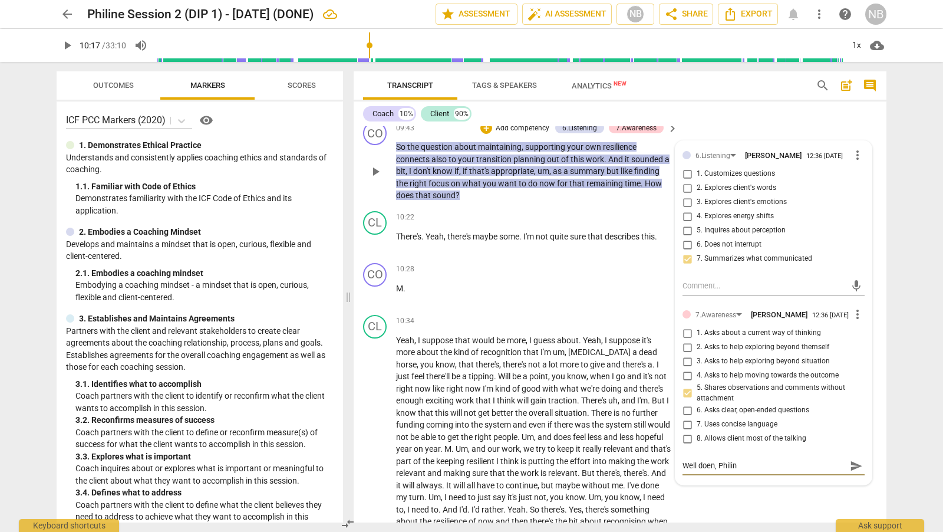
type textarea "Well doen, [PERSON_NAME]"
type textarea "Well doen, [PERSON_NAME]!"
click at [711, 460] on textarea "Well doen, [PERSON_NAME]!" at bounding box center [763, 465] width 163 height 11
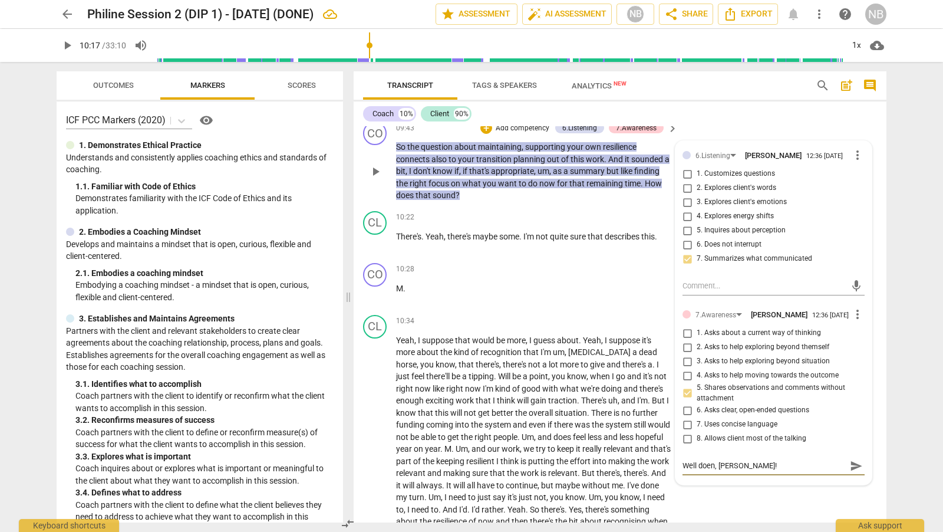
type textarea "Well [PERSON_NAME]!"
type textarea "Well do, [PERSON_NAME]!"
type textarea "Well don, [PERSON_NAME]!"
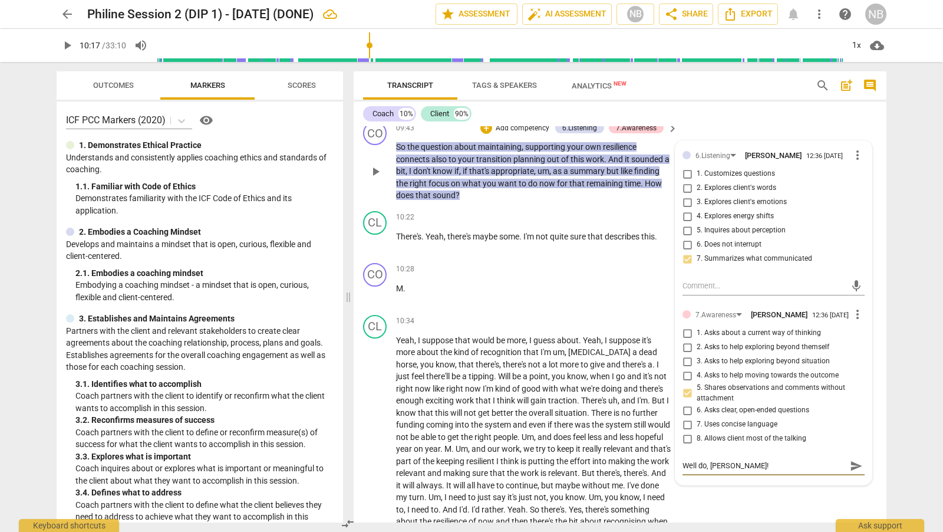
type textarea "Well don, [PERSON_NAME]!"
type textarea "Well done, [PERSON_NAME]!"
click at [850, 459] on span "send" at bounding box center [856, 465] width 13 height 13
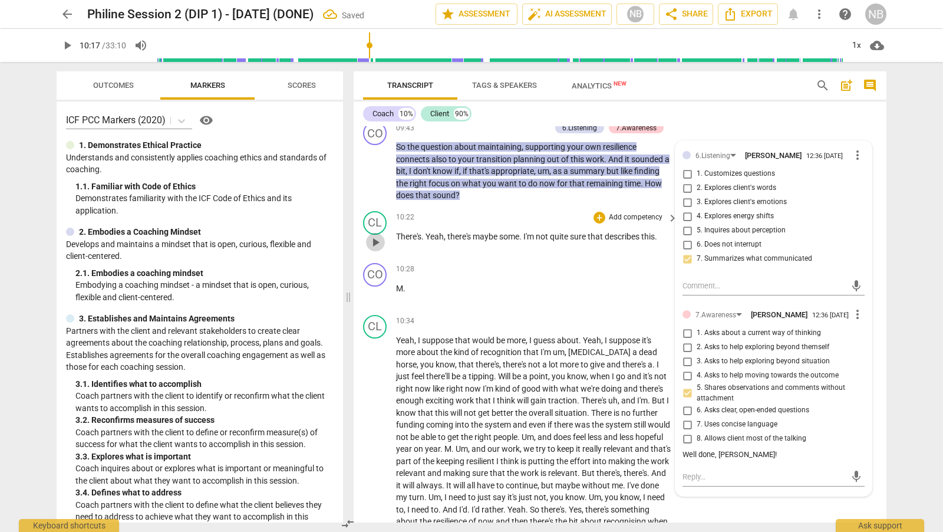
click at [379, 235] on span "play_arrow" at bounding box center [375, 242] width 14 height 14
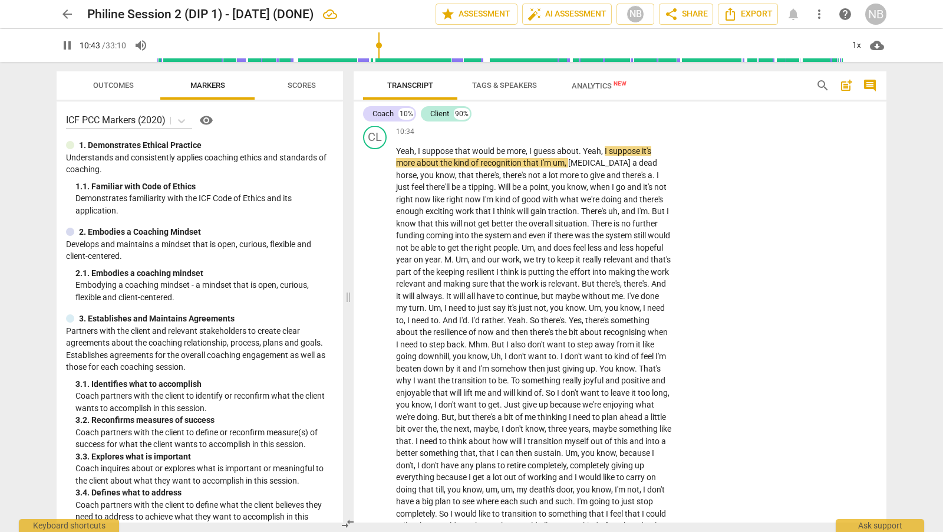
scroll to position [2130, 0]
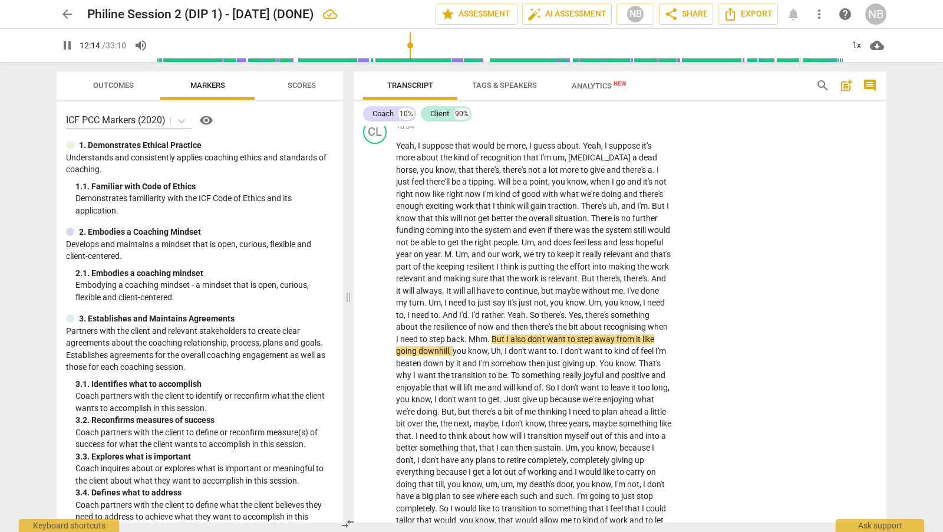
drag, startPoint x: 886, startPoint y: 281, endPoint x: 884, endPoint y: 274, distance: 7.5
click at [885, 274] on div "Transcript Tags & Speakers Analytics New search post_add comment Coach 10% Clie…" at bounding box center [622, 297] width 547 height 470
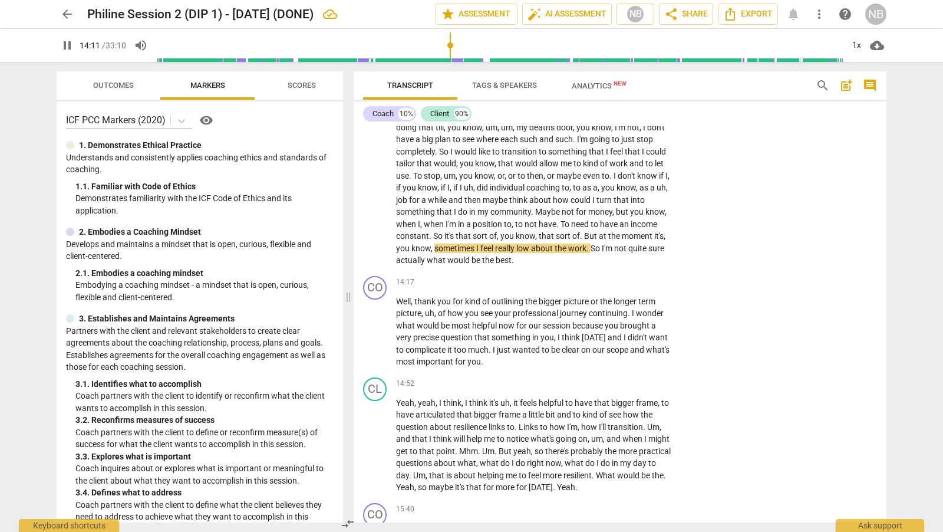
scroll to position [2497, 0]
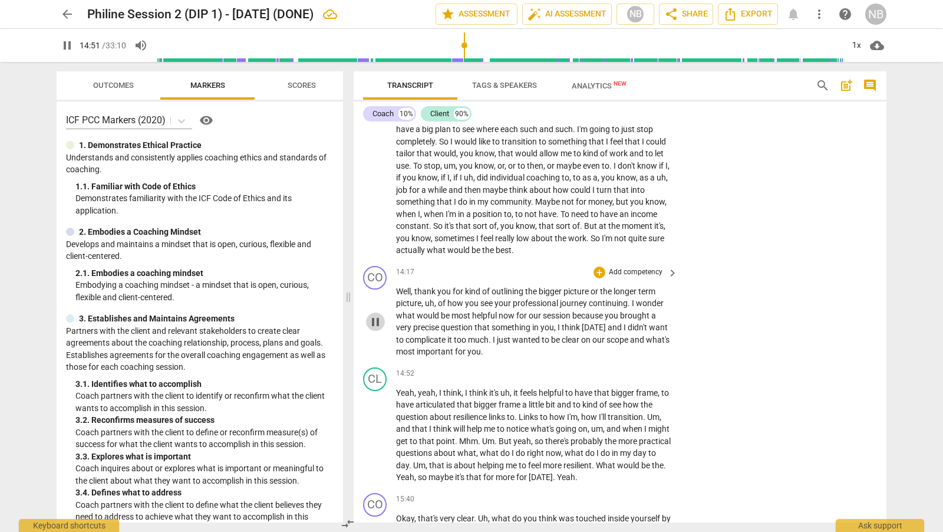
click at [374, 315] on span "pause" at bounding box center [375, 322] width 14 height 14
type input "891"
click at [598, 266] on div "+" at bounding box center [599, 272] width 12 height 12
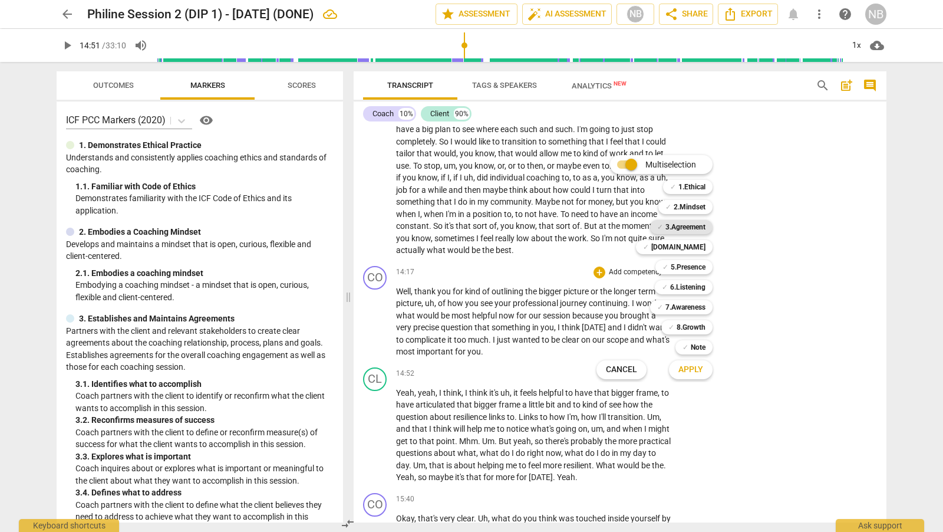
click at [701, 227] on b "3.Agreement" at bounding box center [685, 227] width 40 height 14
click at [701, 291] on b "6.Listening" at bounding box center [687, 287] width 35 height 14
click at [697, 375] on button "Apply" at bounding box center [691, 369] width 44 height 21
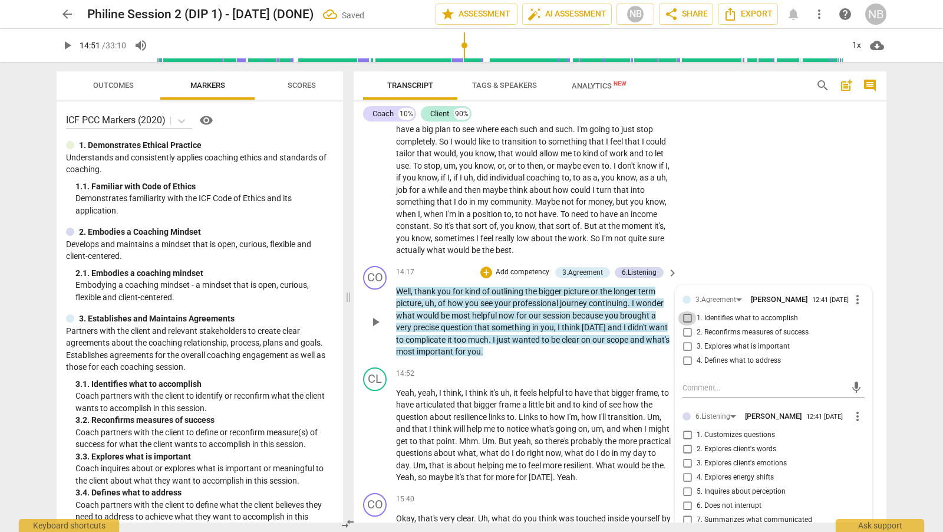
click at [689, 317] on input "1. Identifies what to accomplish" at bounding box center [687, 318] width 19 height 14
checkbox input "true"
click at [813, 466] on label "3. Explores client's emotions" at bounding box center [769, 463] width 182 height 14
click at [697, 466] on input "3. Explores client's emotions" at bounding box center [687, 463] width 19 height 14
checkbox input "true"
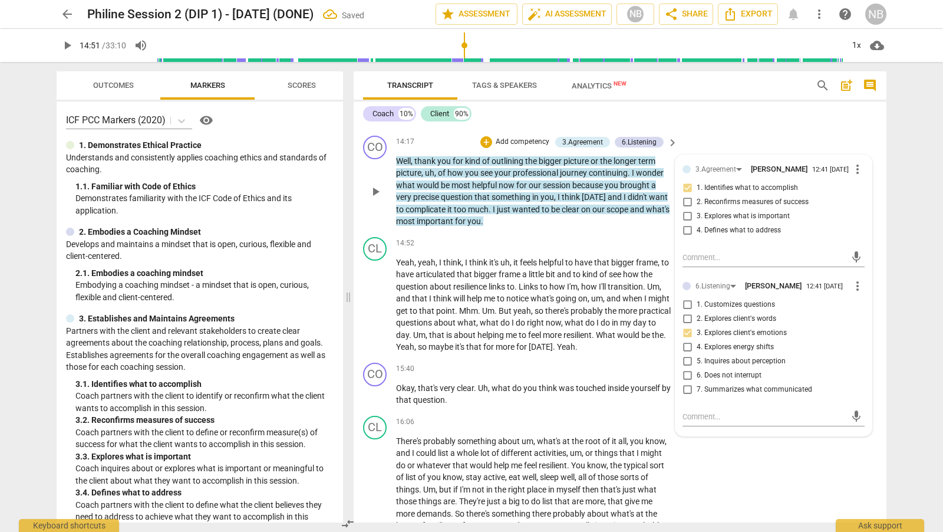
scroll to position [2628, 0]
click at [685, 390] on input "7. Summarizes what communicated" at bounding box center [687, 388] width 19 height 14
checkbox input "true"
click at [685, 118] on div "Coach 10% Client 90%" at bounding box center [620, 114] width 514 height 20
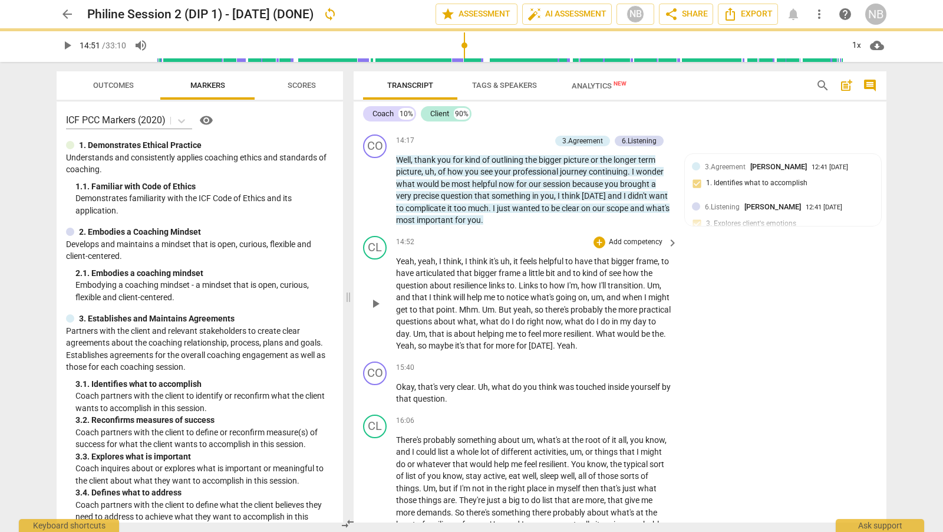
click at [375, 296] on span "play_arrow" at bounding box center [375, 303] width 14 height 14
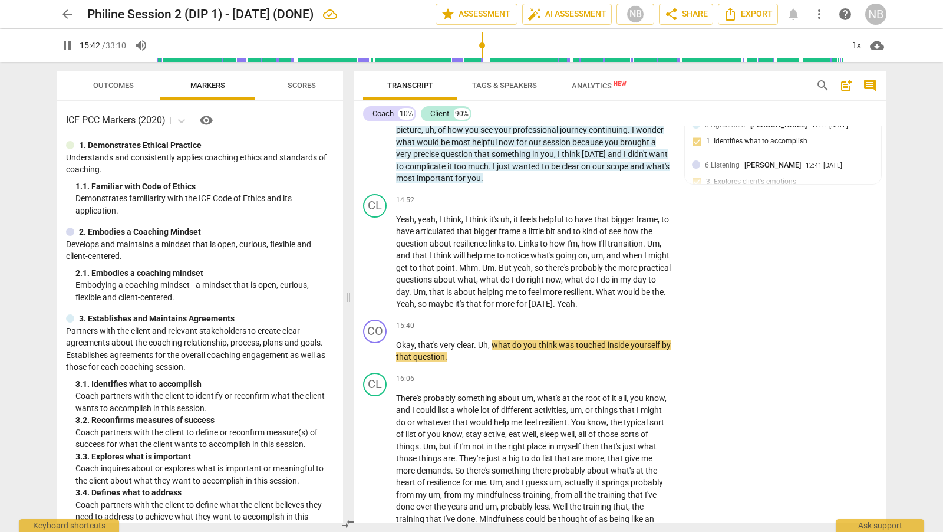
scroll to position [2675, 0]
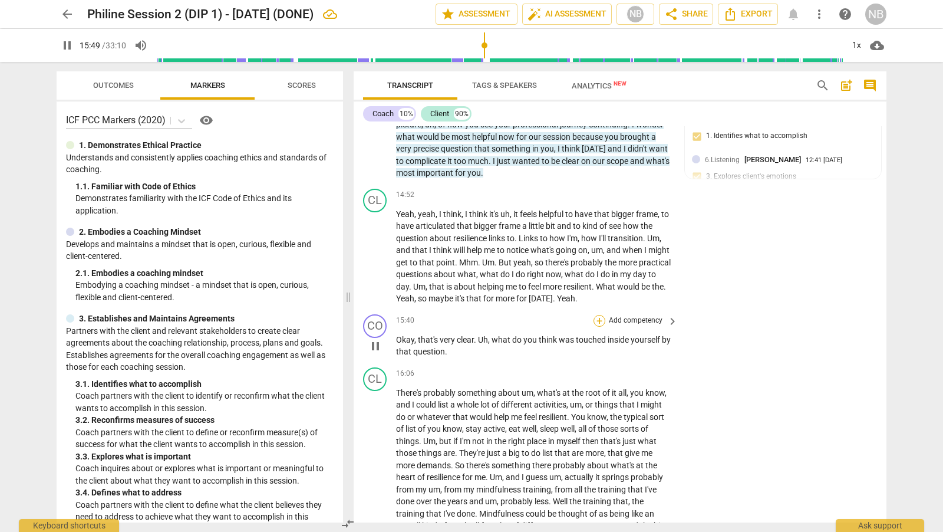
click at [596, 315] on div "+" at bounding box center [599, 321] width 12 height 12
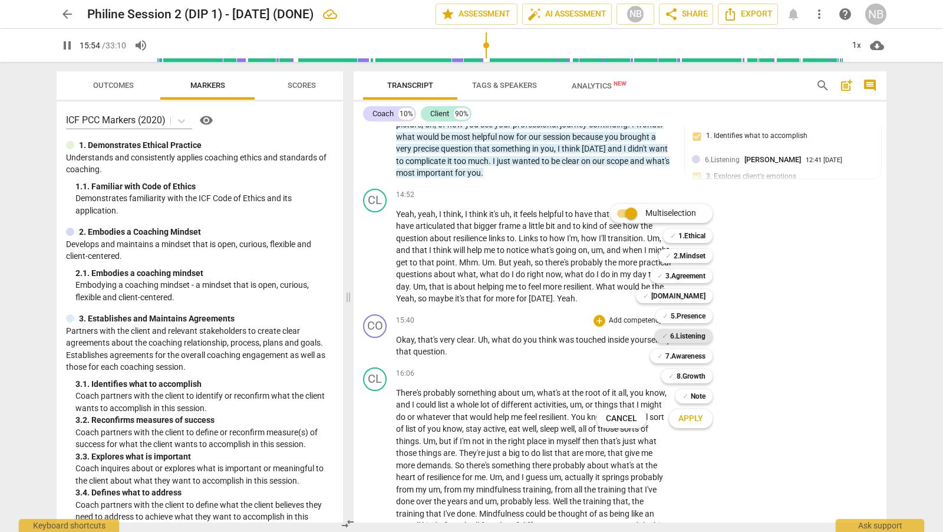
click at [700, 336] on b "6.Listening" at bounding box center [687, 336] width 35 height 14
click at [697, 414] on span "Apply" at bounding box center [690, 419] width 25 height 12
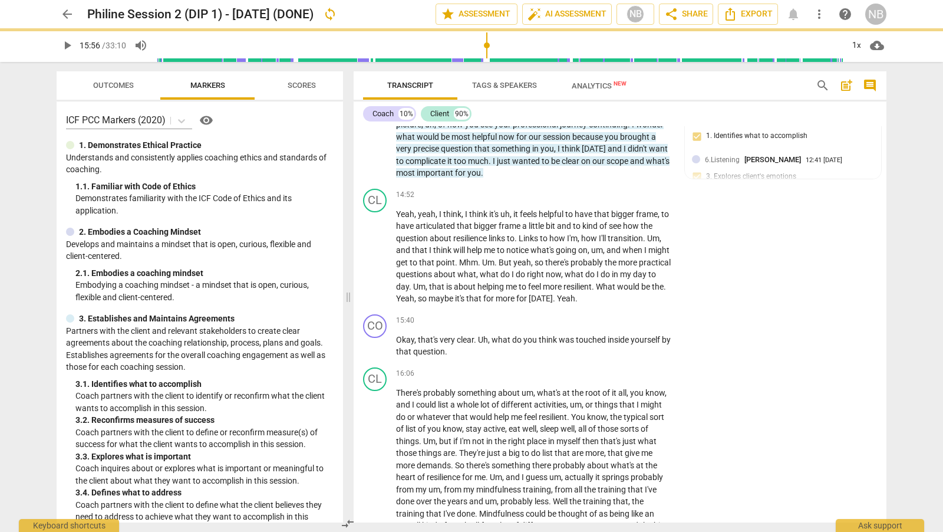
type input "956"
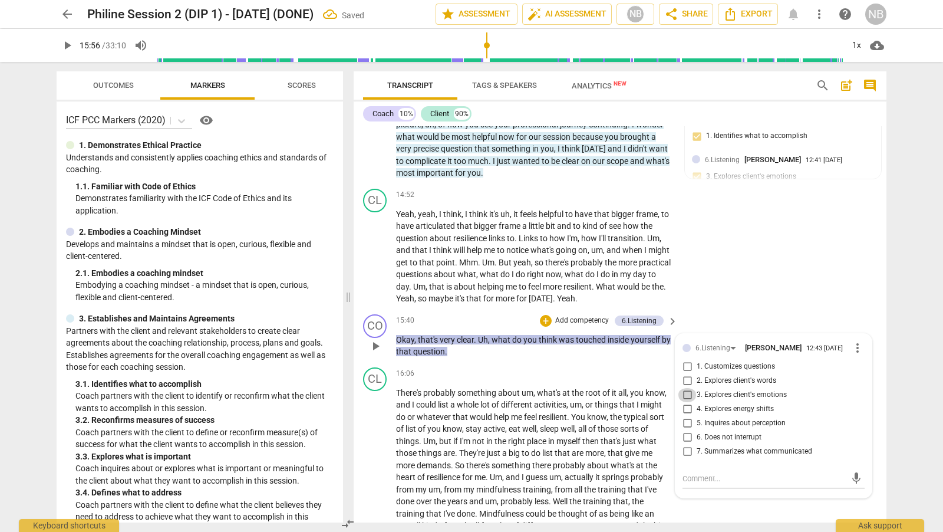
click at [686, 390] on input "3. Explores client's emotions" at bounding box center [687, 395] width 19 height 14
checkbox input "true"
click at [714, 478] on textarea at bounding box center [763, 478] width 163 height 11
type textarea "L"
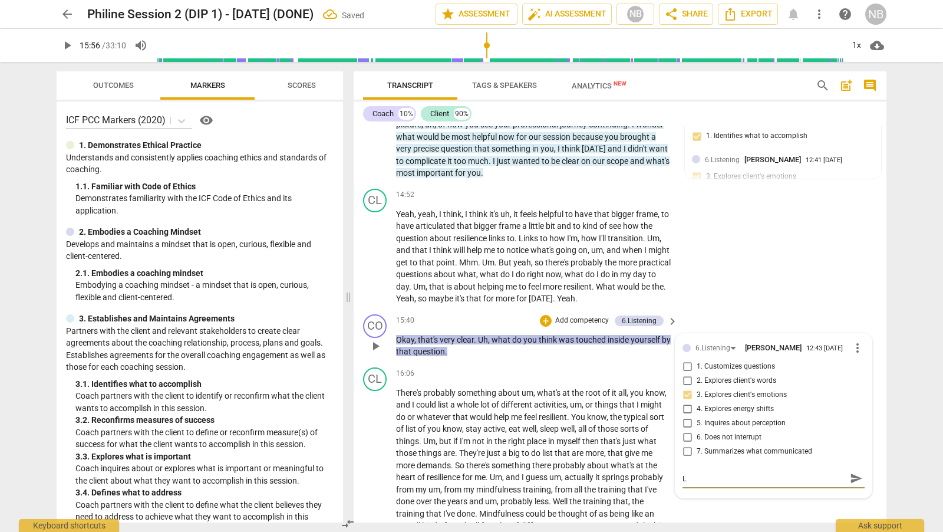
type textarea "Lo"
type textarea "Lov"
type textarea "Love"
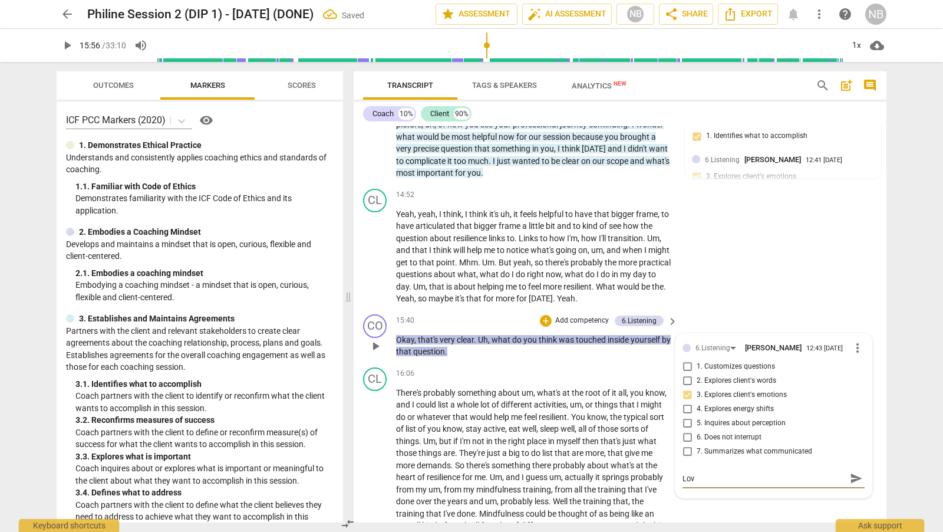
type textarea "Love"
type textarea "Lovel"
type textarea "Lovely"
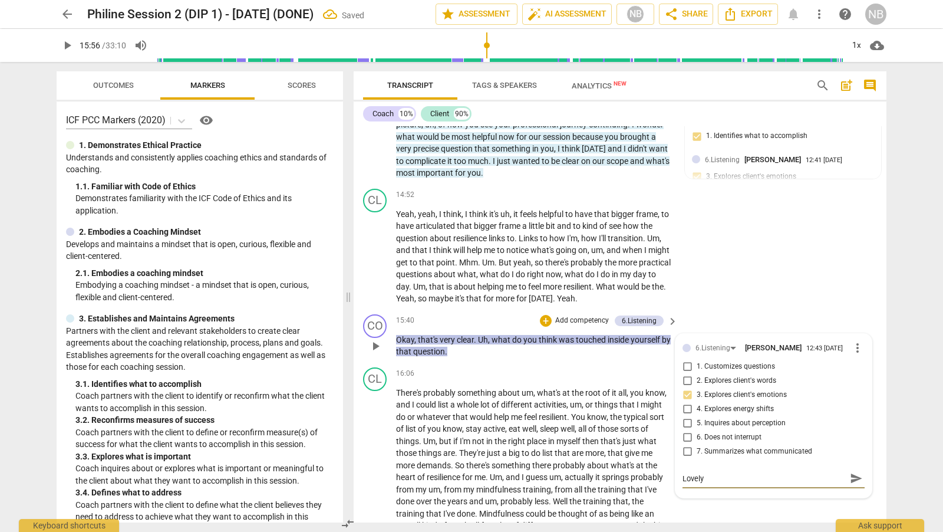
type textarea "Lovely"
type textarea "Lovely q"
type textarea "Lovely qu"
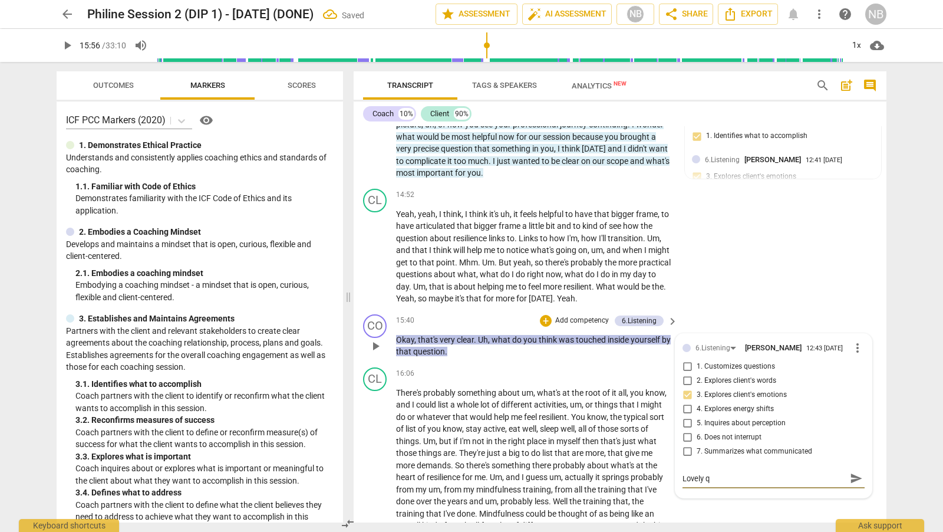
type textarea "Lovely qu"
type textarea "Lovely que"
type textarea "Lovely ques"
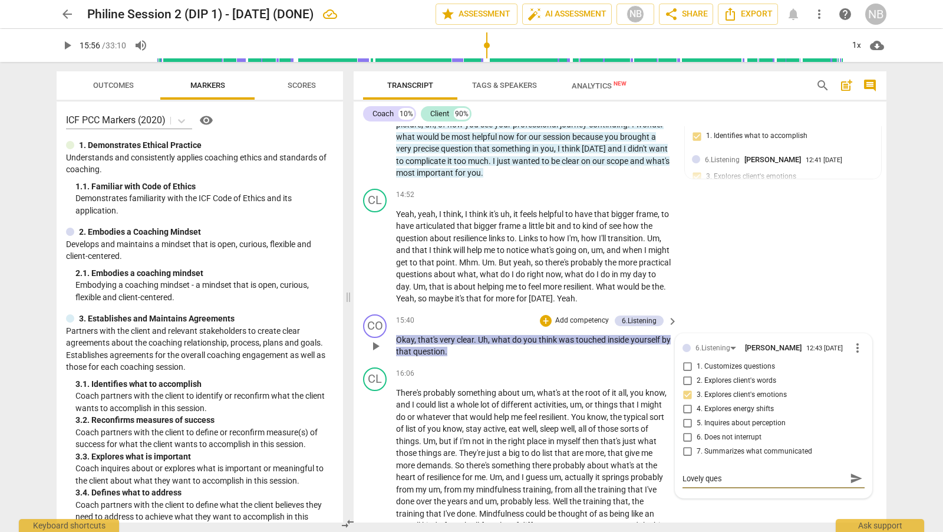
type textarea "Lovely quest"
type textarea "Lovely questi"
type textarea "Lovely questio"
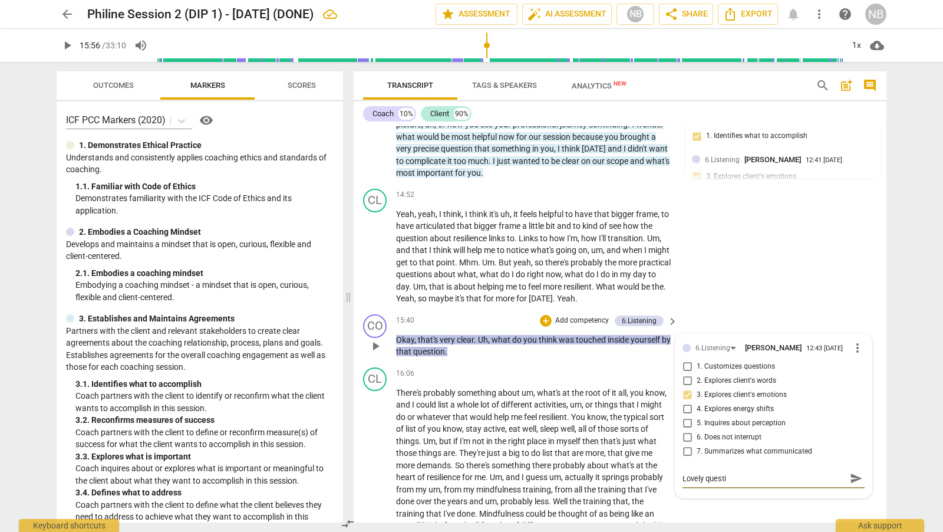
type textarea "Lovely questio"
type textarea "Lovely questiom"
type textarea "Lovely questiom,"
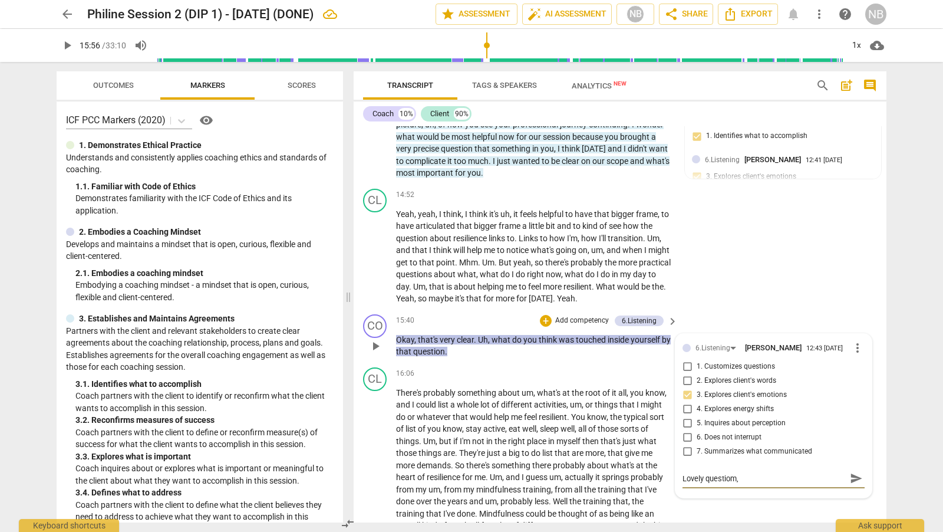
type textarea "Lovely questiom,"
type textarea "Lovely questiom, P"
type textarea "Lovely questiom, Ph"
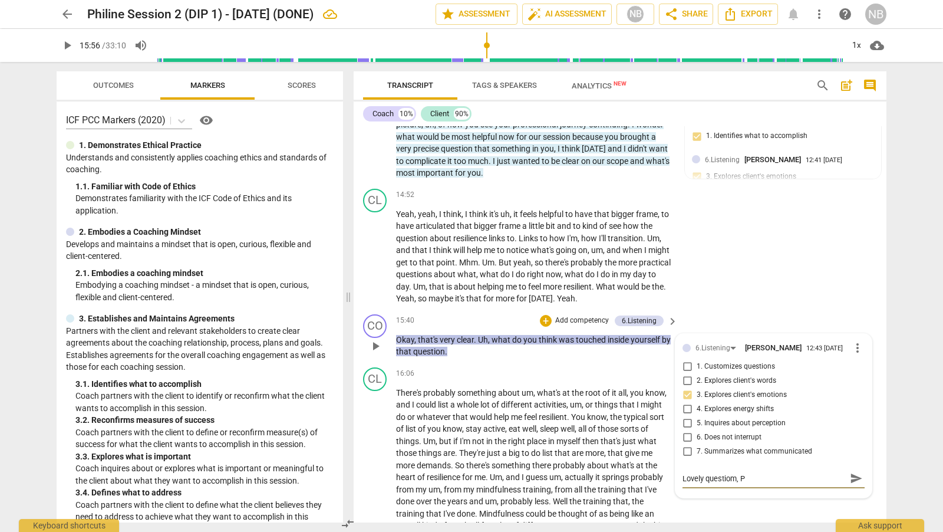
type textarea "Lovely questiom, Ph"
type textarea "Lovely questiom, Phi"
type textarea "Lovely questiom, [PERSON_NAME]"
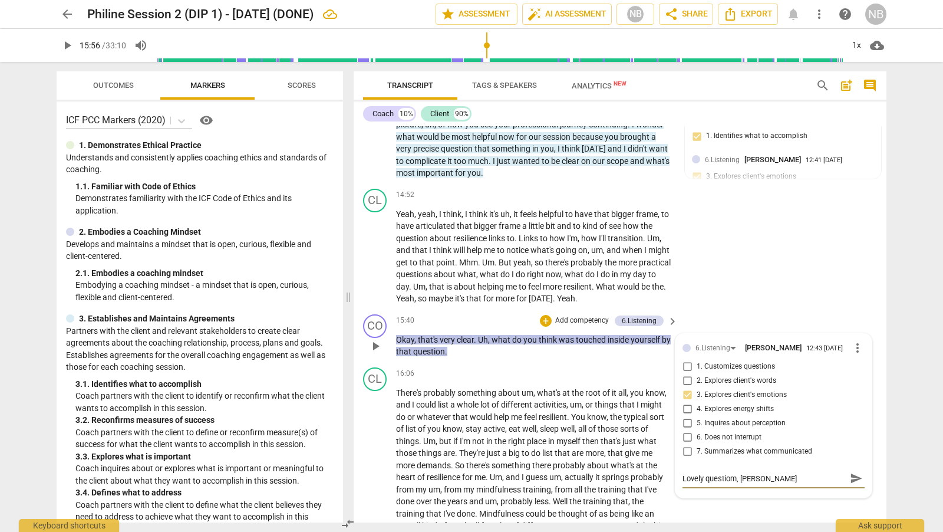
type textarea "Lovely questiom, [PERSON_NAME]"
type textarea "Lovely questiom, Philin"
type textarea "Lovely questiom, [PERSON_NAME]"
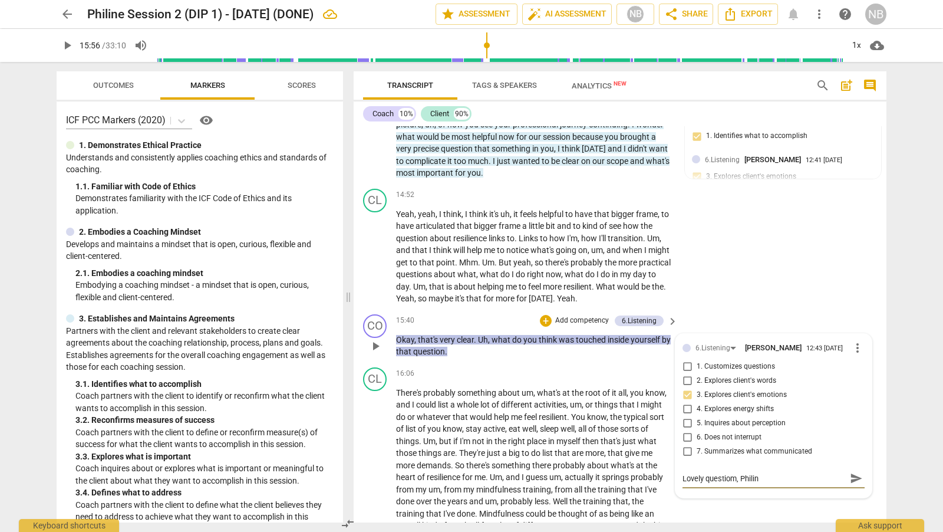
type textarea "Lovely questiom, [PERSON_NAME]"
type textarea "Lovely questiom, [PERSON_NAME]."
click at [735, 481] on textarea "Lovely questiom, [PERSON_NAME]." at bounding box center [763, 478] width 163 height 11
type textarea "Lovely questio, [PERSON_NAME]."
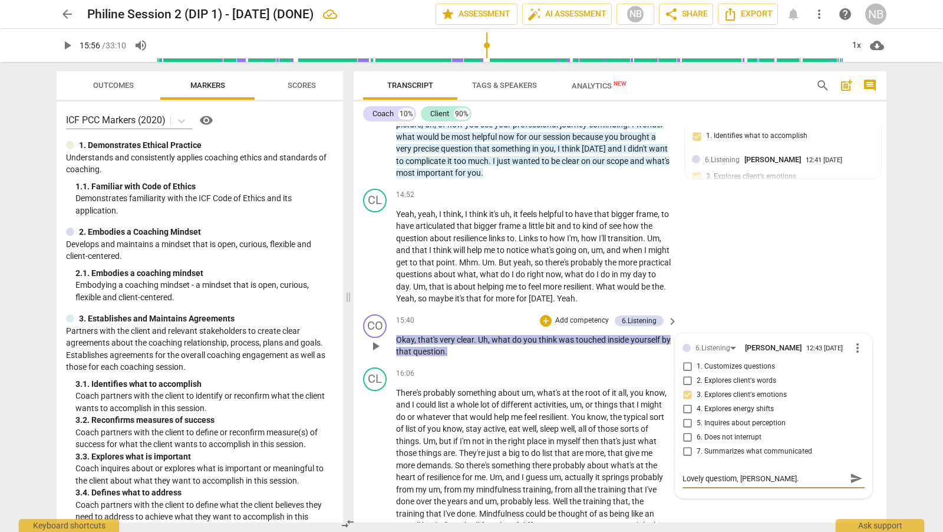
type textarea "Lovely questio, [PERSON_NAME]."
type textarea "Lovely question, [PERSON_NAME]."
click at [857, 477] on span "send" at bounding box center [856, 477] width 13 height 13
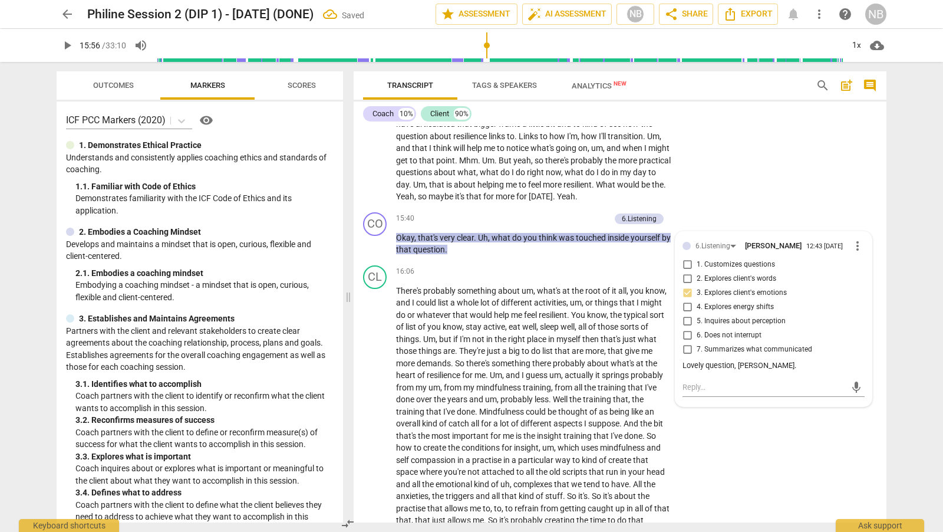
scroll to position [2783, 0]
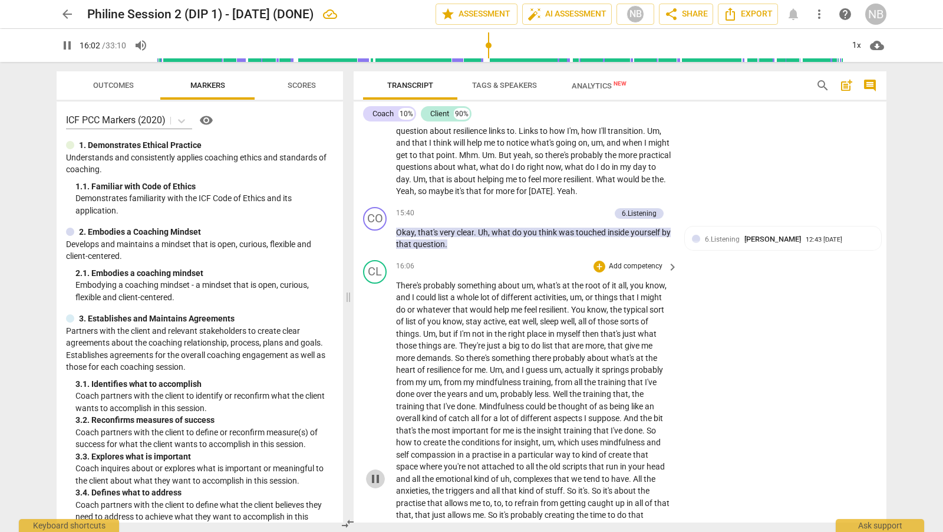
click at [374, 471] on span "pause" at bounding box center [375, 478] width 14 height 14
click at [374, 471] on span "play_arrow" at bounding box center [375, 478] width 14 height 14
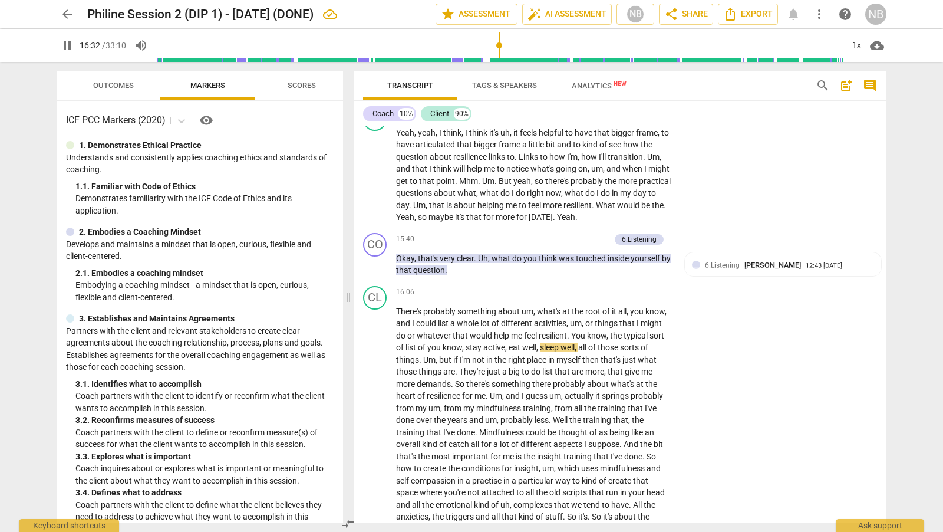
scroll to position [2736, 0]
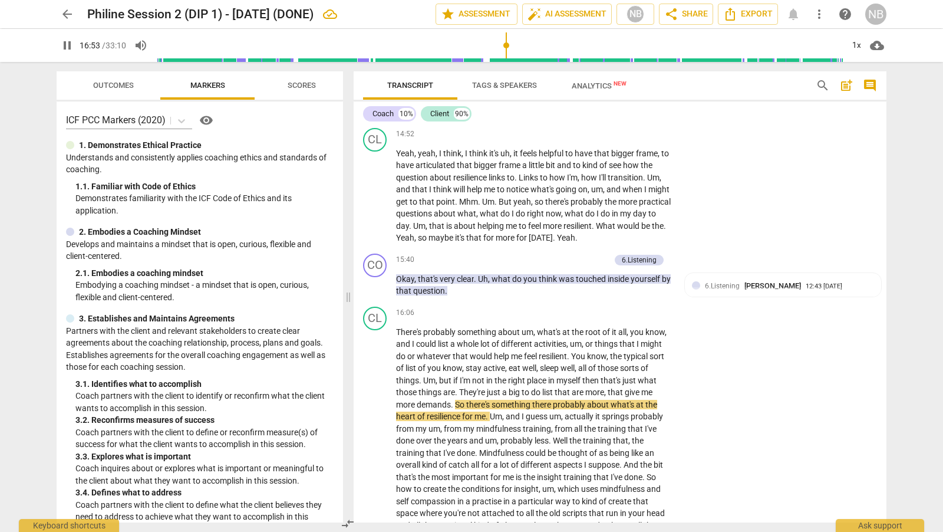
drag, startPoint x: 882, startPoint y: 308, endPoint x: 883, endPoint y: 319, distance: 11.3
click at [883, 319] on div "format_bold format_list_bulleted [PERSON_NAME] delete Summary: Demonstrating et…" at bounding box center [620, 324] width 533 height 396
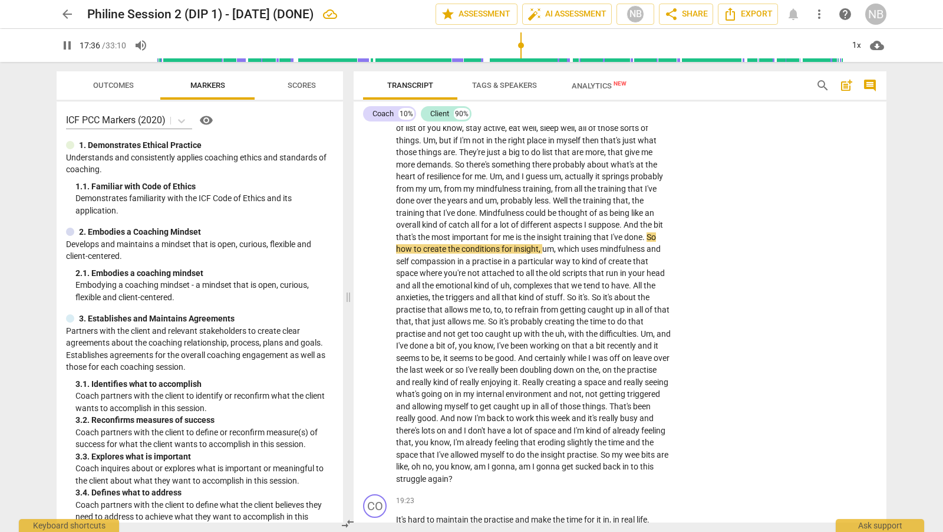
scroll to position [2966, 0]
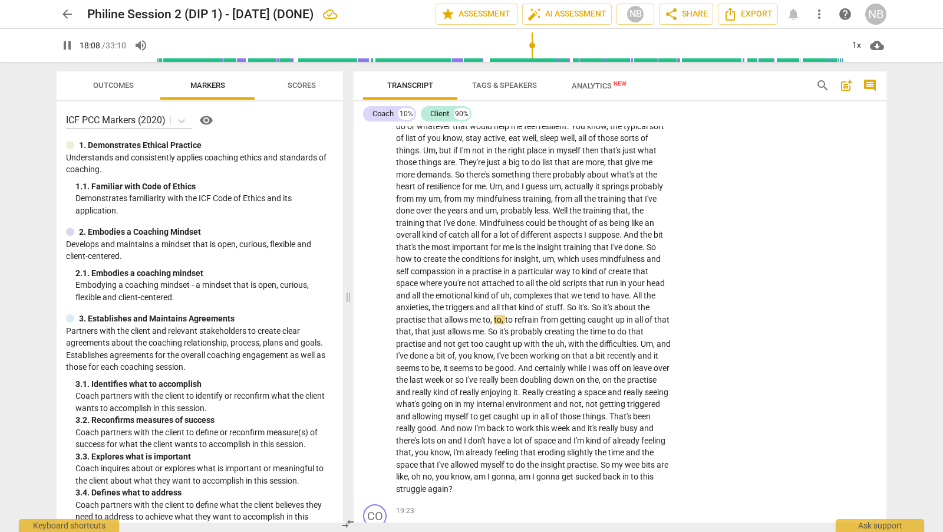
click at [887, 334] on div "Transcript Tags & Speakers Analytics New search post_add comment Coach 10% Clie…" at bounding box center [622, 297] width 547 height 470
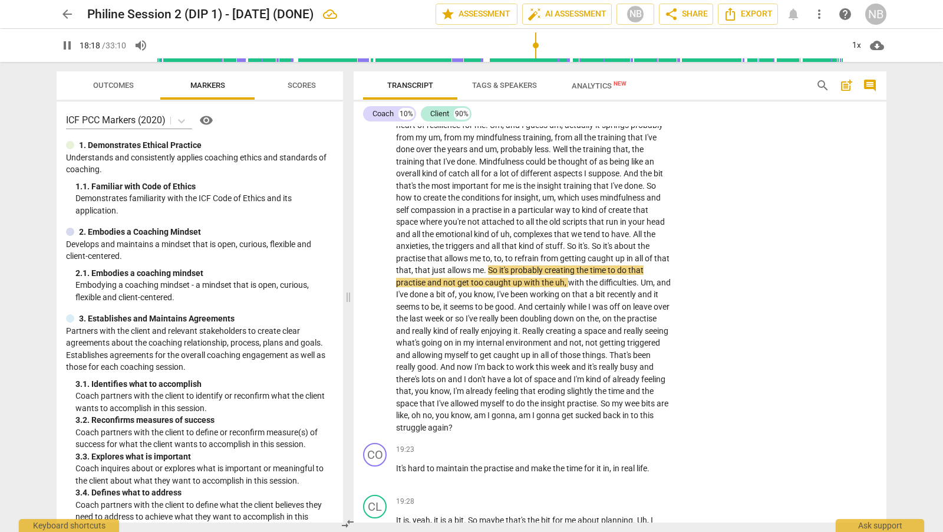
scroll to position [3032, 0]
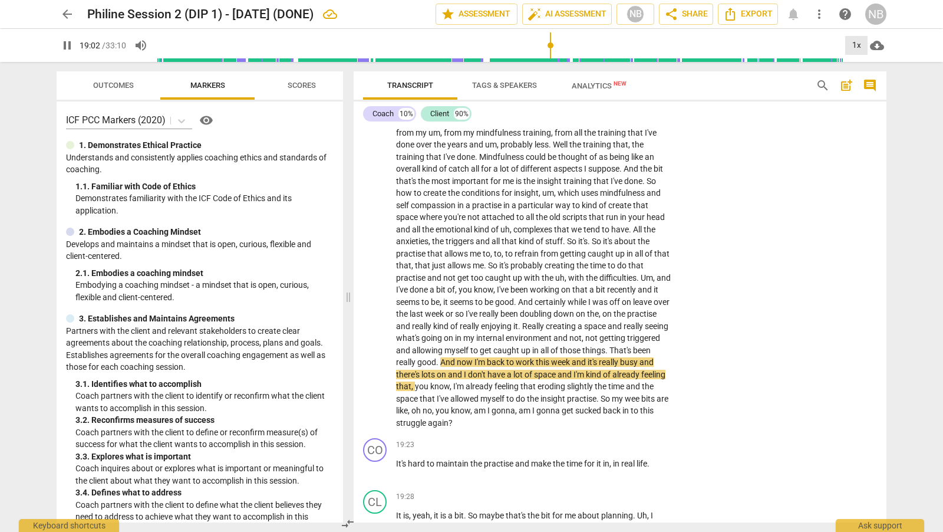
click at [858, 44] on div "1x" at bounding box center [856, 45] width 22 height 19
click at [863, 113] on li "1.5x" at bounding box center [864, 114] width 39 height 22
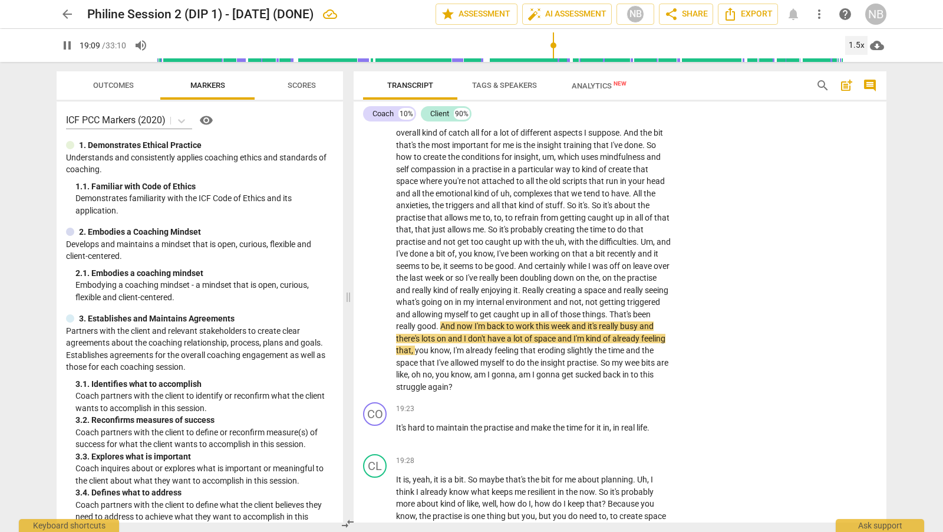
scroll to position [3119, 0]
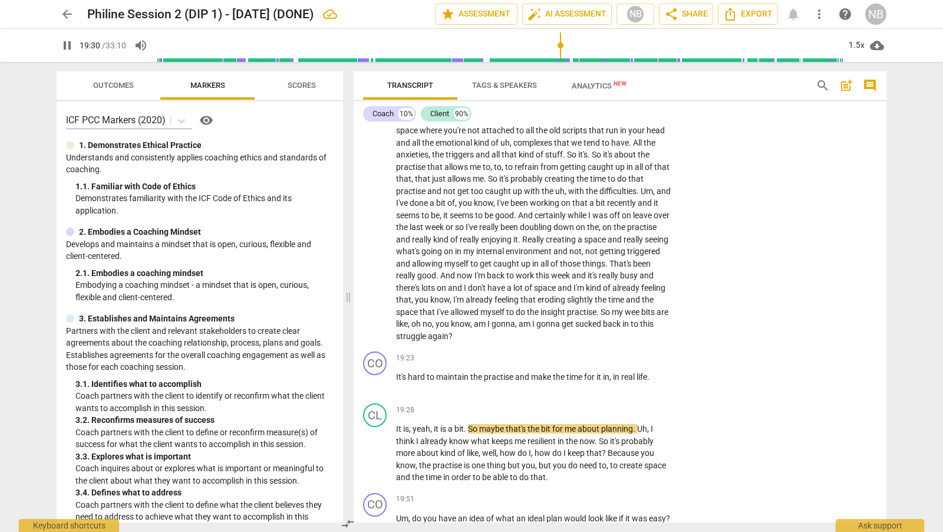
click at [887, 345] on div "Transcript Tags & Speakers Analytics New search post_add comment Coach 10% Clie…" at bounding box center [622, 297] width 547 height 470
click at [599, 354] on div "+" at bounding box center [599, 358] width 12 height 12
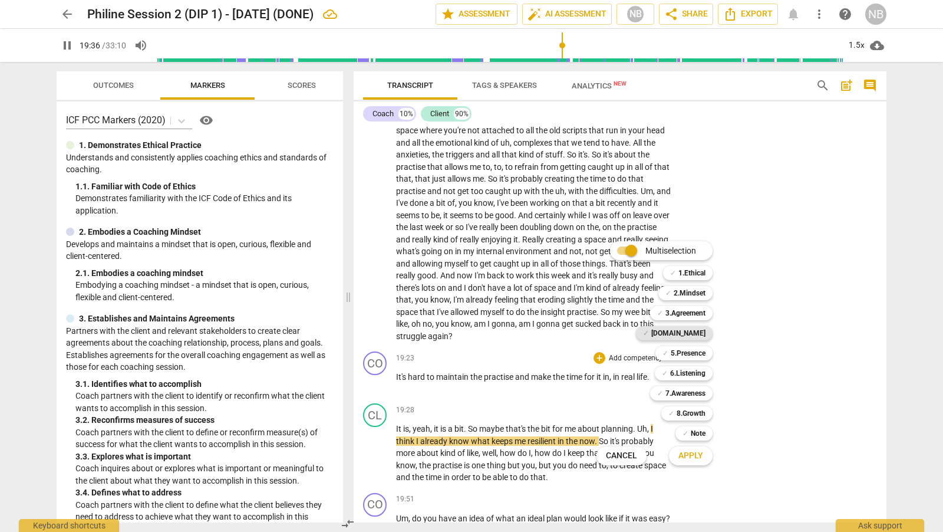
click at [704, 329] on b "[DOMAIN_NAME]" at bounding box center [678, 333] width 54 height 14
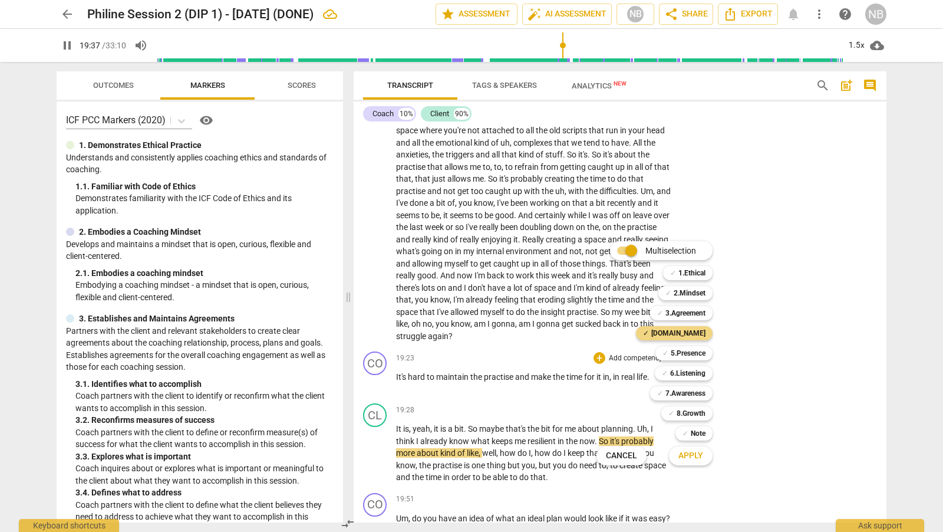
click at [700, 457] on span "Apply" at bounding box center [690, 456] width 25 height 12
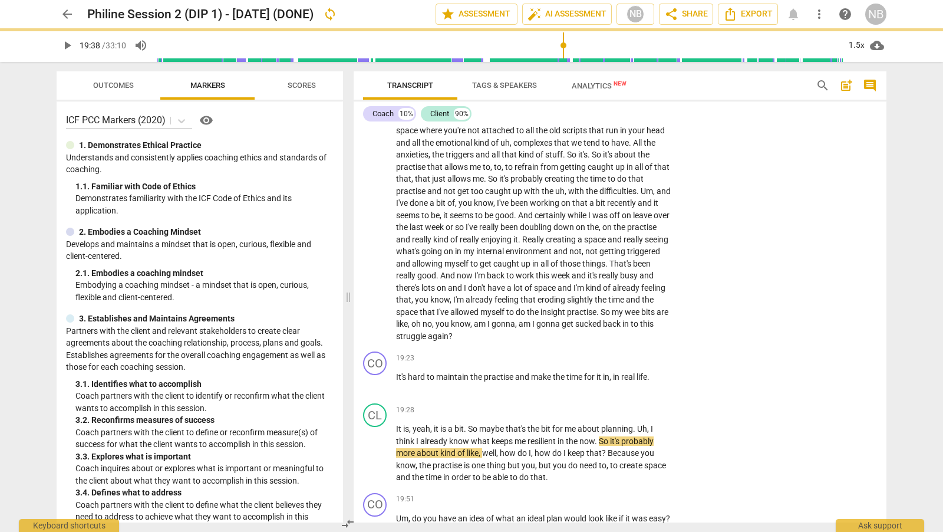
type input "1178"
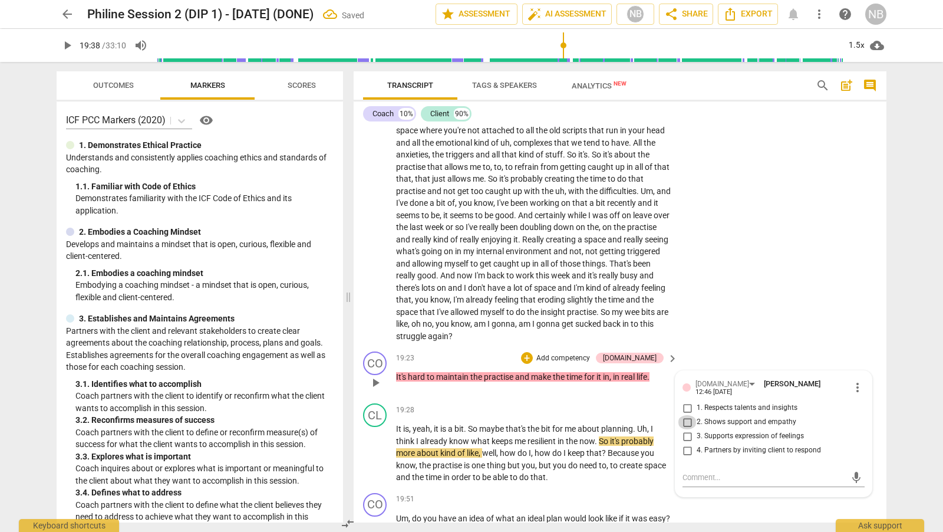
click at [686, 415] on input "2. Shows support and empathy" at bounding box center [687, 422] width 19 height 14
checkbox input "true"
click at [730, 328] on div "CL play_arrow pause 16:06 + Add competency keyboard_arrow_right There's probabl…" at bounding box center [620, 133] width 533 height 428
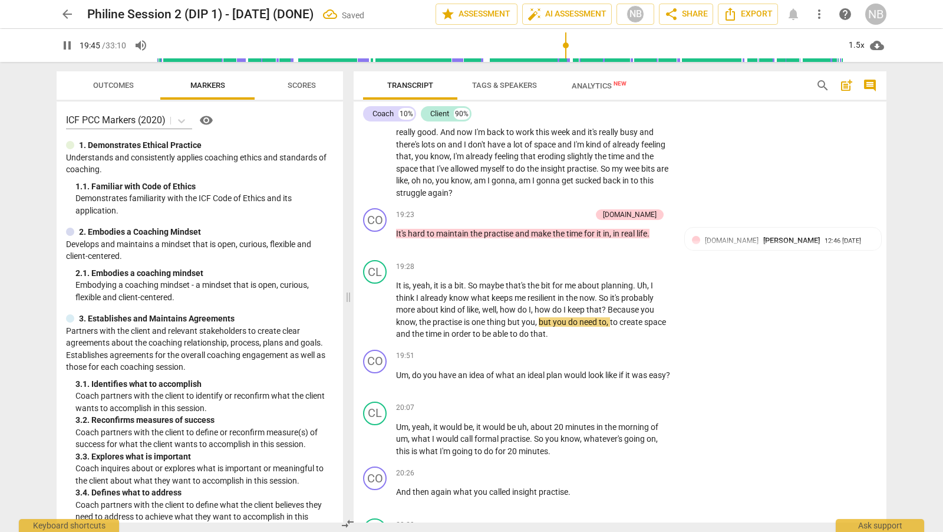
scroll to position [3267, 0]
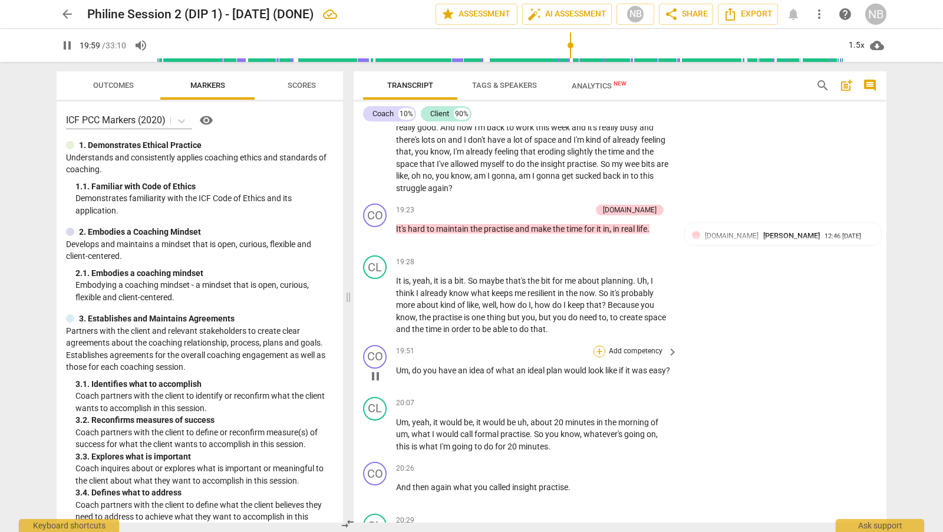
click at [599, 345] on div "+" at bounding box center [599, 351] width 12 height 12
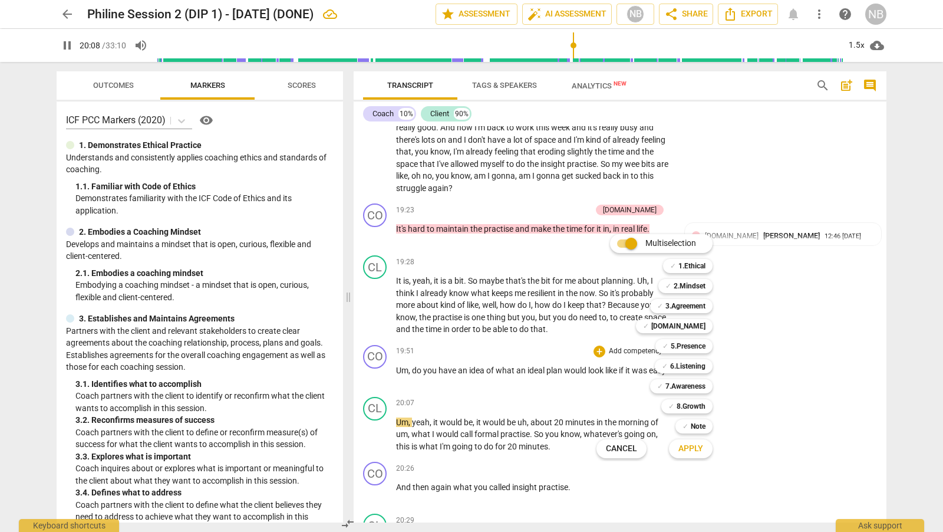
click at [390, 418] on div at bounding box center [471, 266] width 943 height 532
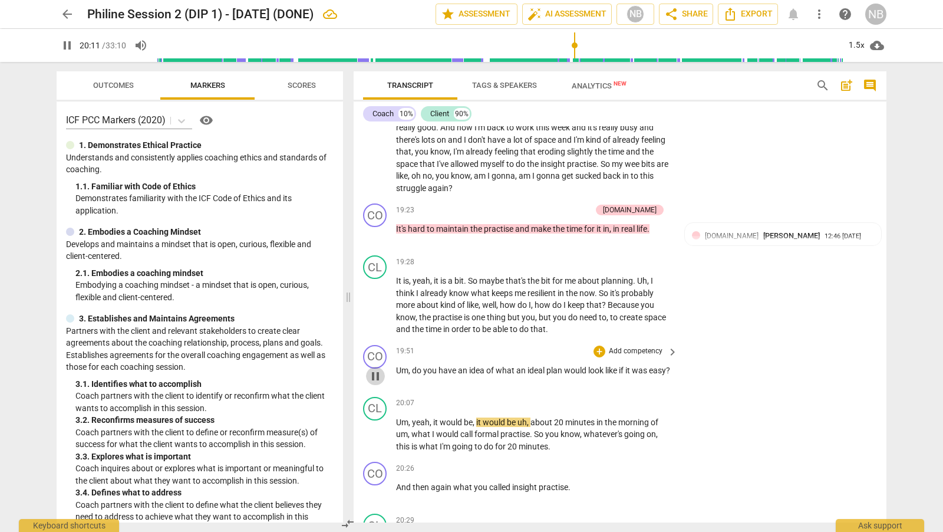
click at [377, 371] on span "pause" at bounding box center [375, 376] width 14 height 14
type input "1212"
click at [601, 345] on div "+ Add competency" at bounding box center [628, 351] width 70 height 12
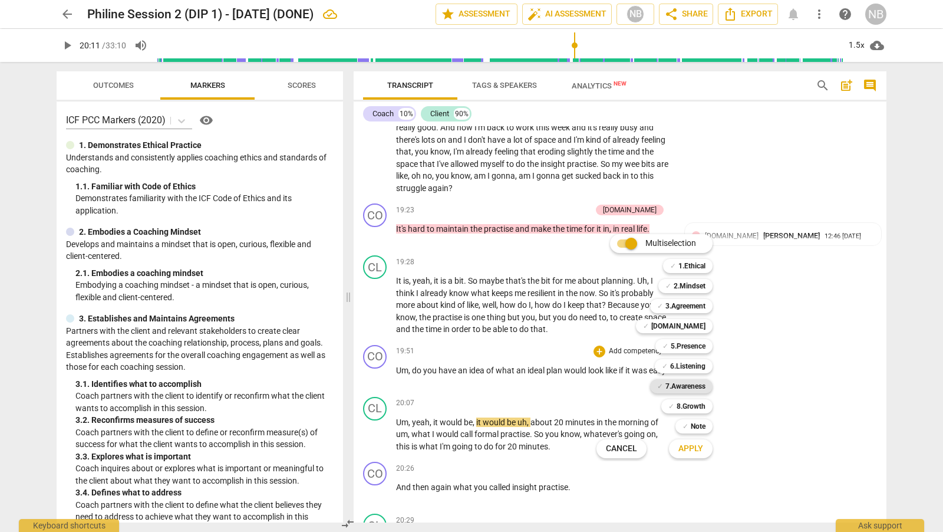
click at [704, 385] on b "7.Awareness" at bounding box center [685, 386] width 40 height 14
click at [698, 451] on span "Apply" at bounding box center [690, 449] width 25 height 12
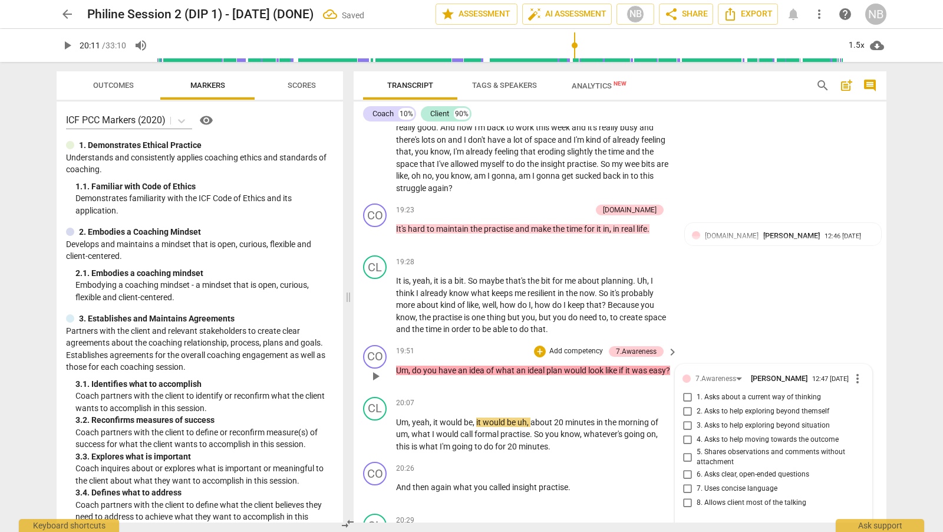
scroll to position [3471, 0]
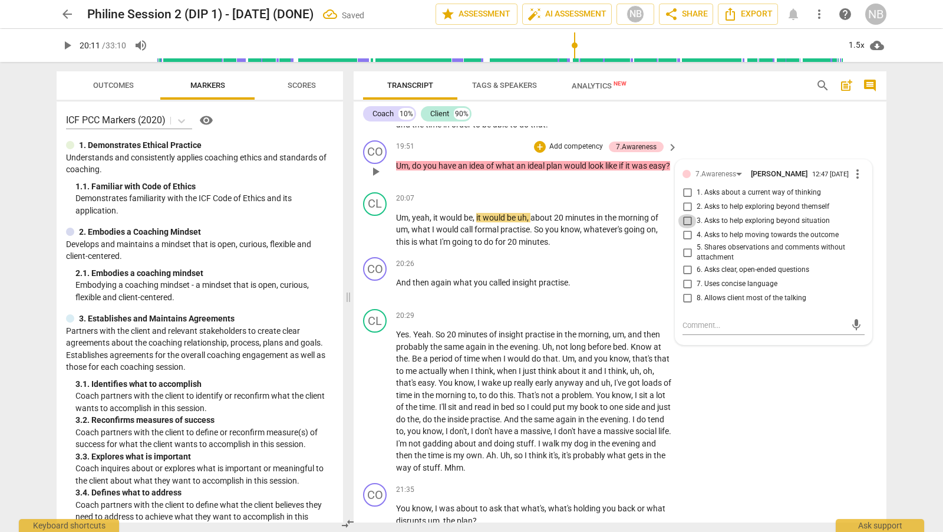
click at [689, 220] on input "3. Asks to help exploring beyond situation" at bounding box center [687, 221] width 19 height 14
checkbox input "true"
click at [753, 381] on div "CL play_arrow pause 20:29 + Add competency keyboard_arrow_right Yes . Yeah . So…" at bounding box center [620, 391] width 533 height 174
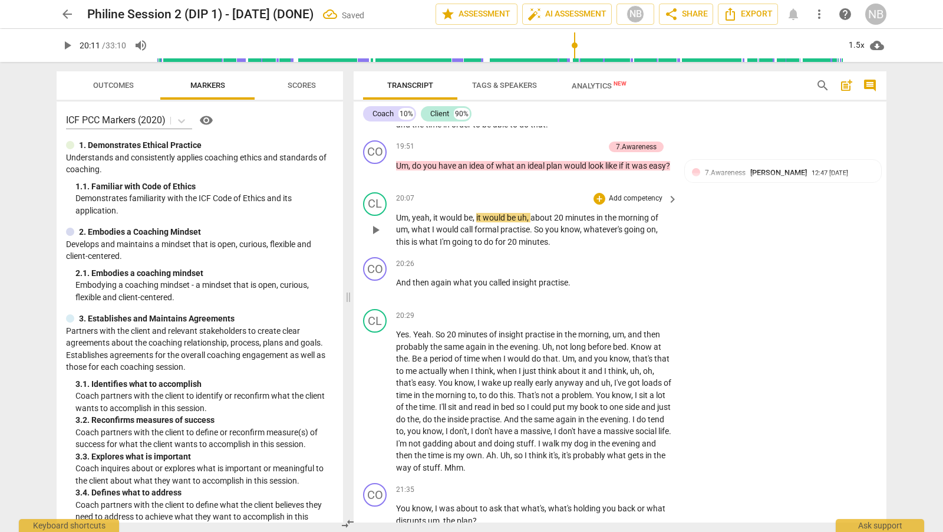
click at [374, 226] on span "play_arrow" at bounding box center [375, 230] width 14 height 14
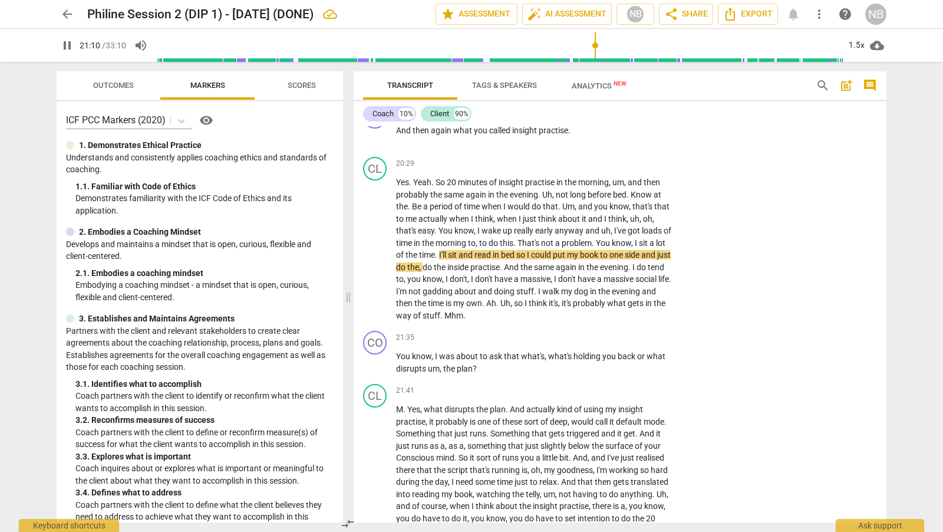
scroll to position [3634, 0]
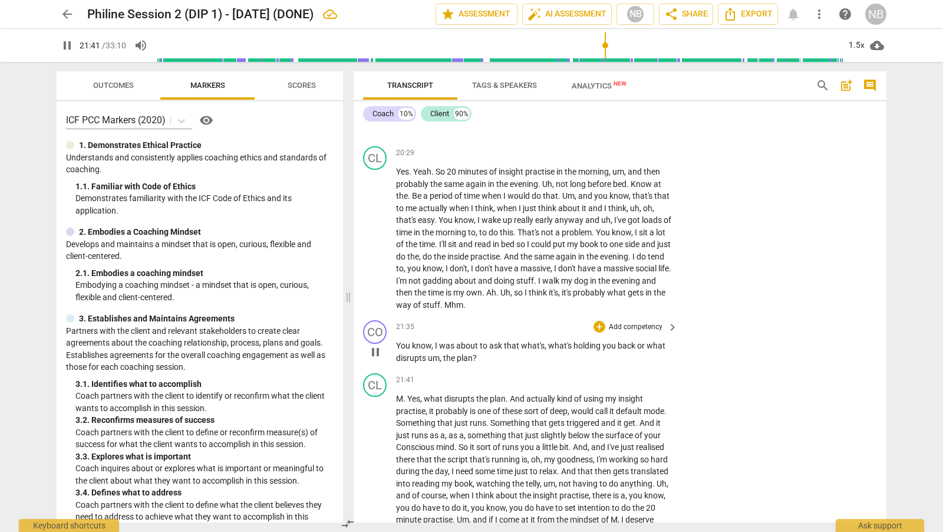
click at [378, 348] on span "pause" at bounding box center [375, 352] width 14 height 14
type input "1302"
click at [596, 321] on div "+" at bounding box center [599, 327] width 12 height 12
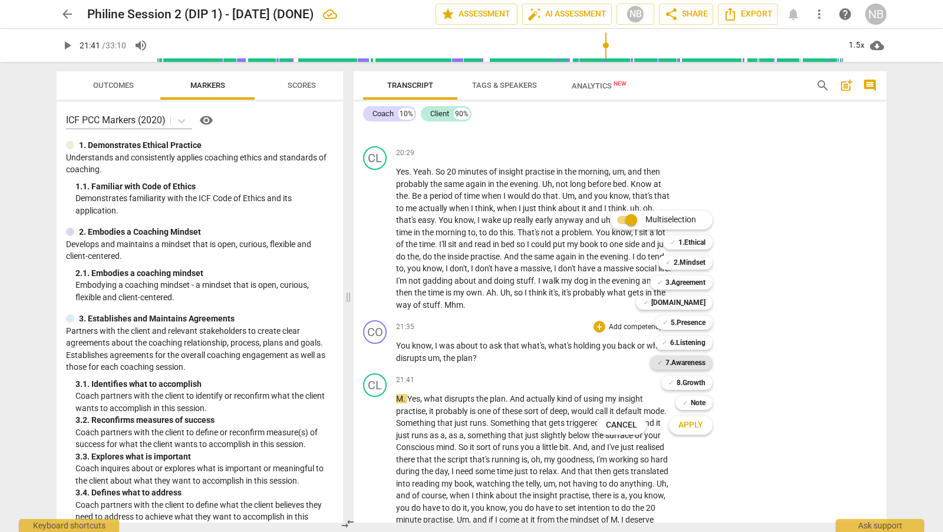
click at [700, 361] on b "7.Awareness" at bounding box center [685, 362] width 40 height 14
click at [694, 429] on span "Apply" at bounding box center [690, 425] width 25 height 12
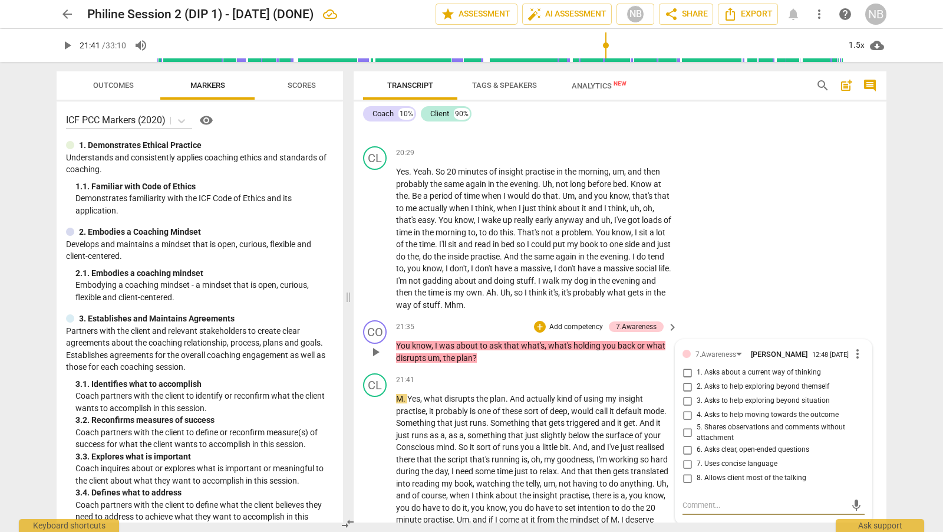
click at [686, 414] on input "4. Asks to help moving towards the outcome" at bounding box center [687, 415] width 19 height 14
checkbox input "true"
click at [750, 308] on div "CL play_arrow pause 20:29 + Add competency keyboard_arrow_right Yes . Yeah . So…" at bounding box center [620, 228] width 533 height 174
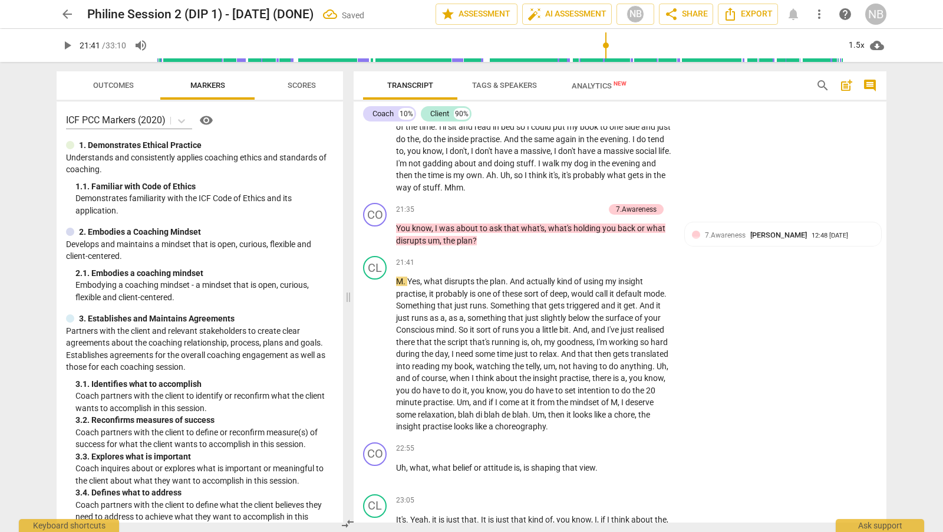
scroll to position [3766, 0]
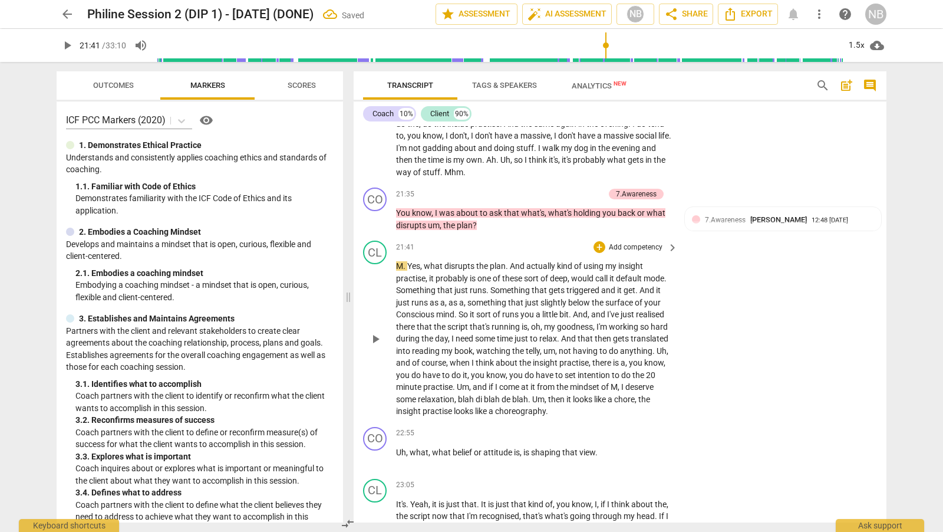
click at [375, 332] on span "play_arrow" at bounding box center [375, 339] width 14 height 14
drag, startPoint x: 882, startPoint y: 378, endPoint x: 882, endPoint y: 384, distance: 5.9
click at [882, 384] on div "format_bold format_list_bulleted [PERSON_NAME] delete Summary: Demonstrating et…" at bounding box center [620, 324] width 533 height 396
click at [548, 408] on span "." at bounding box center [547, 410] width 2 height 9
type input "1379"
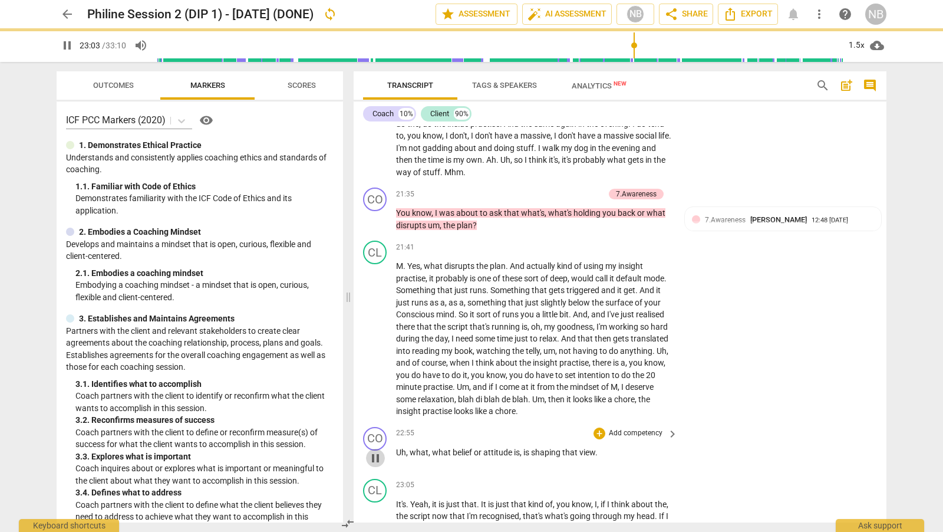
click at [375, 453] on span "pause" at bounding box center [375, 458] width 14 height 14
type input "1384"
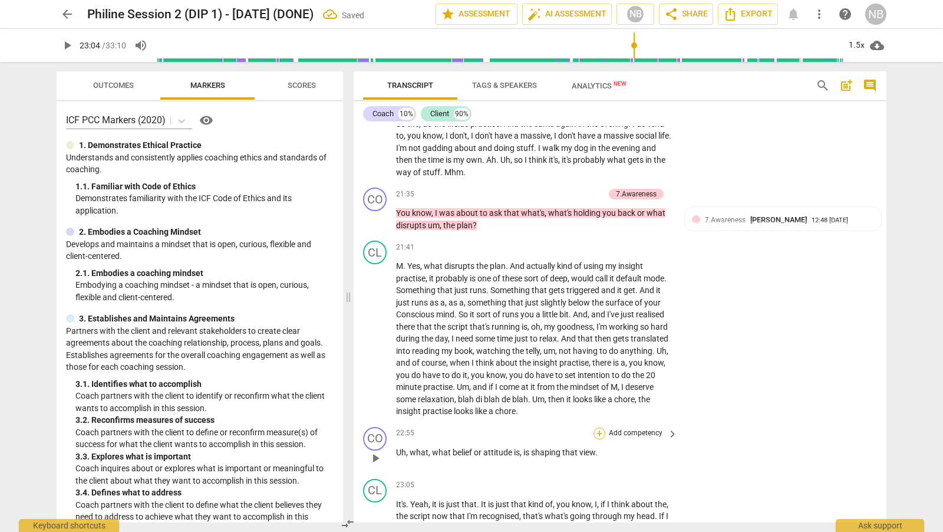
click at [601, 427] on div "+" at bounding box center [599, 433] width 12 height 12
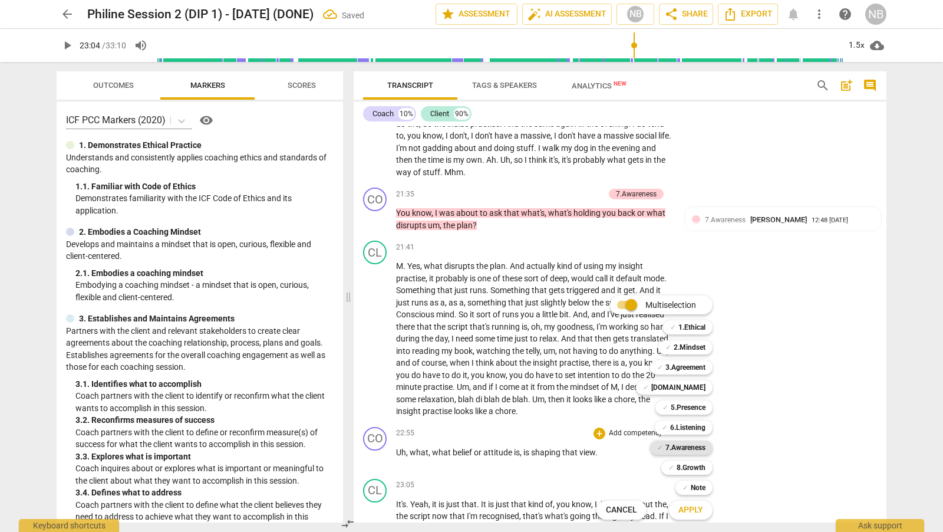
click at [692, 447] on b "7.Awareness" at bounding box center [685, 447] width 40 height 14
click at [692, 509] on span "Apply" at bounding box center [690, 510] width 25 height 12
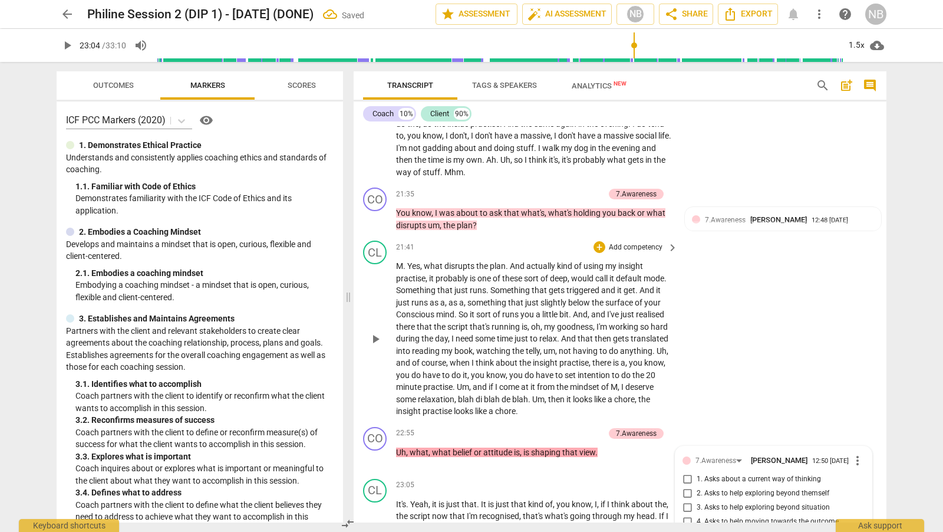
scroll to position [4053, 0]
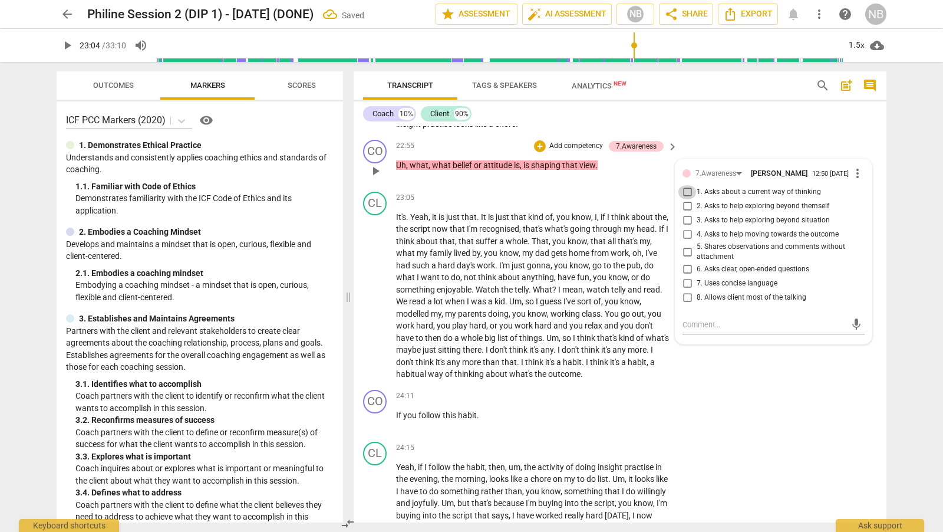
click at [687, 191] on input "1. Asks about a current way of thinking" at bounding box center [687, 192] width 19 height 14
checkbox input "true"
click at [734, 394] on div "CO play_arrow pause 24:11 + Add competency keyboard_arrow_right If you follow t…" at bounding box center [620, 411] width 533 height 52
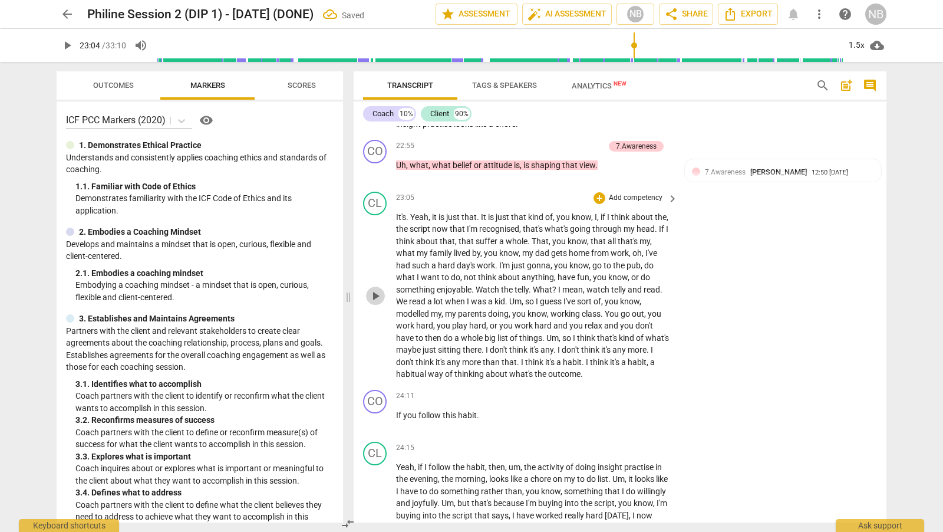
click at [374, 289] on span "play_arrow" at bounding box center [375, 296] width 14 height 14
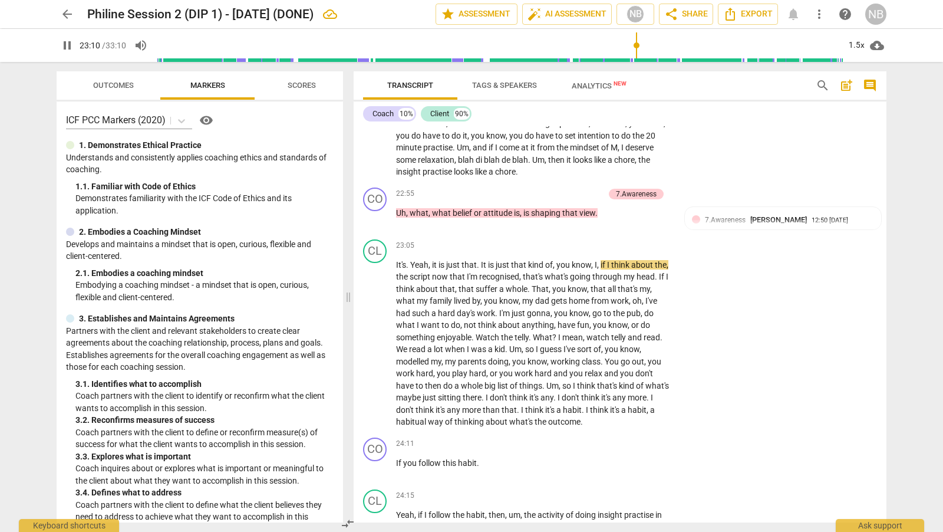
scroll to position [3995, 0]
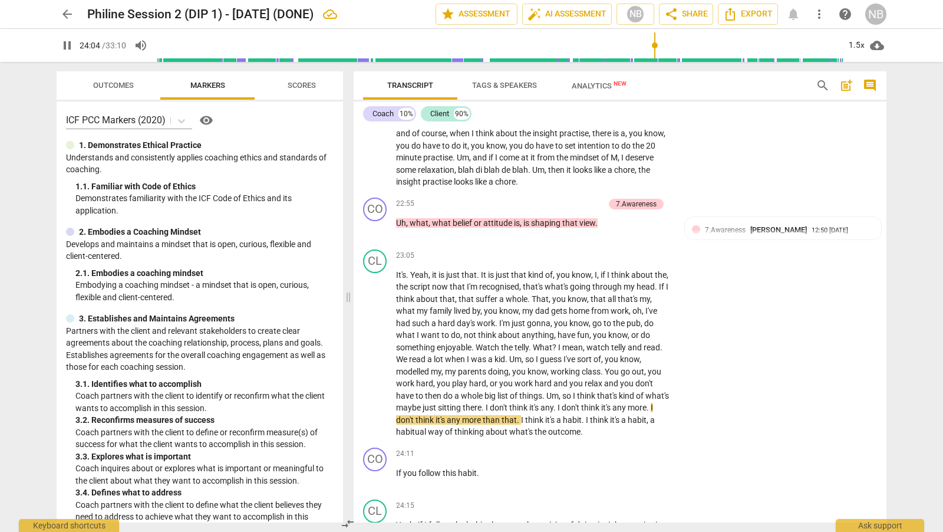
click at [882, 395] on div "format_bold format_list_bulleted [PERSON_NAME] delete Summary: Demonstrating et…" at bounding box center [620, 324] width 533 height 396
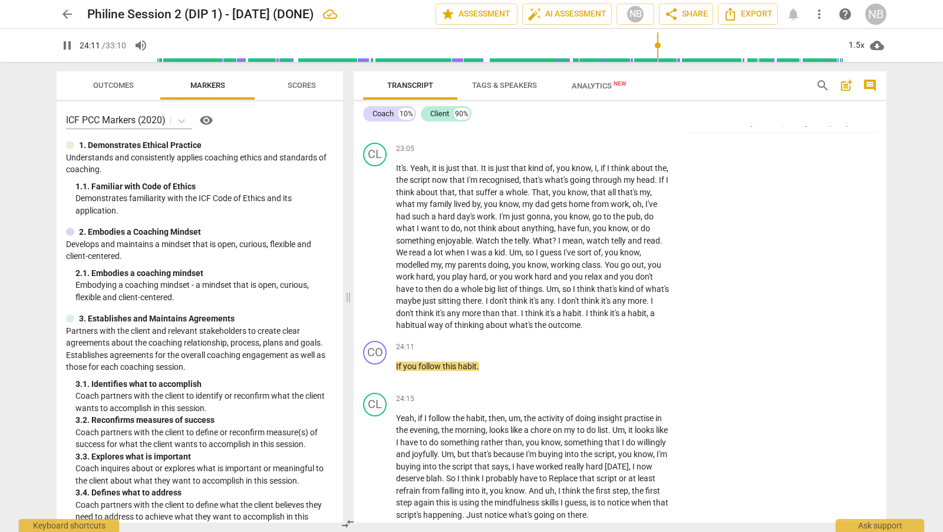
scroll to position [4107, 0]
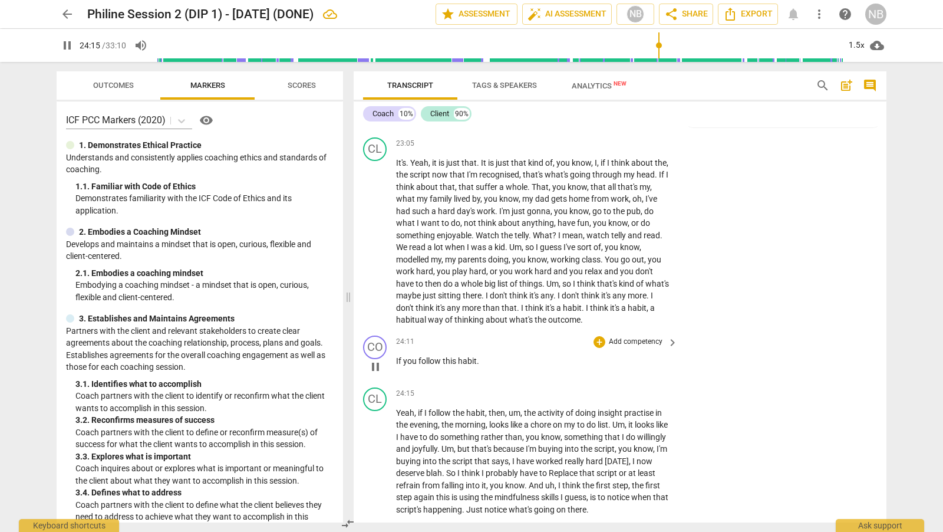
click at [374, 359] on span "pause" at bounding box center [375, 366] width 14 height 14
type input "1456"
click at [509, 315] on span "what's" at bounding box center [521, 319] width 25 height 9
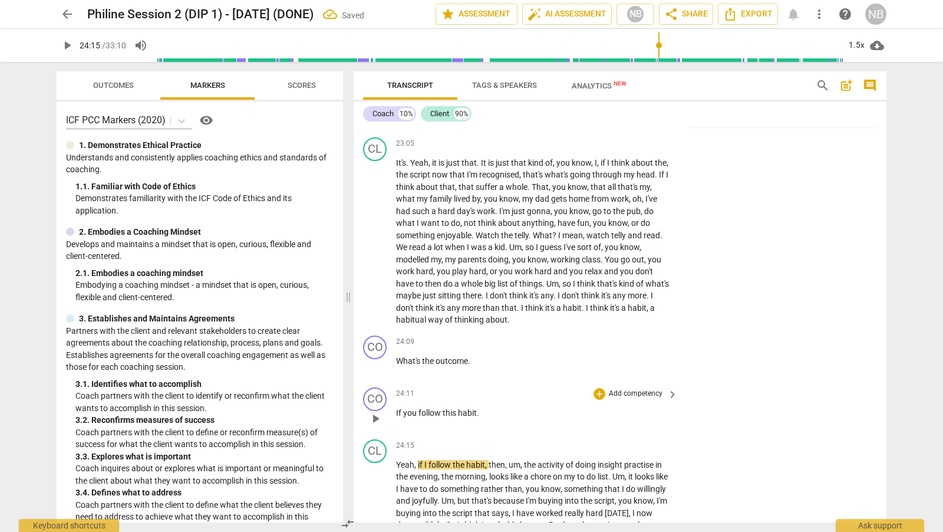
click at [396, 408] on span "If" at bounding box center [399, 412] width 7 height 9
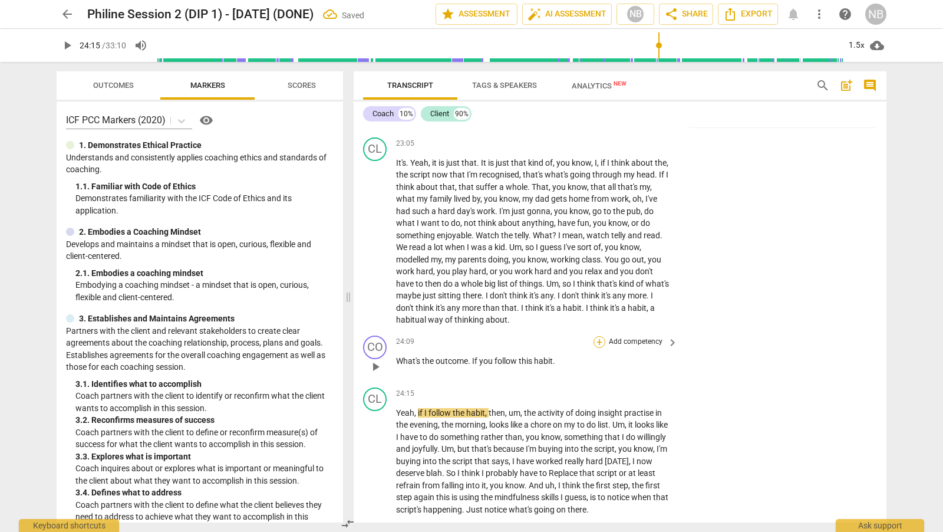
click at [599, 338] on div "+" at bounding box center [599, 342] width 12 height 12
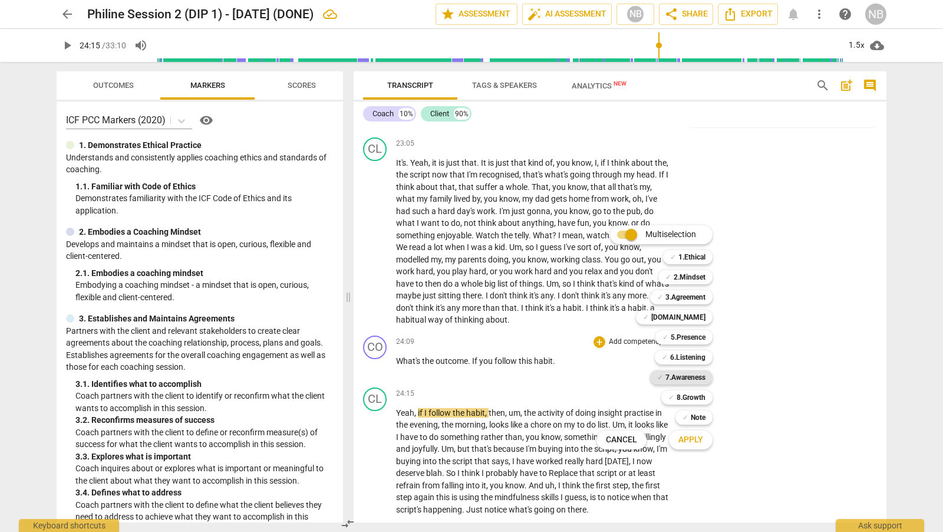
click at [705, 377] on b "7.Awareness" at bounding box center [685, 377] width 40 height 14
click at [691, 442] on span "Apply" at bounding box center [690, 440] width 25 height 12
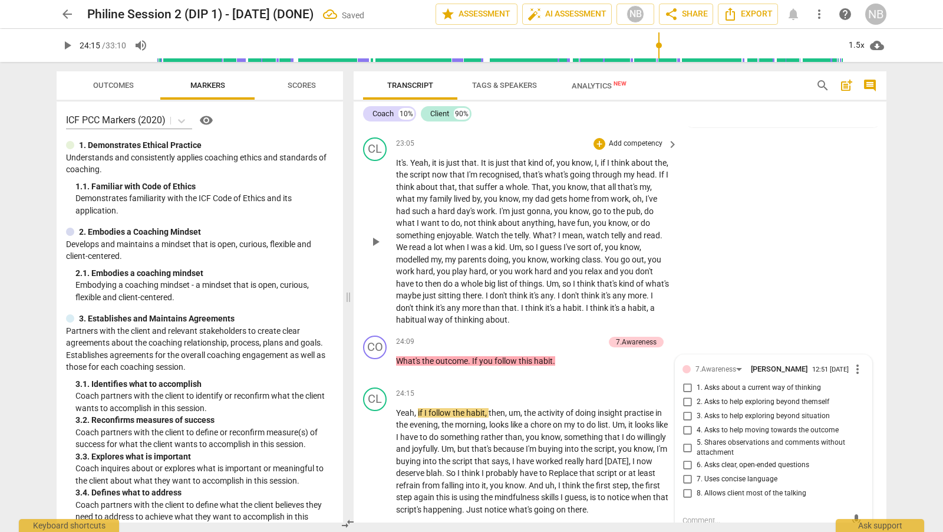
scroll to position [4109, 0]
click at [687, 381] on input "1. Asks about a current way of thinking" at bounding box center [687, 386] width 19 height 14
checkbox input "true"
click at [750, 322] on div "CL play_arrow pause 23:05 + Add competency keyboard_arrow_right It's . Yeah , i…" at bounding box center [620, 230] width 533 height 198
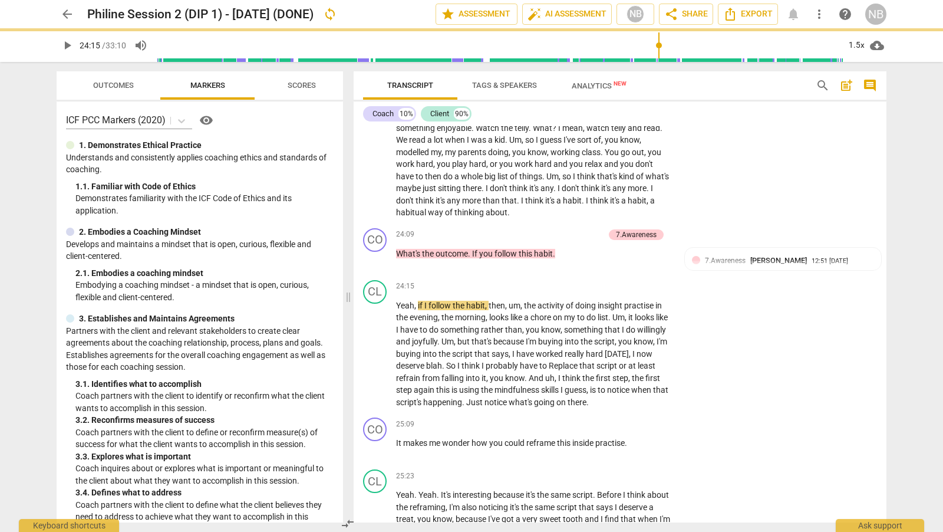
scroll to position [4235, 0]
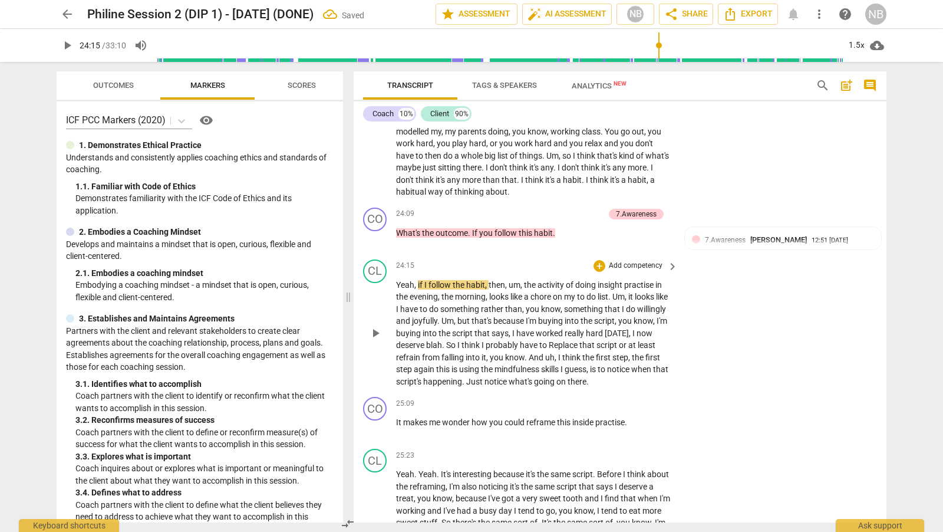
click at [376, 329] on span "play_arrow" at bounding box center [375, 333] width 14 height 14
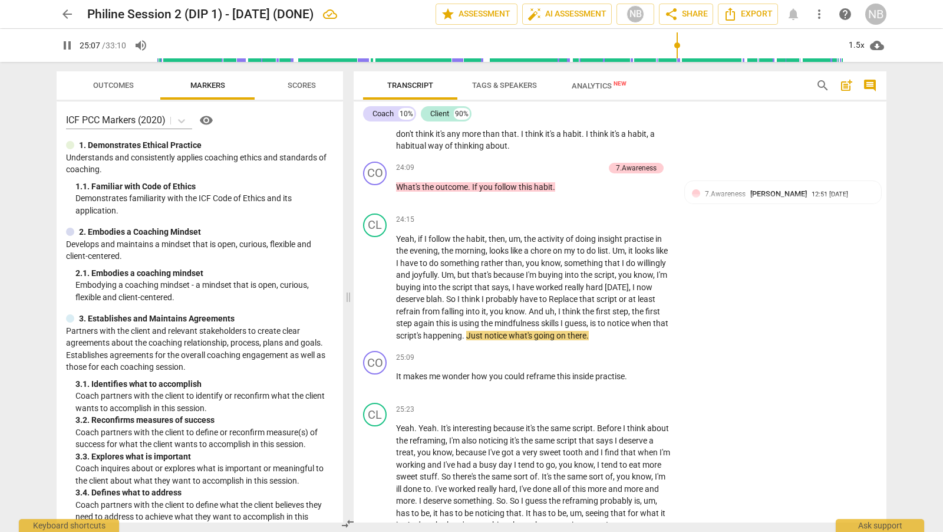
scroll to position [4286, 0]
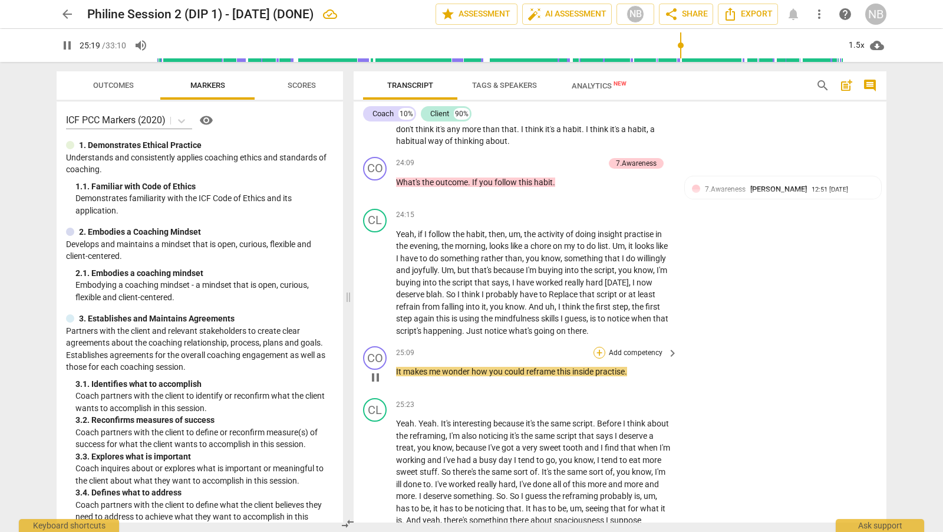
click at [601, 347] on div "+" at bounding box center [599, 353] width 12 height 12
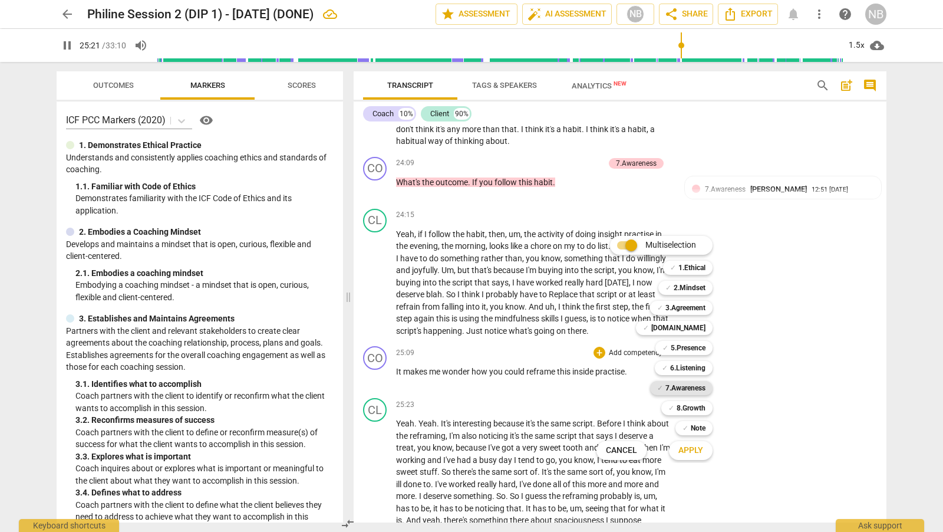
click at [707, 384] on div "✓ 7.Awareness" at bounding box center [681, 388] width 62 height 14
click at [693, 452] on span "Apply" at bounding box center [690, 450] width 25 height 12
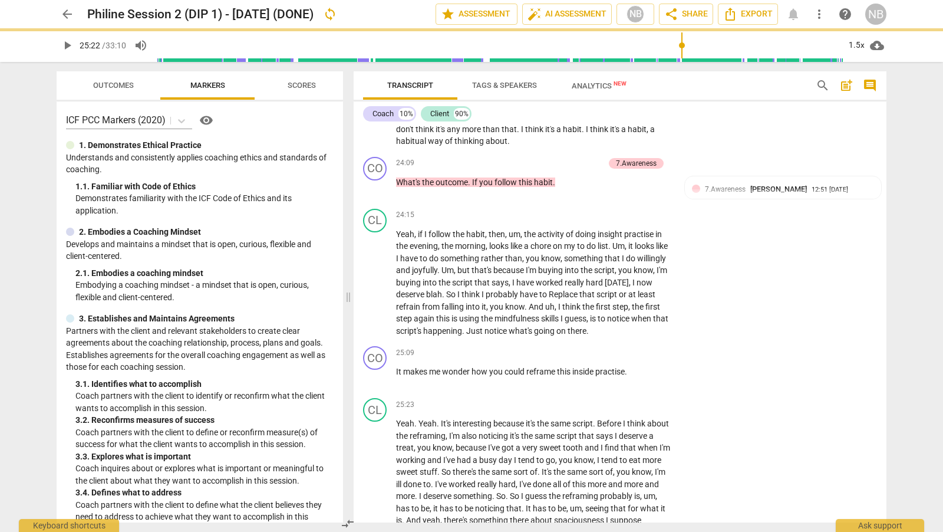
type input "1523"
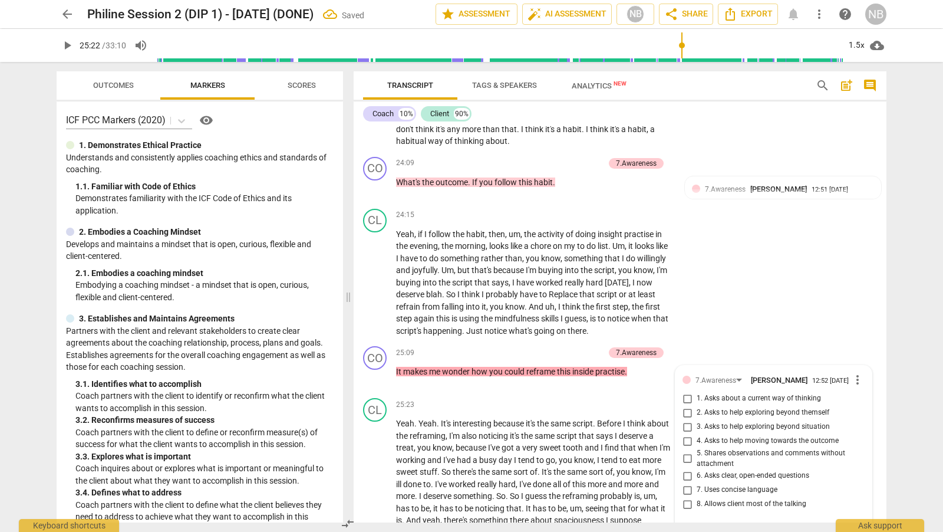
scroll to position [4492, 0]
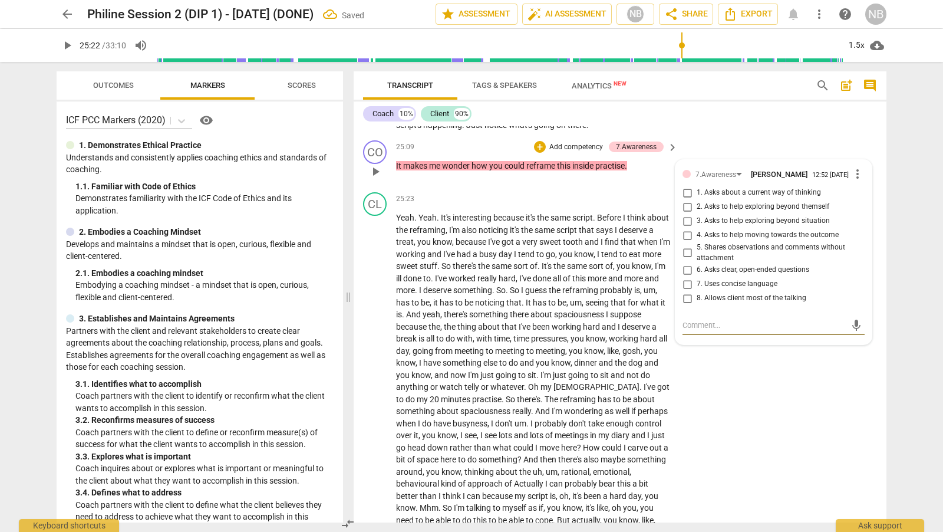
click at [687, 204] on input "2. Asks to help exploring beyond themself" at bounding box center [687, 207] width 19 height 14
checkbox input "true"
click at [725, 382] on div "CL play_arrow pause 25:23 + Add competency keyboard_arrow_right Yeah . Yeah . I…" at bounding box center [620, 382] width 533 height 391
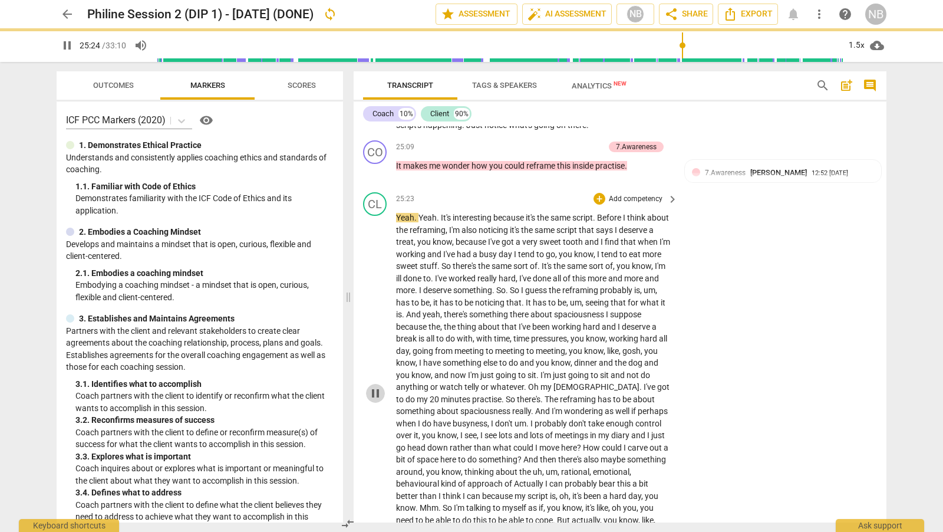
click at [372, 386] on span "pause" at bounding box center [375, 393] width 14 height 14
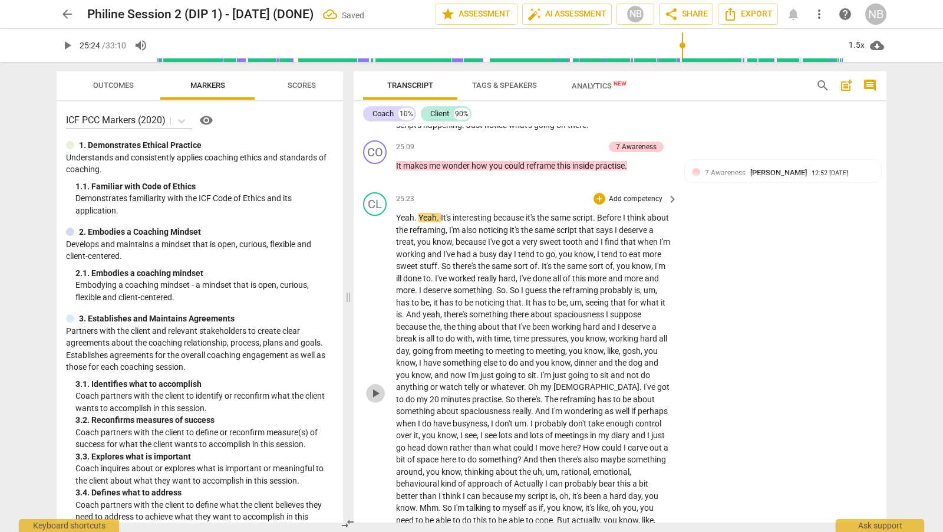
click at [376, 388] on span "play_arrow" at bounding box center [375, 393] width 14 height 14
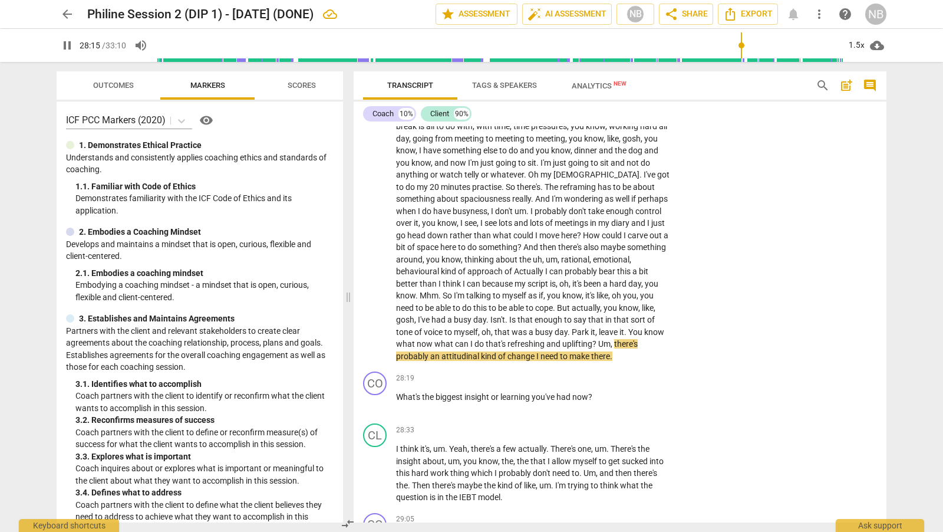
scroll to position [4709, 0]
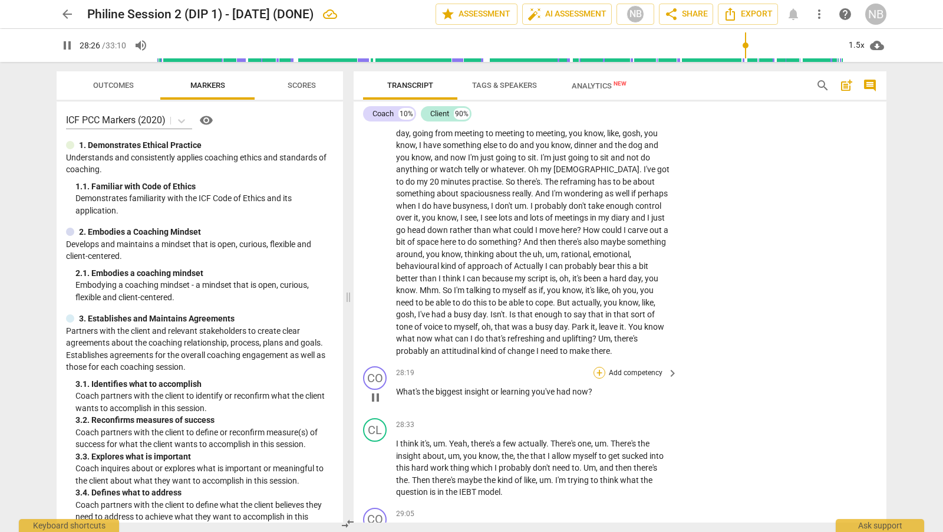
click at [596, 367] on div "+" at bounding box center [599, 373] width 12 height 12
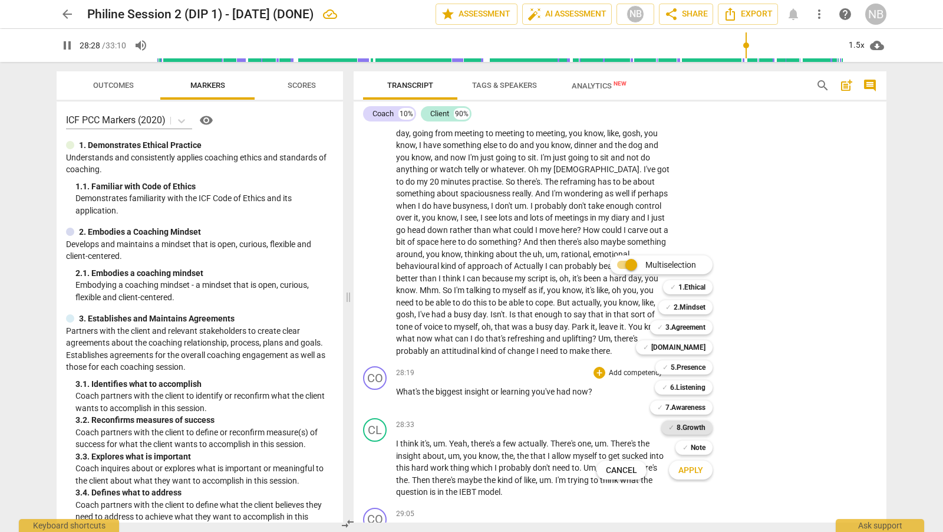
click at [695, 424] on b "8.Growth" at bounding box center [691, 427] width 29 height 14
click at [694, 473] on span "Apply" at bounding box center [690, 470] width 25 height 12
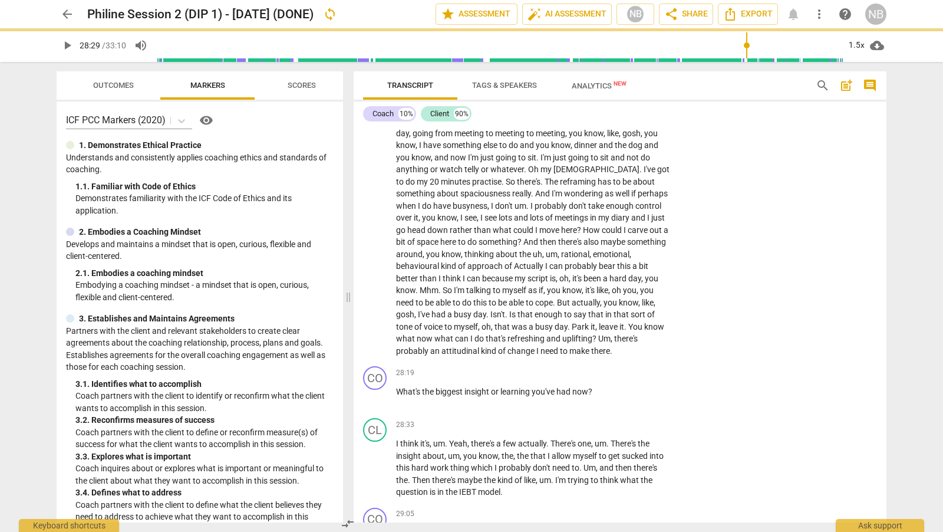
type input "1710"
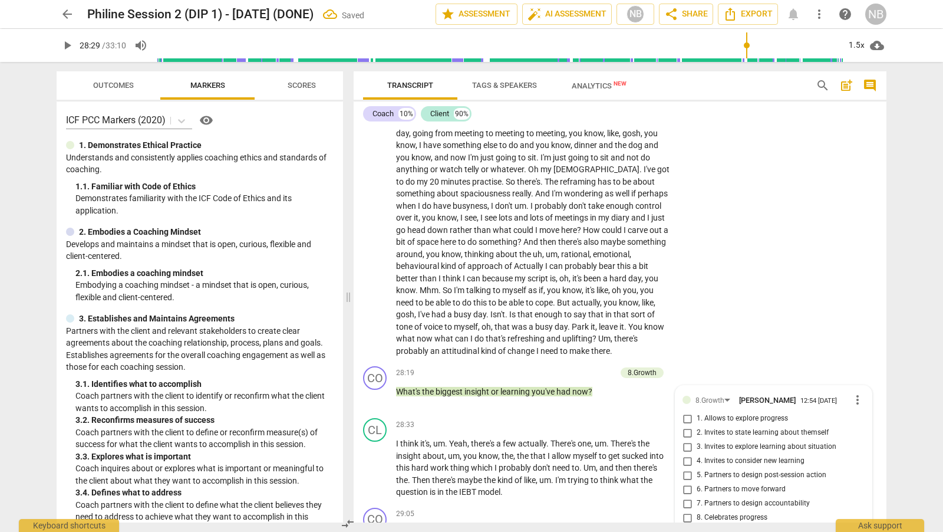
scroll to position [4942, 0]
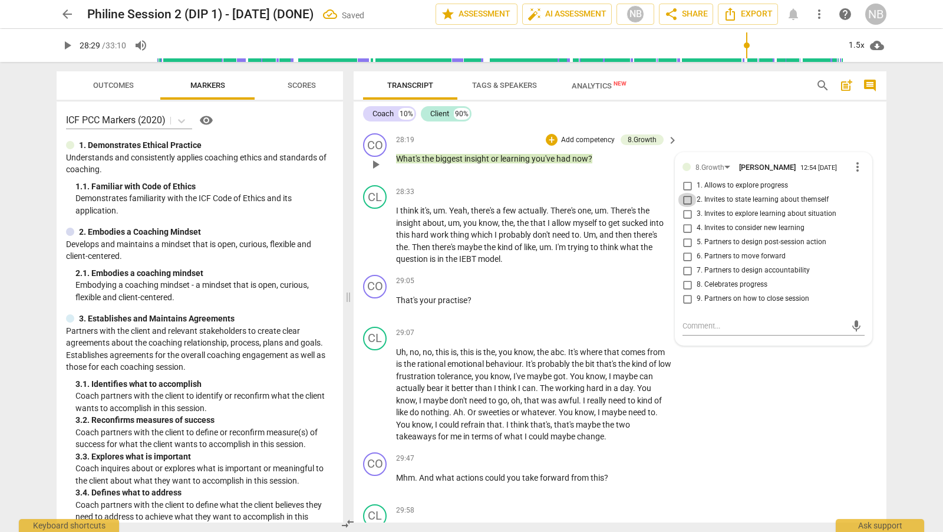
click at [687, 197] on input "2. Invites to state learning about themself" at bounding box center [687, 200] width 19 height 14
checkbox input "true"
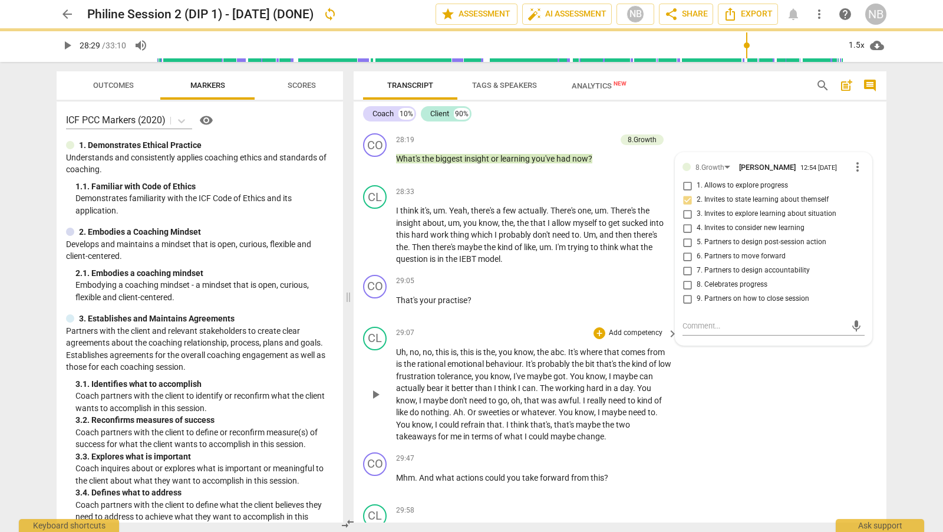
click at [732, 378] on div "CL play_arrow pause 29:07 + Add competency keyboard_arrow_right Uh , no , no , …" at bounding box center [620, 385] width 533 height 126
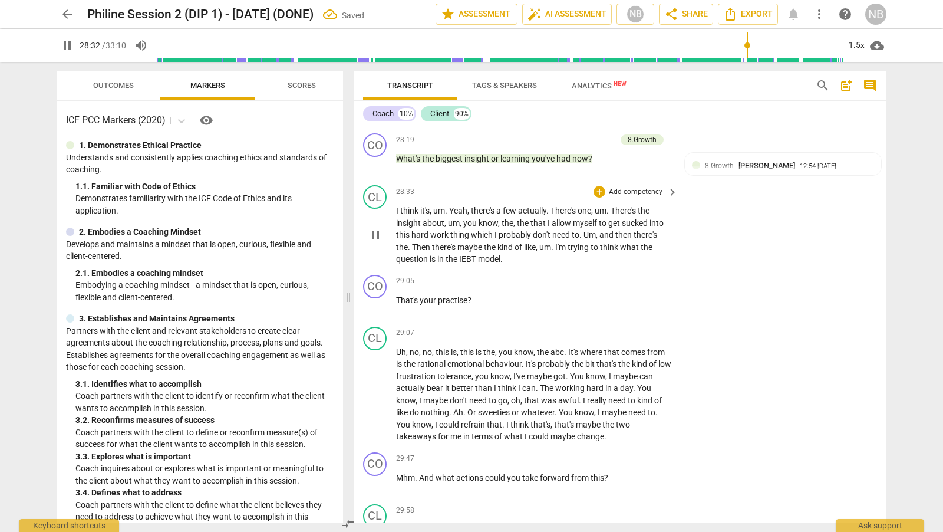
click at [378, 228] on span "pause" at bounding box center [375, 235] width 14 height 14
click at [374, 228] on span "play_arrow" at bounding box center [375, 235] width 14 height 14
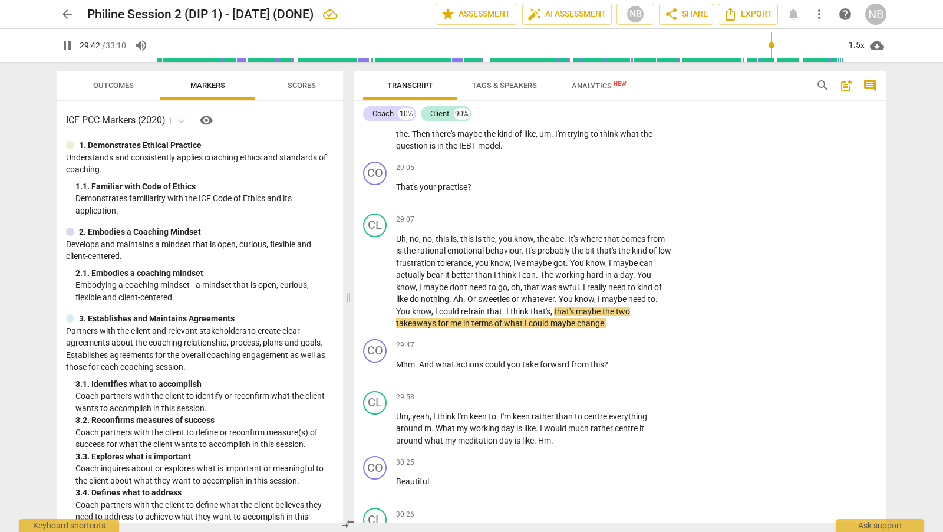
scroll to position [5050, 0]
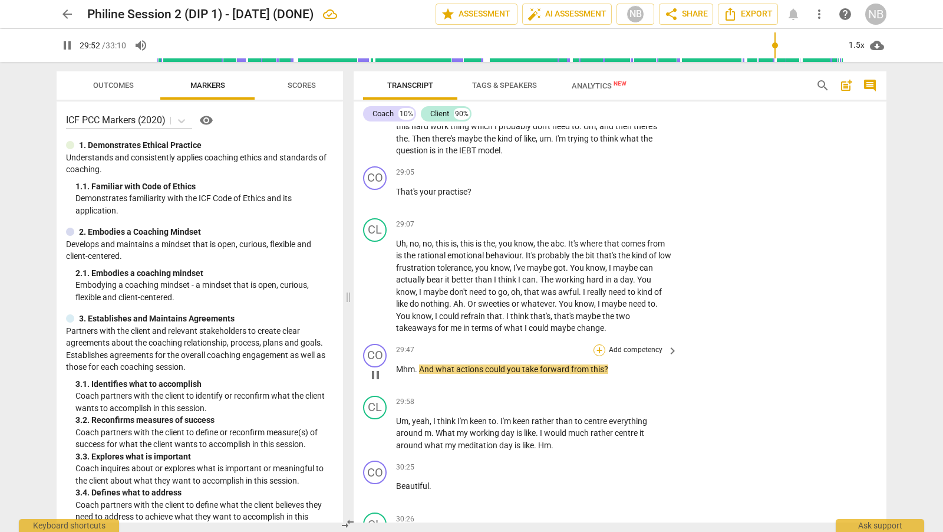
click at [599, 344] on div "+" at bounding box center [599, 350] width 12 height 12
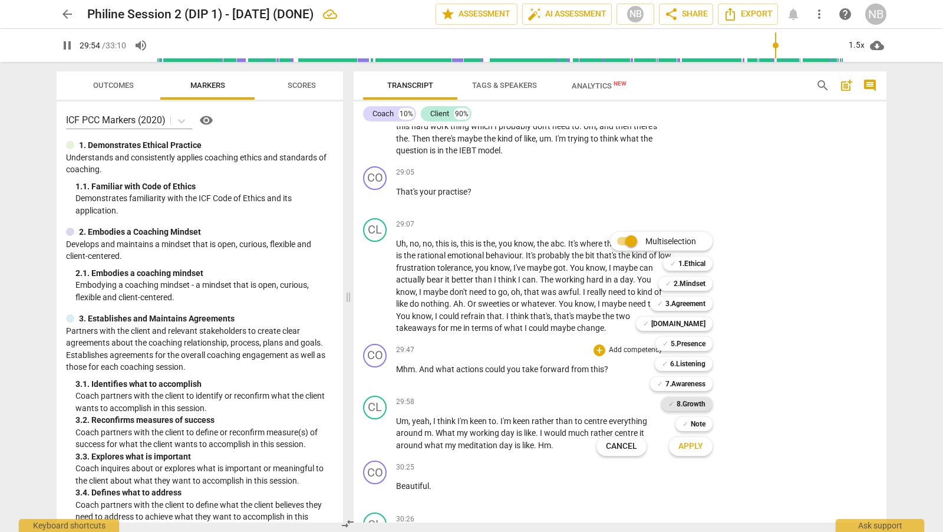
click at [685, 402] on b "8.Growth" at bounding box center [691, 404] width 29 height 14
click at [693, 444] on span "Apply" at bounding box center [690, 446] width 25 height 12
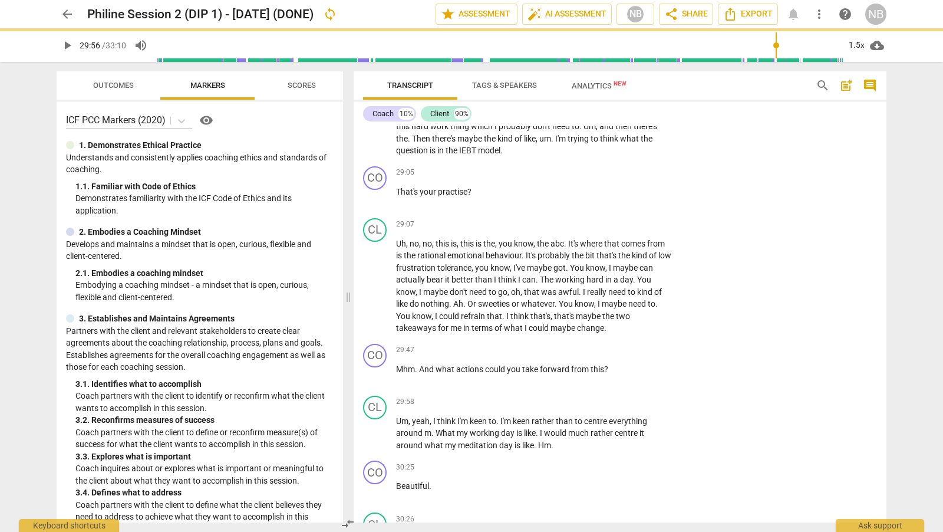
type input "1796"
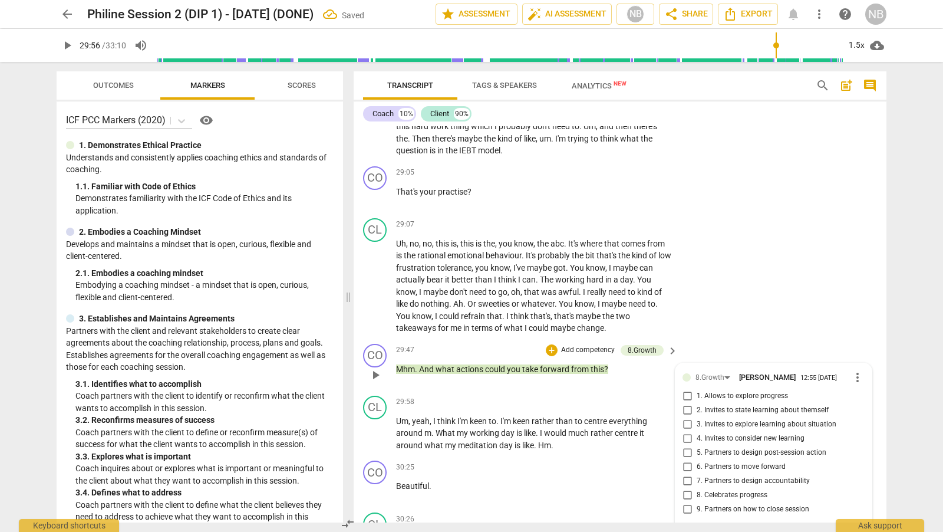
scroll to position [5260, 0]
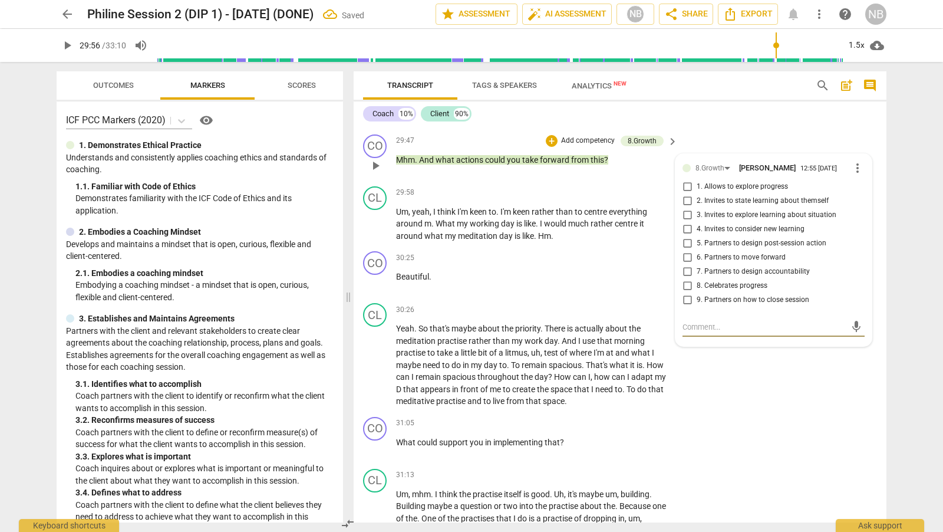
click at [689, 255] on input "6. Partners to move forward" at bounding box center [687, 257] width 19 height 14
checkbox input "true"
click at [715, 371] on div "CL play_arrow pause 30:26 + Add competency keyboard_arrow_right Yeah . So that'…" at bounding box center [620, 355] width 533 height 114
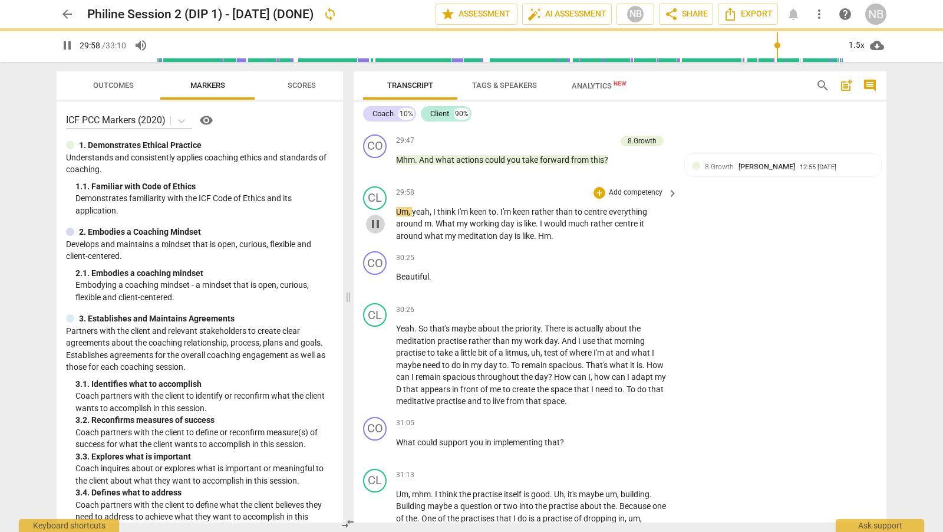
click at [379, 217] on span "pause" at bounding box center [375, 224] width 14 height 14
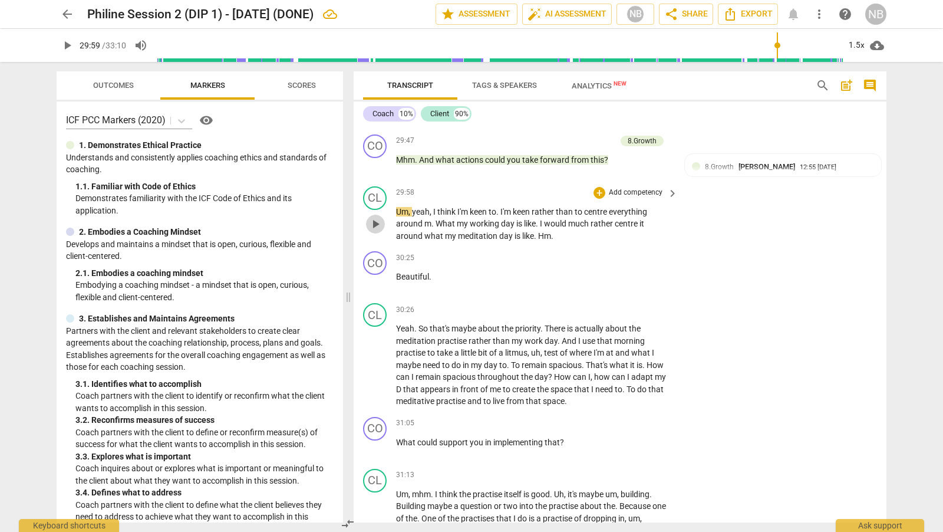
click at [375, 217] on span "play_arrow" at bounding box center [375, 224] width 14 height 14
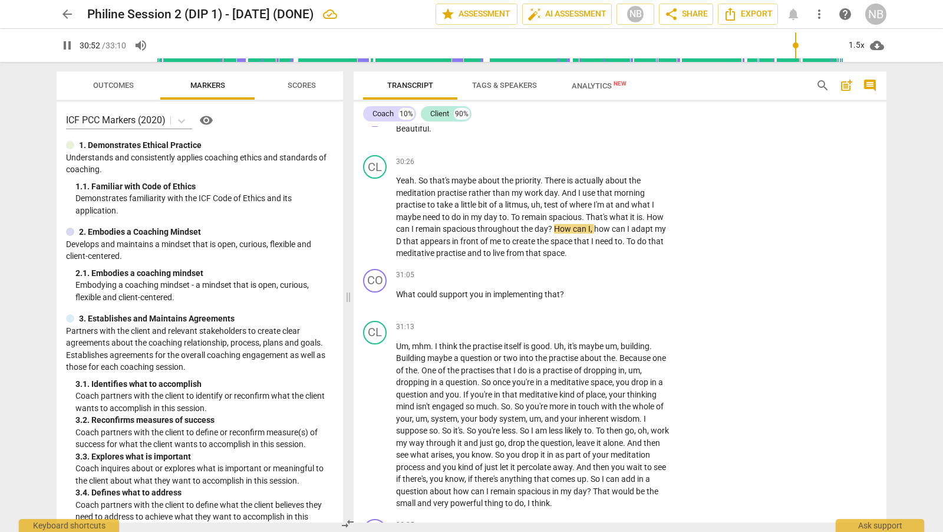
scroll to position [5417, 0]
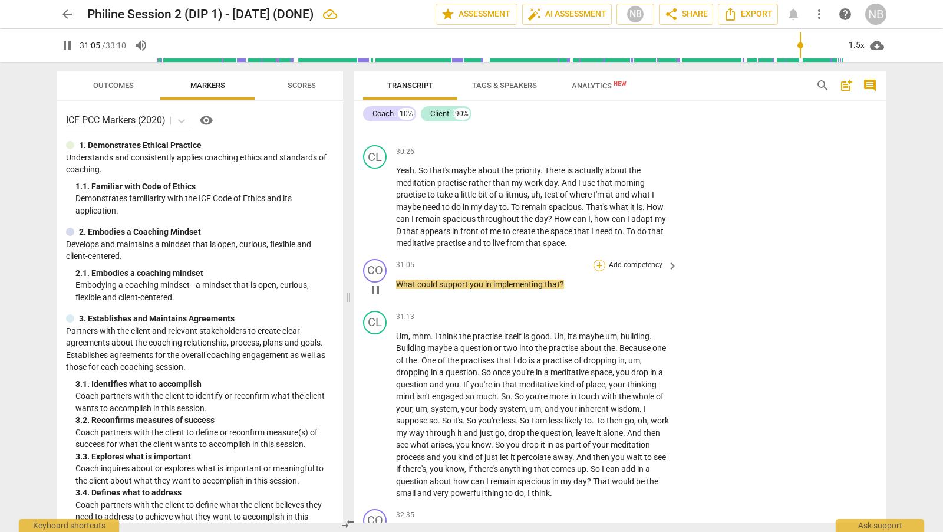
click at [598, 259] on div "+" at bounding box center [599, 265] width 12 height 12
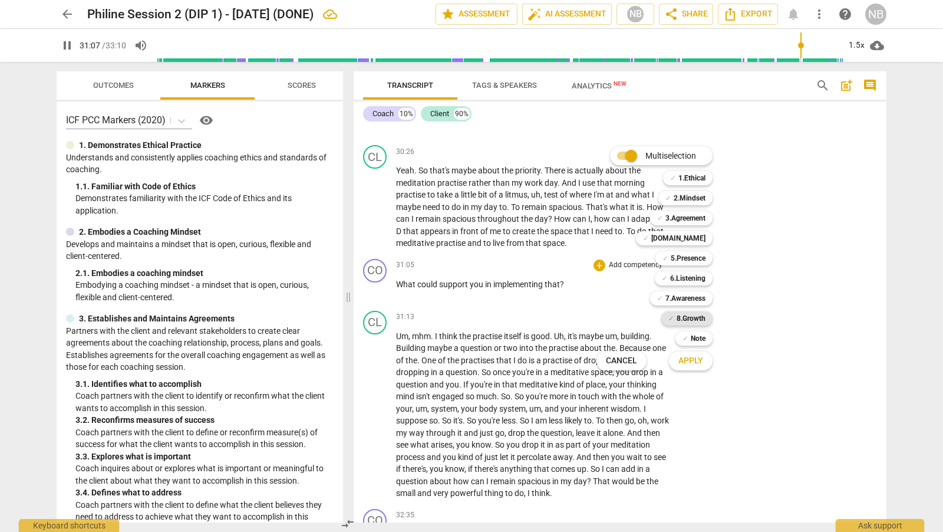
click at [698, 320] on b "8.Growth" at bounding box center [691, 318] width 29 height 14
click at [694, 359] on span "Apply" at bounding box center [690, 361] width 25 height 12
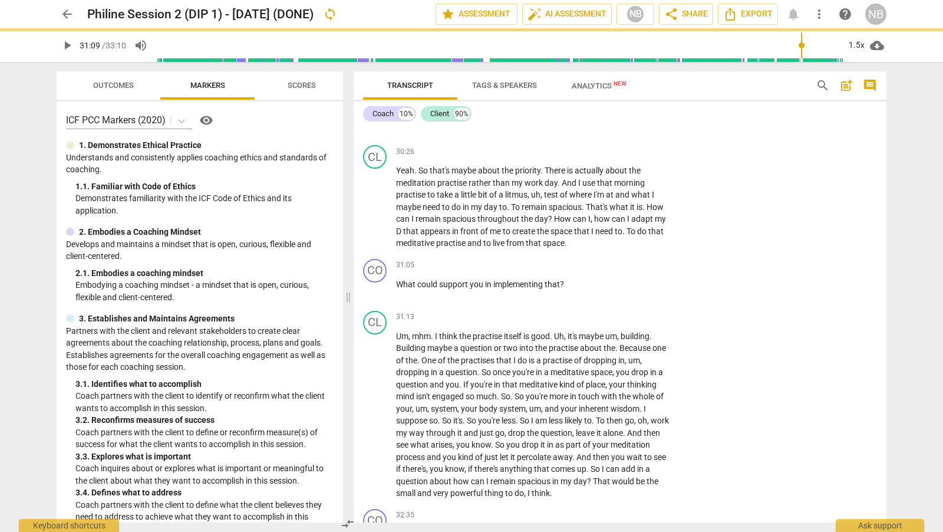
type input "1870"
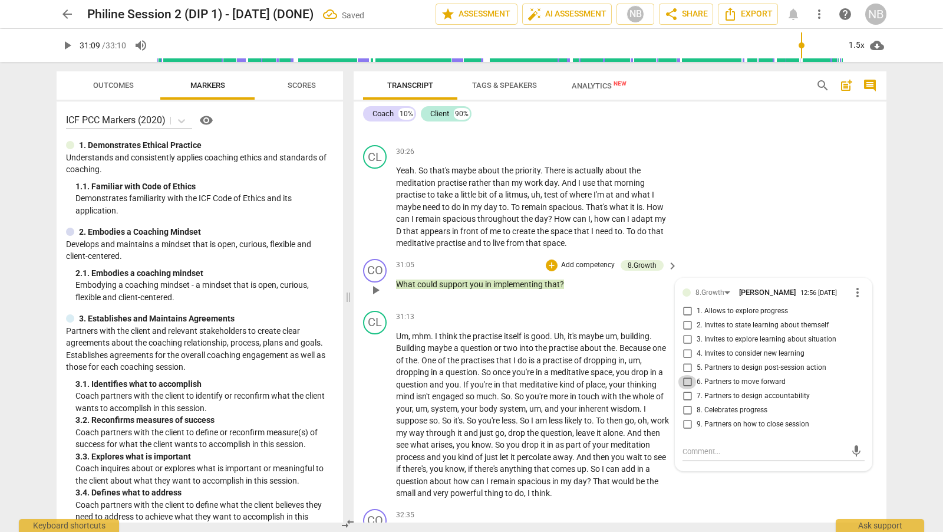
click at [686, 378] on input "6. Partners to move forward" at bounding box center [687, 382] width 19 height 14
checkbox input "true"
click at [727, 226] on div "CL play_arrow pause 30:26 + Add competency keyboard_arrow_right Yeah . So that'…" at bounding box center [620, 197] width 533 height 114
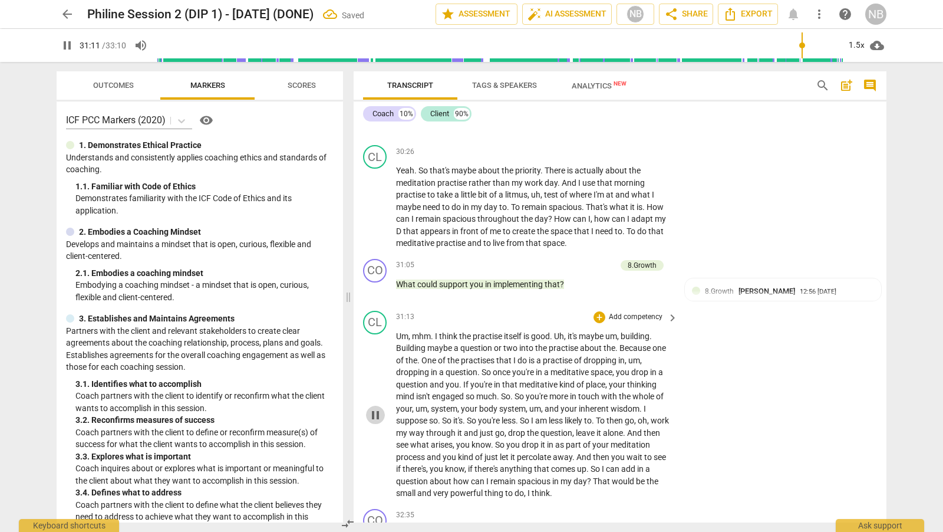
click at [377, 408] on span "pause" at bounding box center [375, 415] width 14 height 14
click at [376, 408] on span "play_arrow" at bounding box center [375, 415] width 14 height 14
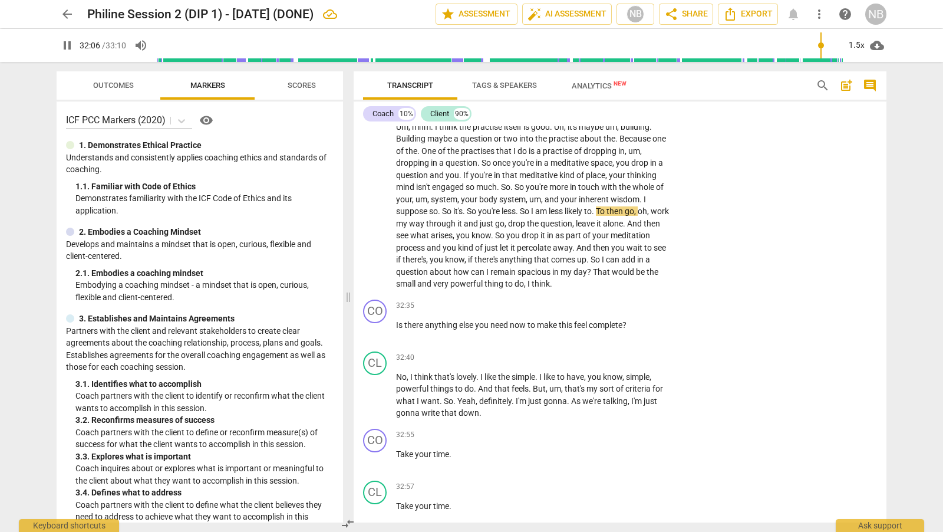
scroll to position [5631, 0]
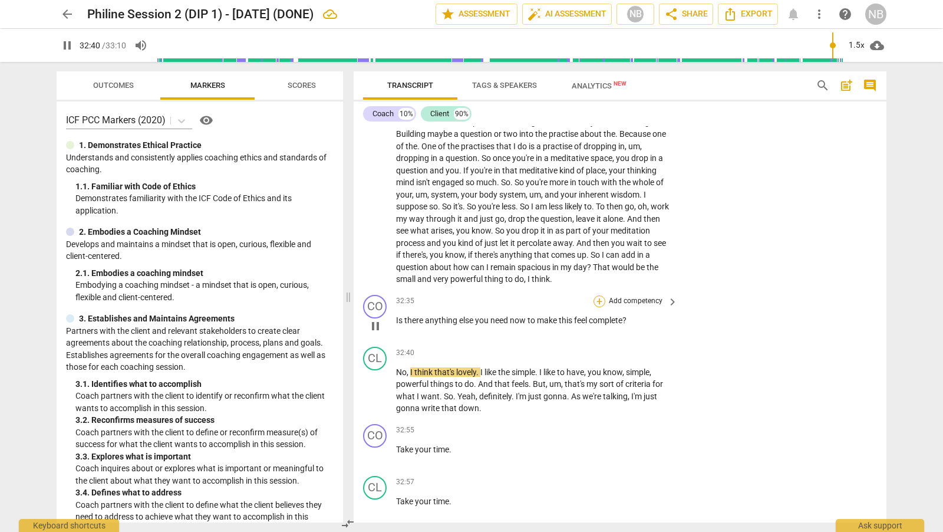
click at [600, 295] on div "+" at bounding box center [599, 301] width 12 height 12
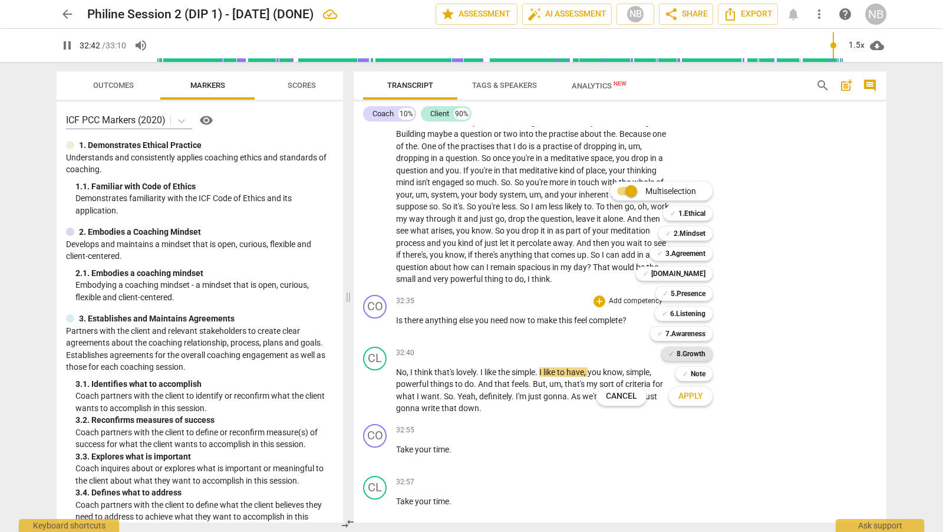
click at [701, 352] on b "8.Growth" at bounding box center [691, 354] width 29 height 14
click at [698, 392] on span "Apply" at bounding box center [690, 396] width 25 height 12
type input "1964"
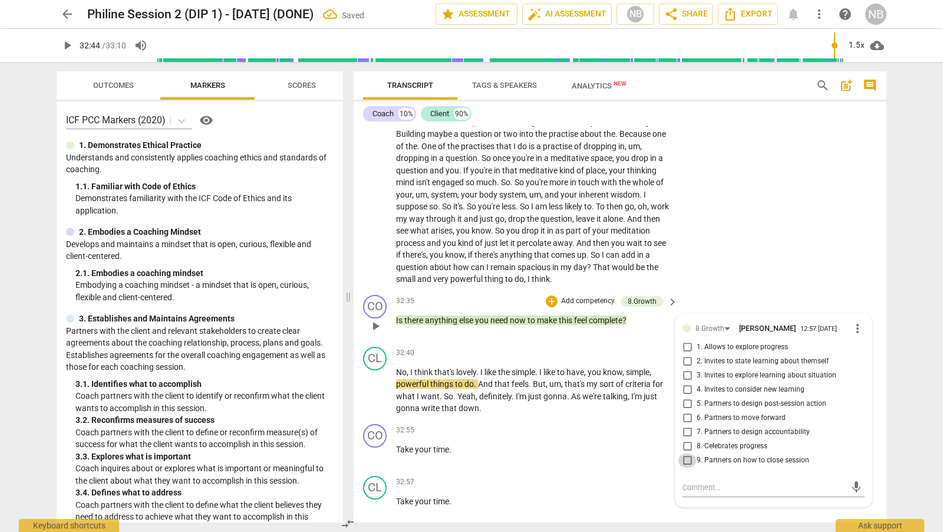
click at [685, 454] on input "9. Partners on how to close session" at bounding box center [687, 460] width 19 height 14
checkbox input "true"
click at [766, 251] on div "CL play_arrow pause 31:13 + Add competency keyboard_arrow_right Um , mhm . I th…" at bounding box center [620, 191] width 533 height 198
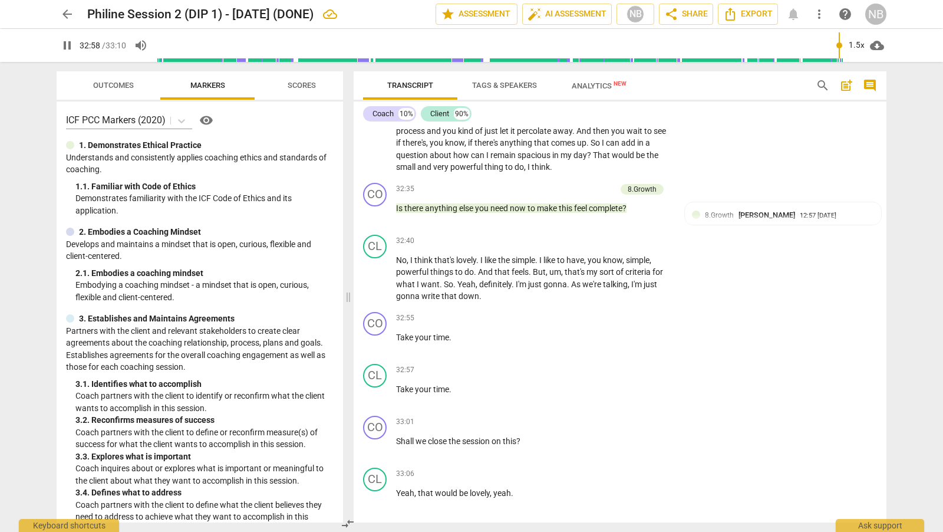
scroll to position [5749, 0]
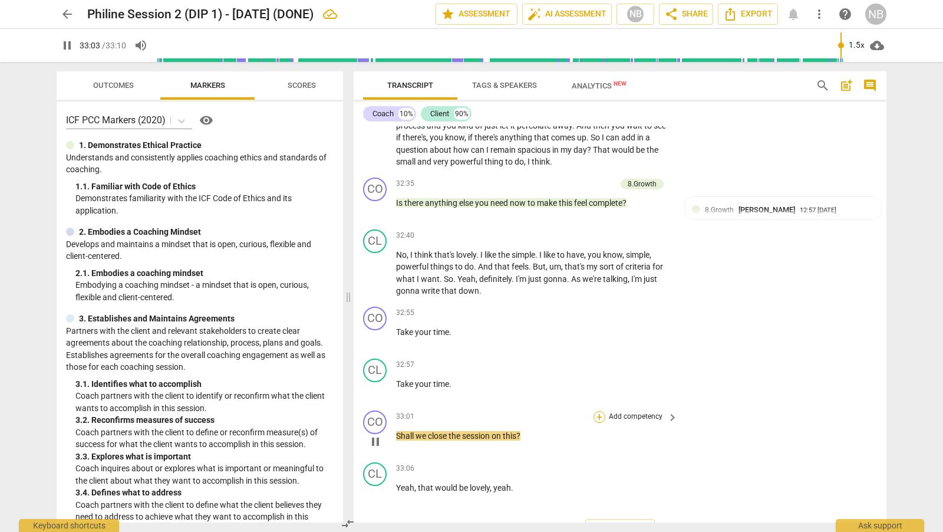
click at [597, 411] on div "+" at bounding box center [599, 417] width 12 height 12
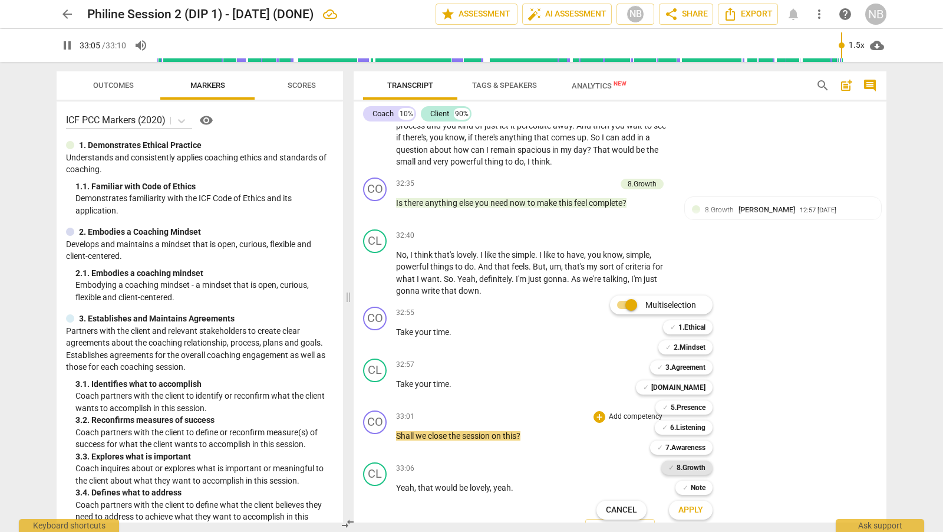
click at [689, 468] on b "8.Growth" at bounding box center [691, 467] width 29 height 14
click at [689, 501] on button "Apply" at bounding box center [691, 509] width 44 height 21
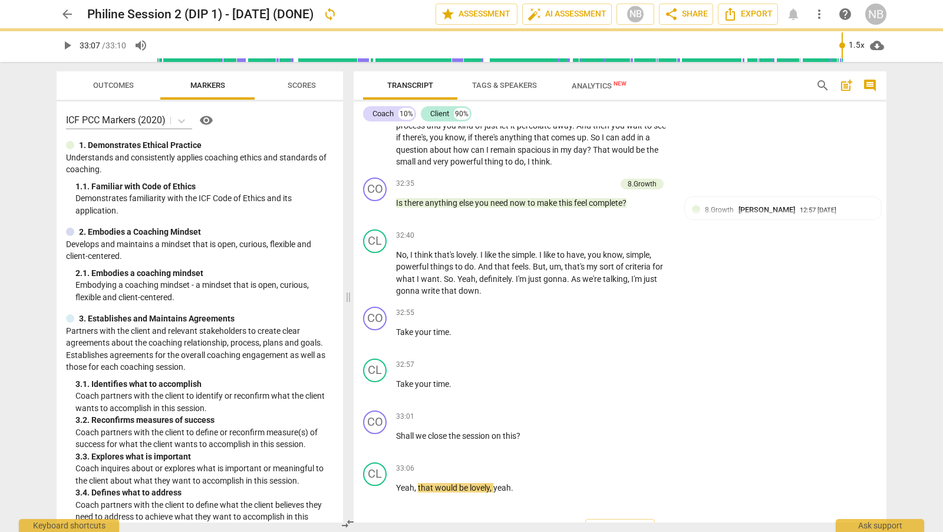
type input "1987"
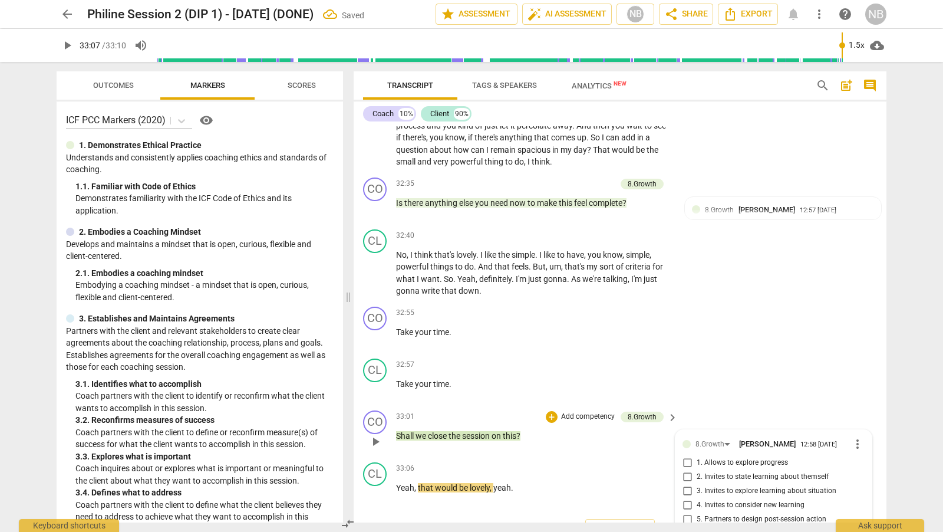
scroll to position [5844, 0]
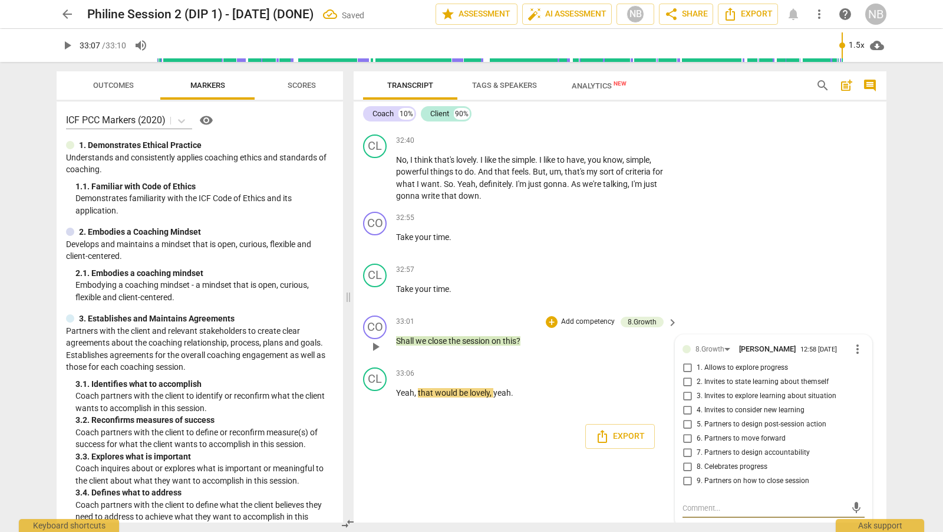
click at [691, 477] on input "9. Partners on how to close session" at bounding box center [687, 481] width 19 height 14
checkbox input "true"
click at [725, 259] on div "CL play_arrow pause 32:57 + Add competency keyboard_arrow_right Take your time ." at bounding box center [620, 285] width 533 height 52
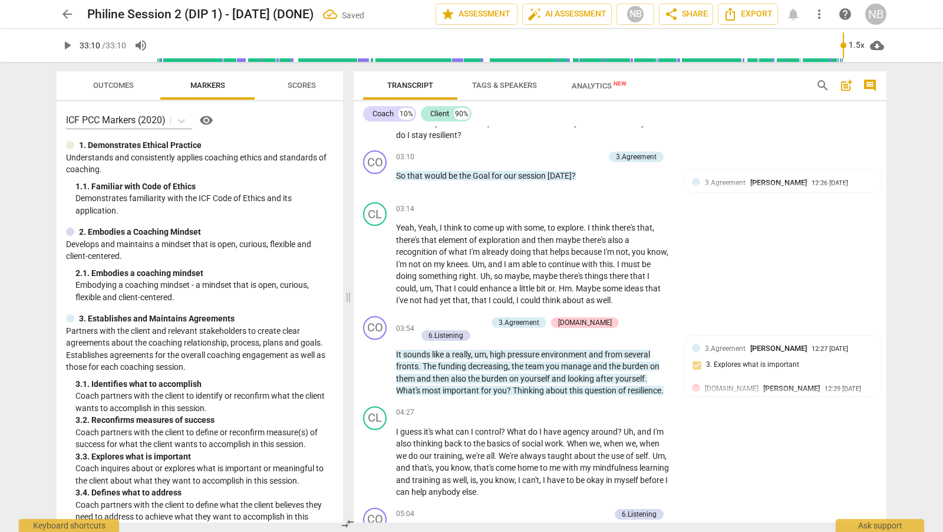
type input "1990"
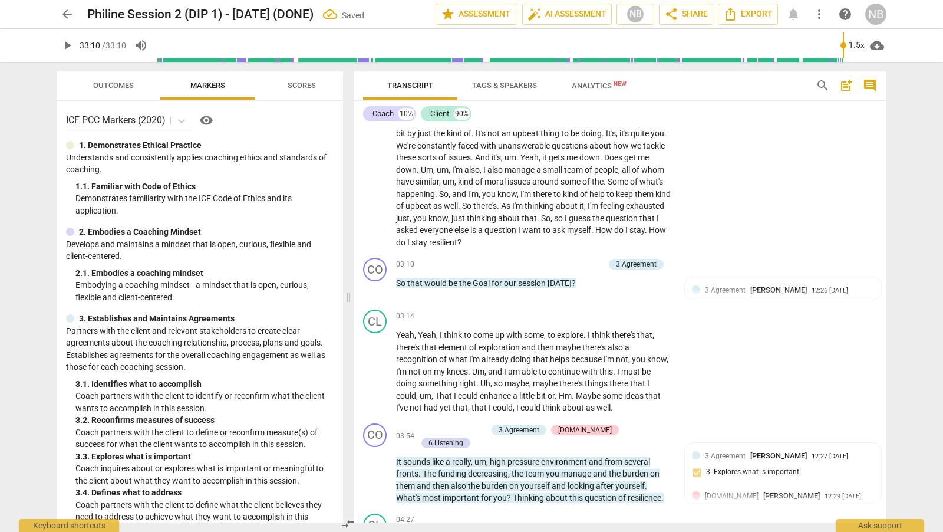
scroll to position [0, 0]
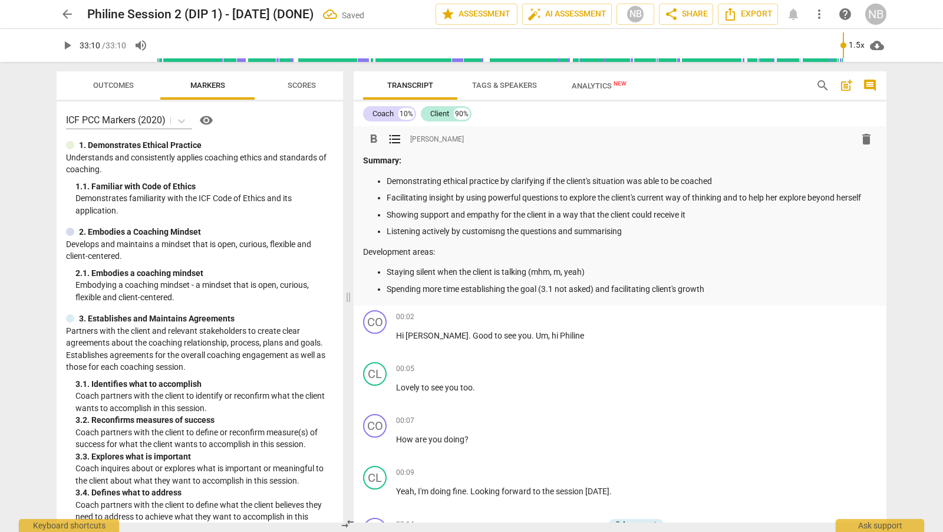
click at [744, 172] on div "Summary: Demonstrating ethical practice by clarifying if the client's situation…" at bounding box center [620, 224] width 514 height 140
drag, startPoint x: 729, startPoint y: 181, endPoint x: 379, endPoint y: 180, distance: 350.0
click at [387, 180] on li "Demonstrating ethical practice by clarifying if the client's situation was able…" at bounding box center [632, 181] width 490 height 12
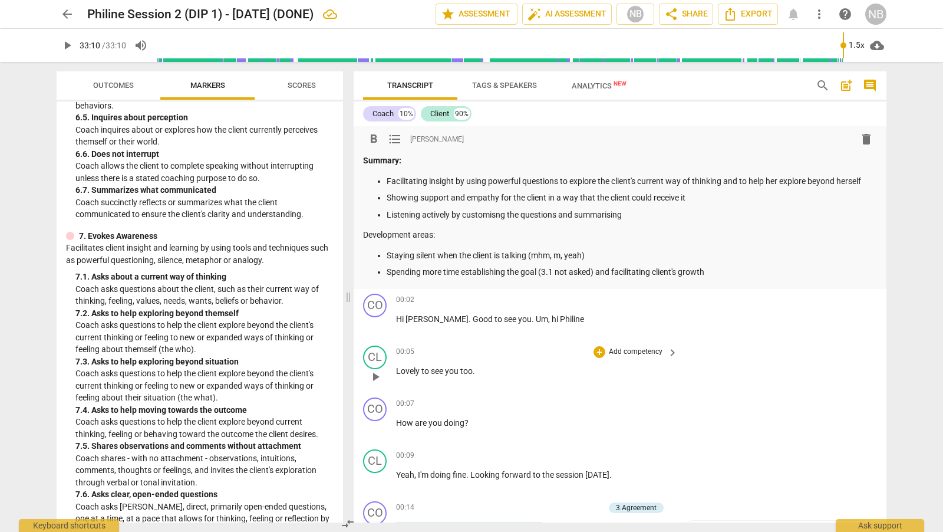
scroll to position [994, 0]
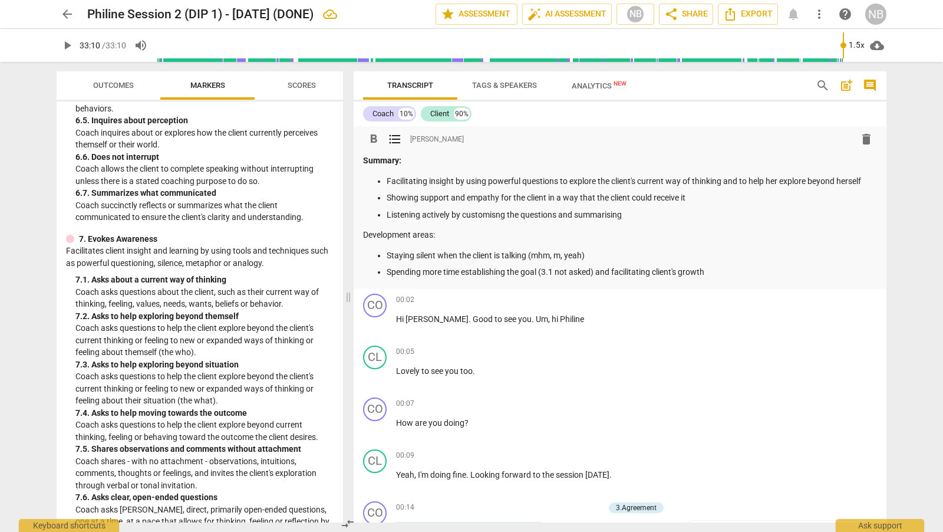
click at [490, 179] on p "Facilitating insight by using powerful questions to explore the client's curren…" at bounding box center [632, 181] width 490 height 12
drag, startPoint x: 454, startPoint y: 181, endPoint x: 387, endPoint y: 179, distance: 66.6
click at [387, 179] on p "Facilitating insight by using powerful questions to explore the client's curren…" at bounding box center [632, 181] width 490 height 12
click at [864, 183] on p "Evoking awarenss by using powerful questions to explore the client's current wa…" at bounding box center [632, 181] width 490 height 12
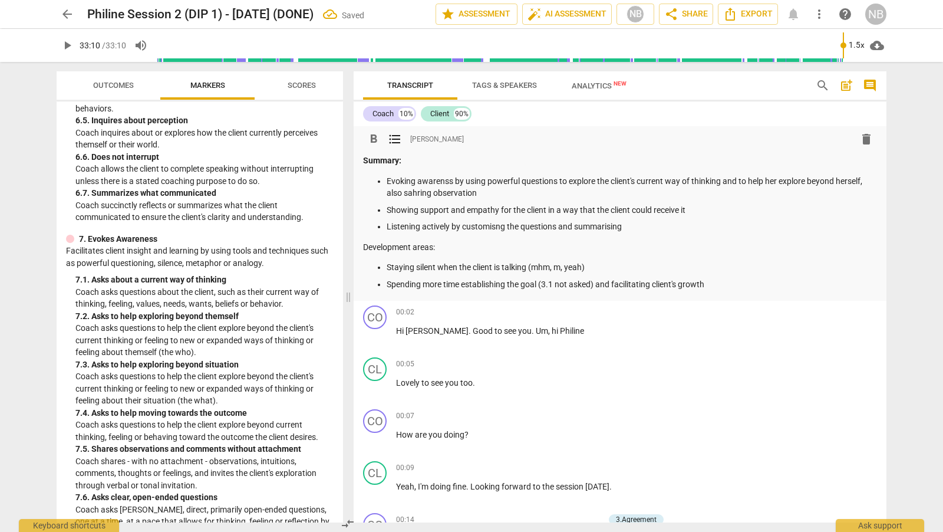
click at [444, 181] on p "Evoking awarenss by using powerful questions to explore the client's current wa…" at bounding box center [632, 187] width 490 height 24
click at [416, 193] on p "Evoking awareness by using powerful questions to explore the client's current w…" at bounding box center [632, 187] width 490 height 24
click at [405, 194] on p "Evoking awareness by using powerful questions to explore the client's current w…" at bounding box center [632, 187] width 490 height 24
drag, startPoint x: 700, startPoint y: 213, endPoint x: 384, endPoint y: 209, distance: 315.3
click at [384, 209] on ul "Evoking awareness by using powerful questions to explore the client's current w…" at bounding box center [620, 204] width 514 height 58
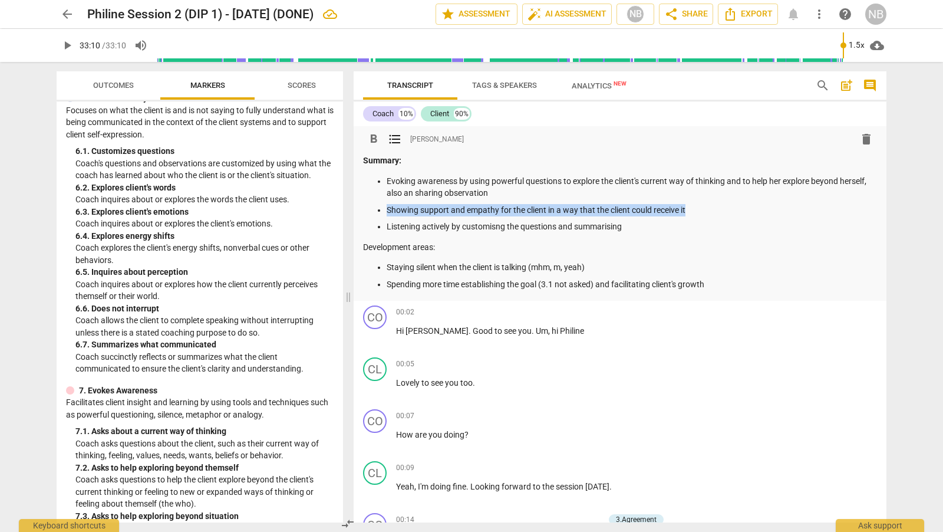
scroll to position [844, 0]
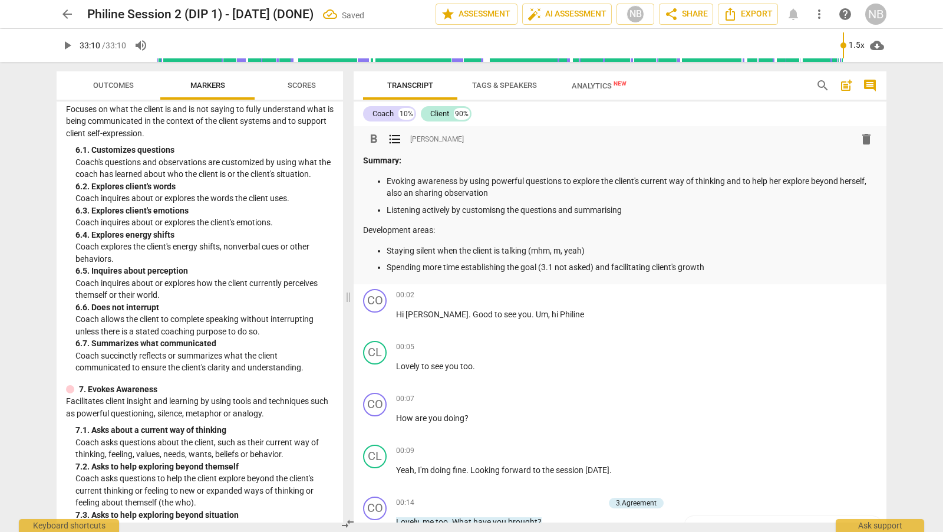
click at [639, 207] on p "Listening actively by customisng the questions and summarising" at bounding box center [632, 210] width 490 height 12
click at [575, 210] on p "Listening actively by customisng the questions and summarising" at bounding box center [632, 210] width 490 height 12
click at [628, 210] on p "Listening actively by customisng the questions, summarising" at bounding box center [632, 210] width 490 height 12
click at [722, 213] on p "Listening actively by customisng the questions, summarising and not interruptin…" at bounding box center [632, 210] width 490 height 12
click at [503, 212] on p "Listening actively by customisng the questions, summarising and not interruptin…" at bounding box center [632, 210] width 490 height 12
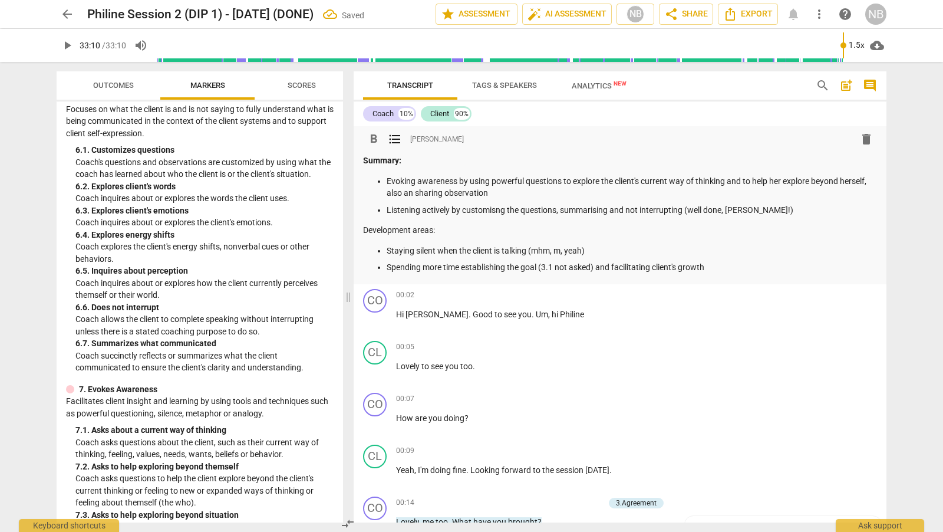
click at [506, 212] on p "Listening actively by customisng the questions, summarising and not interruptin…" at bounding box center [632, 210] width 490 height 12
drag, startPoint x: 596, startPoint y: 249, endPoint x: 385, endPoint y: 243, distance: 211.1
click at [385, 245] on ul "Staying silent when the client is talking (mhm, m, yeah) Spending more time est…" at bounding box center [620, 259] width 514 height 29
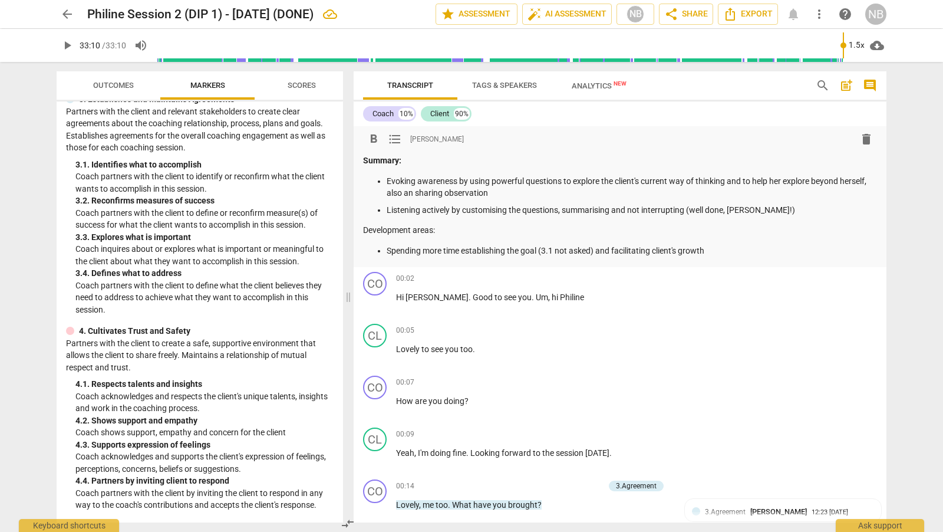
scroll to position [194, 0]
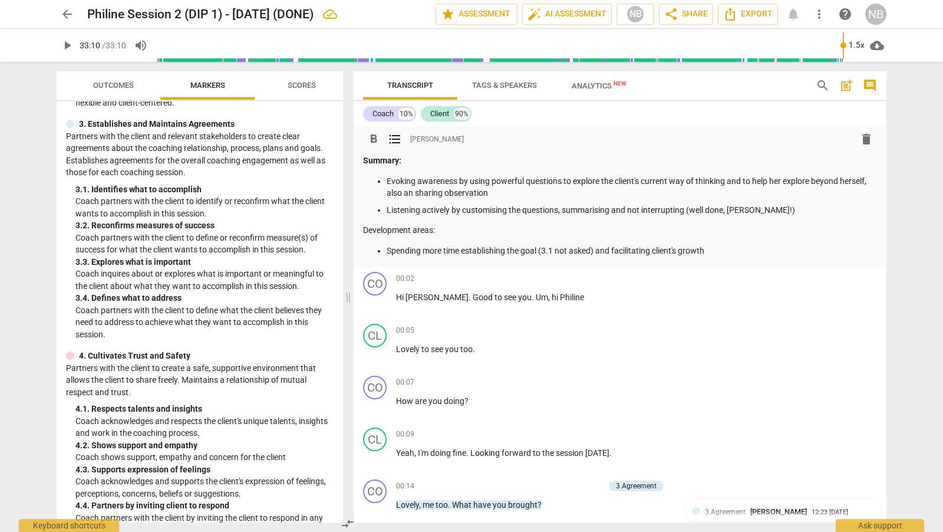
click at [768, 210] on p "Listening actively by customising the questions, summarising and not interrupti…" at bounding box center [632, 210] width 490 height 12
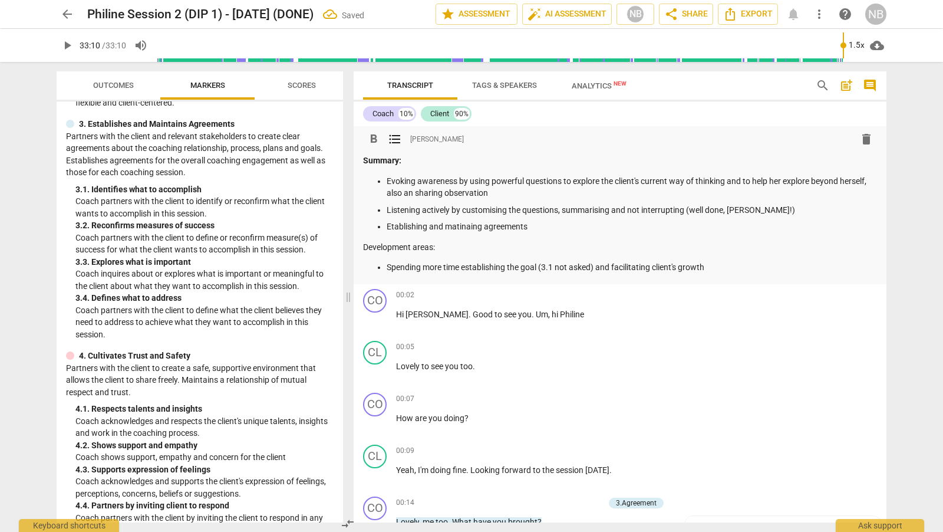
click at [390, 228] on p "Etablishing and matinaing agreements" at bounding box center [632, 226] width 490 height 12
click at [487, 227] on p "Establishing and matinaing agreements" at bounding box center [632, 226] width 490 height 12
click at [568, 229] on p "Establishing and maintaining agreements" at bounding box center [632, 226] width 490 height 12
click at [692, 227] on p "Establishing and maintaining agreements by identifying what to accomplish secer…" at bounding box center [632, 226] width 490 height 12
click at [734, 228] on p "Establishing and maintaining agreements by identifying what to accomplish sever…" at bounding box center [632, 226] width 490 height 12
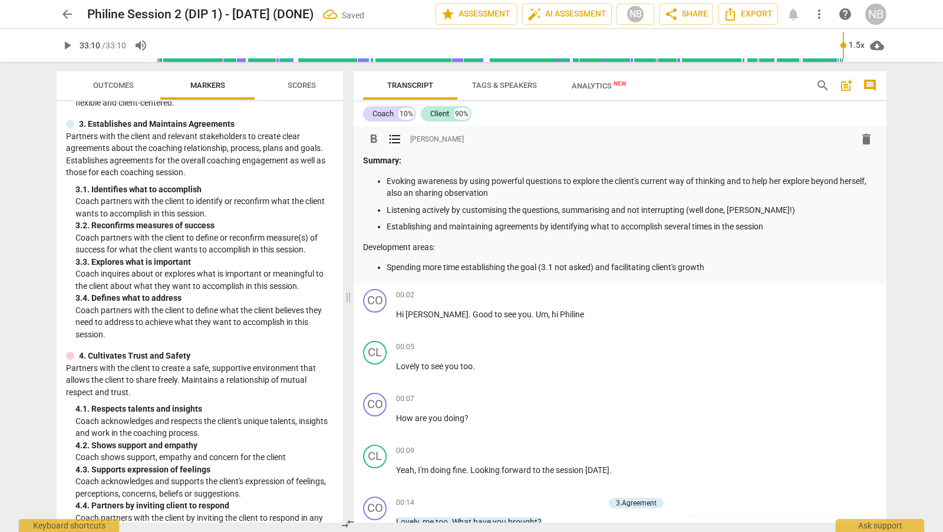
click at [783, 226] on p "Establishing and maintaining agreements by identifying what to accomplish sever…" at bounding box center [632, 226] width 490 height 12
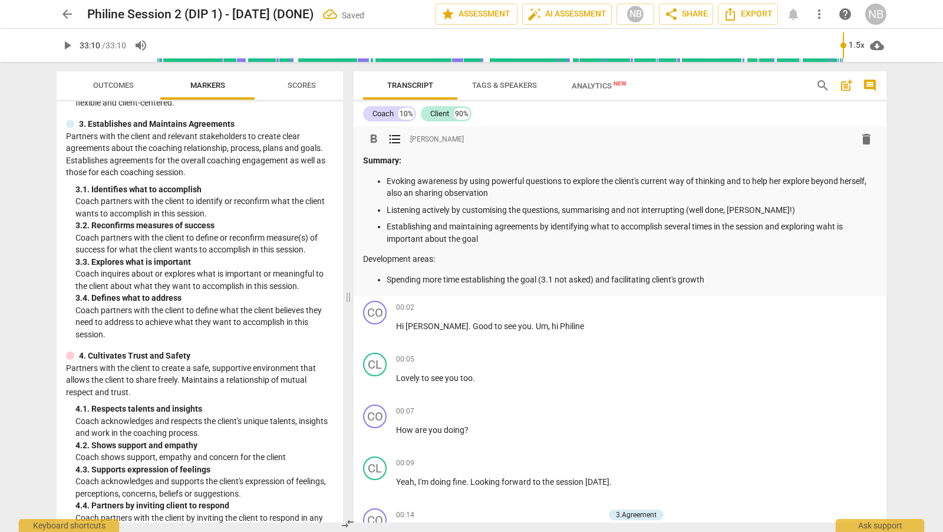
click at [835, 226] on p "Establishing and maintaining agreements by identifying what to accomplish sever…" at bounding box center [632, 232] width 490 height 24
click at [524, 237] on p "Establishing and maintaining agreements by identifying what to accomplish sever…" at bounding box center [632, 232] width 490 height 24
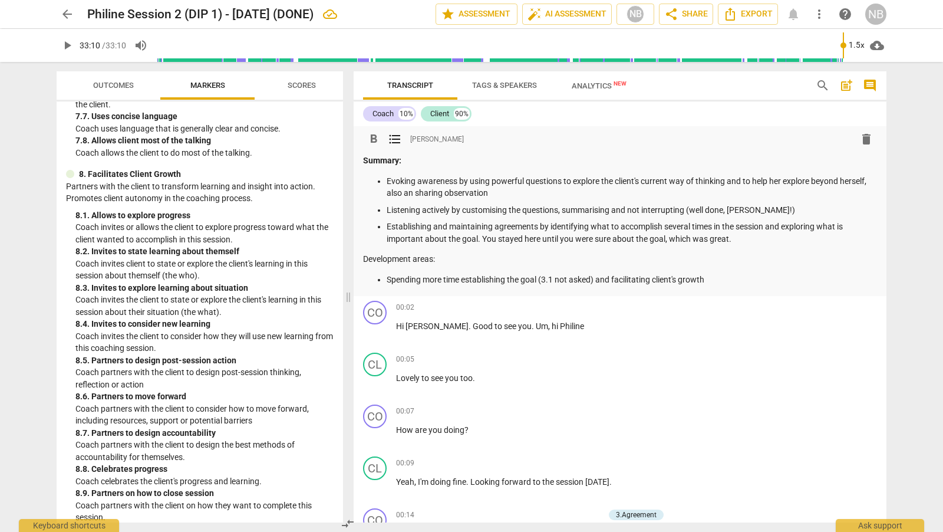
scroll to position [1433, 0]
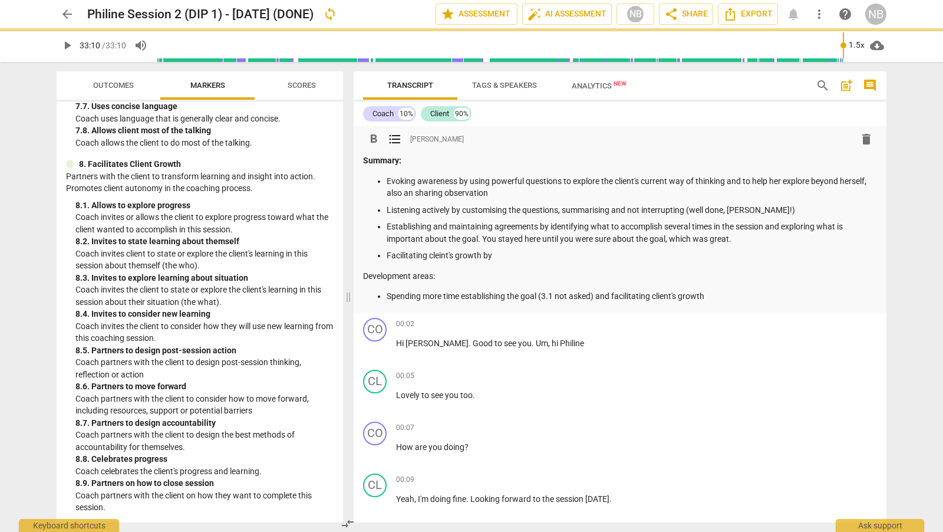
click at [442, 256] on p "Facilitating cleint's growth by" at bounding box center [632, 255] width 490 height 12
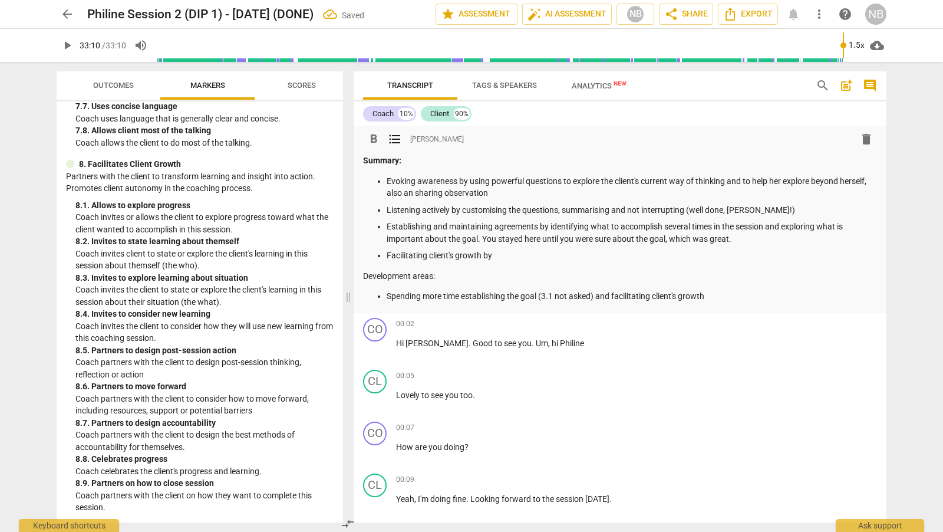
click at [539, 257] on p "Facilitating client's growth by" at bounding box center [632, 255] width 490 height 12
click at [498, 256] on p "Facilitating client's growth by Exploring progress," at bounding box center [632, 255] width 490 height 12
click at [592, 255] on p "Facilitating client's growth by exploring progress," at bounding box center [632, 255] width 490 height 12
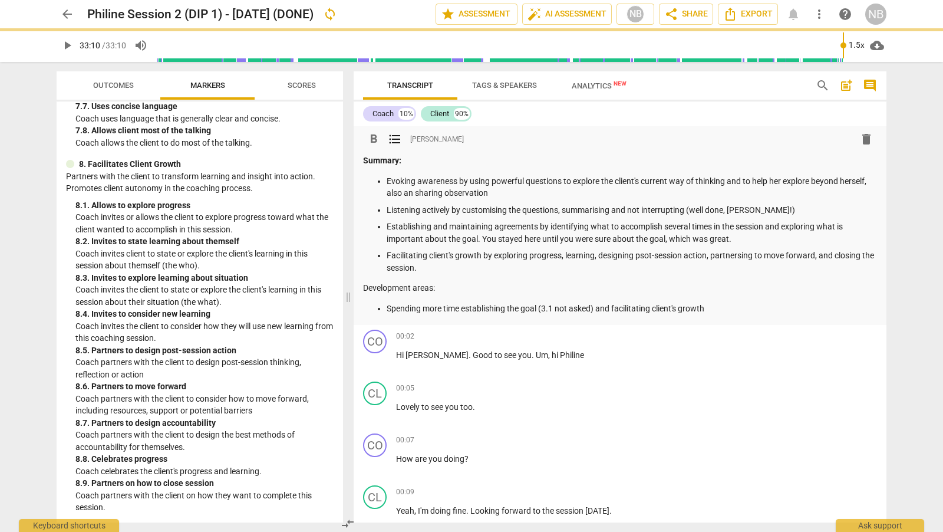
click at [648, 256] on p "Facilitating client's growth by exploring progress, learning, designing psot-se…" at bounding box center [632, 261] width 490 height 24
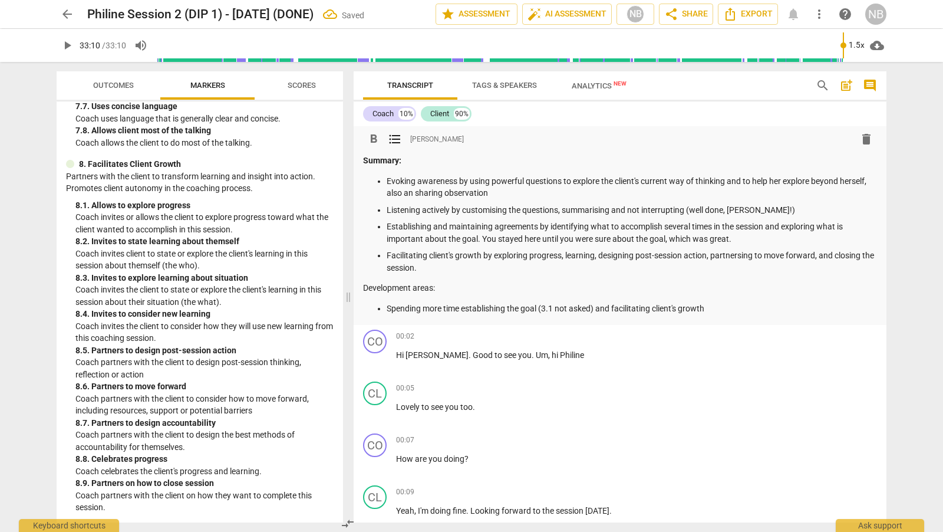
click at [741, 256] on p "Facilitating client's growth by exploring progress, learning, designing post-se…" at bounding box center [632, 261] width 490 height 24
drag, startPoint x: 711, startPoint y: 306, endPoint x: 388, endPoint y: 303, distance: 323.0
click at [388, 303] on p "Spending more time establishing the goal (3.1 not asked) and facilitating clien…" at bounding box center [632, 308] width 490 height 12
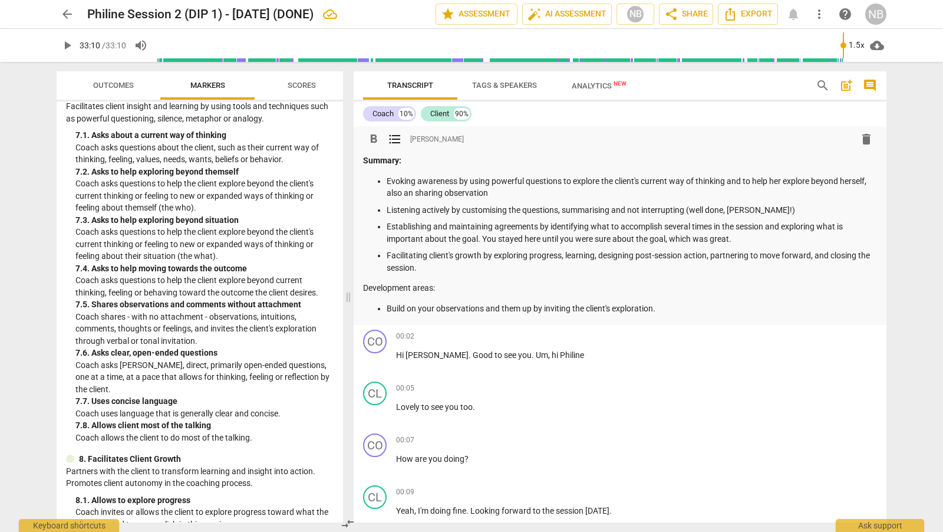
scroll to position [1141, 0]
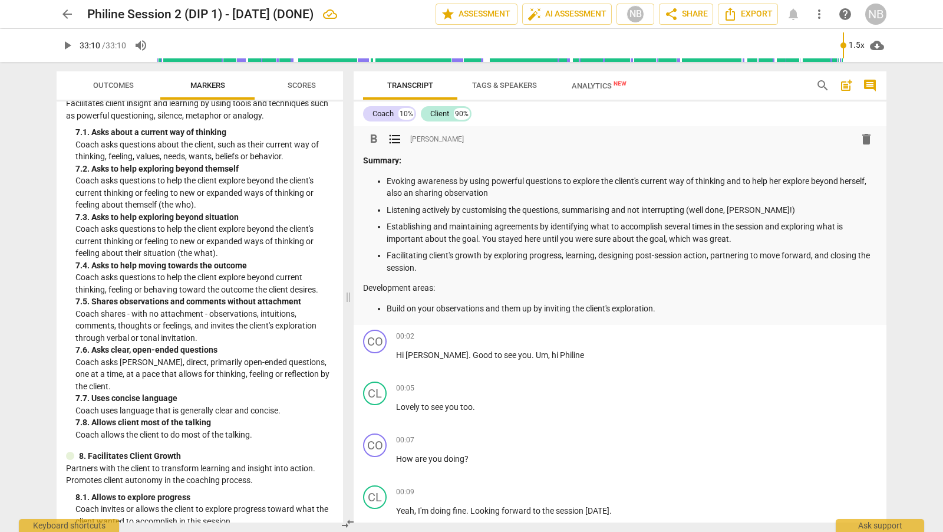
click at [501, 309] on p "Build on your observations and them up by inviting the client's exploration." at bounding box center [632, 308] width 490 height 12
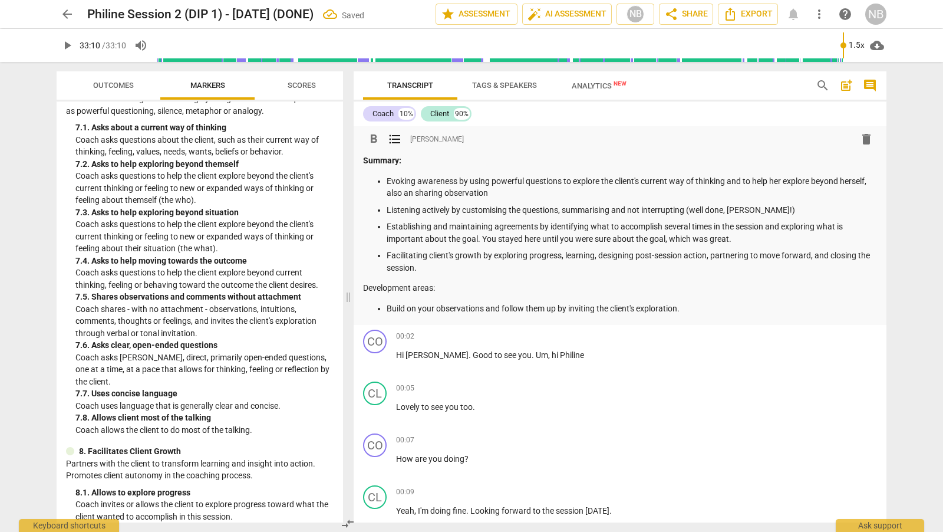
scroll to position [1149, 0]
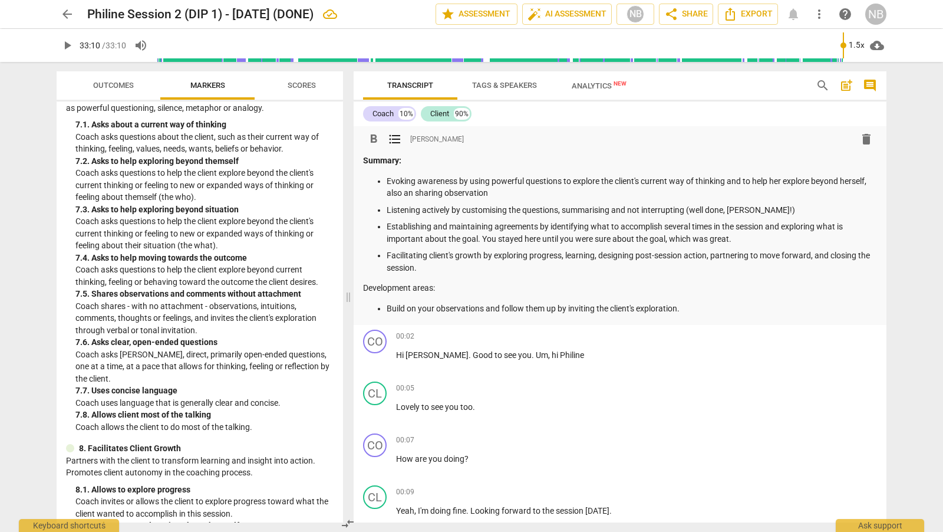
click at [730, 180] on p "Evoking awareness by using powerful questions to explore the client's current w…" at bounding box center [632, 187] width 490 height 24
click at [751, 181] on p "Evoking awareness by using powerful questions to explore the client's current w…" at bounding box center [632, 187] width 490 height 24
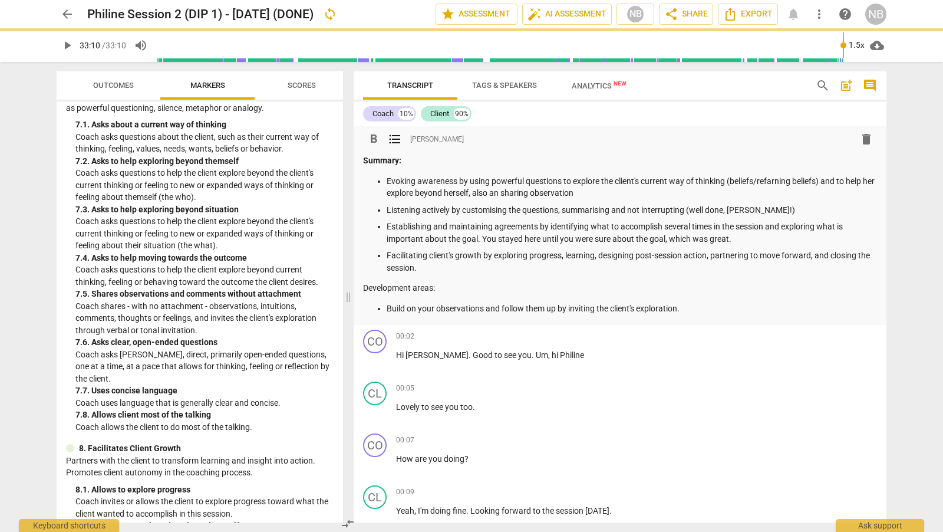
click at [777, 181] on p "Evoking awareness by using powerful questions to explore the client's current w…" at bounding box center [632, 187] width 490 height 24
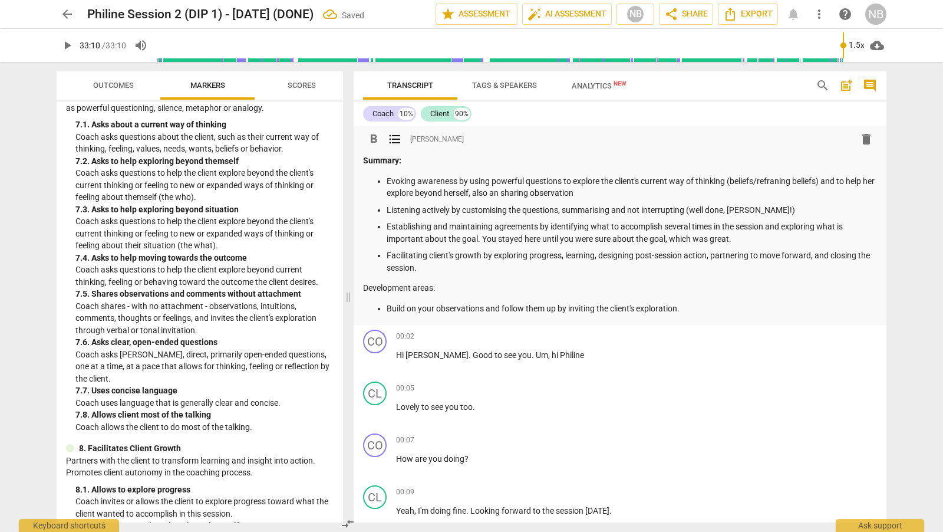
click at [753, 299] on div "Summary: Evoking awareness by using powerful questions to explore the client's …" at bounding box center [620, 234] width 514 height 160
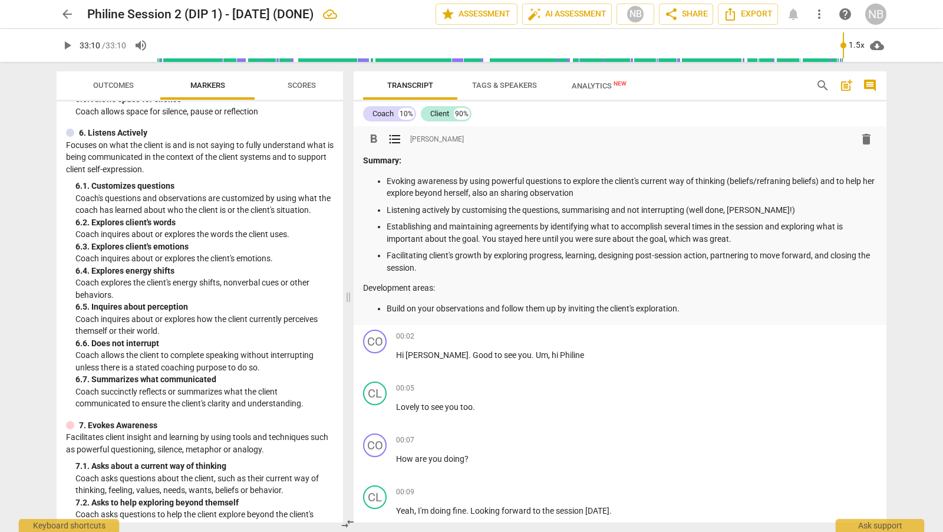
scroll to position [810, 0]
click at [462, 210] on p "Listening actively by customising the questions, summarising and not interrupti…" at bounding box center [632, 210] width 490 height 12
click at [563, 212] on p "Listening actively by customising the questions, summarising and not interrupti…" at bounding box center [632, 210] width 490 height 12
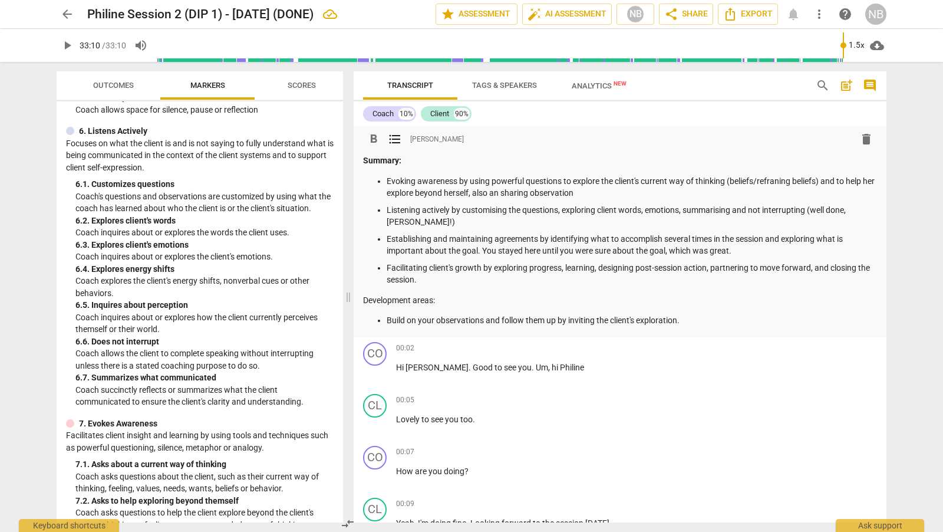
click at [649, 211] on p "Listening actively by customising the questions, exploring client words, emotio…" at bounding box center [632, 216] width 490 height 24
drag, startPoint x: 777, startPoint y: 210, endPoint x: 766, endPoint y: 210, distance: 11.8
click at [766, 210] on p "Listening actively by customising the questions, exploring client words and emo…" at bounding box center [632, 216] width 490 height 24
click at [375, 138] on span "format_bold" at bounding box center [374, 139] width 14 height 14
click at [663, 361] on p "Hi [PERSON_NAME] . Good to see you . Um , hi [PERSON_NAME]" at bounding box center [534, 367] width 276 height 12
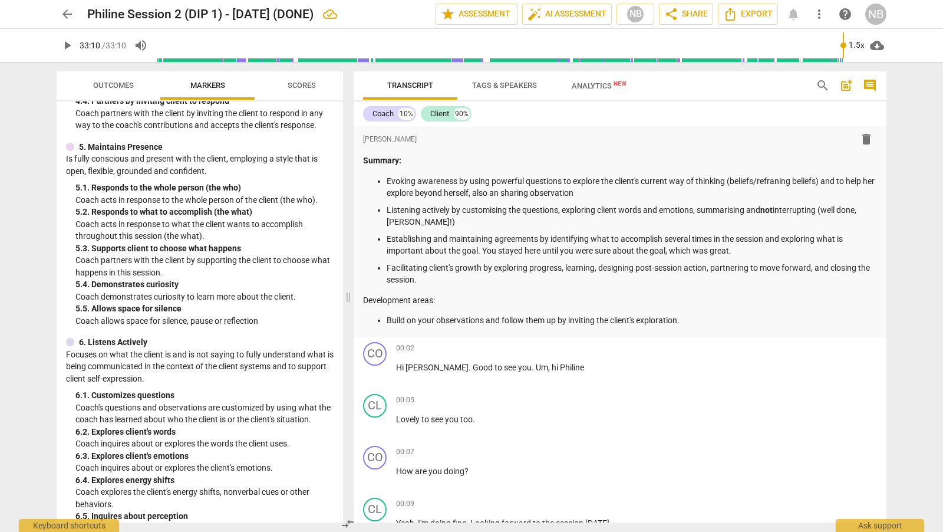
scroll to position [597, 0]
